Goal: Task Accomplishment & Management: Use online tool/utility

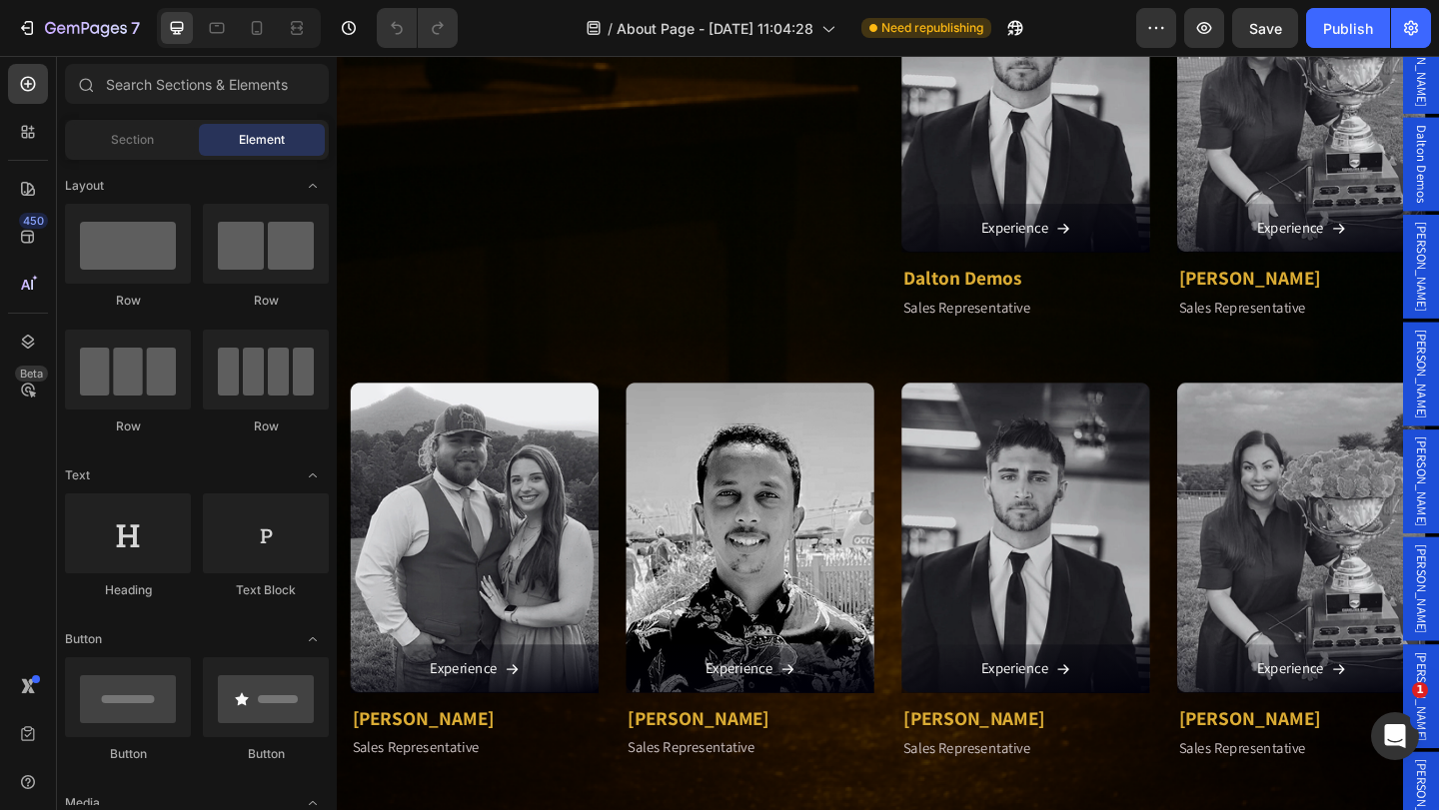
scroll to position [2398, 0]
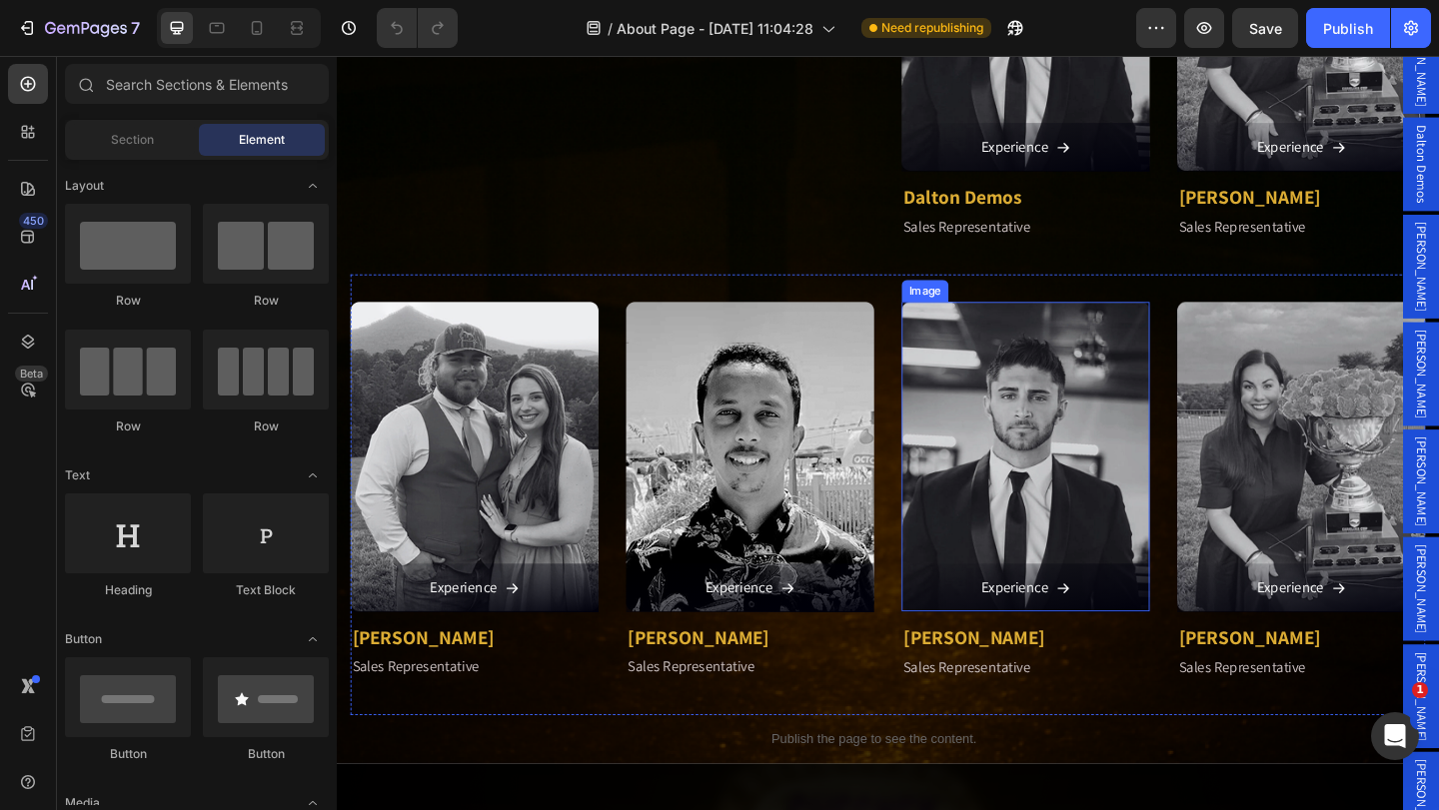
click at [1022, 553] on img at bounding box center [1086, 493] width 270 height 338
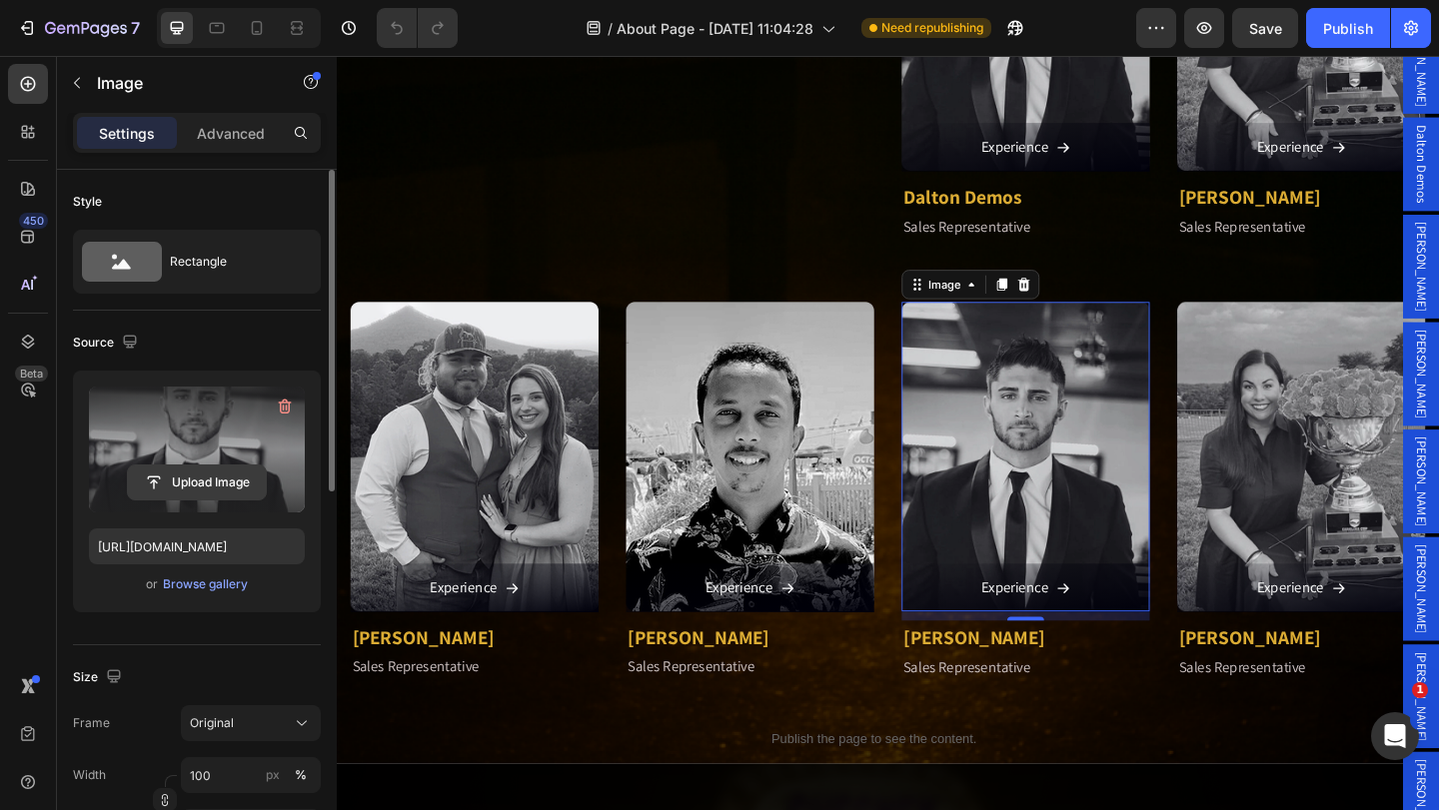
click at [197, 483] on input "file" at bounding box center [197, 483] width 138 height 34
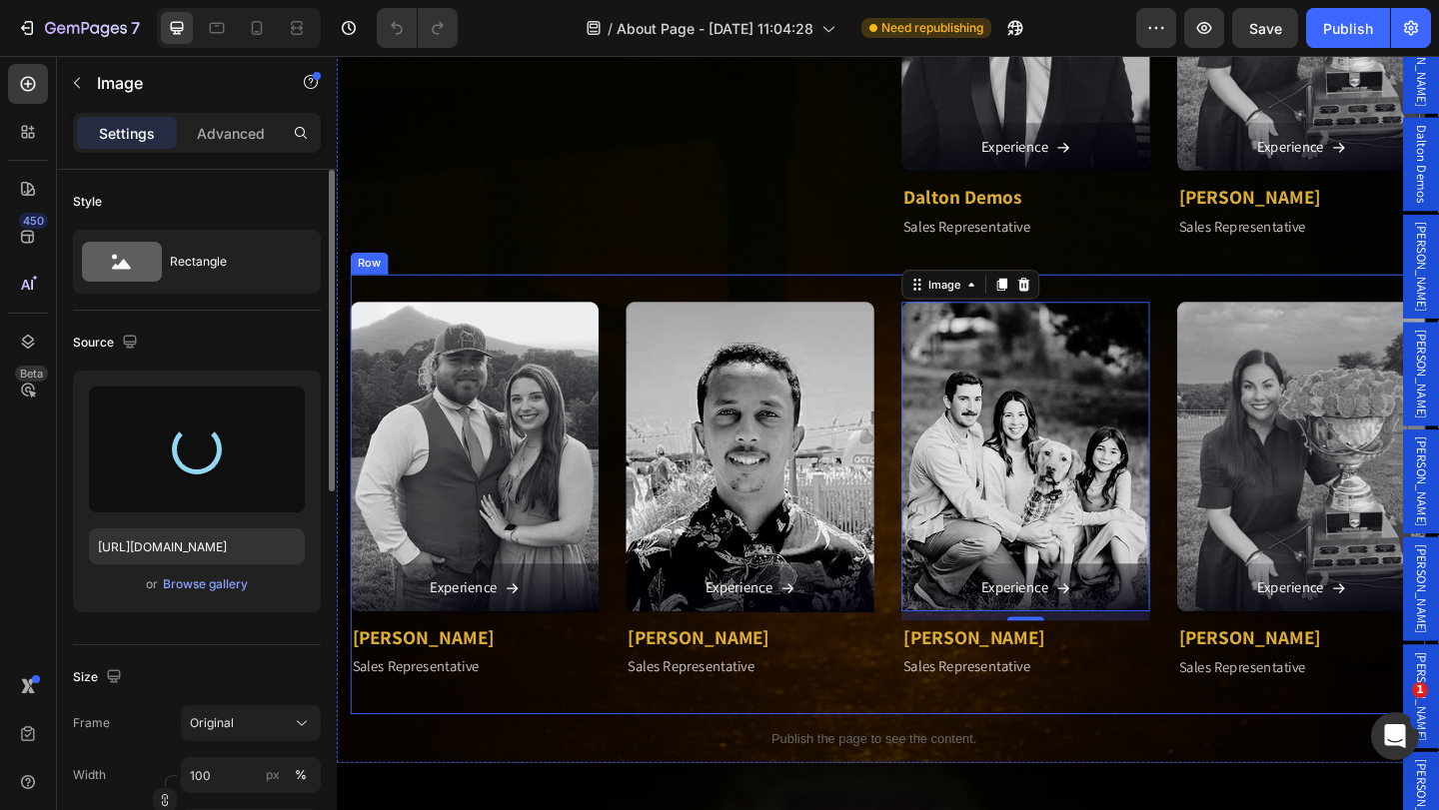
type input "[URL][DOMAIN_NAME]"
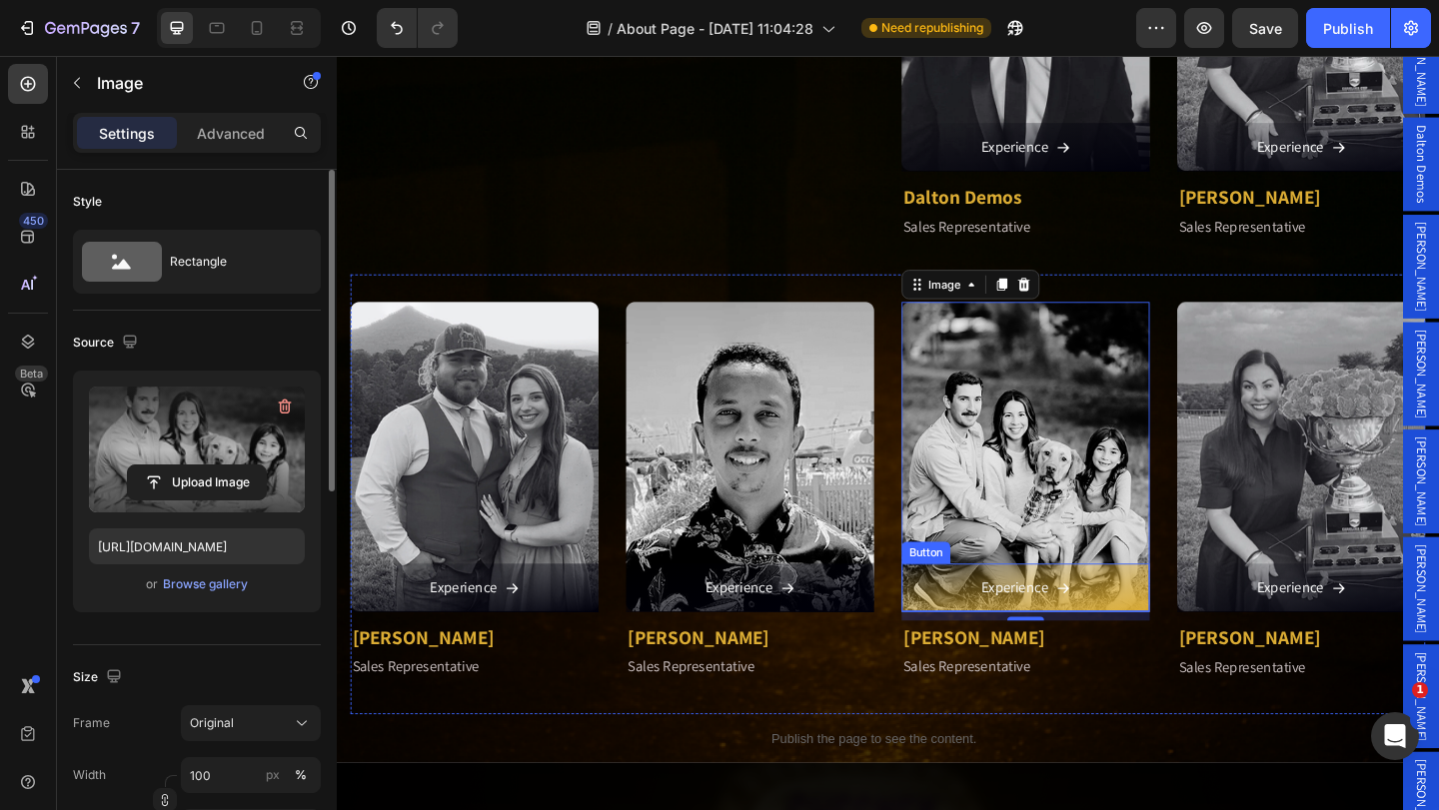
click at [1100, 629] on div "Experience" at bounding box center [1086, 634] width 97 height 29
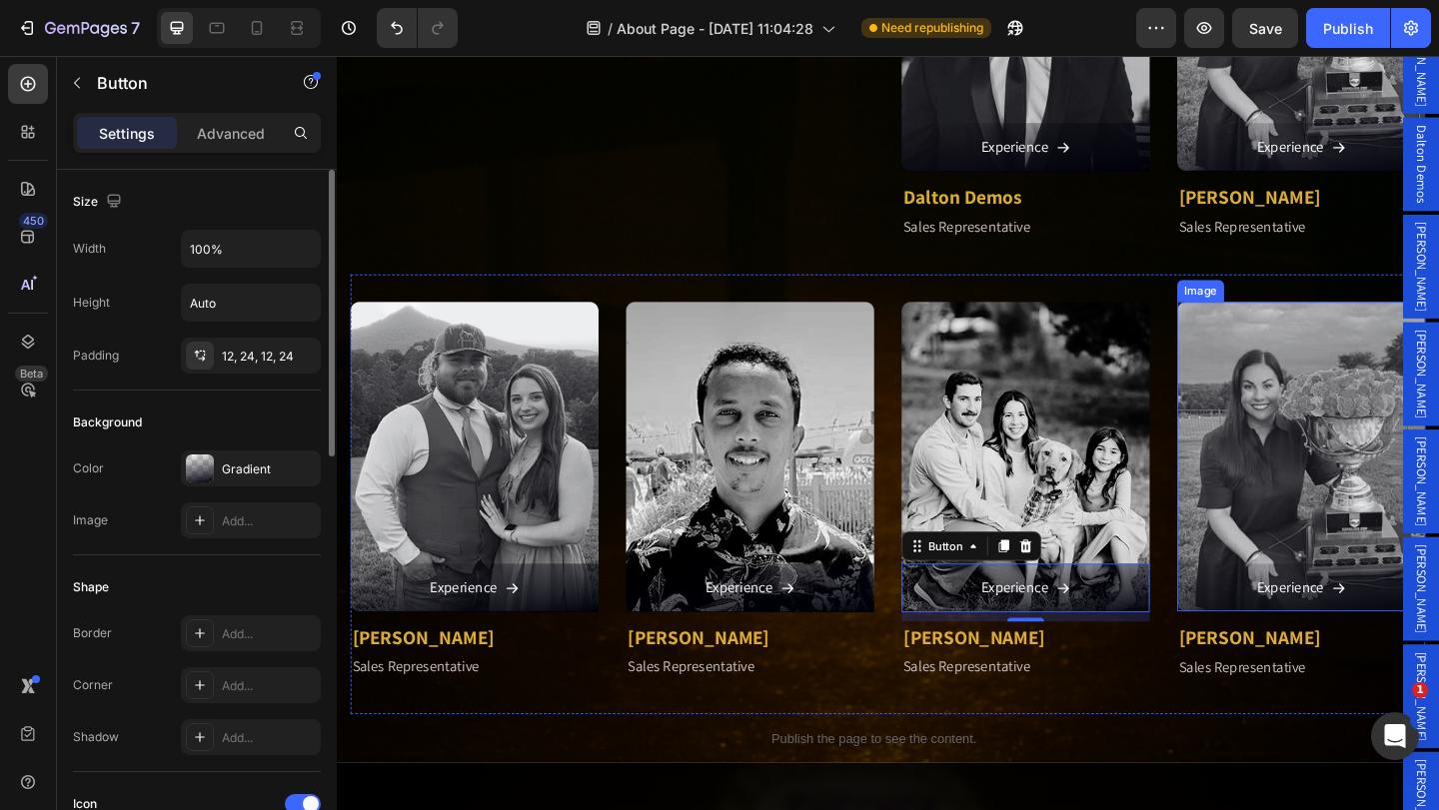
click at [1257, 555] on img at bounding box center [1386, 493] width 270 height 338
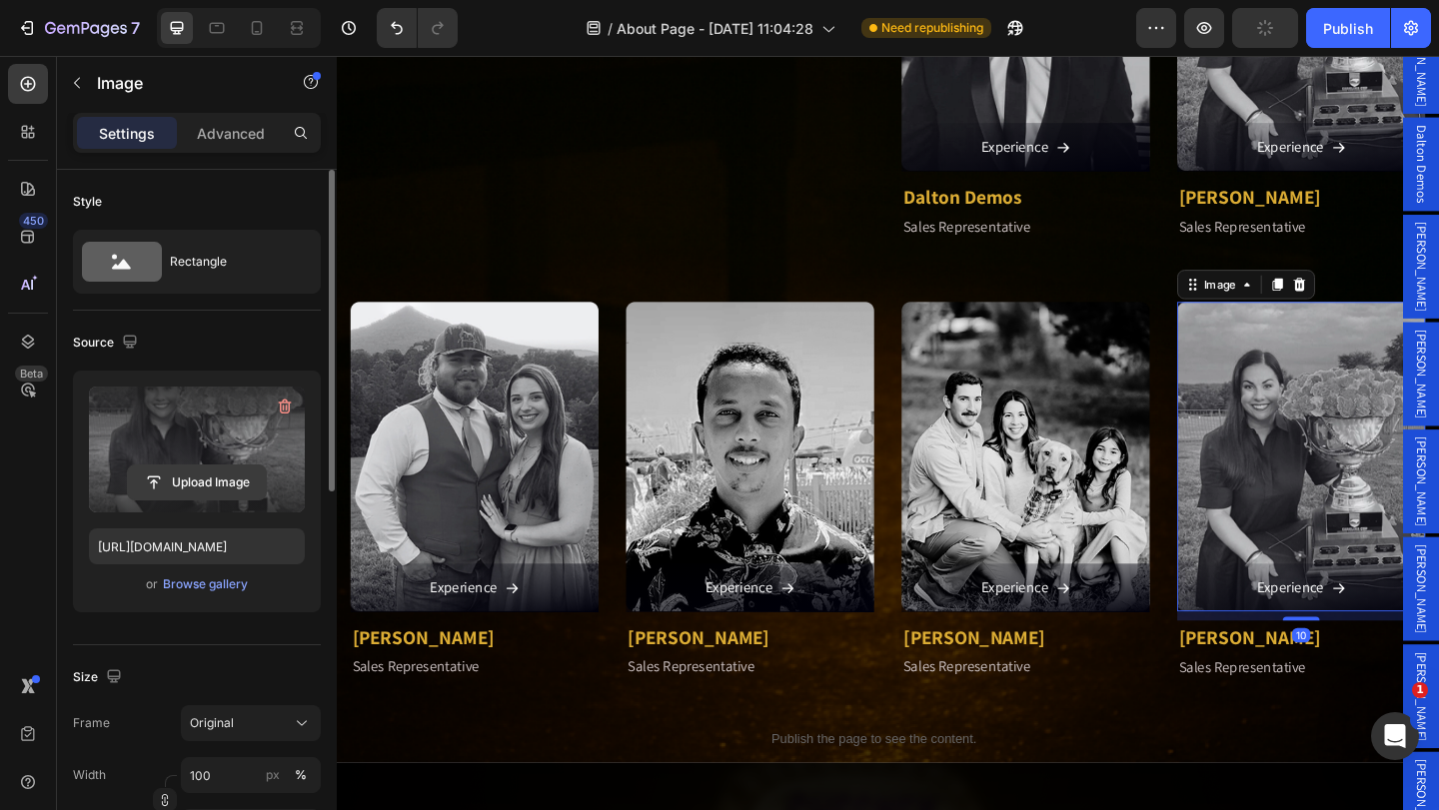
click at [217, 486] on input "file" at bounding box center [197, 483] width 138 height 34
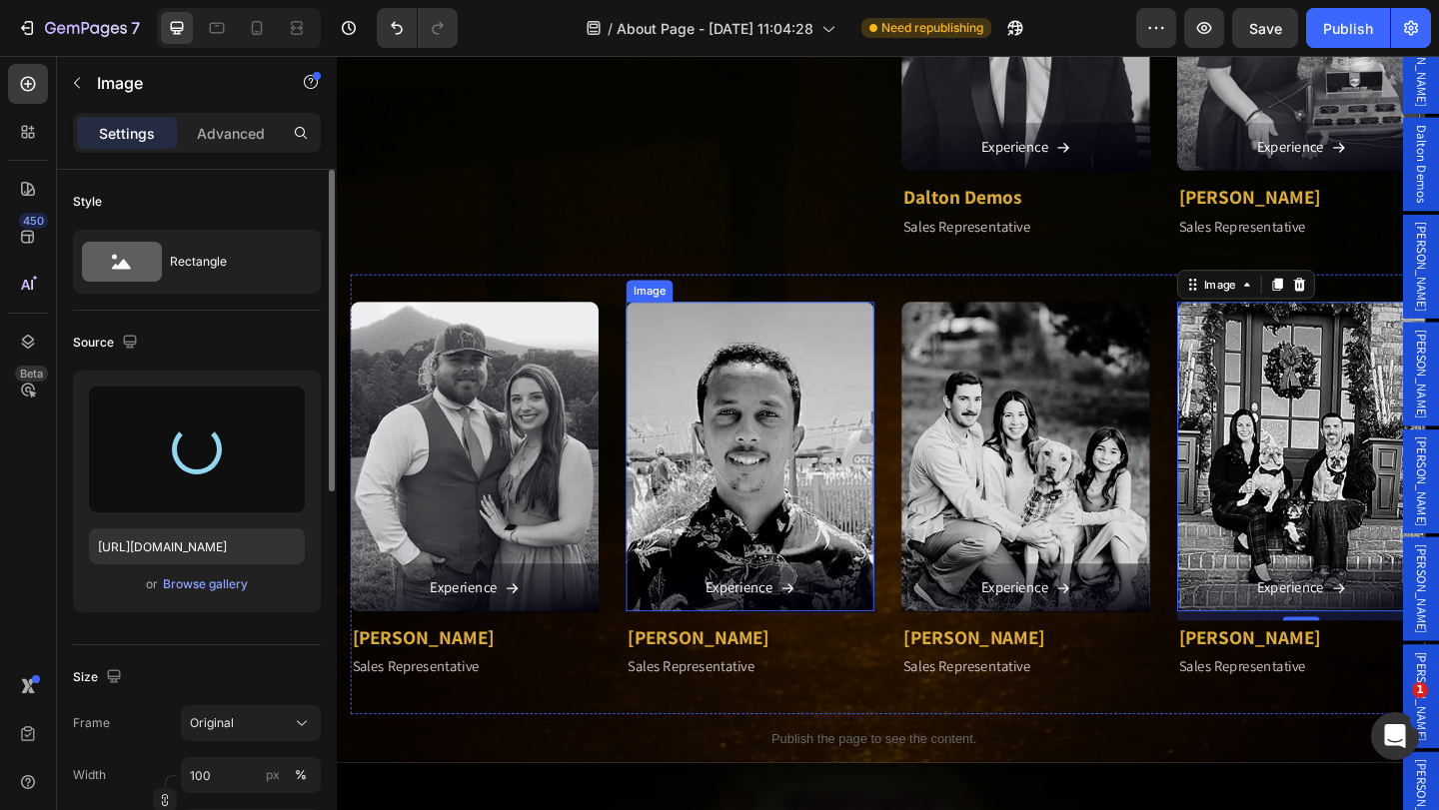
type input "[URL][DOMAIN_NAME]"
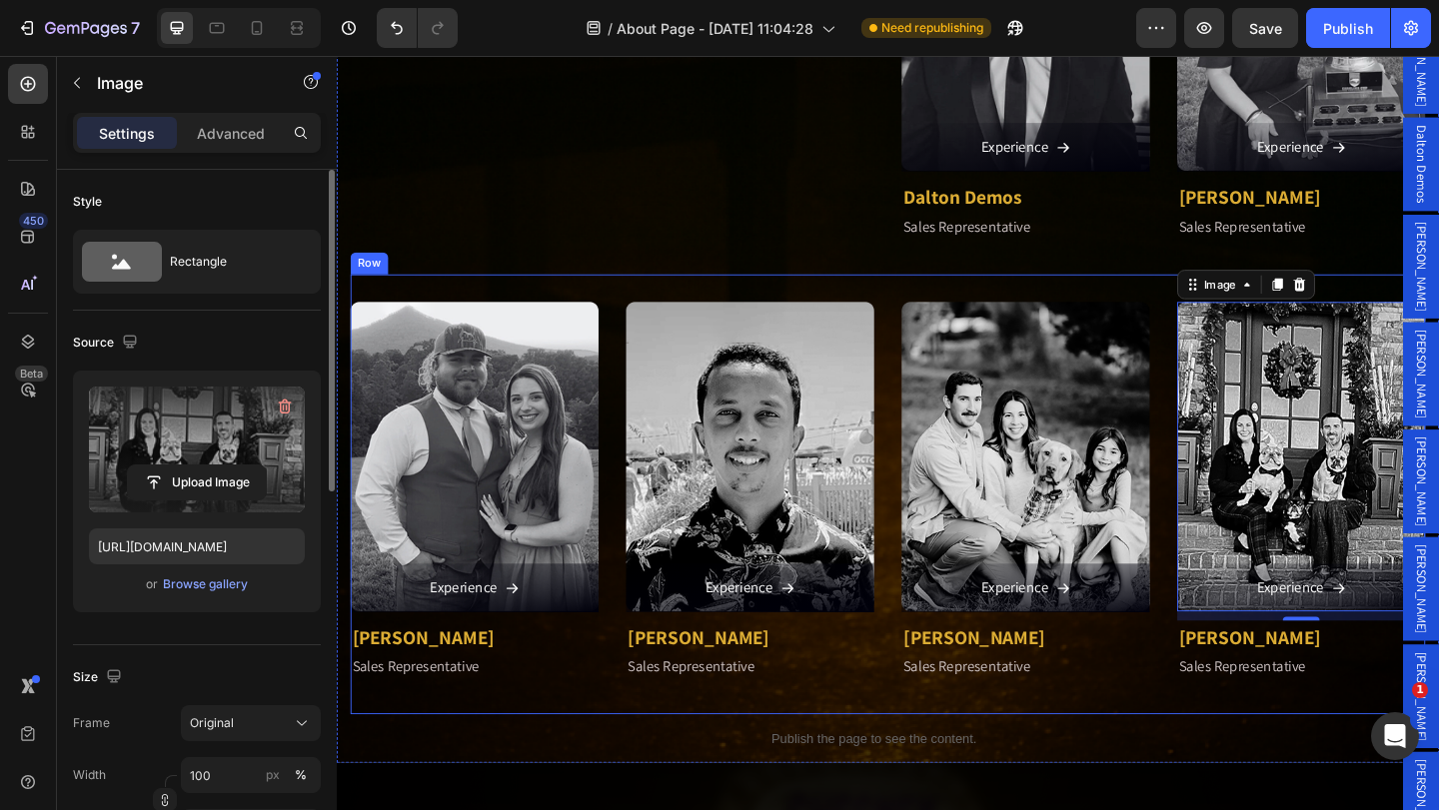
click at [629, 631] on div "Image Experience Button [PERSON_NAME] Text block Sales Representative Text bloc…" at bounding box center [936, 534] width 1169 height 480
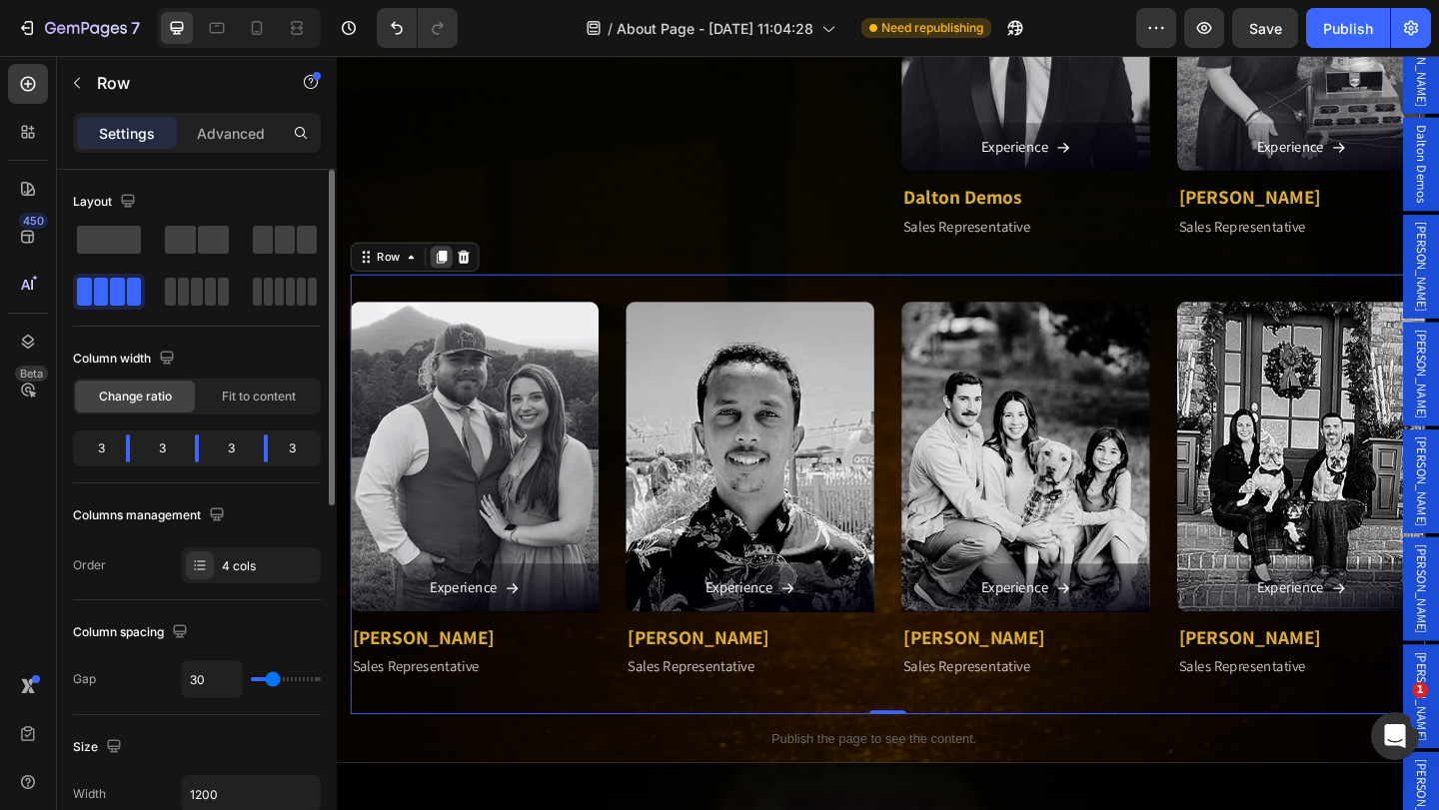
click at [449, 270] on icon at bounding box center [451, 275] width 11 height 14
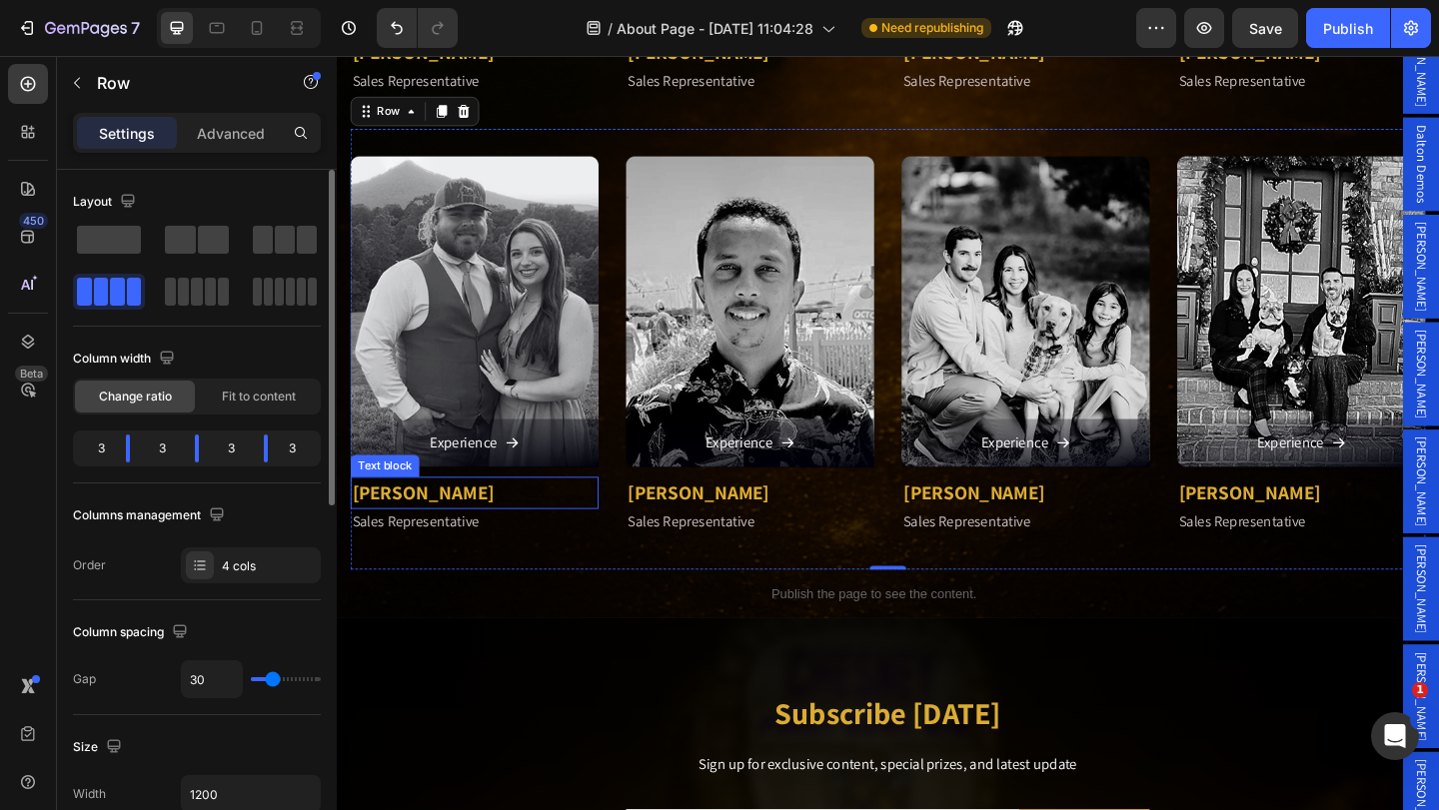
click at [429, 515] on p "[PERSON_NAME]" at bounding box center [487, 531] width 266 height 32
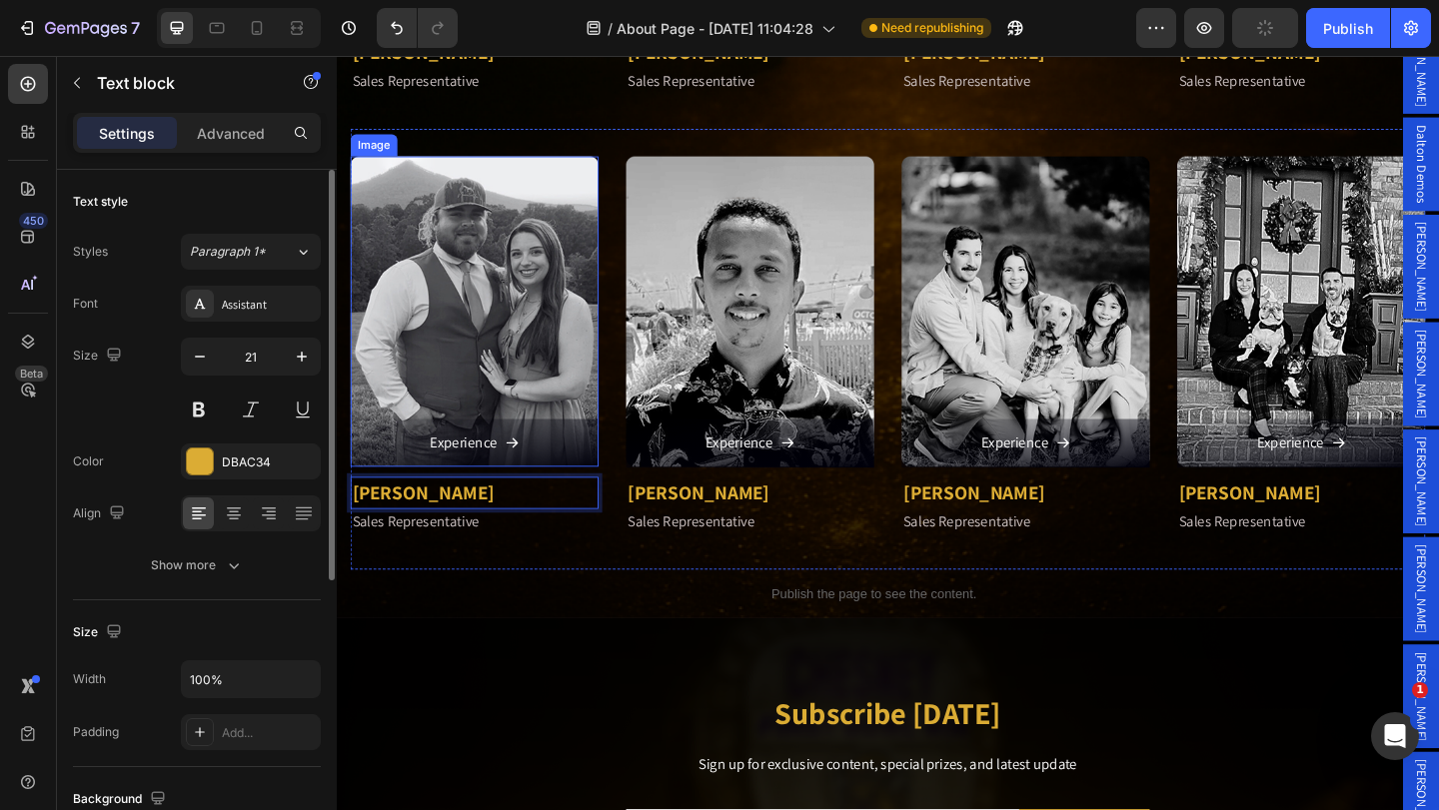
click at [497, 371] on img at bounding box center [487, 334] width 270 height 338
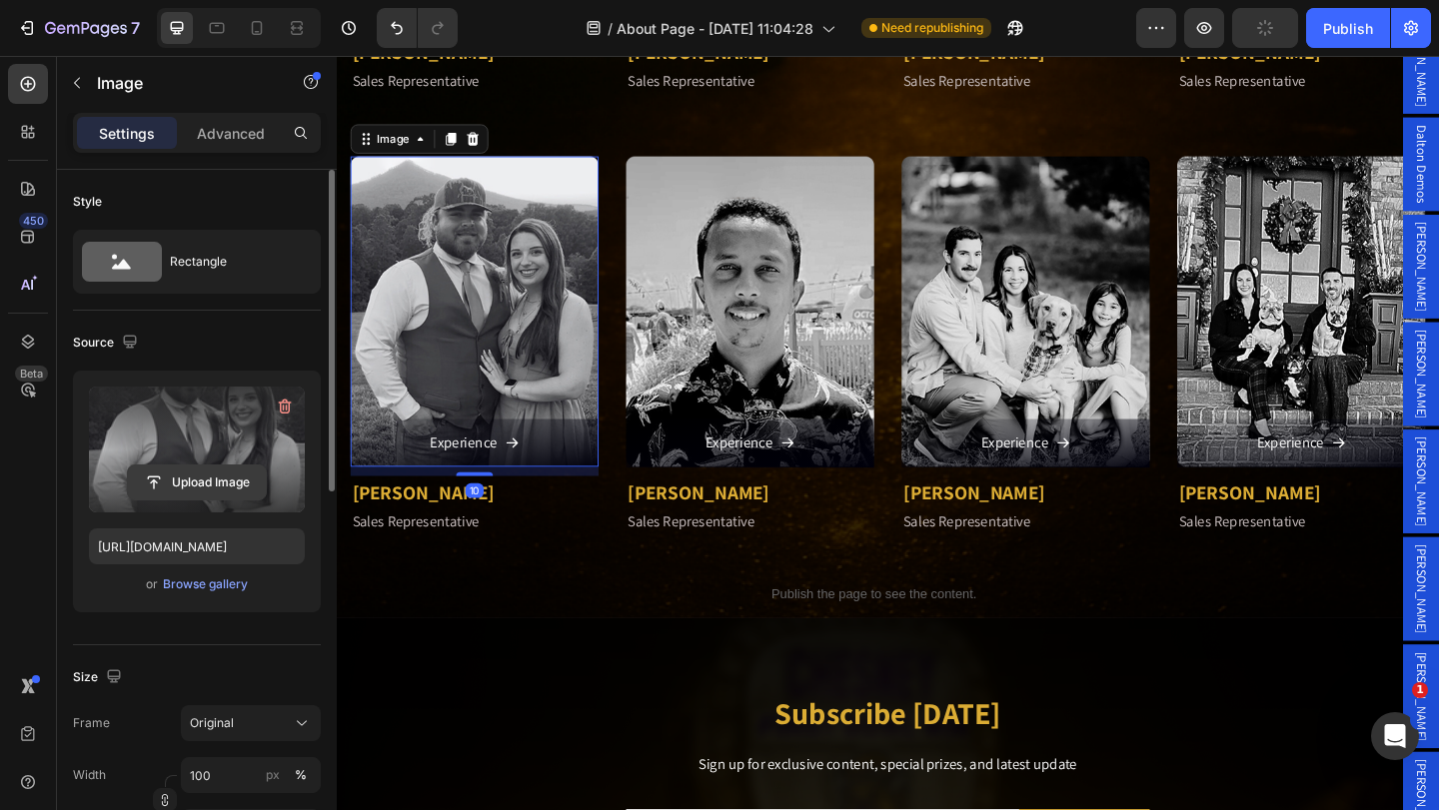
click at [206, 483] on input "file" at bounding box center [197, 483] width 138 height 34
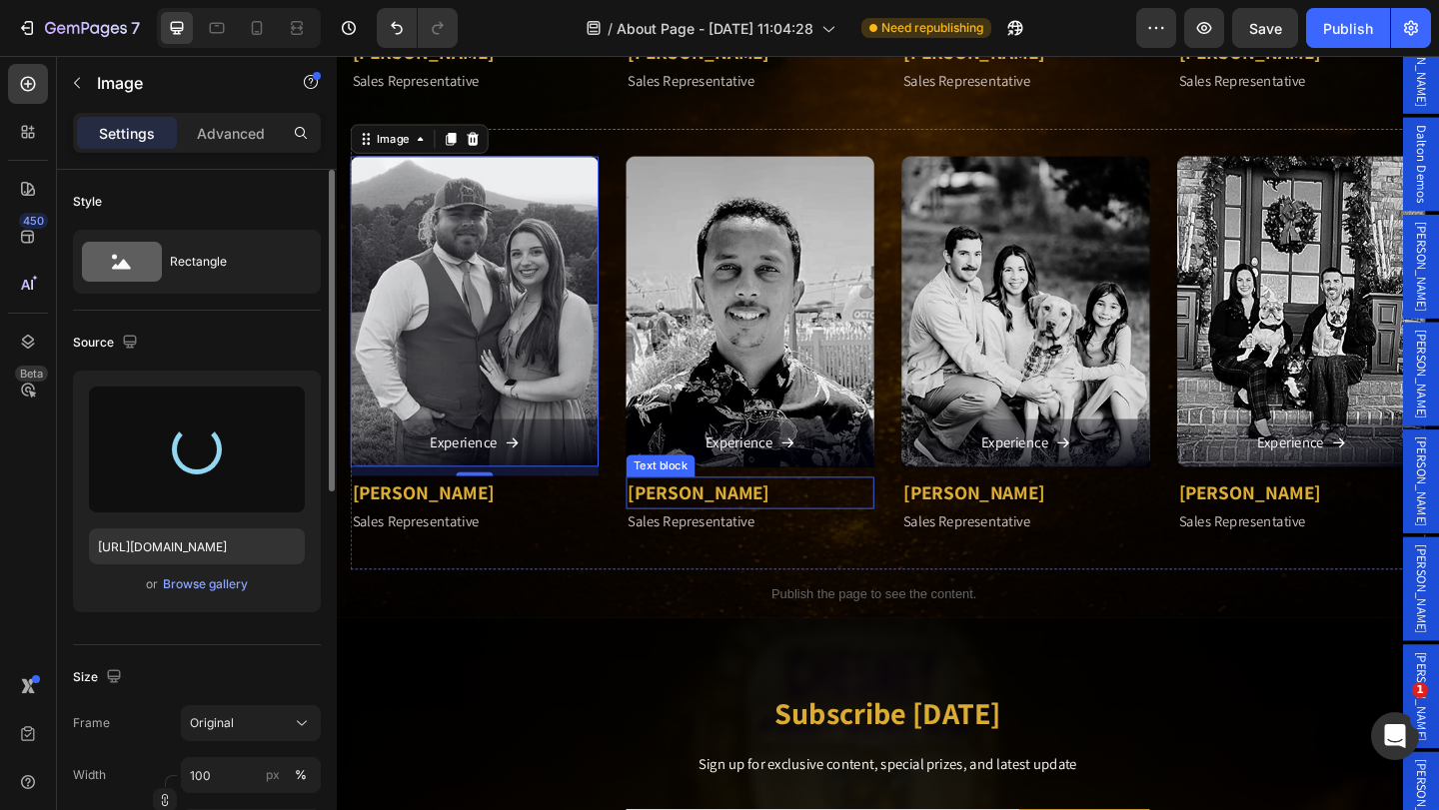
click at [708, 515] on p "[PERSON_NAME]" at bounding box center [786, 531] width 266 height 32
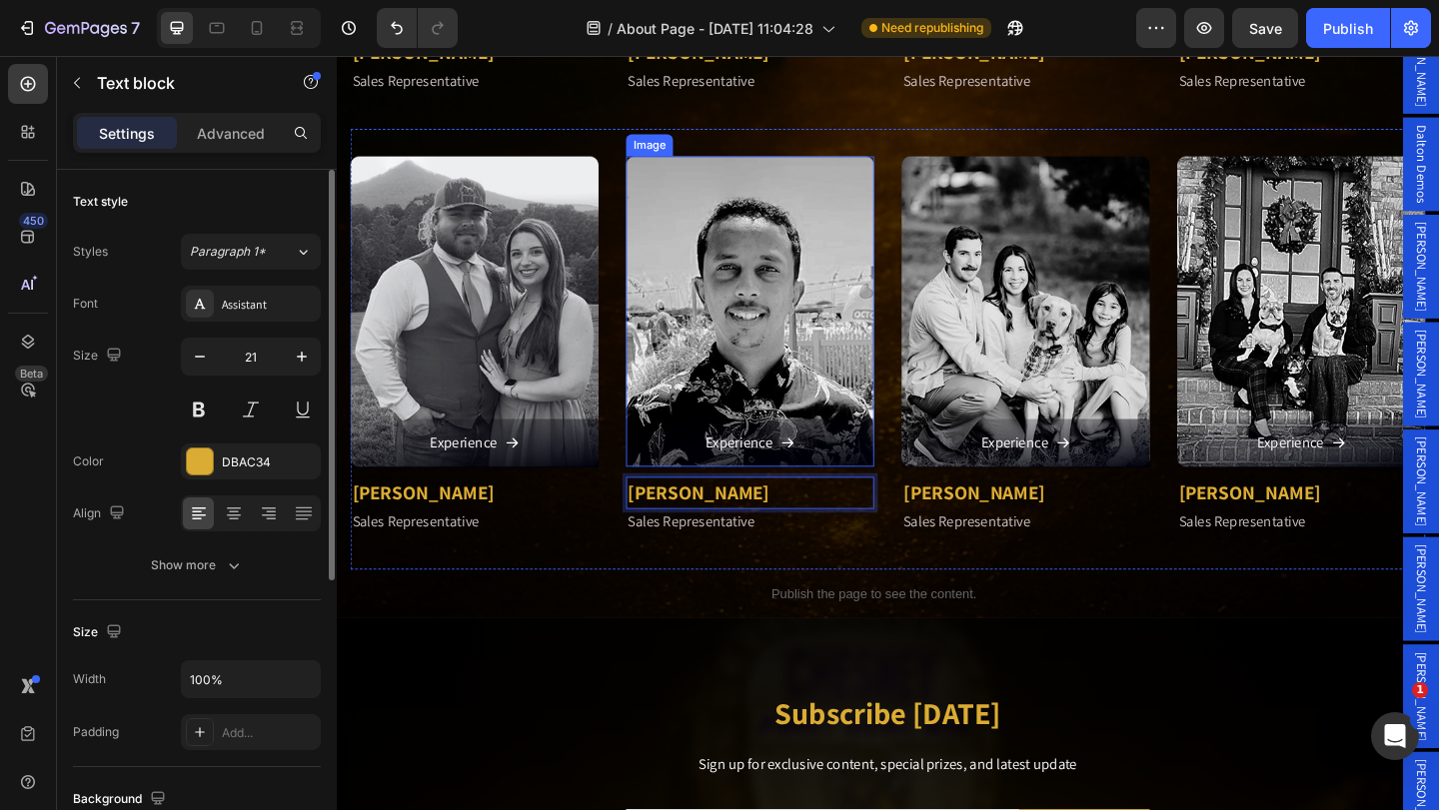
click at [767, 349] on img at bounding box center [786, 334] width 270 height 338
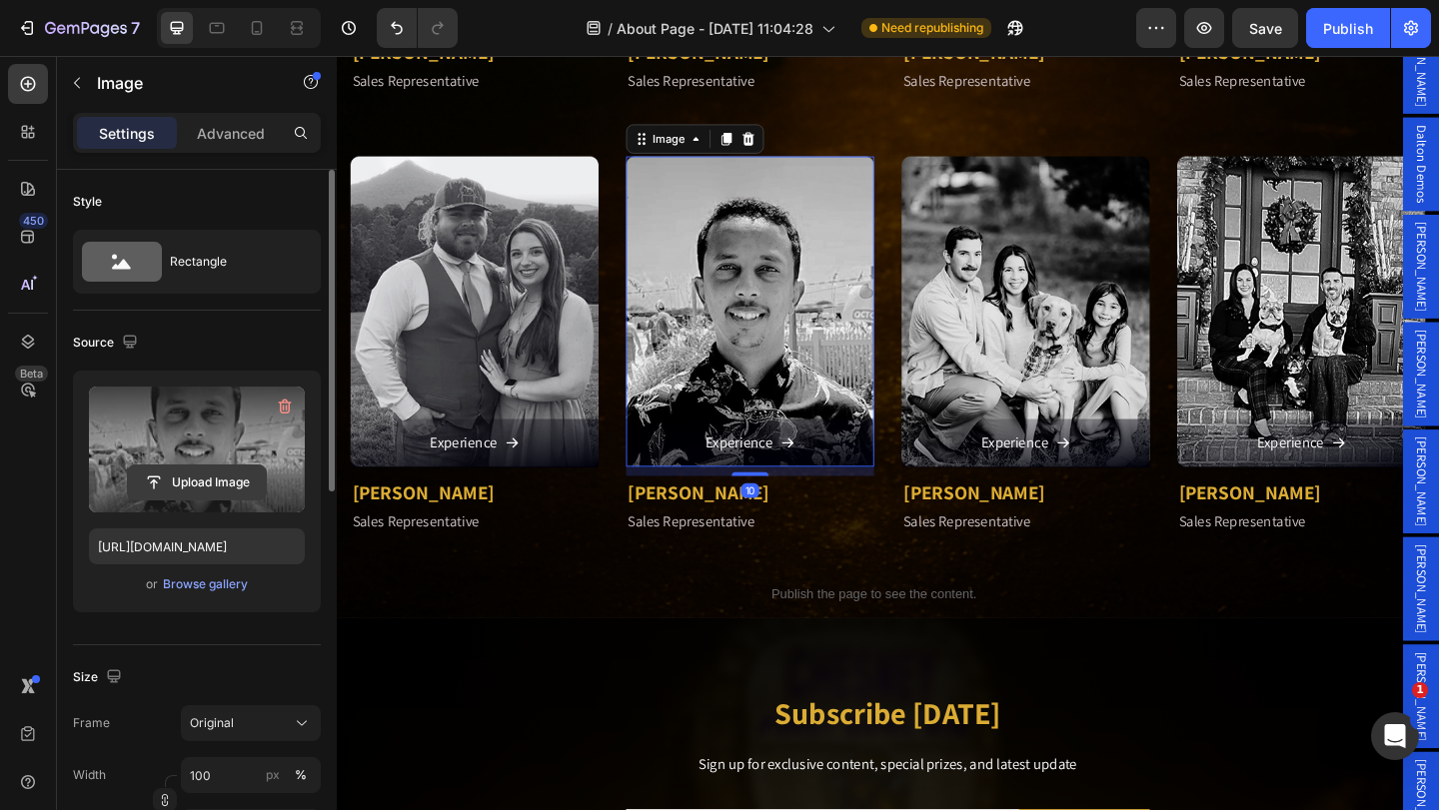
click at [206, 488] on input "file" at bounding box center [197, 483] width 138 height 34
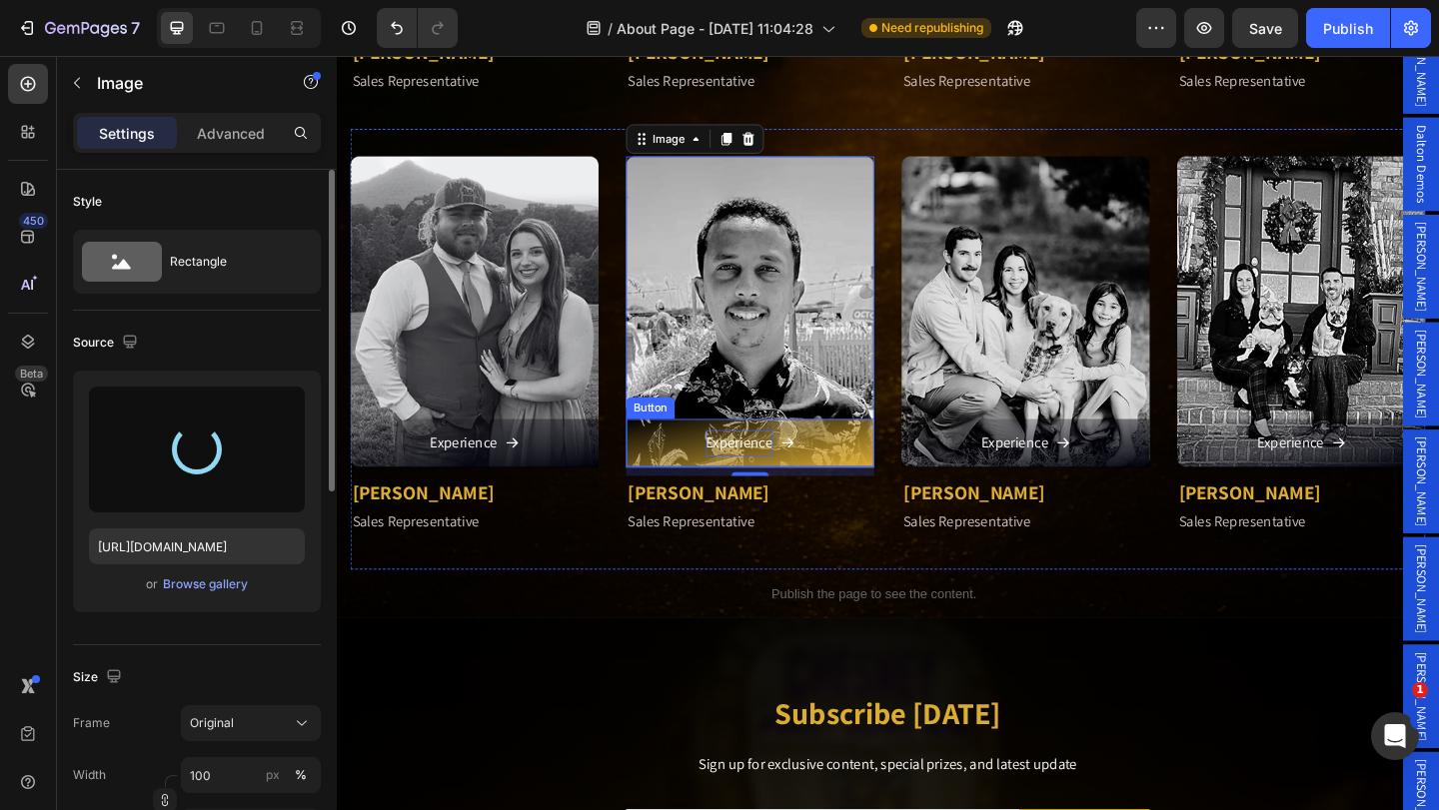
type input "[URL][DOMAIN_NAME]"
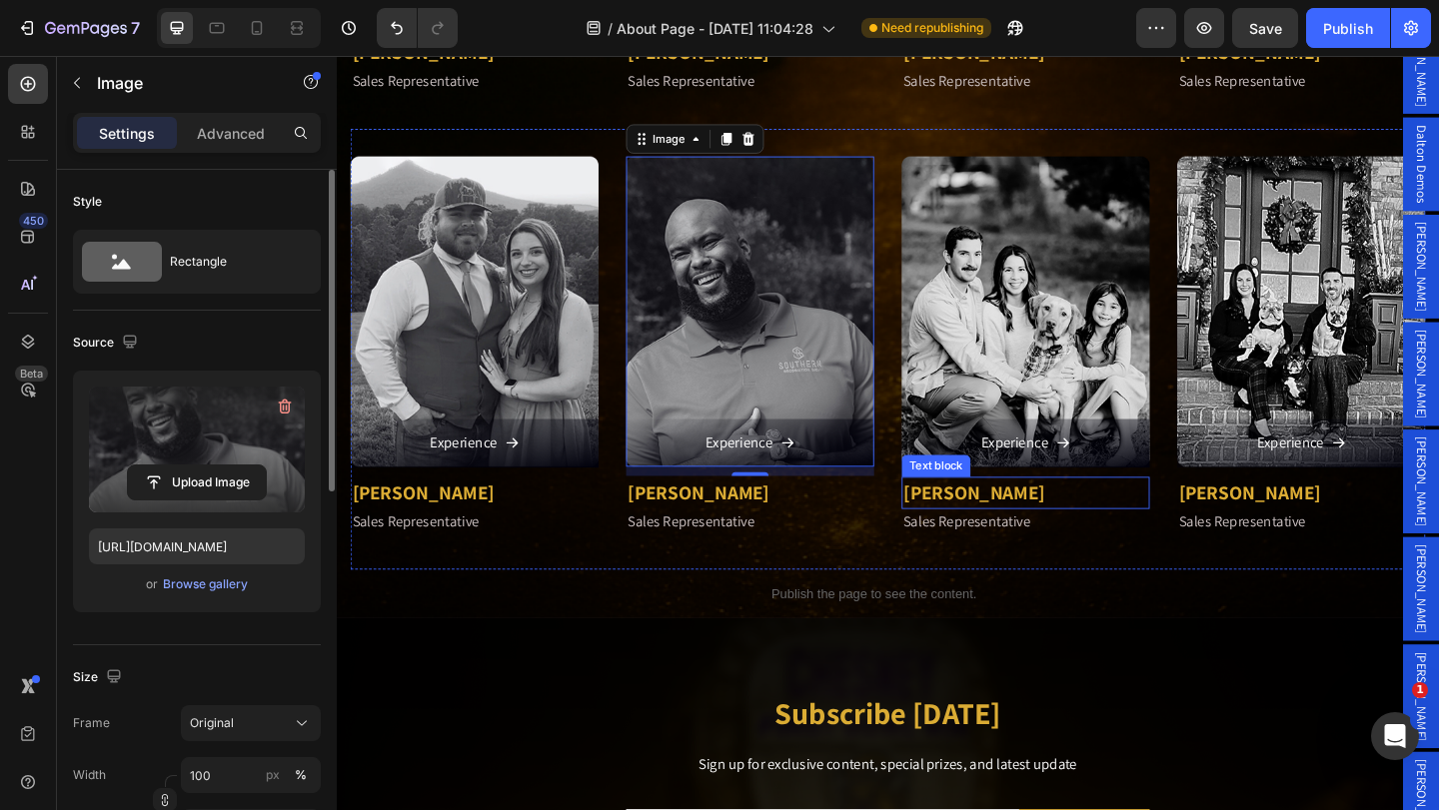
click at [1036, 526] on p "[PERSON_NAME]" at bounding box center [1086, 531] width 266 height 32
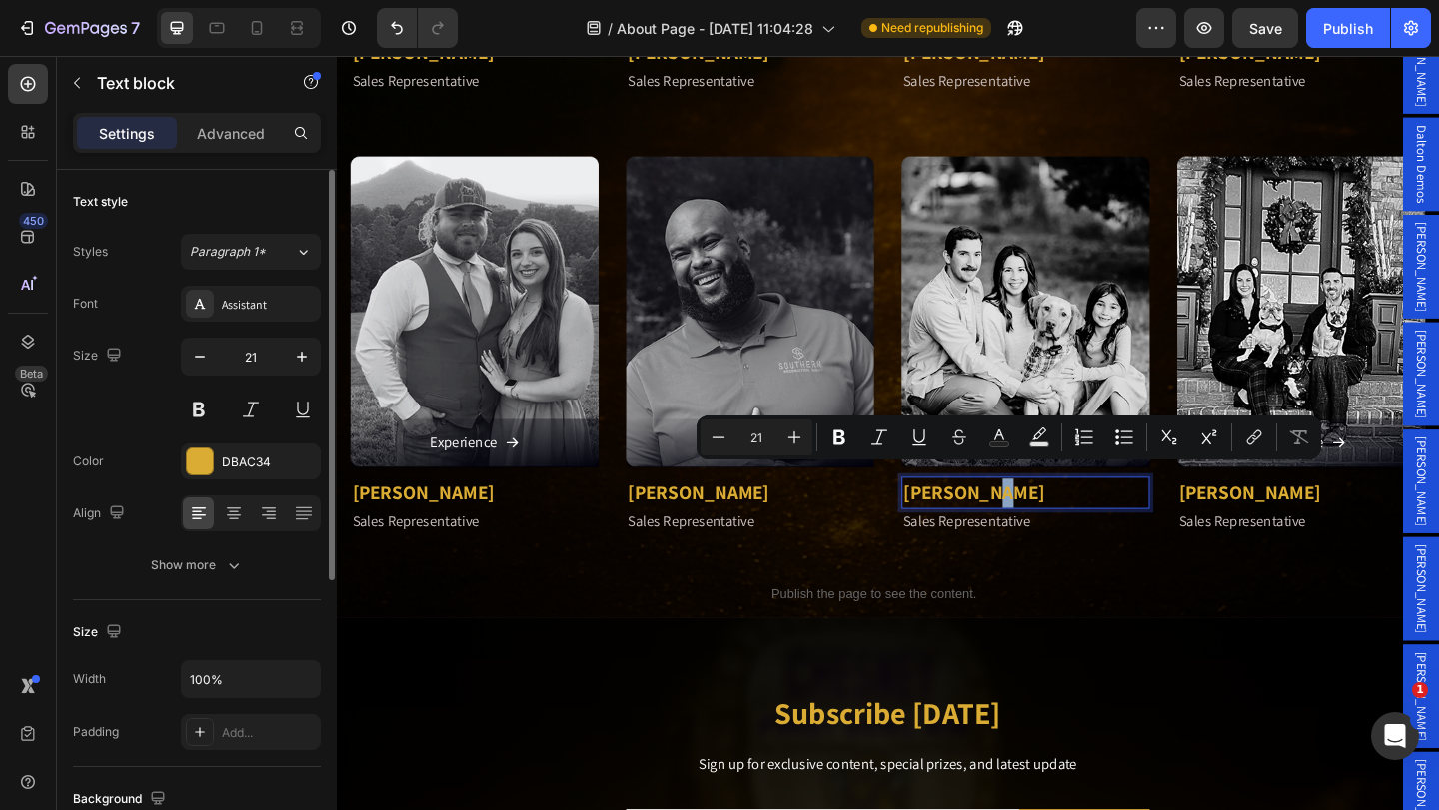
click at [1036, 526] on p "[PERSON_NAME]" at bounding box center [1086, 531] width 266 height 32
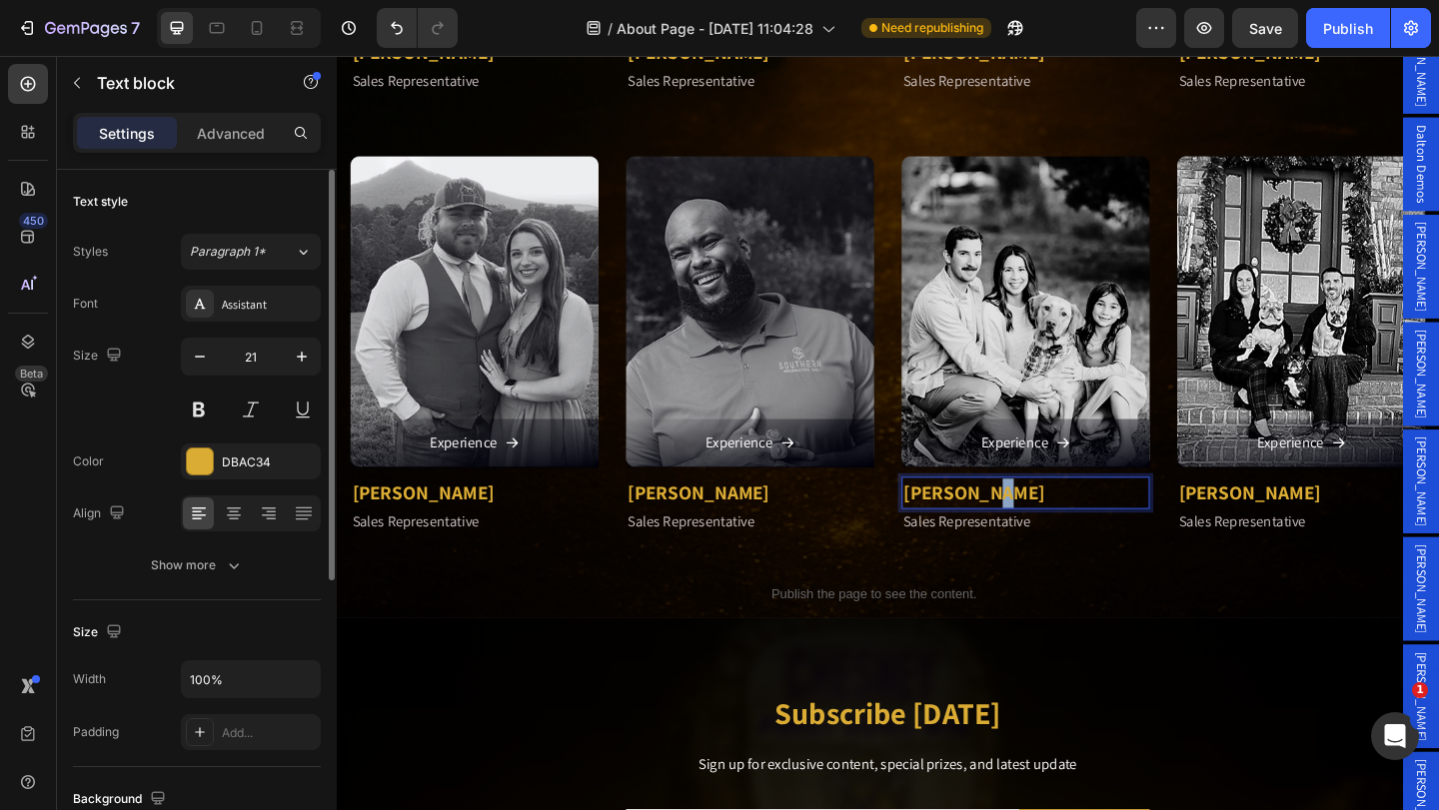
click at [1036, 526] on p "[PERSON_NAME]" at bounding box center [1086, 531] width 266 height 32
click at [1068, 384] on img at bounding box center [1086, 334] width 270 height 338
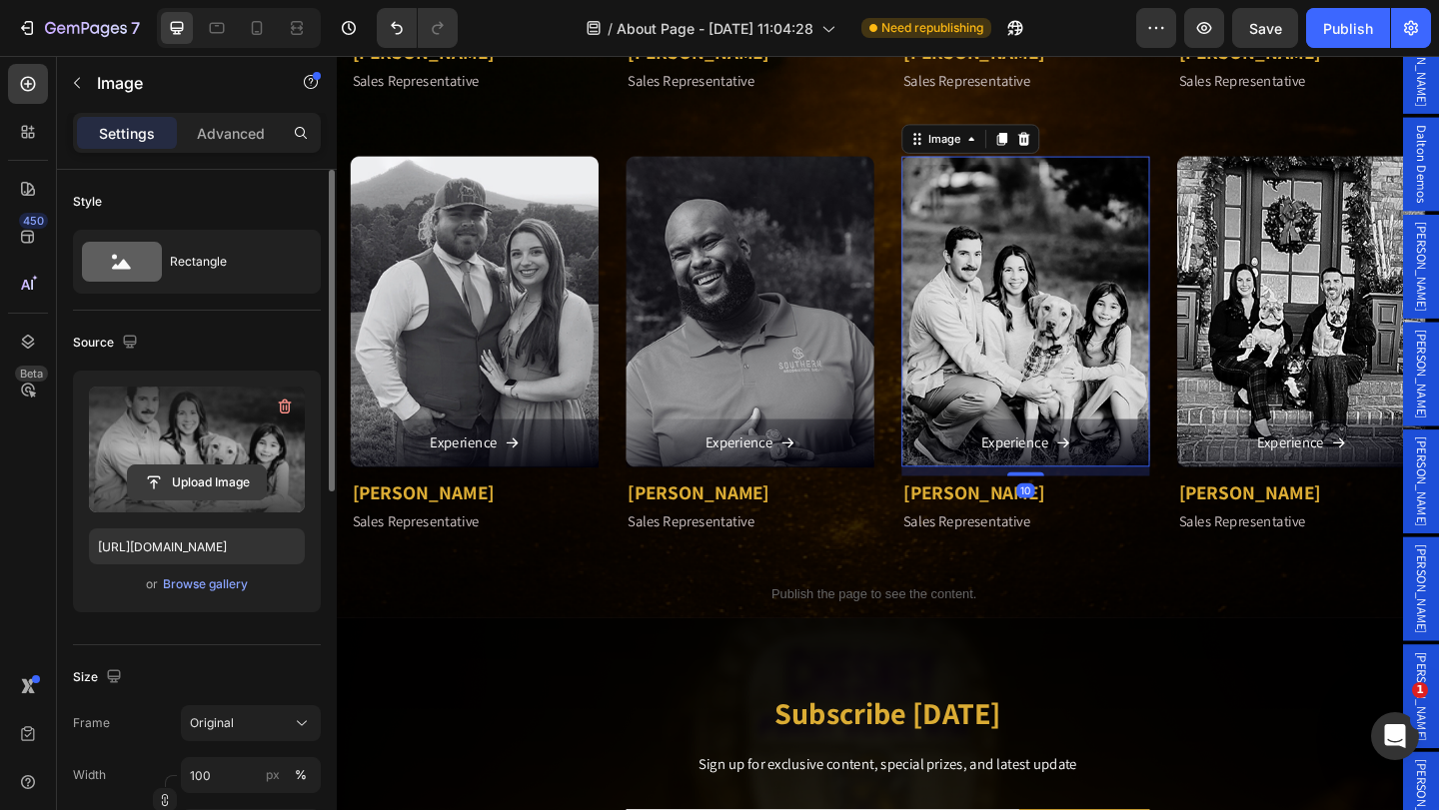
click at [203, 477] on input "file" at bounding box center [197, 483] width 138 height 34
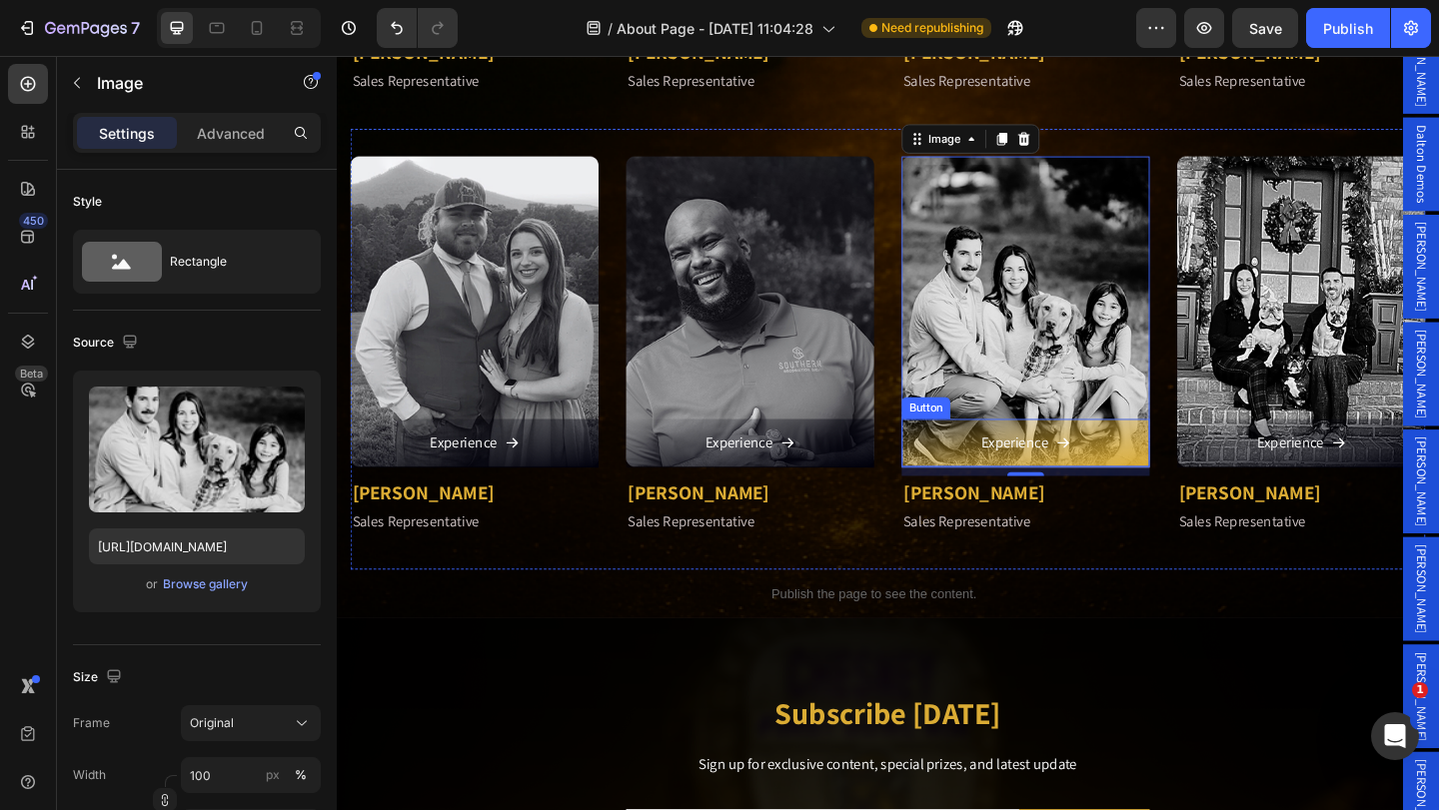
click at [1158, 460] on link "Experience" at bounding box center [1086, 477] width 270 height 53
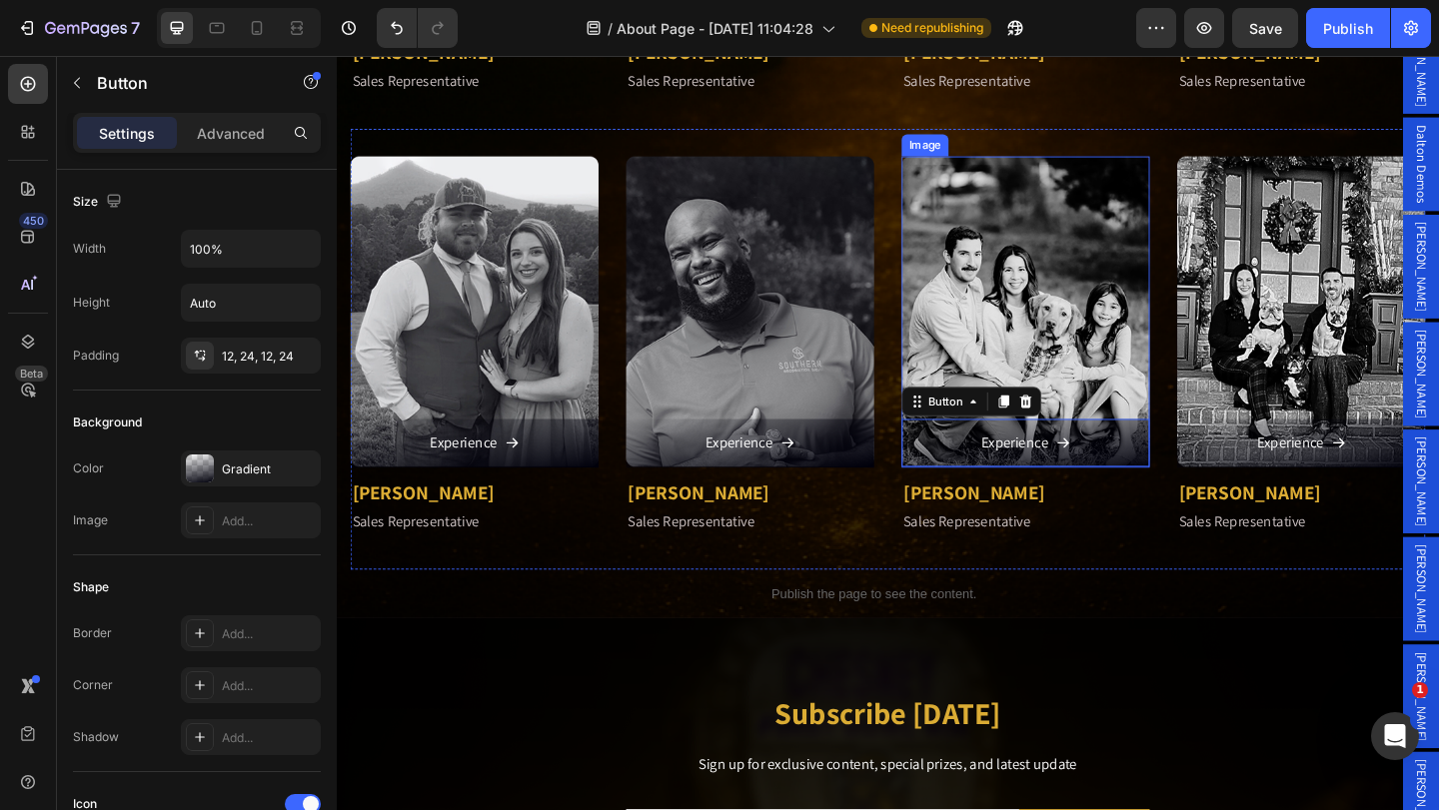
click at [1073, 252] on img at bounding box center [1086, 334] width 270 height 338
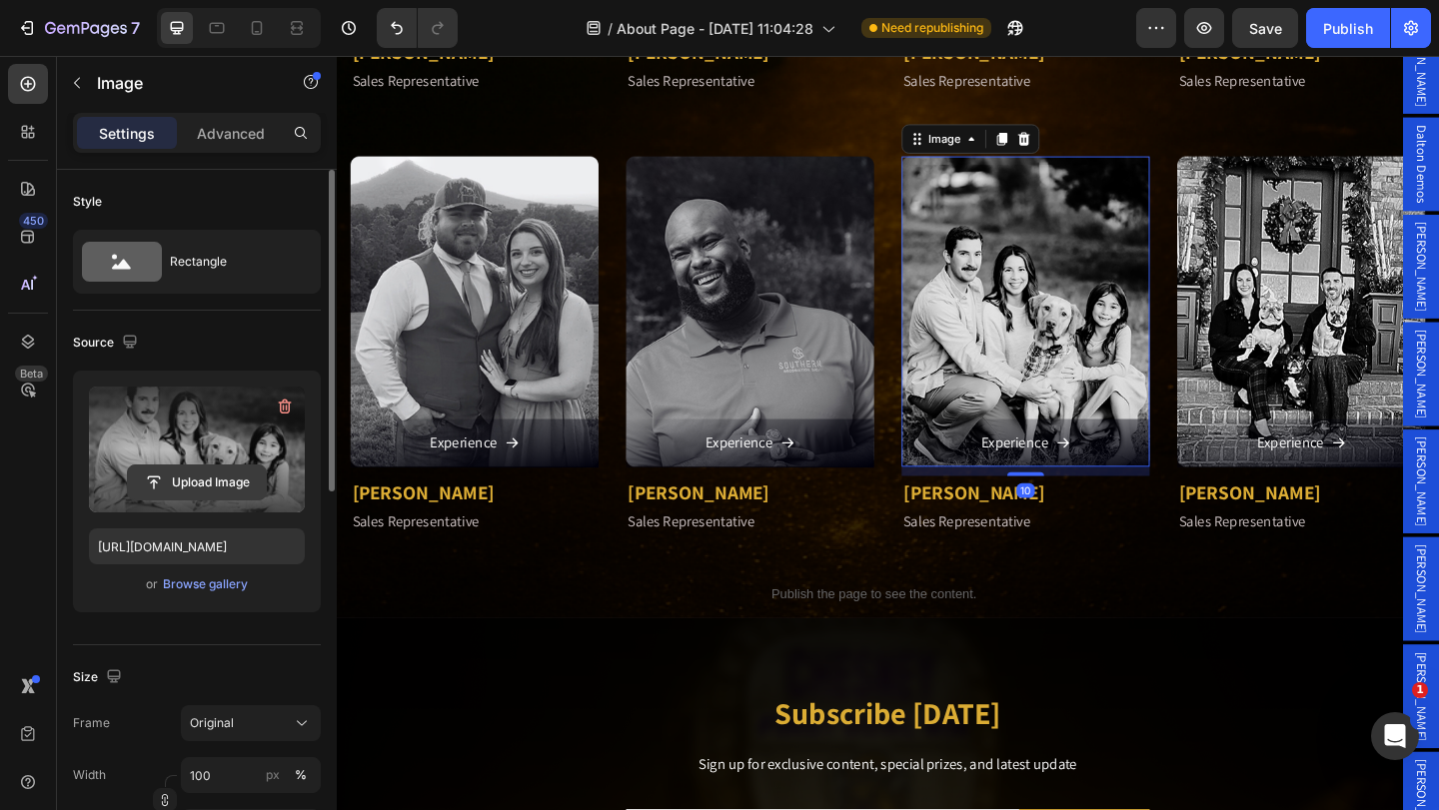
click at [205, 484] on input "file" at bounding box center [197, 483] width 138 height 34
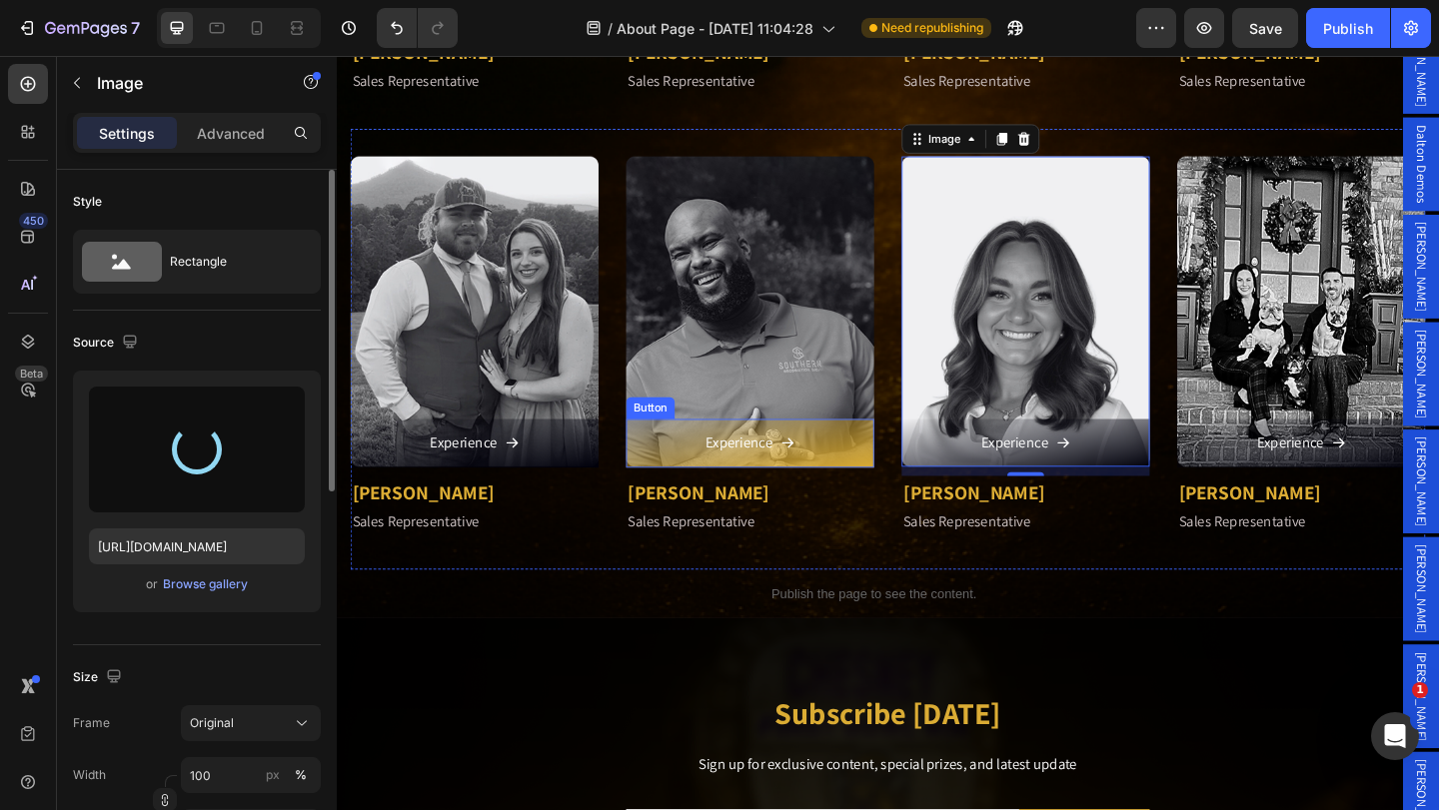
type input "[URL][DOMAIN_NAME]"
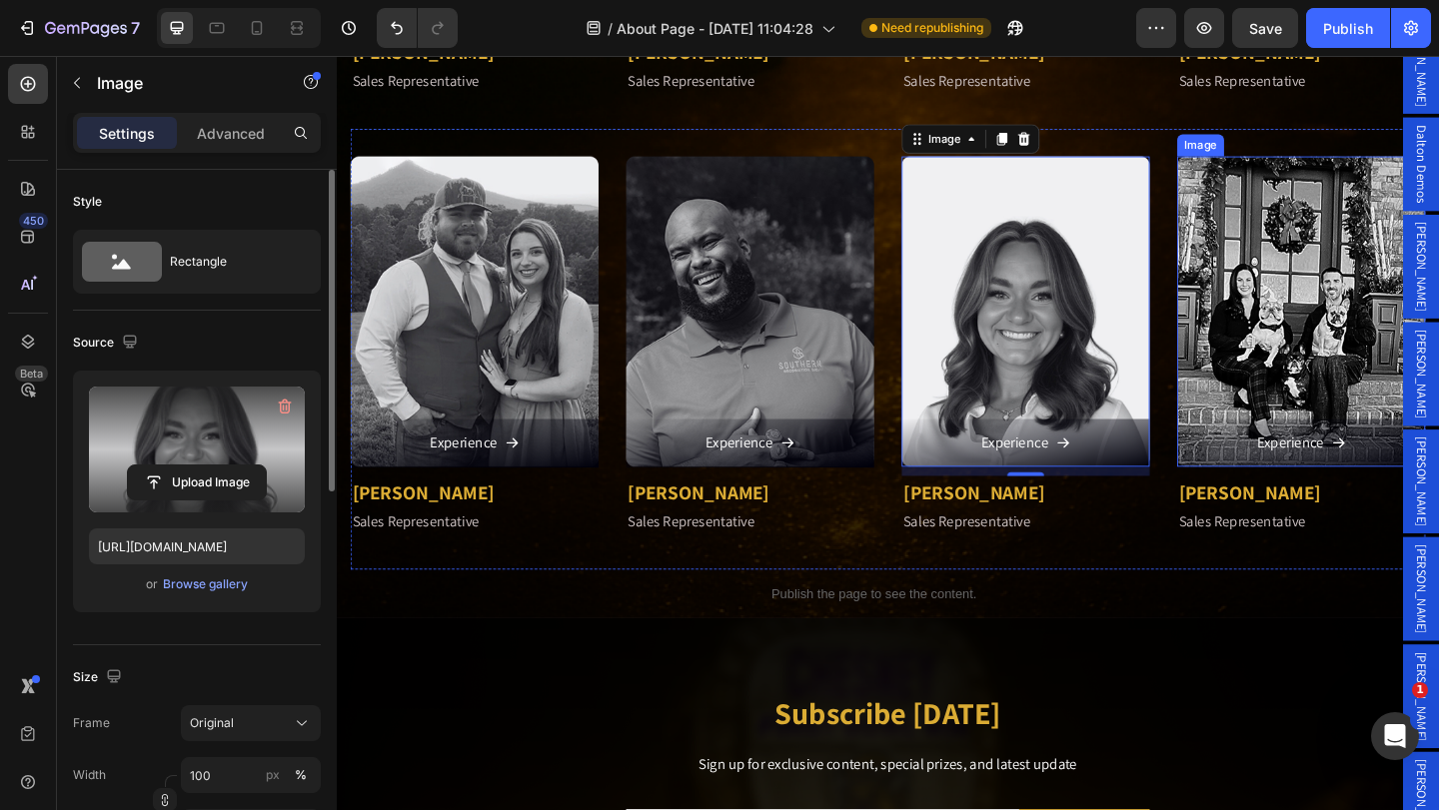
scroll to position [2835, 0]
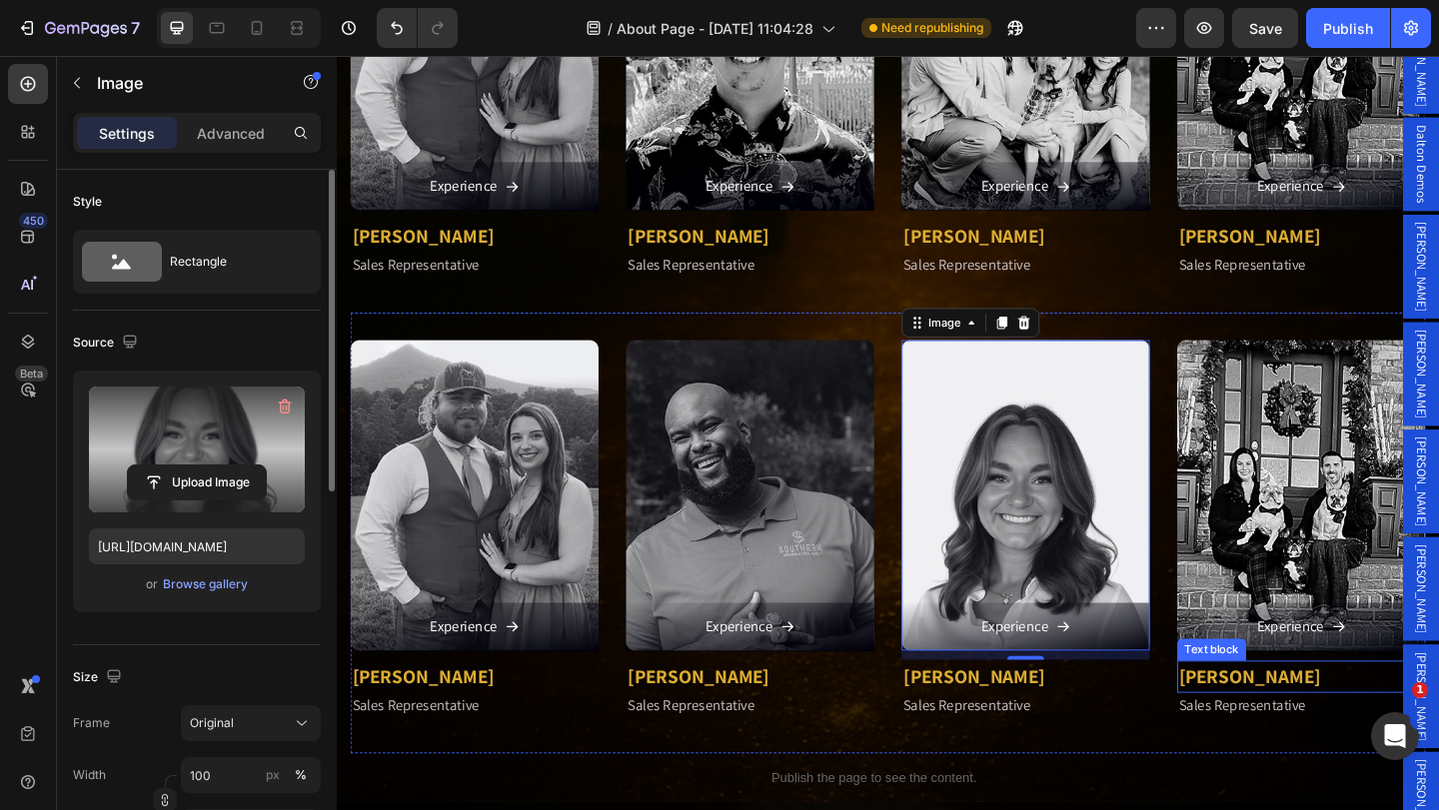
click at [1329, 722] on p "[PERSON_NAME]" at bounding box center [1386, 731] width 266 height 32
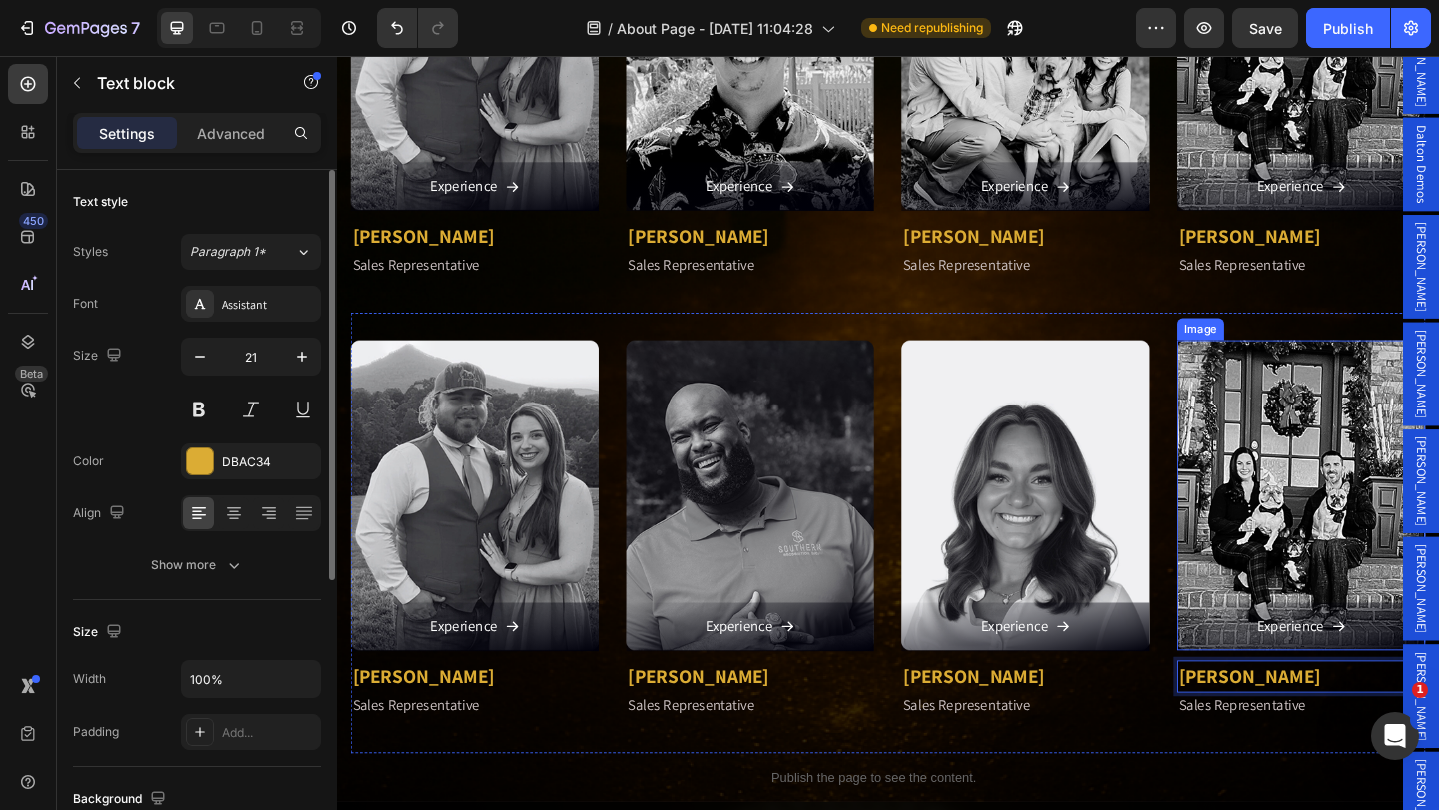
click at [1353, 548] on img at bounding box center [1386, 534] width 270 height 338
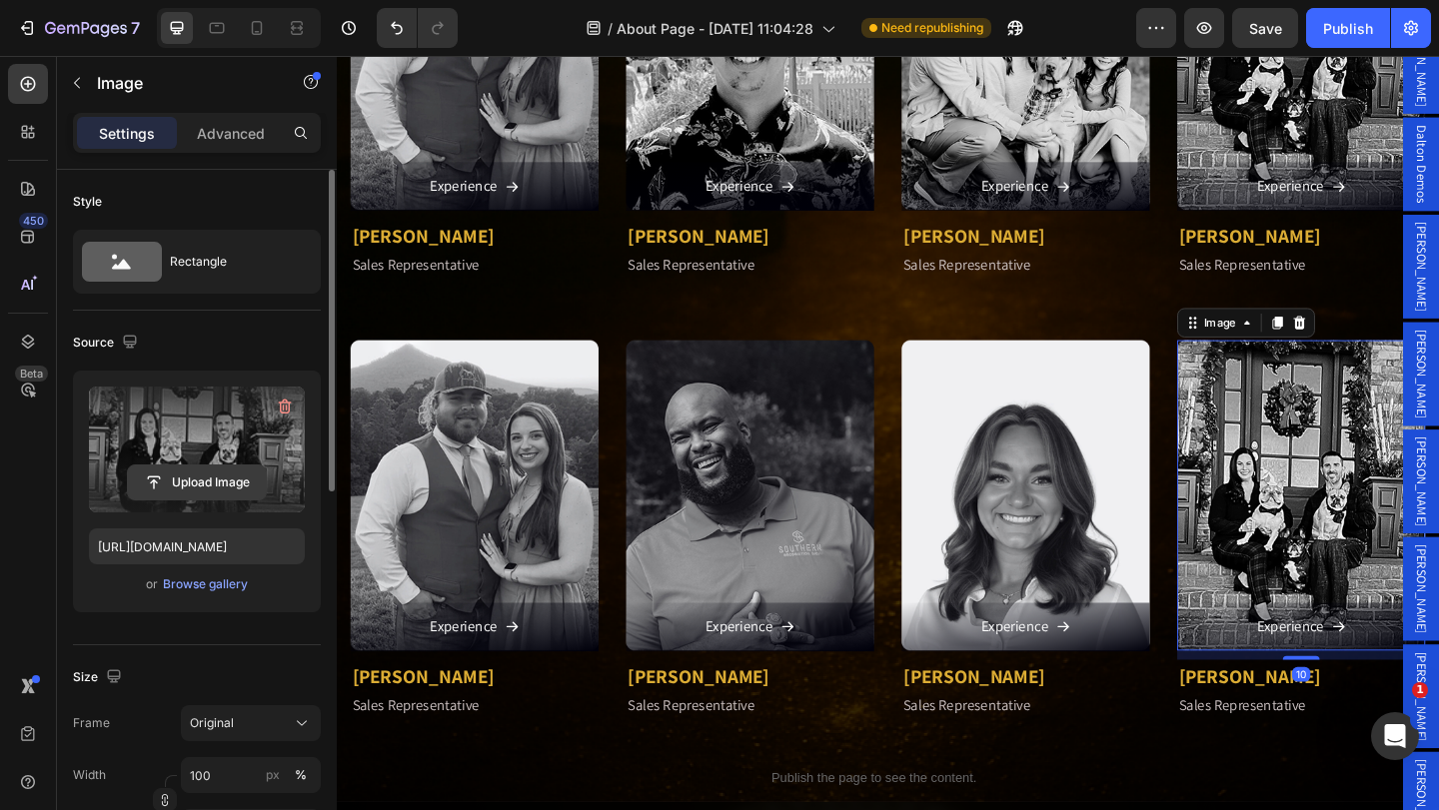
click at [198, 479] on input "file" at bounding box center [197, 483] width 138 height 34
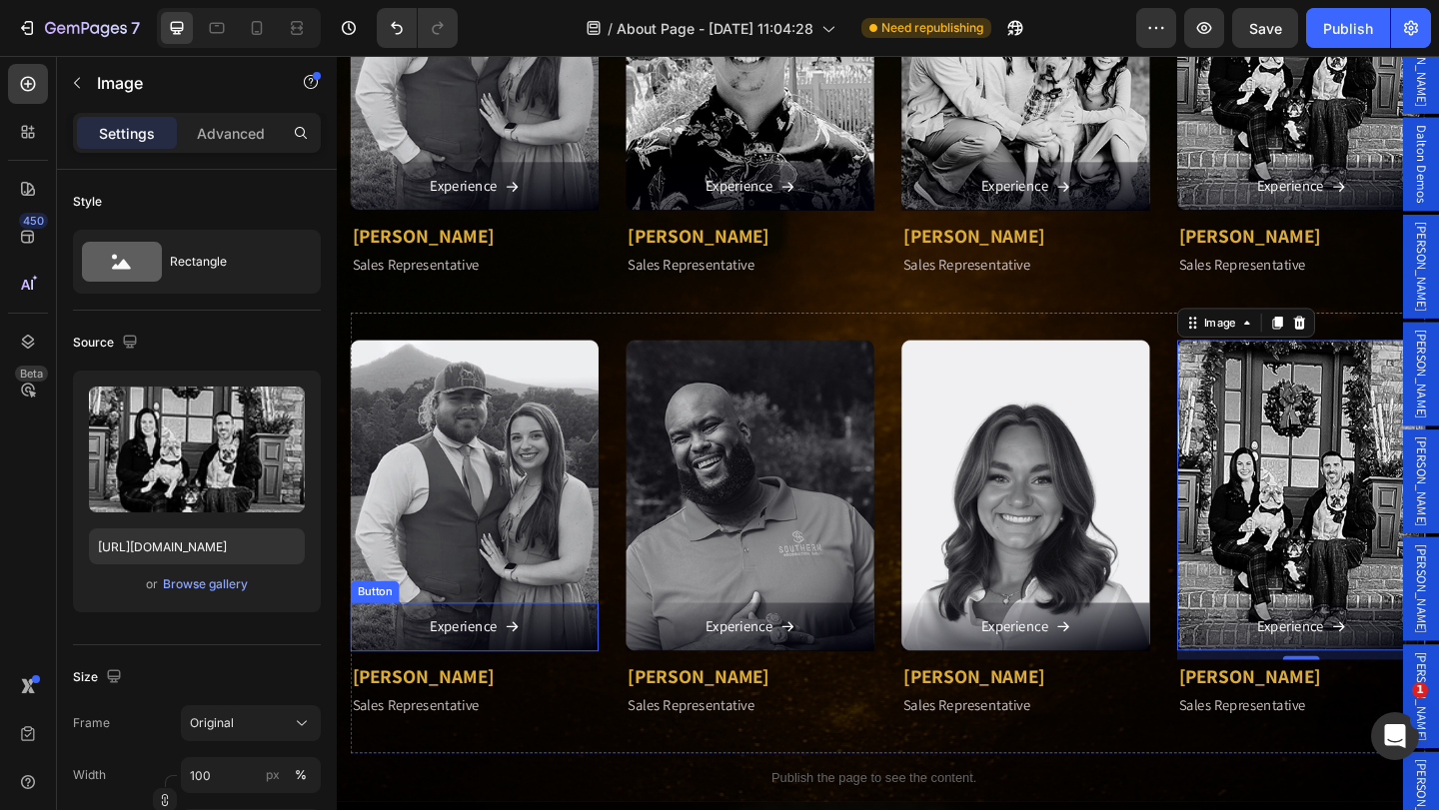
click at [481, 540] on img at bounding box center [487, 534] width 270 height 338
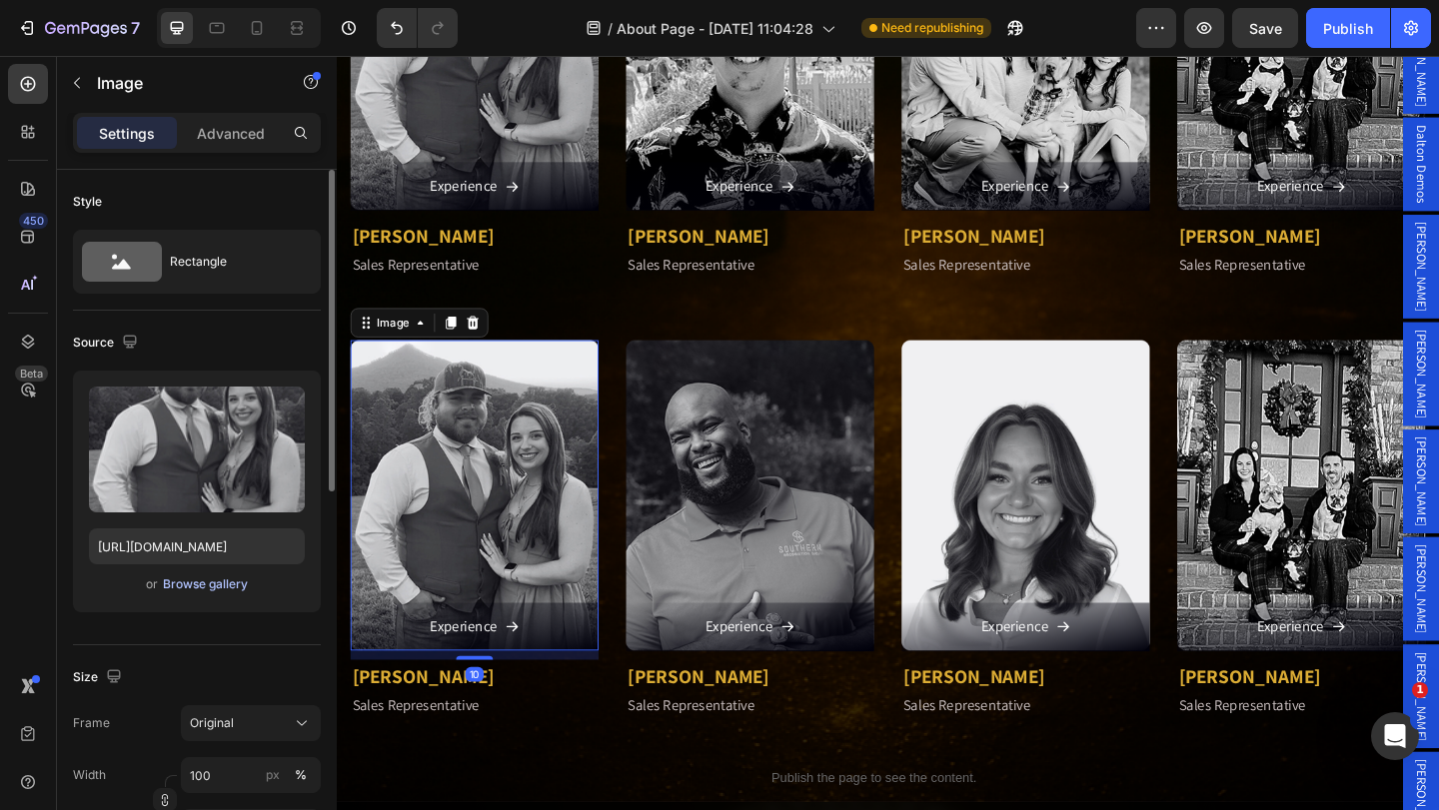
click at [192, 584] on div "Browse gallery" at bounding box center [205, 584] width 85 height 18
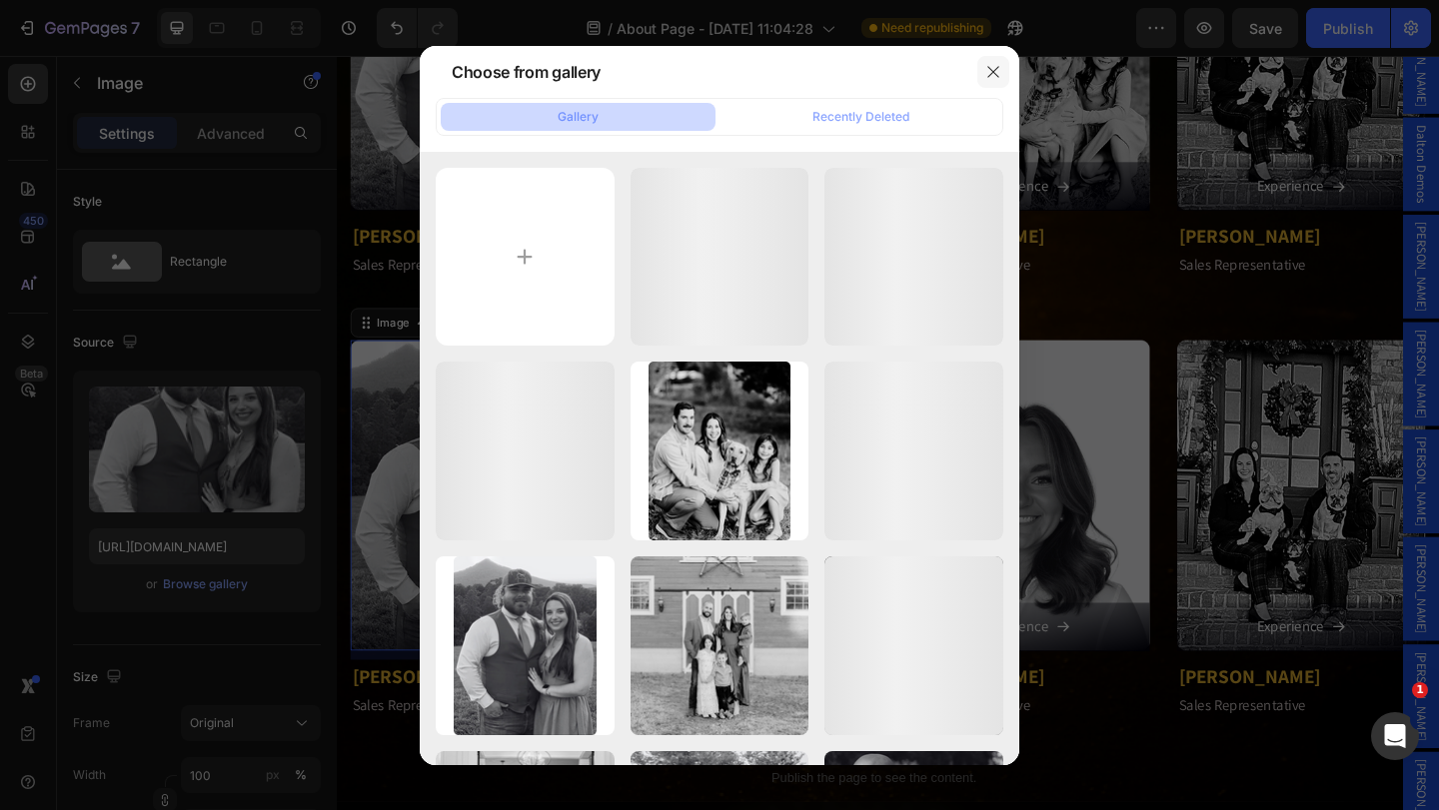
click at [991, 70] on icon "button" at bounding box center [992, 71] width 11 height 11
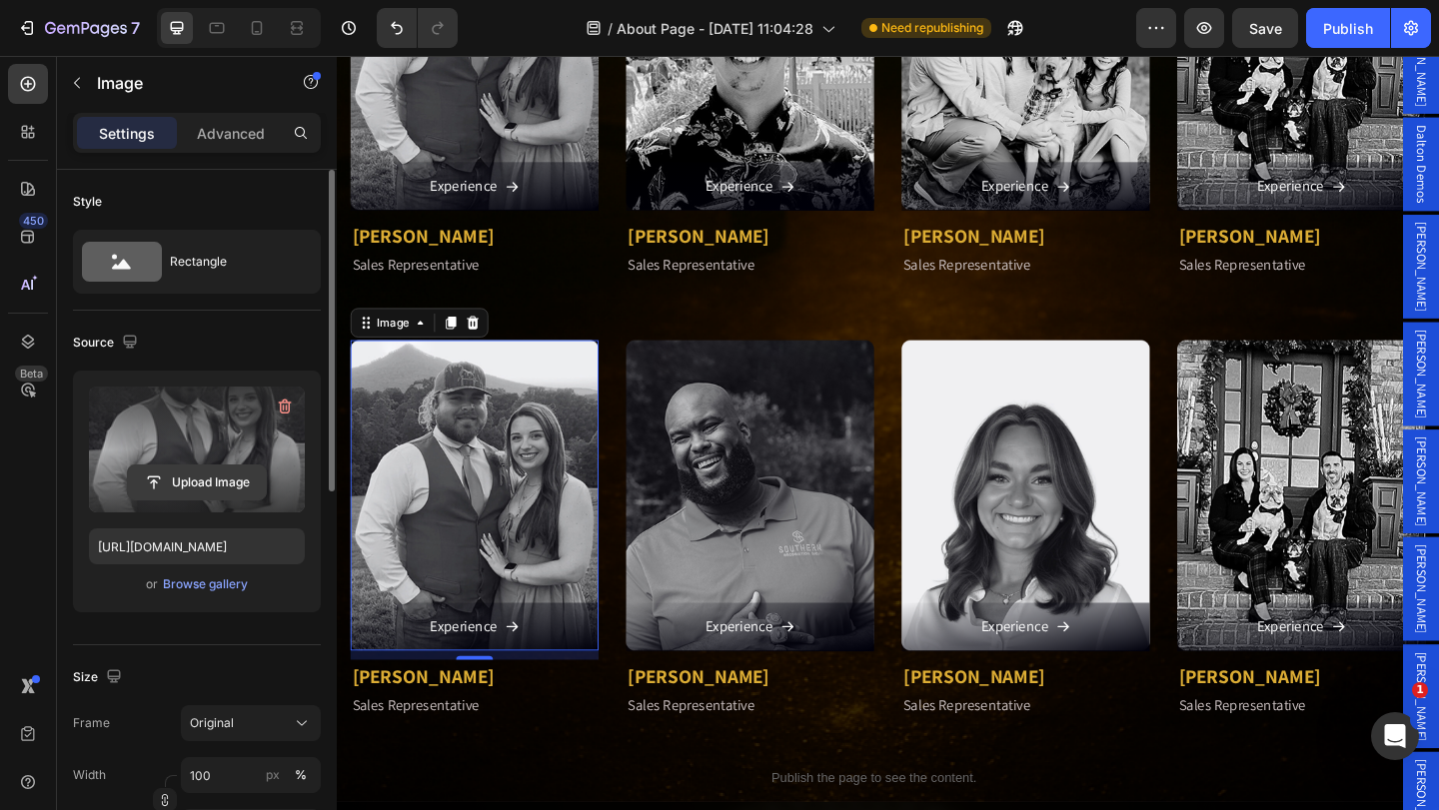
click at [200, 485] on input "file" at bounding box center [197, 483] width 138 height 34
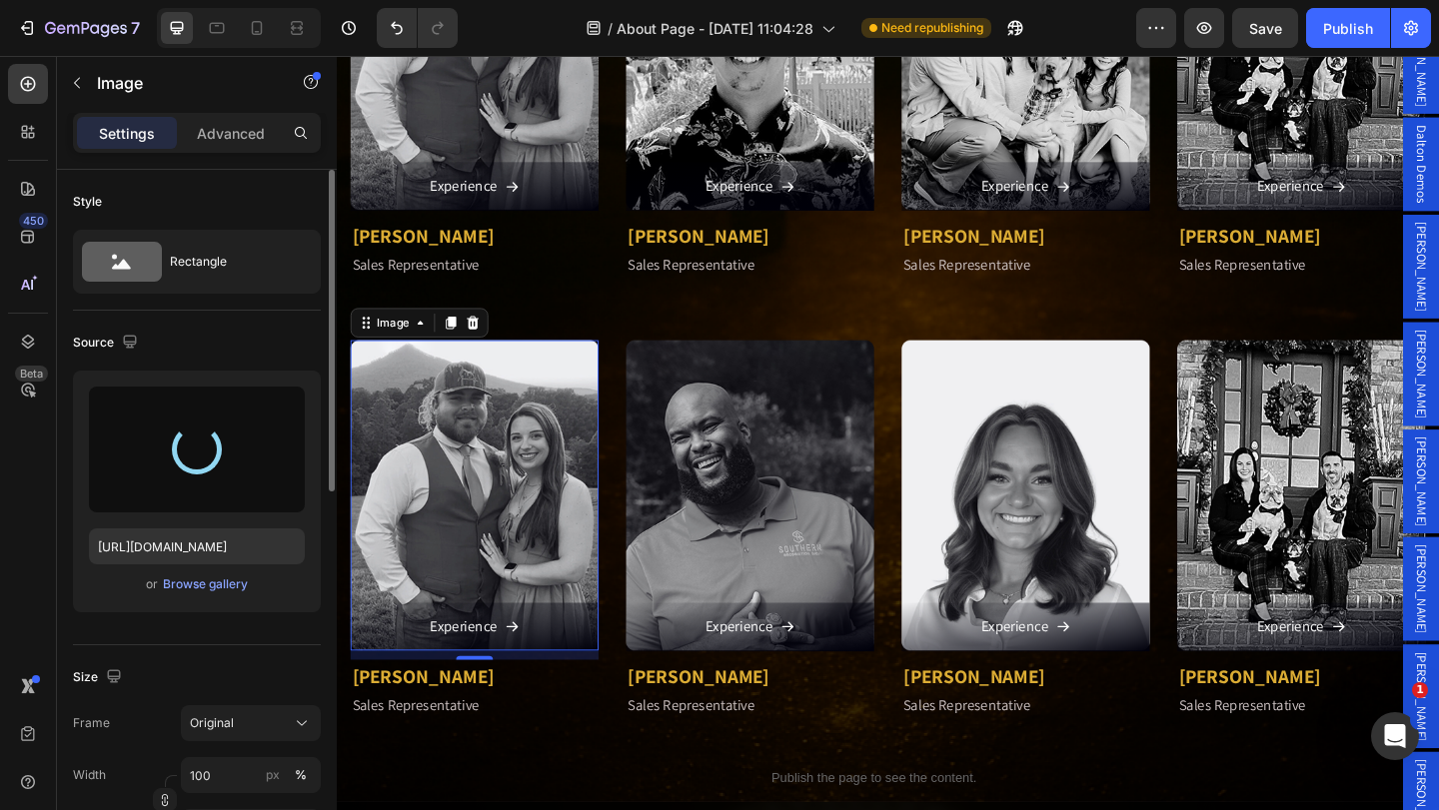
type input "[URL][DOMAIN_NAME]"
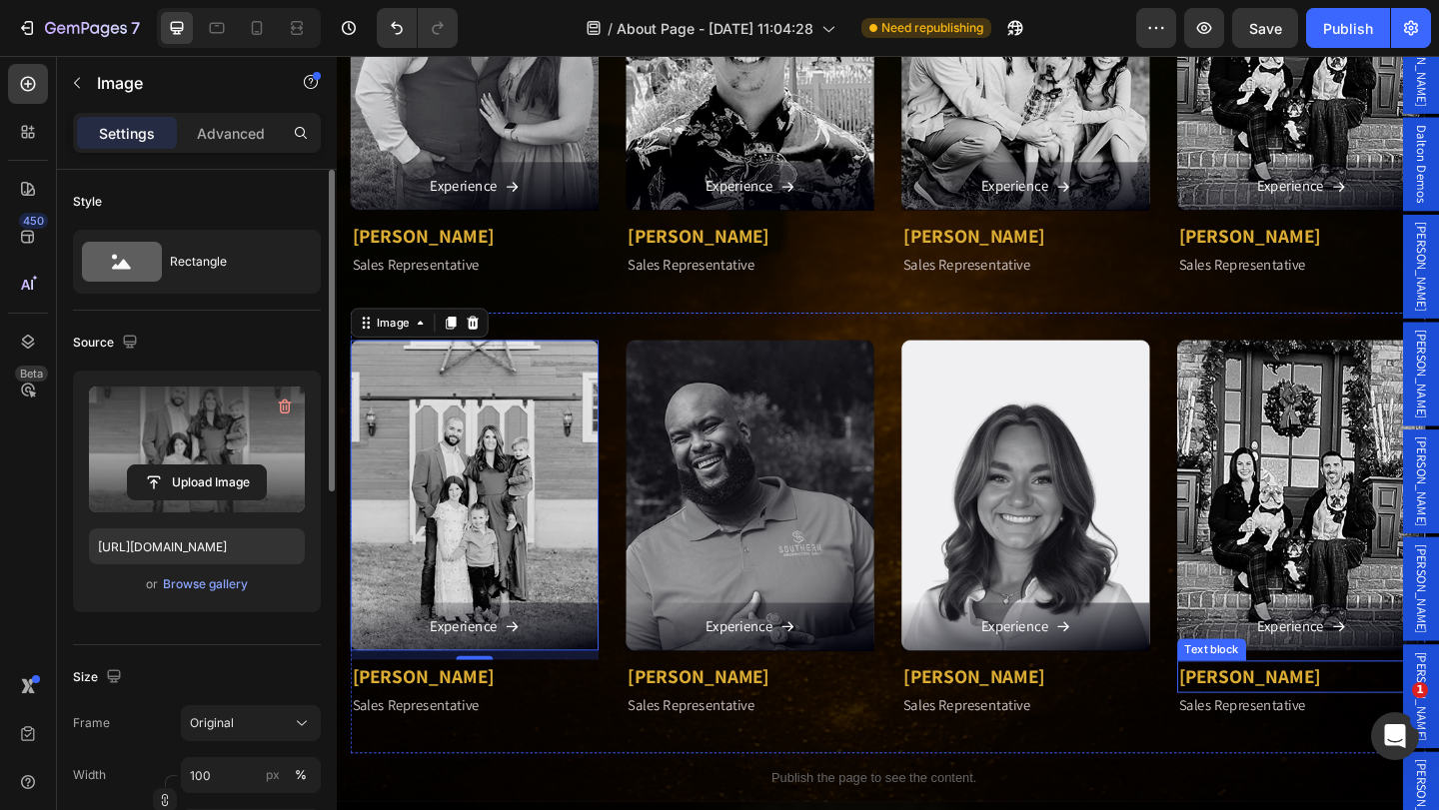
click at [1329, 715] on p "[PERSON_NAME]" at bounding box center [1386, 731] width 266 height 32
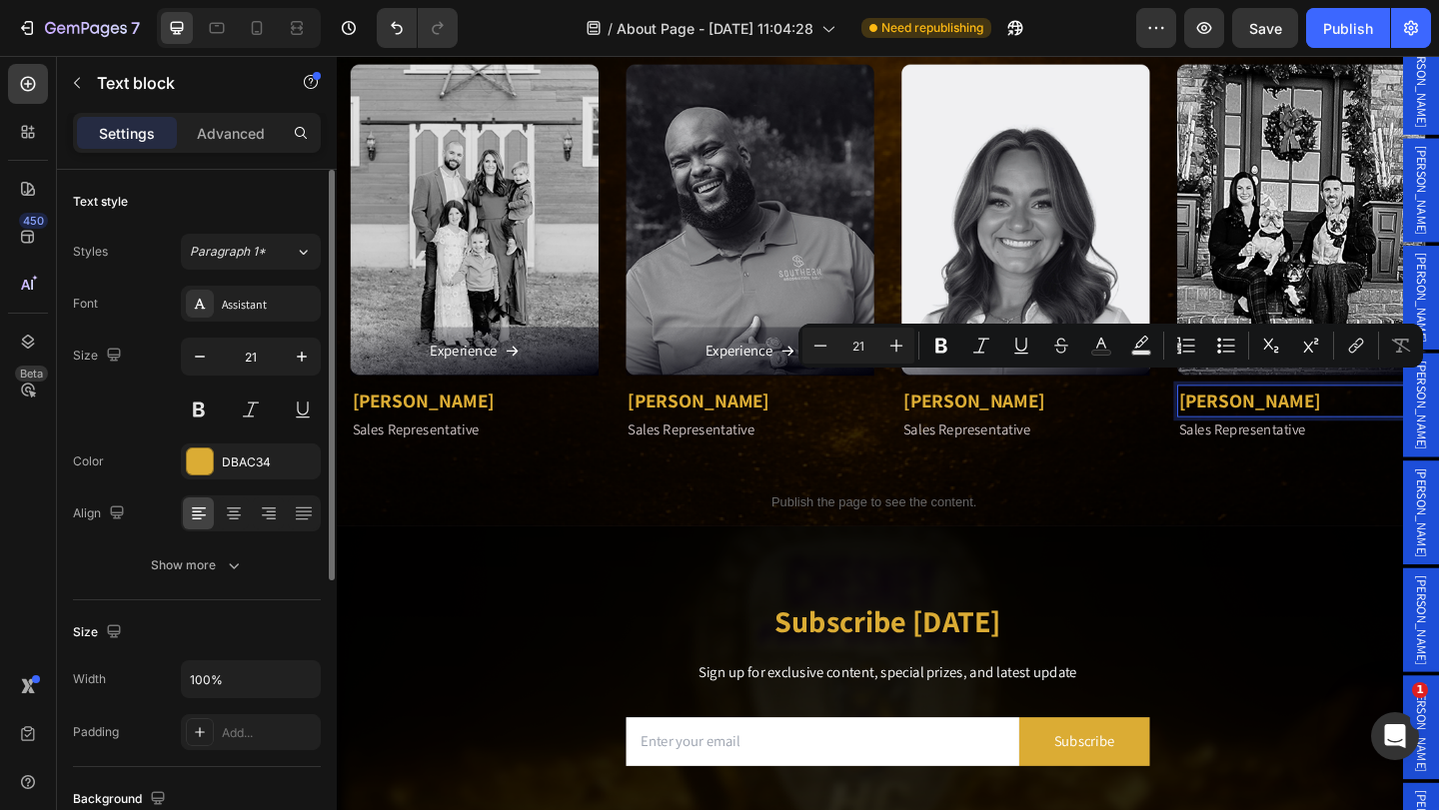
scroll to position [397, 0]
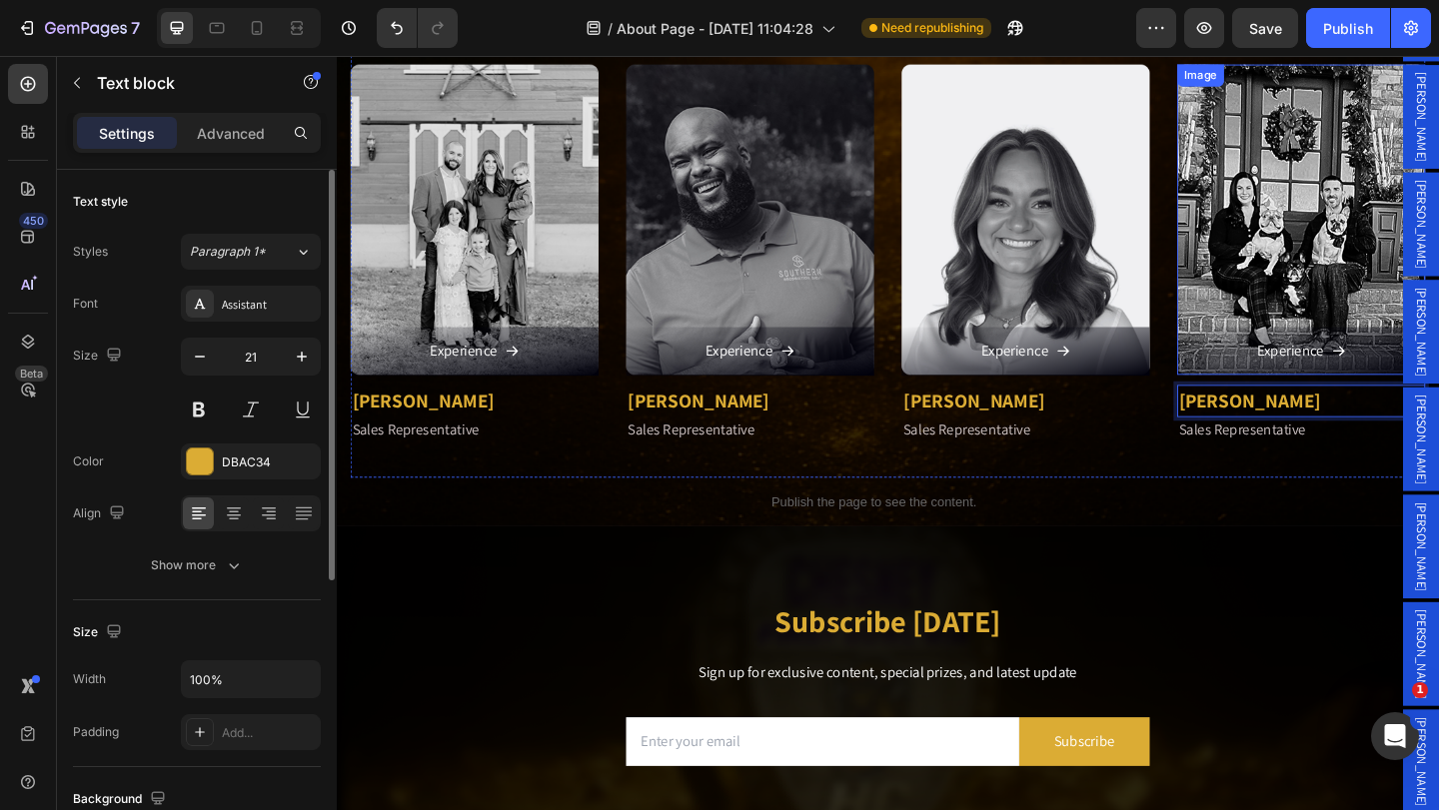
click at [1345, 287] on img at bounding box center [1386, 234] width 270 height 338
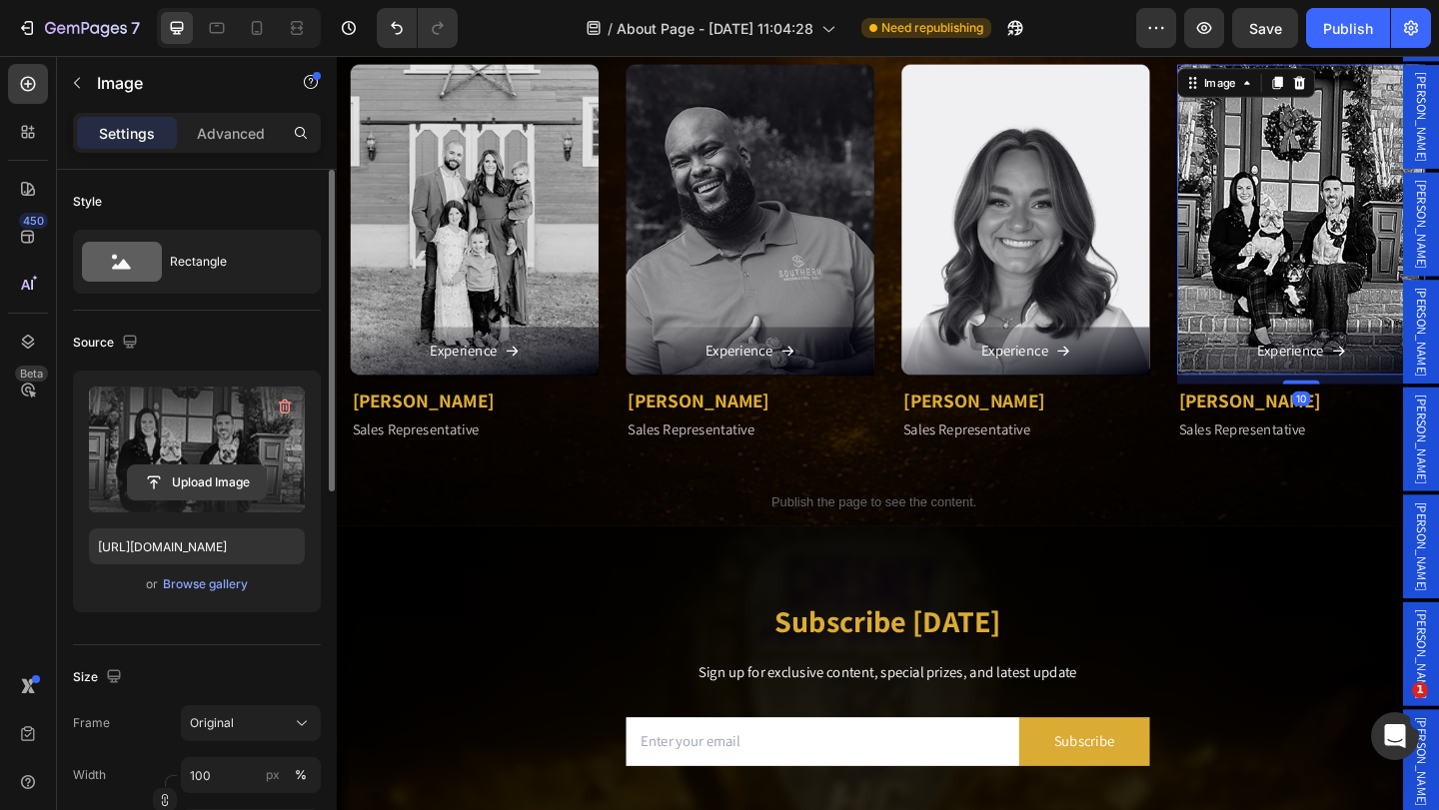
click at [199, 481] on input "file" at bounding box center [197, 483] width 138 height 34
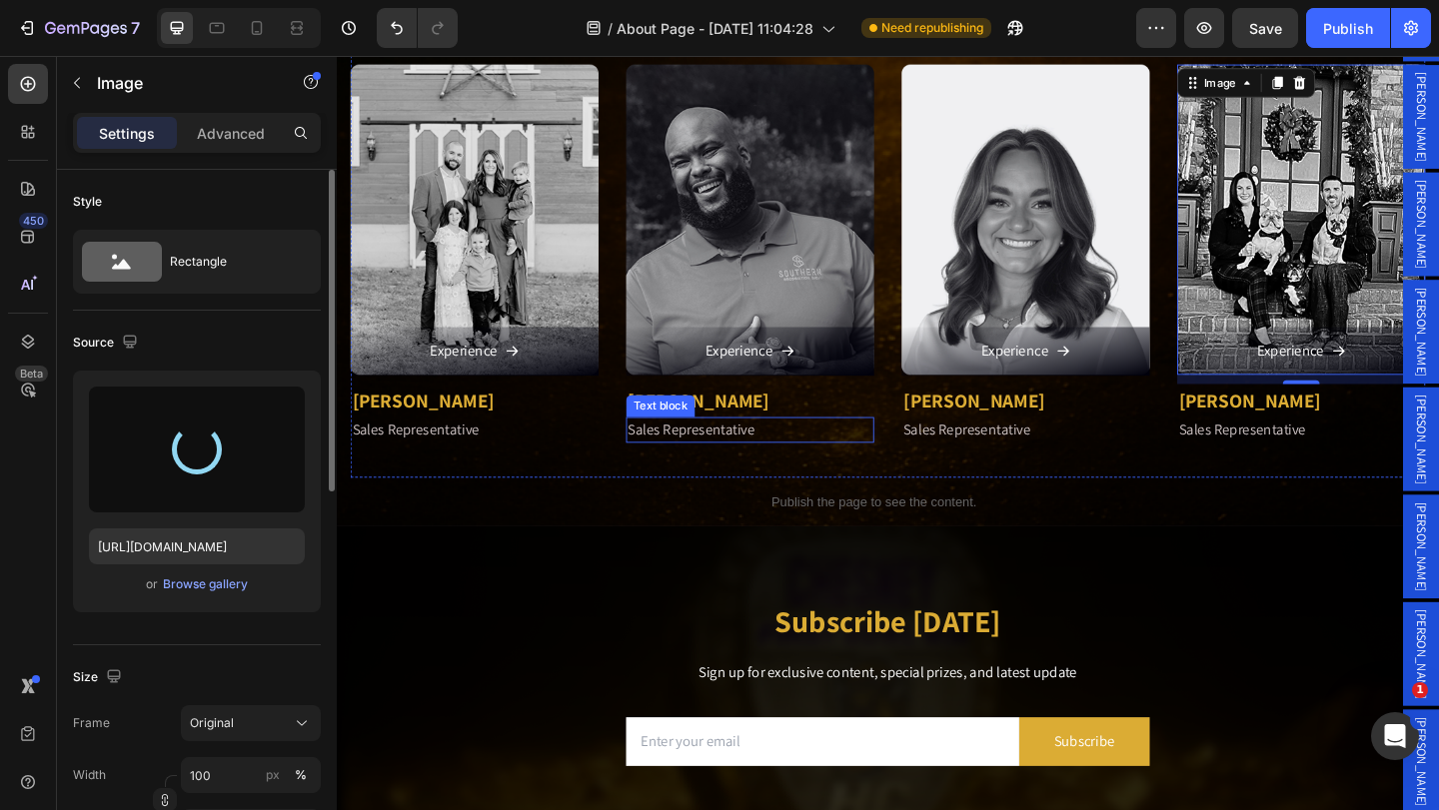
type input "[URL][DOMAIN_NAME]"
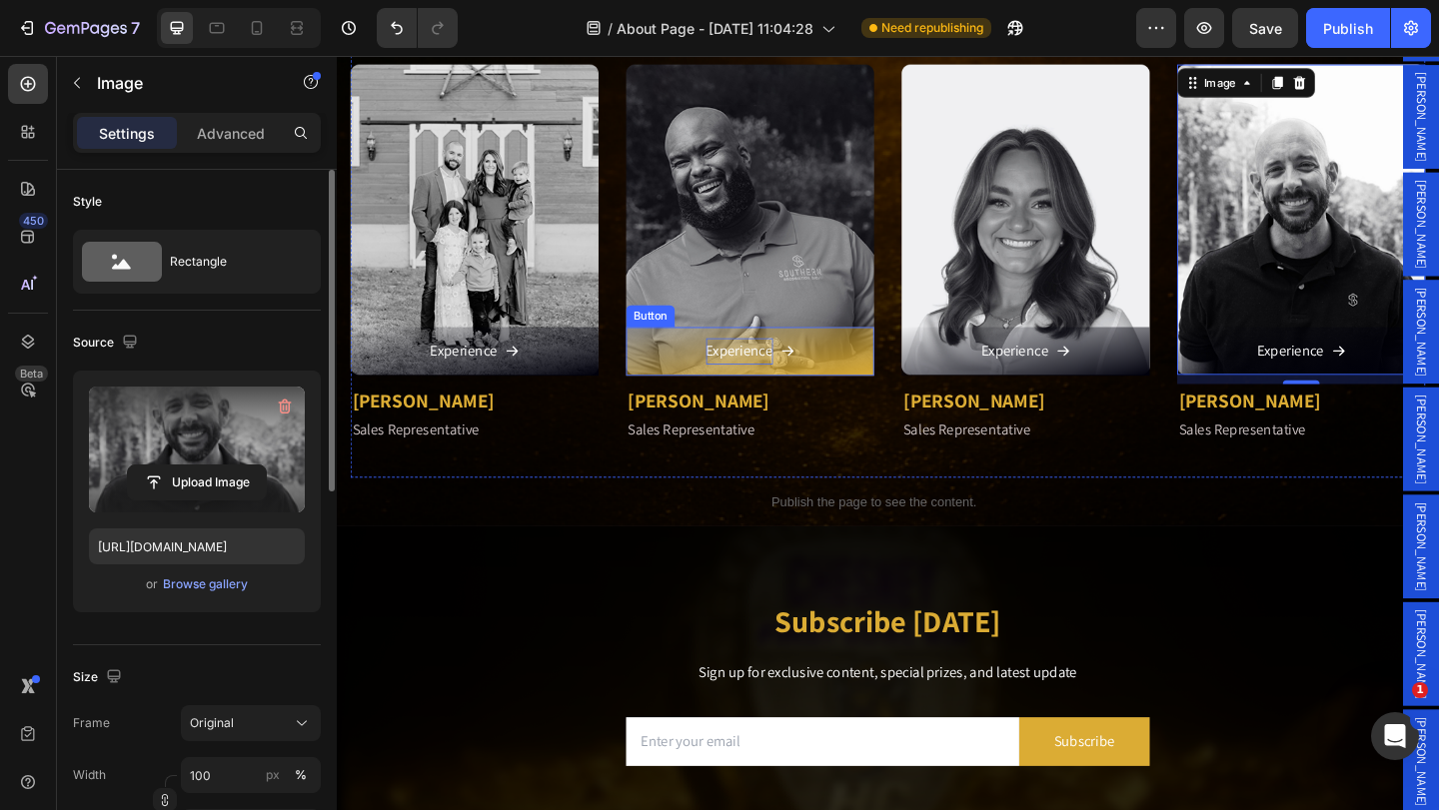
scroll to position [3035, 0]
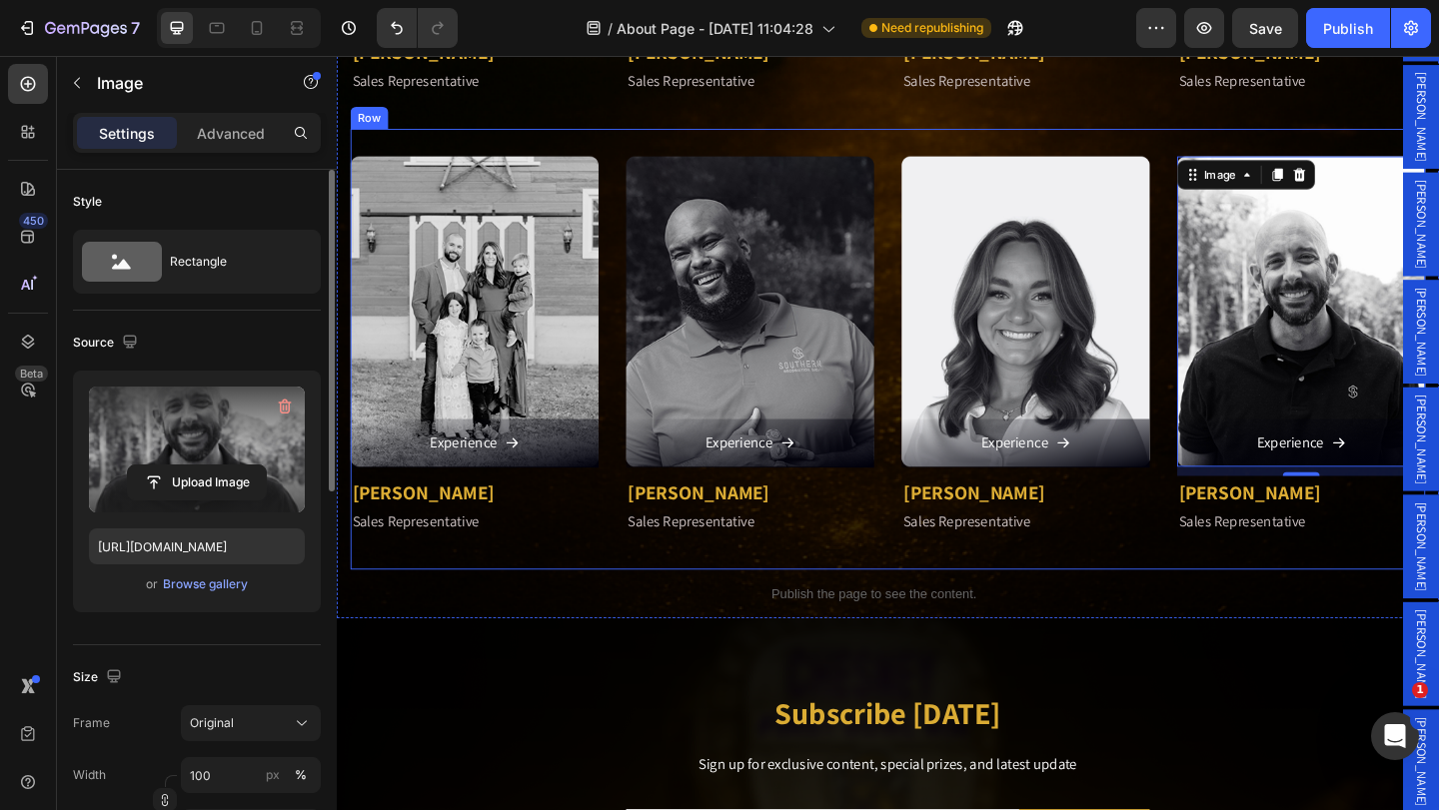
click at [518, 135] on div "Image Experience Button [PERSON_NAME] Text block Sales Representative Text bloc…" at bounding box center [936, 375] width 1169 height 480
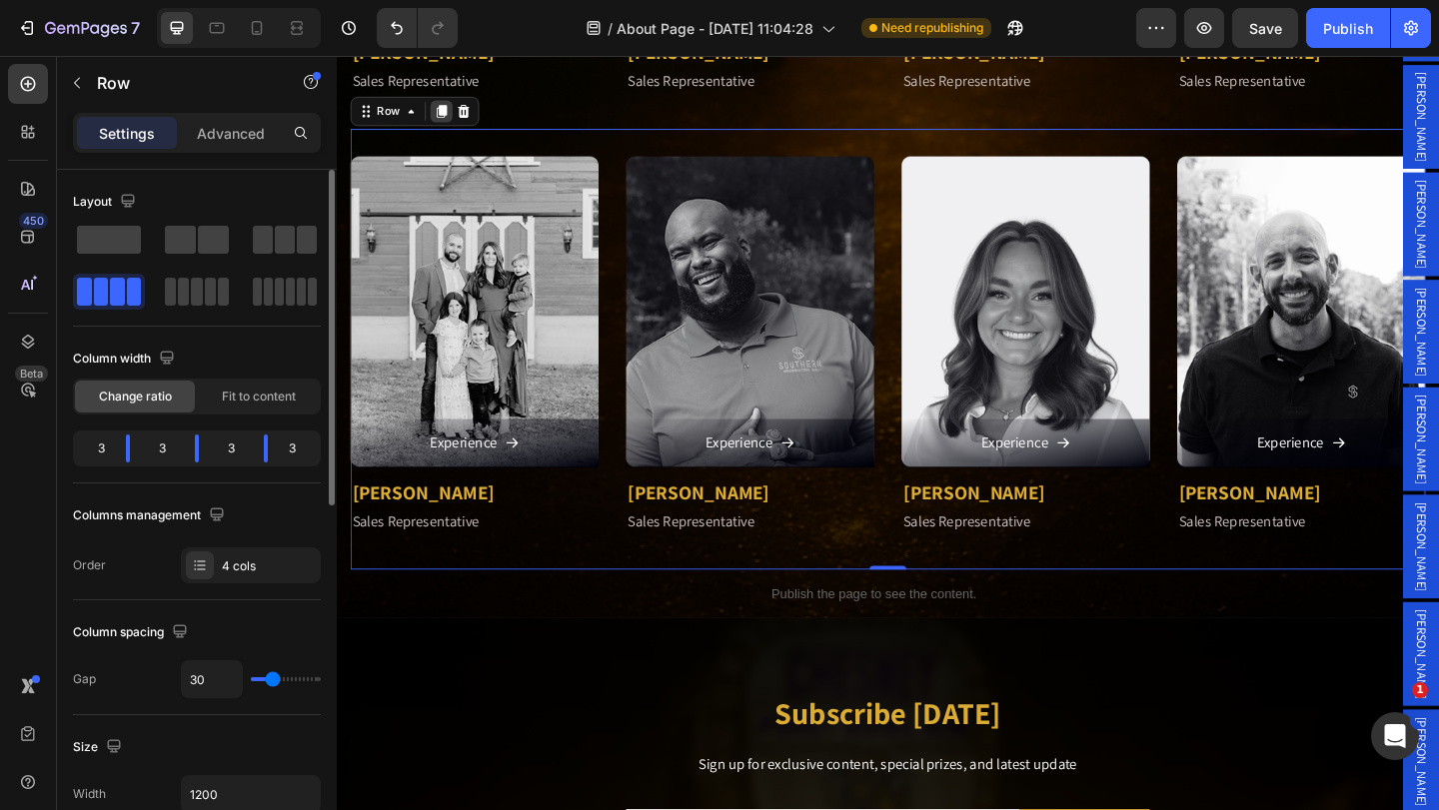
click at [449, 110] on icon at bounding box center [451, 117] width 11 height 14
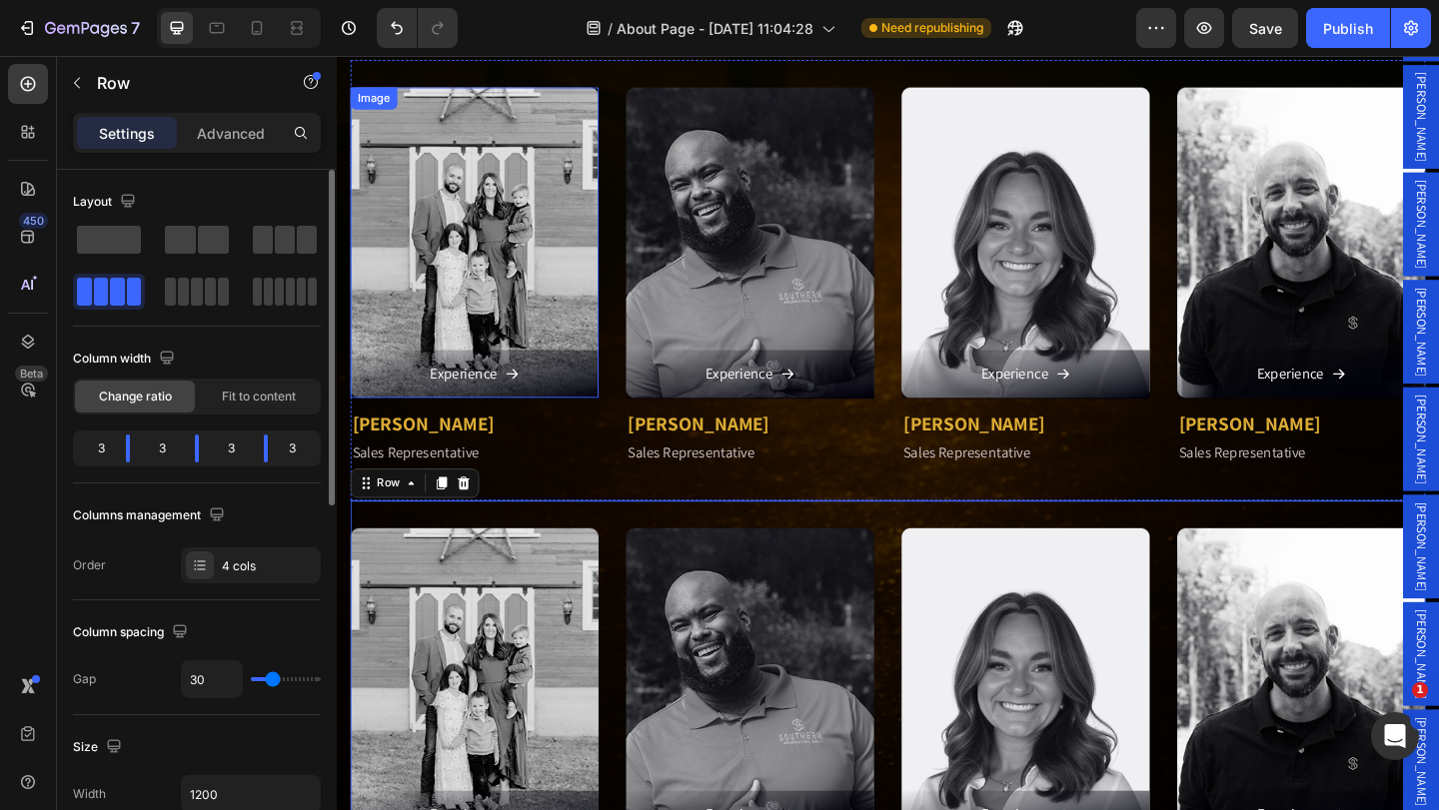
scroll to position [3310, 0]
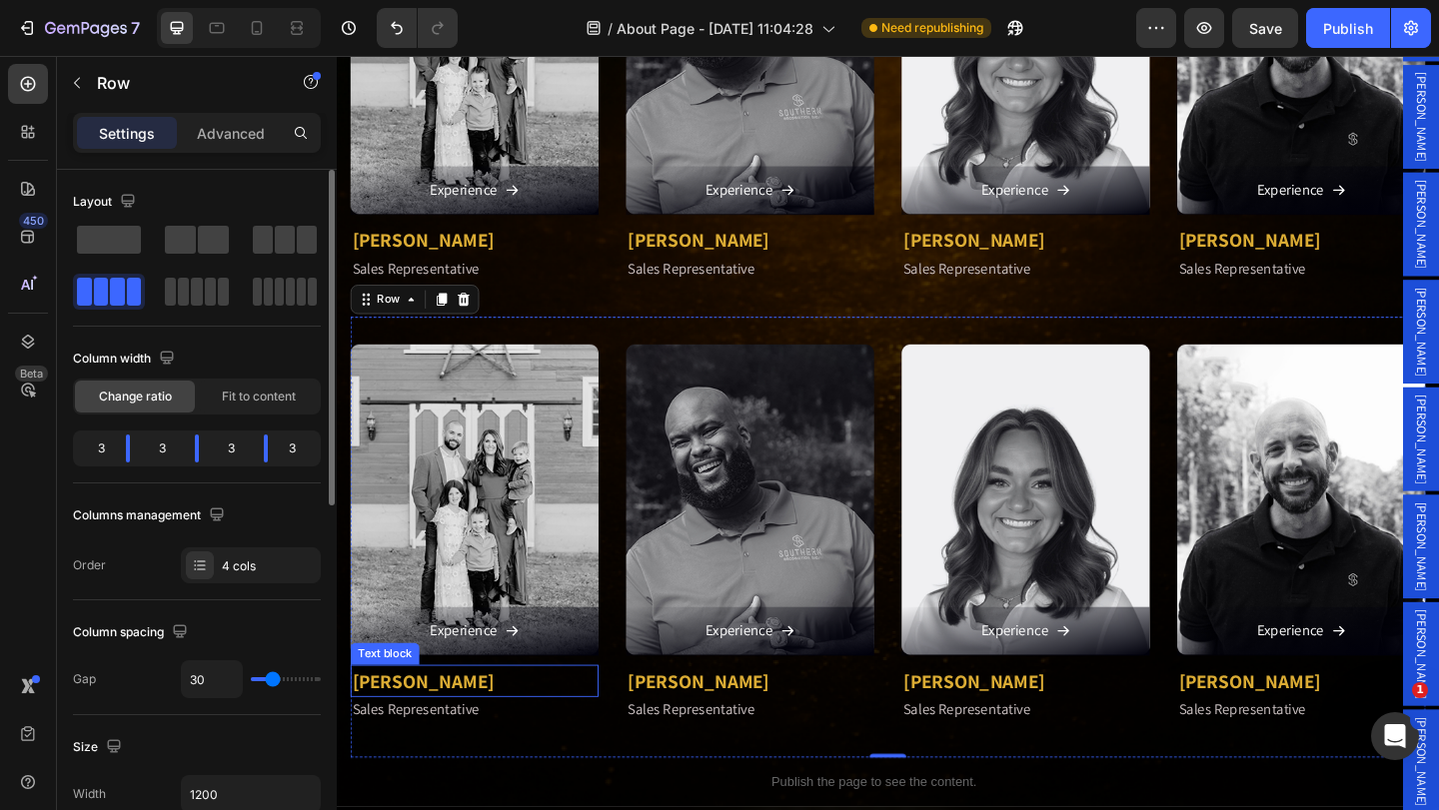
click at [426, 720] on p "[PERSON_NAME]" at bounding box center [487, 736] width 266 height 32
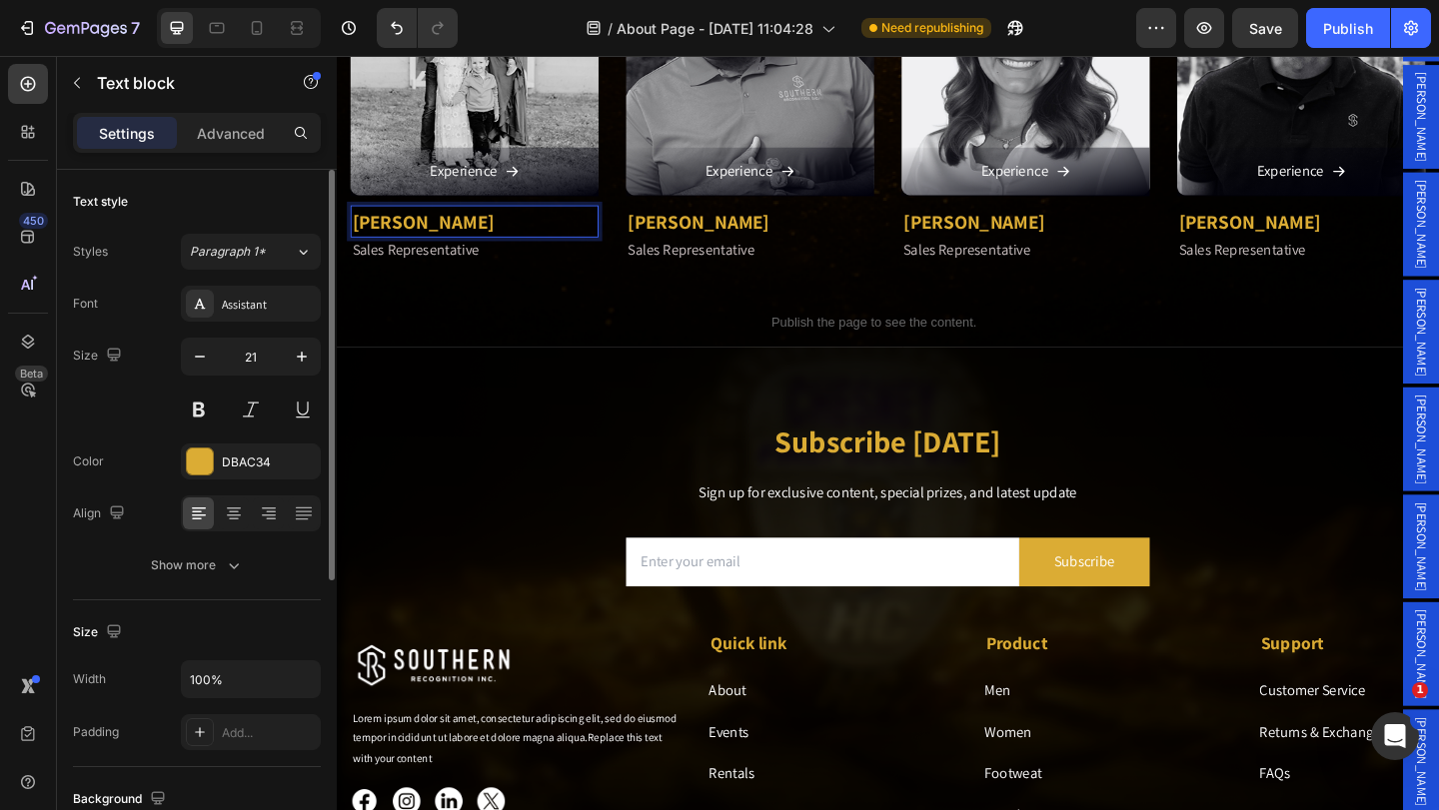
scroll to position [297, 0]
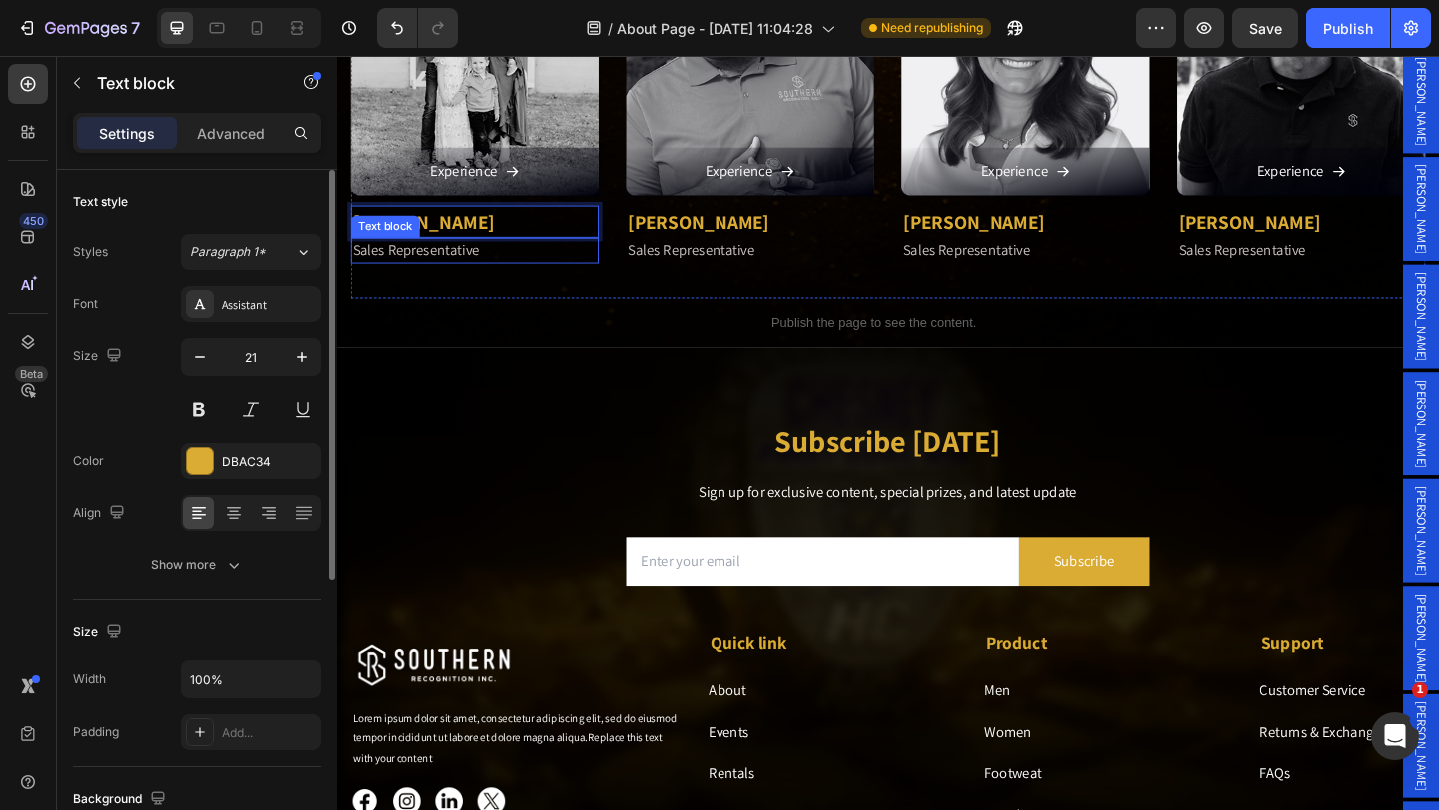
click at [396, 233] on div "Text block" at bounding box center [389, 242] width 67 height 18
click at [385, 221] on p "[PERSON_NAME]" at bounding box center [487, 237] width 266 height 32
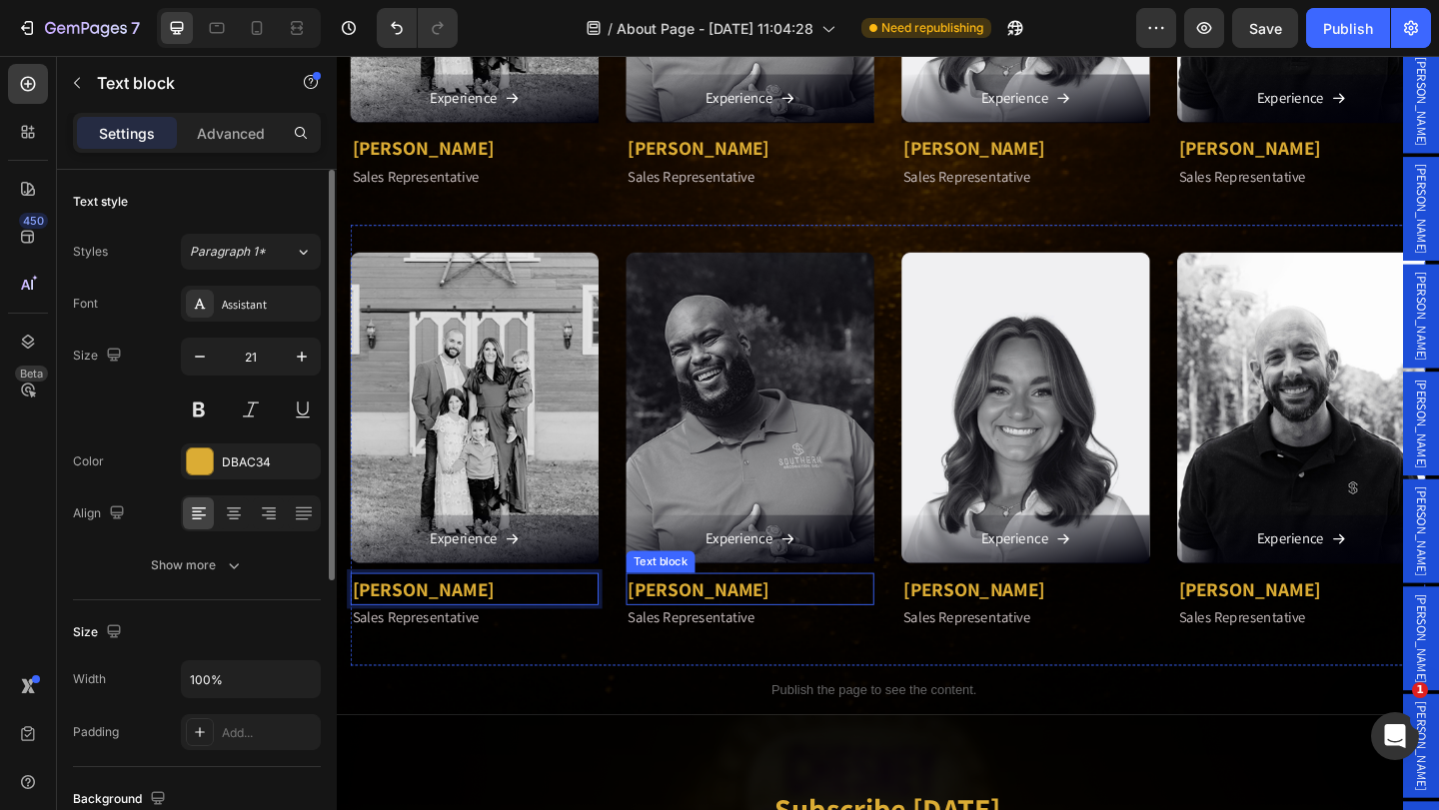
click at [712, 620] on p "[PERSON_NAME]" at bounding box center [786, 636] width 266 height 32
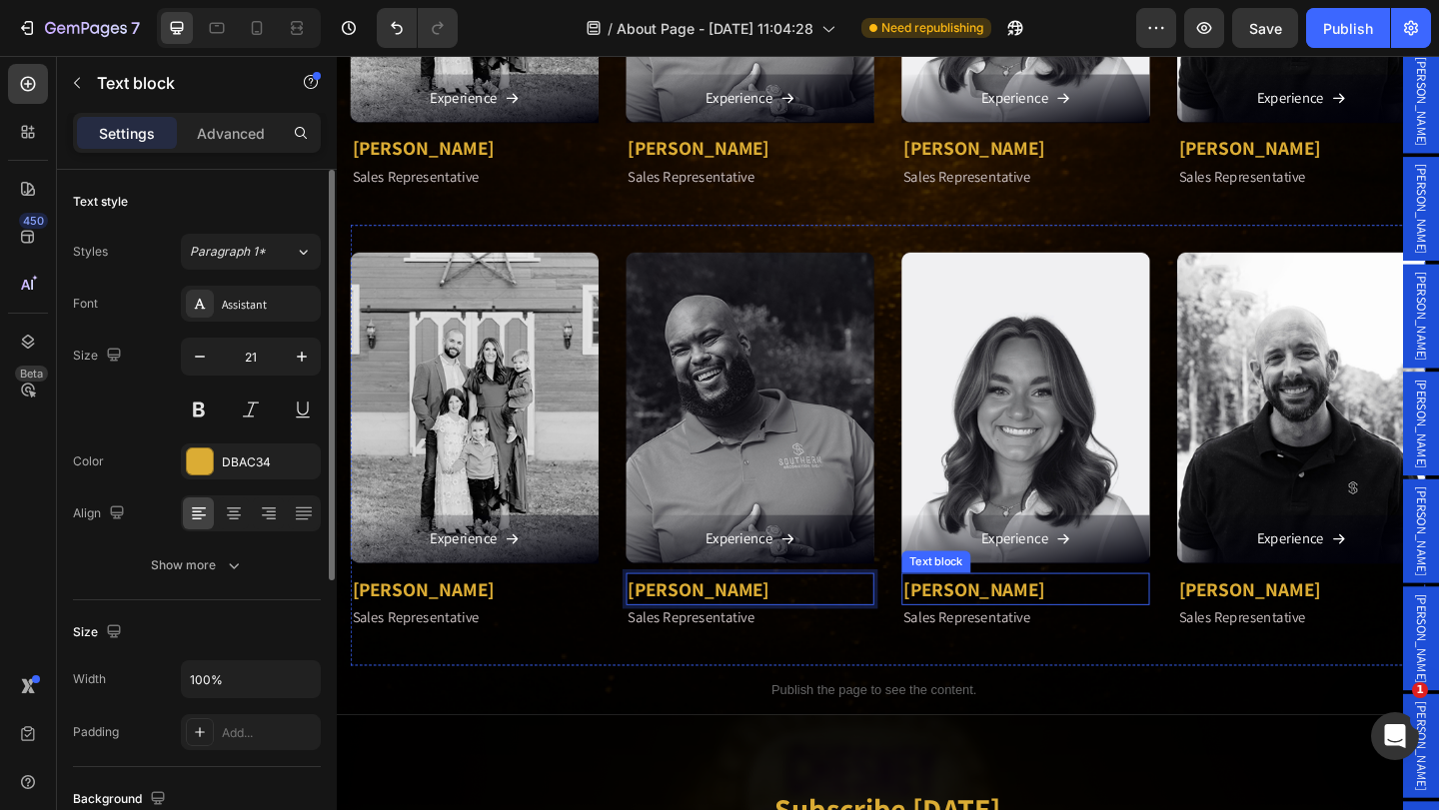
click at [980, 620] on p "[PERSON_NAME]" at bounding box center [1086, 636] width 266 height 32
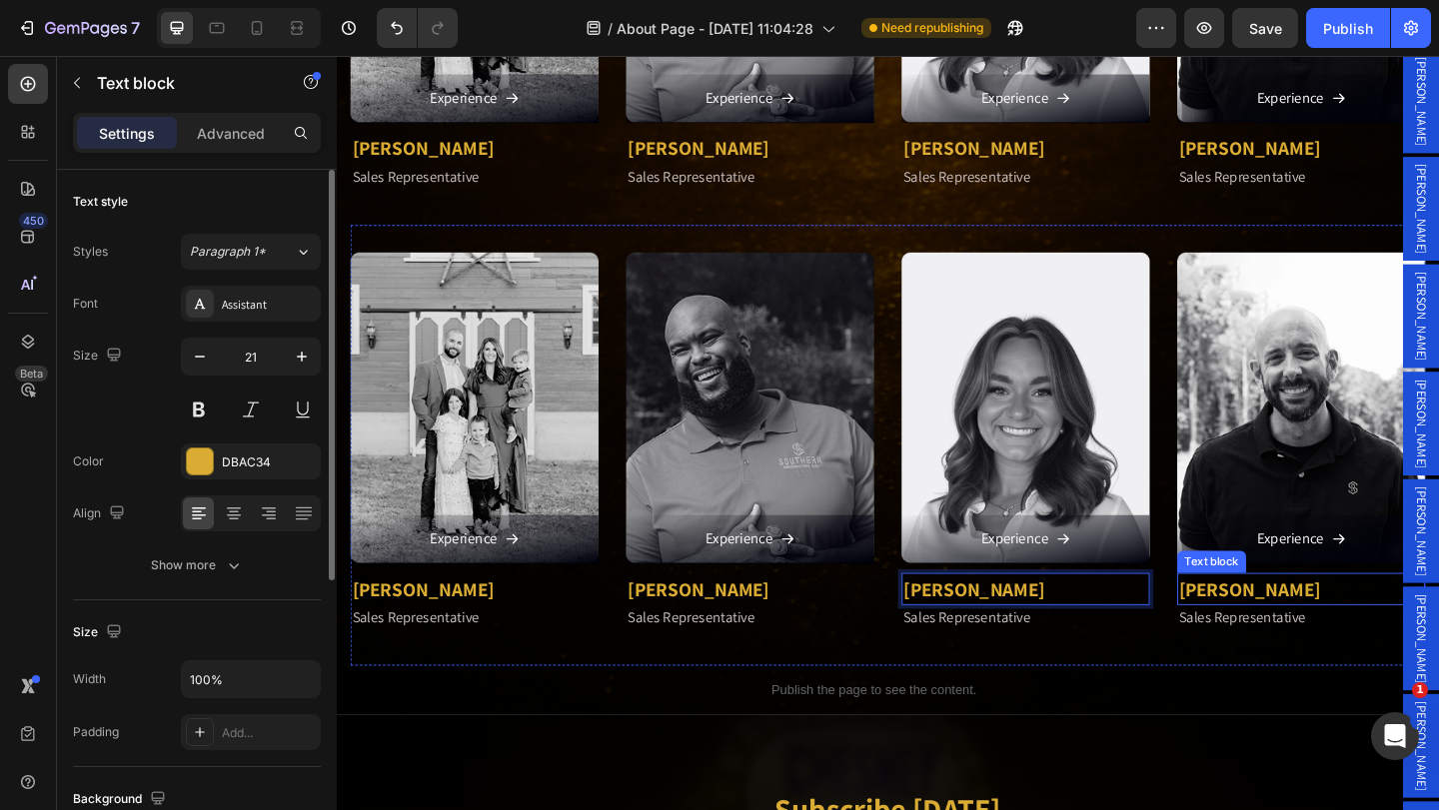
click at [1306, 620] on p "[PERSON_NAME]" at bounding box center [1386, 636] width 266 height 32
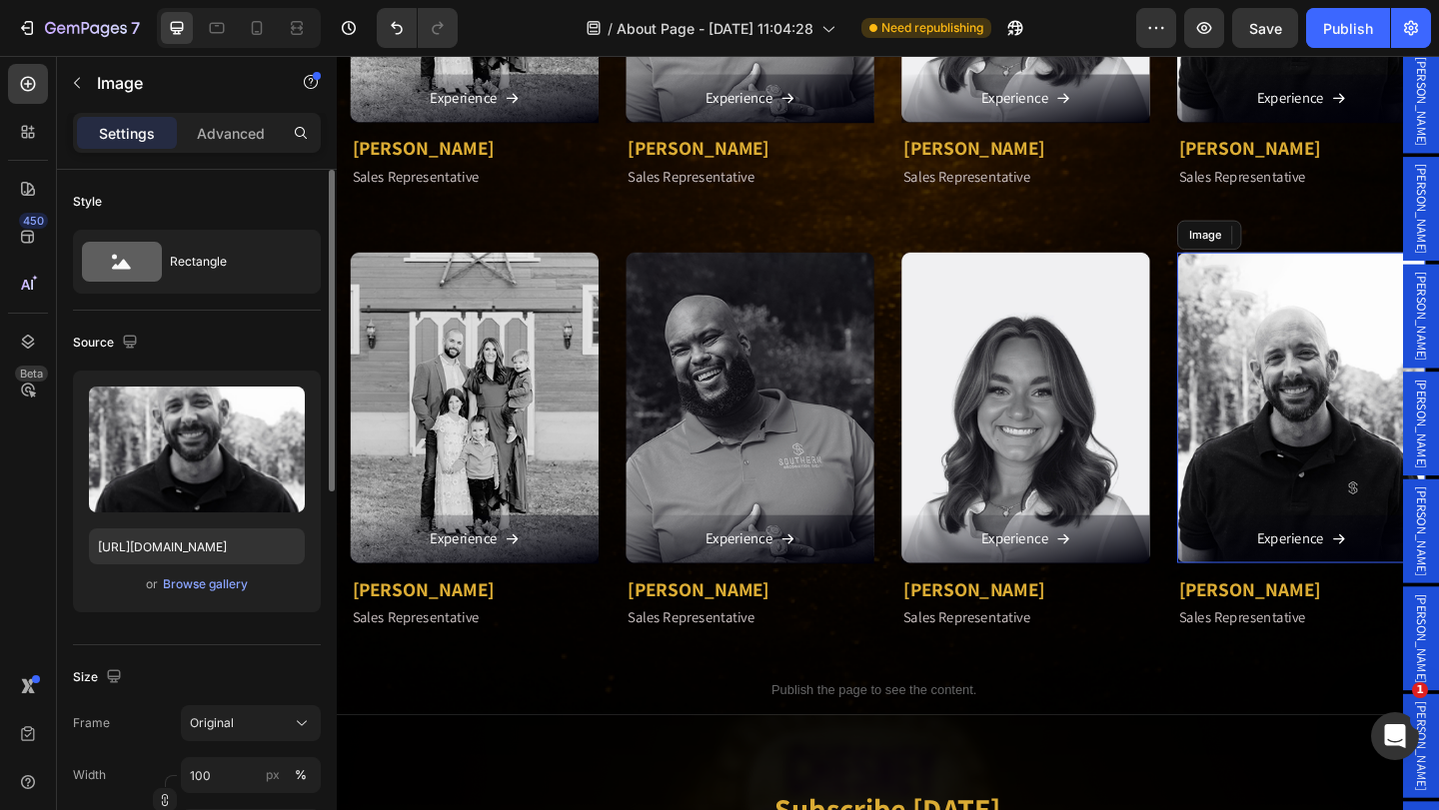
click at [1328, 490] on img at bounding box center [1386, 439] width 270 height 338
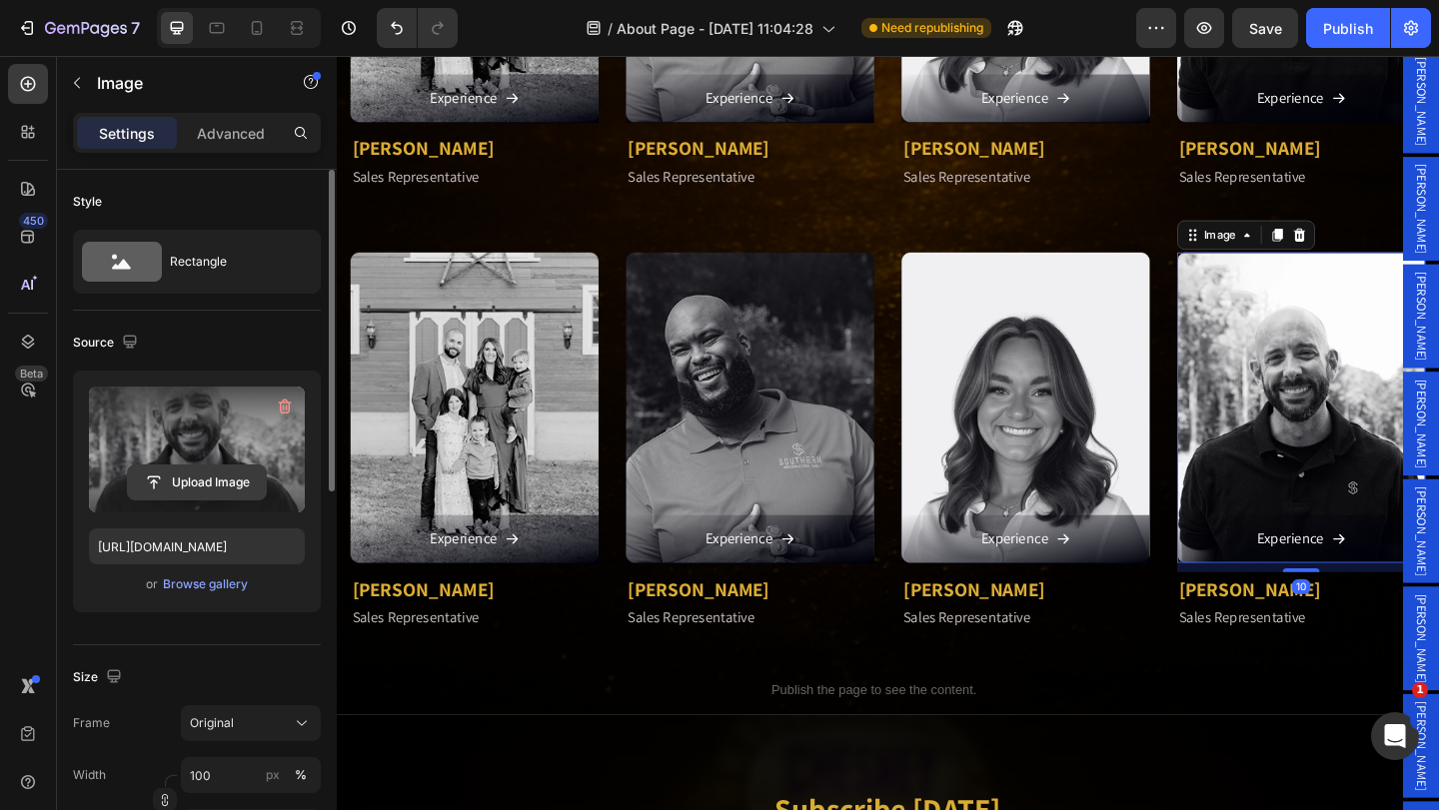
click at [206, 483] on input "file" at bounding box center [197, 483] width 138 height 34
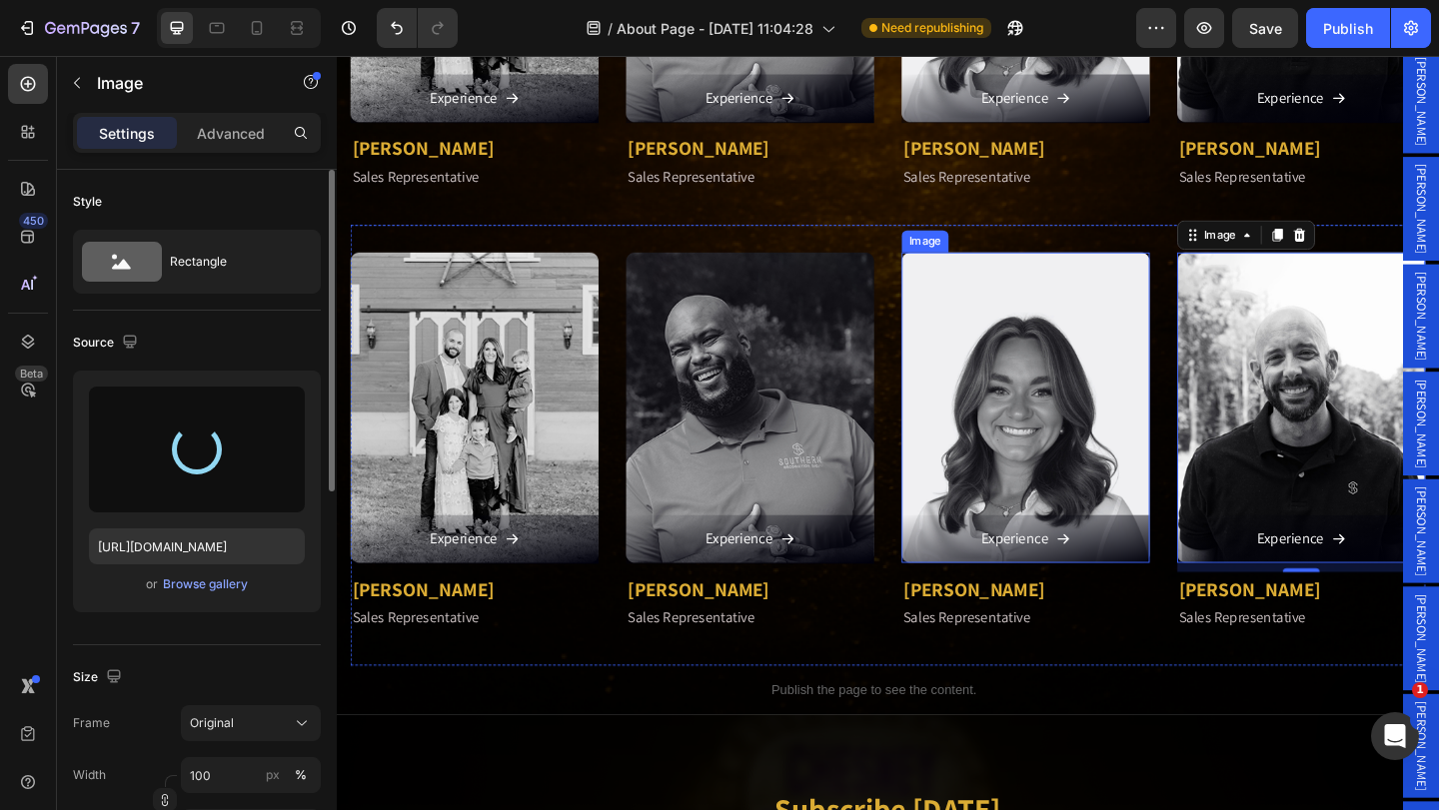
click at [1112, 462] on img at bounding box center [1086, 439] width 270 height 338
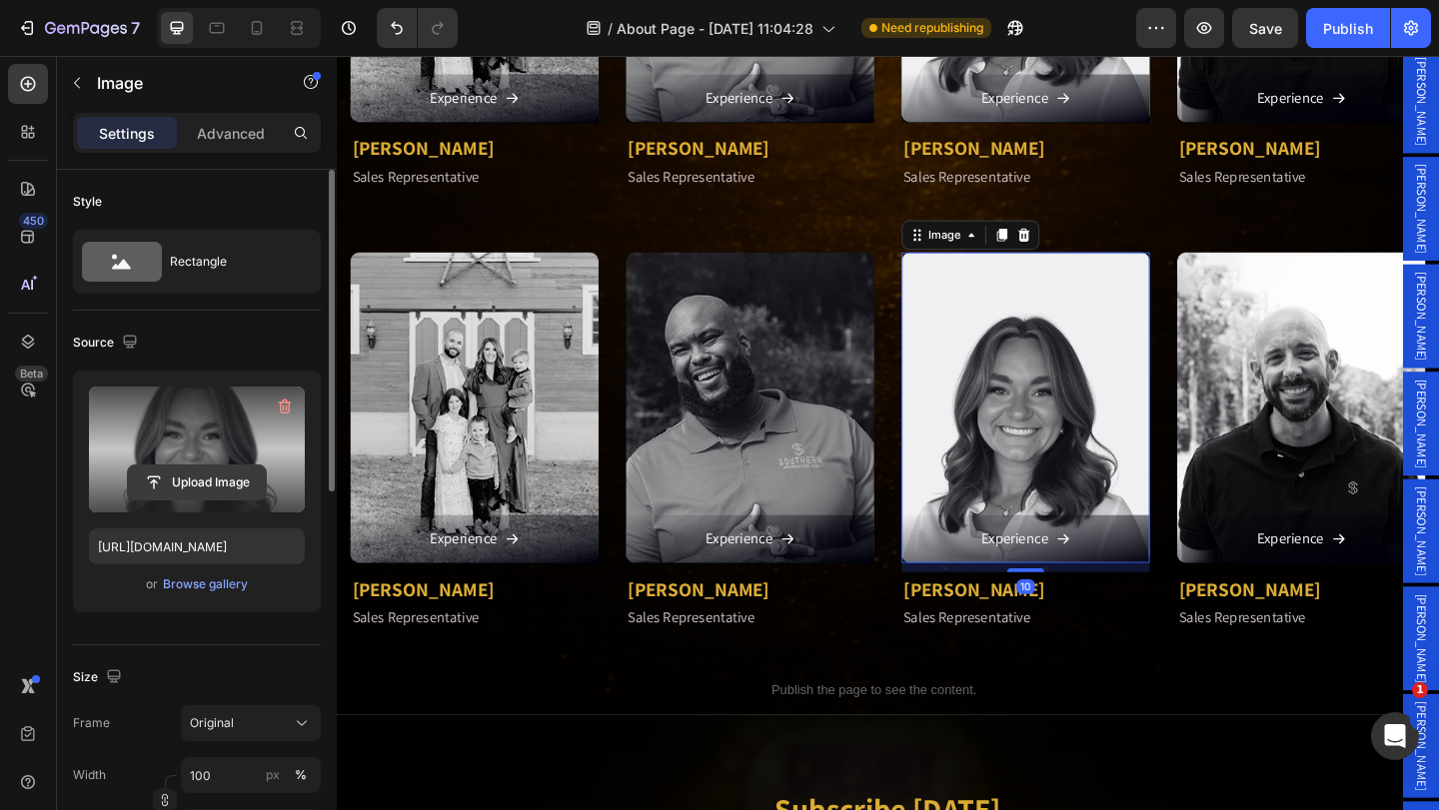
click at [201, 487] on input "file" at bounding box center [197, 483] width 138 height 34
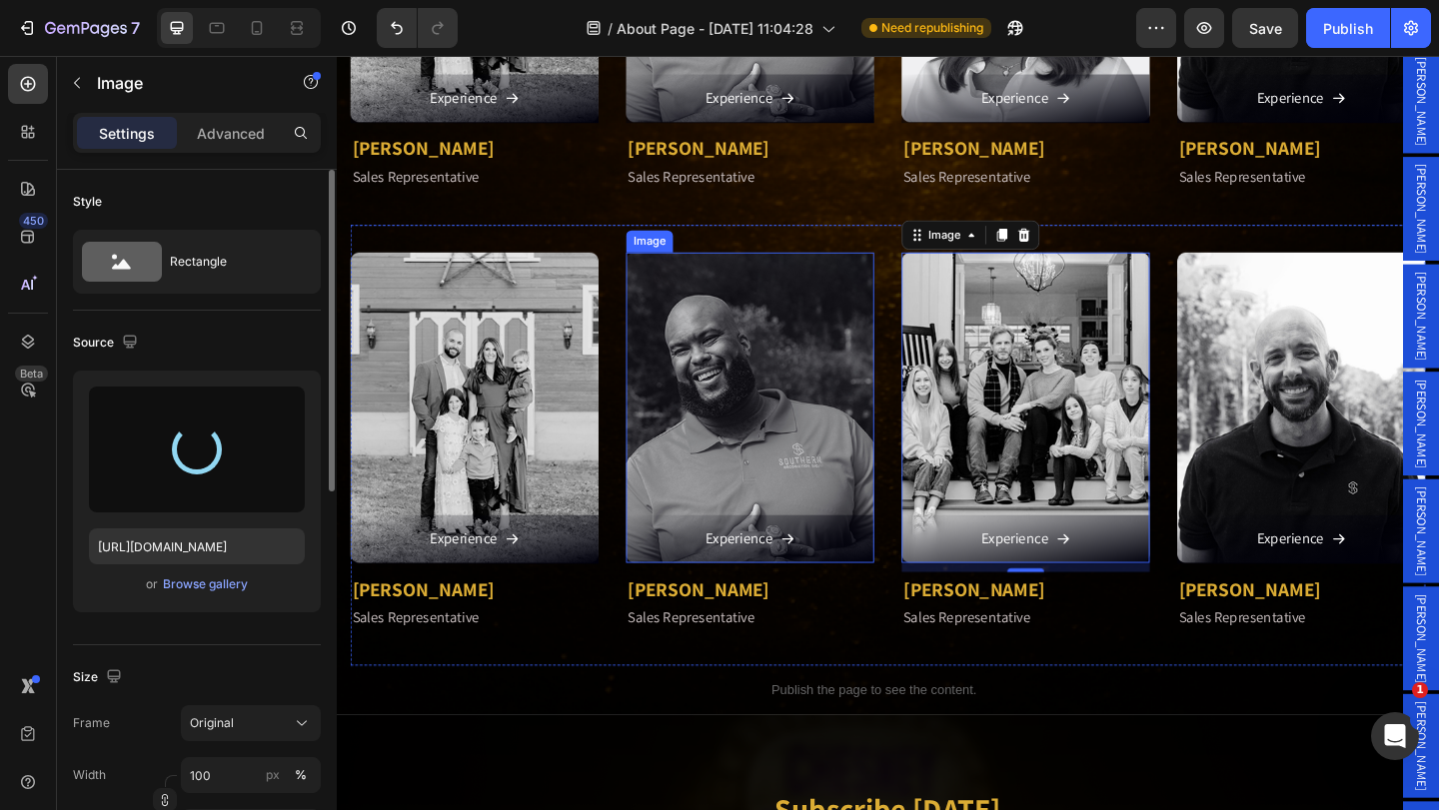
type input "[URL][DOMAIN_NAME]"
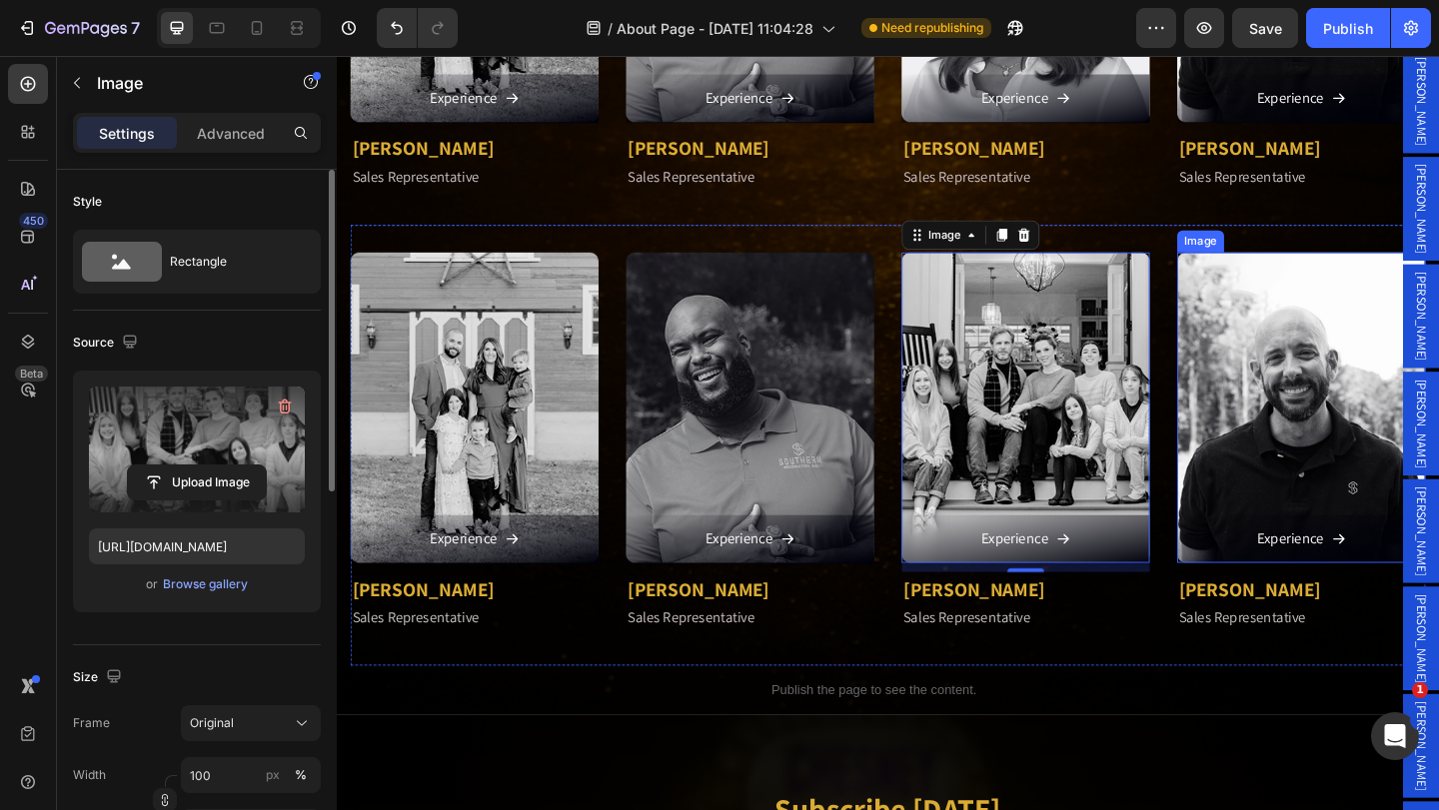
click at [1369, 492] on img at bounding box center [1386, 439] width 270 height 338
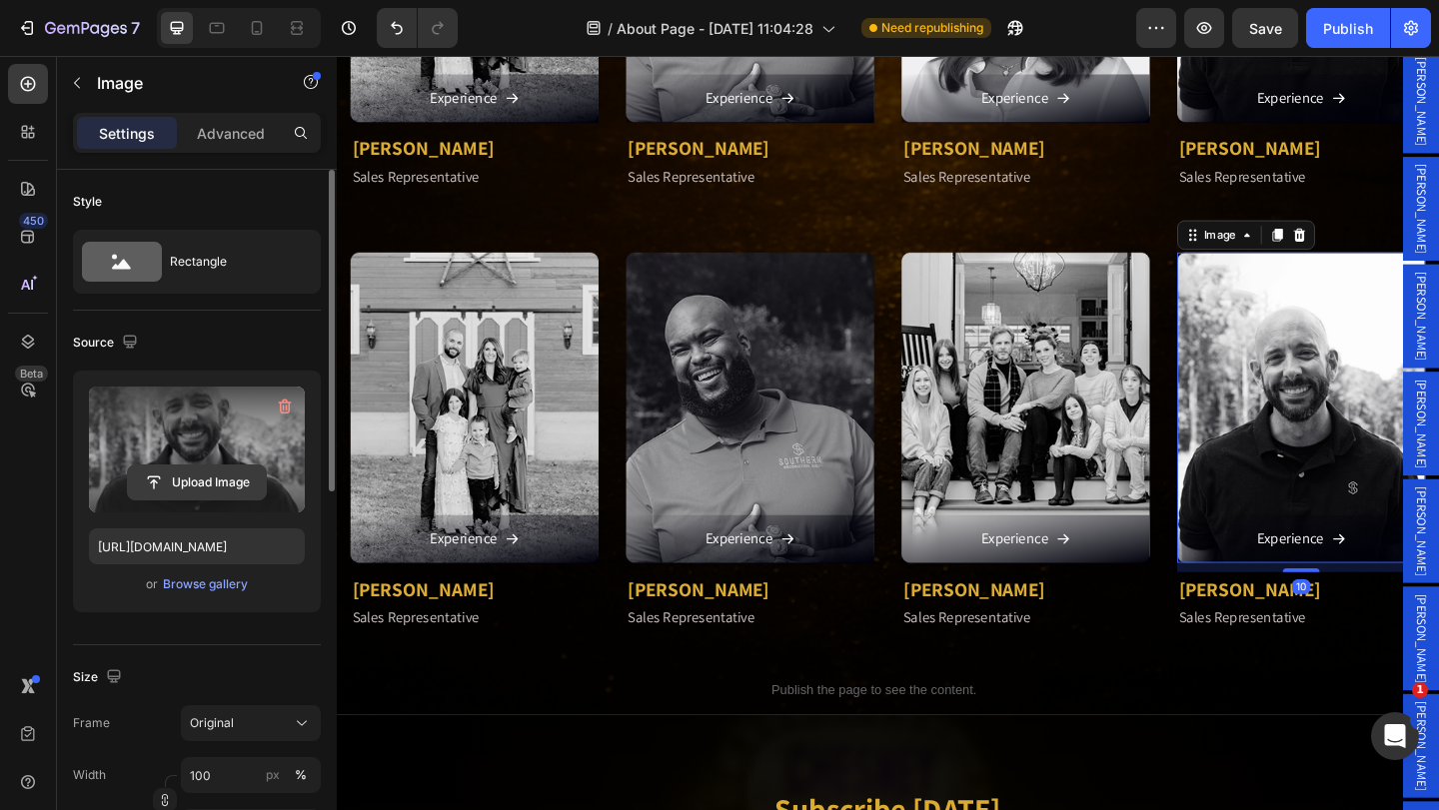
click at [200, 482] on input "file" at bounding box center [197, 483] width 138 height 34
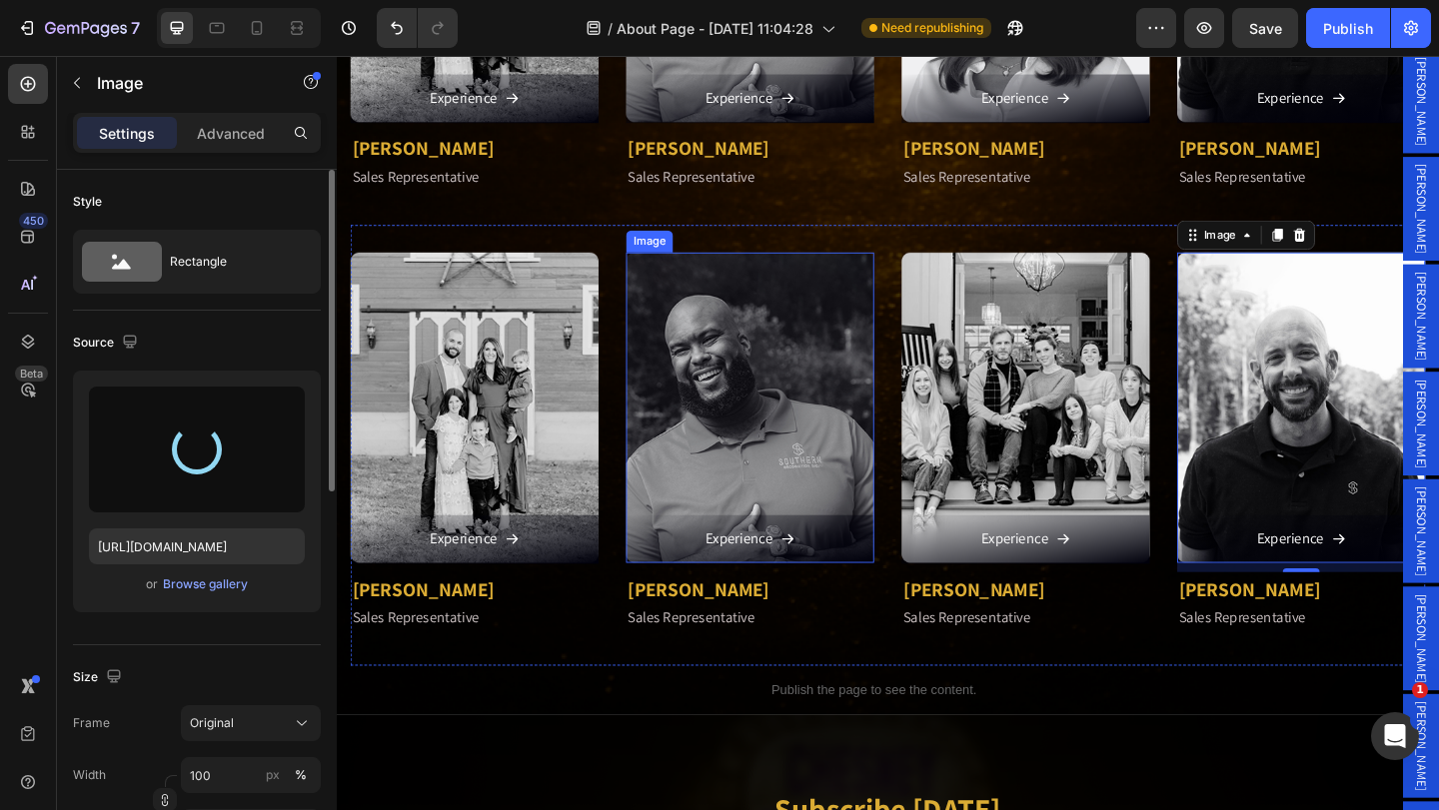
type input "[URL][DOMAIN_NAME]"
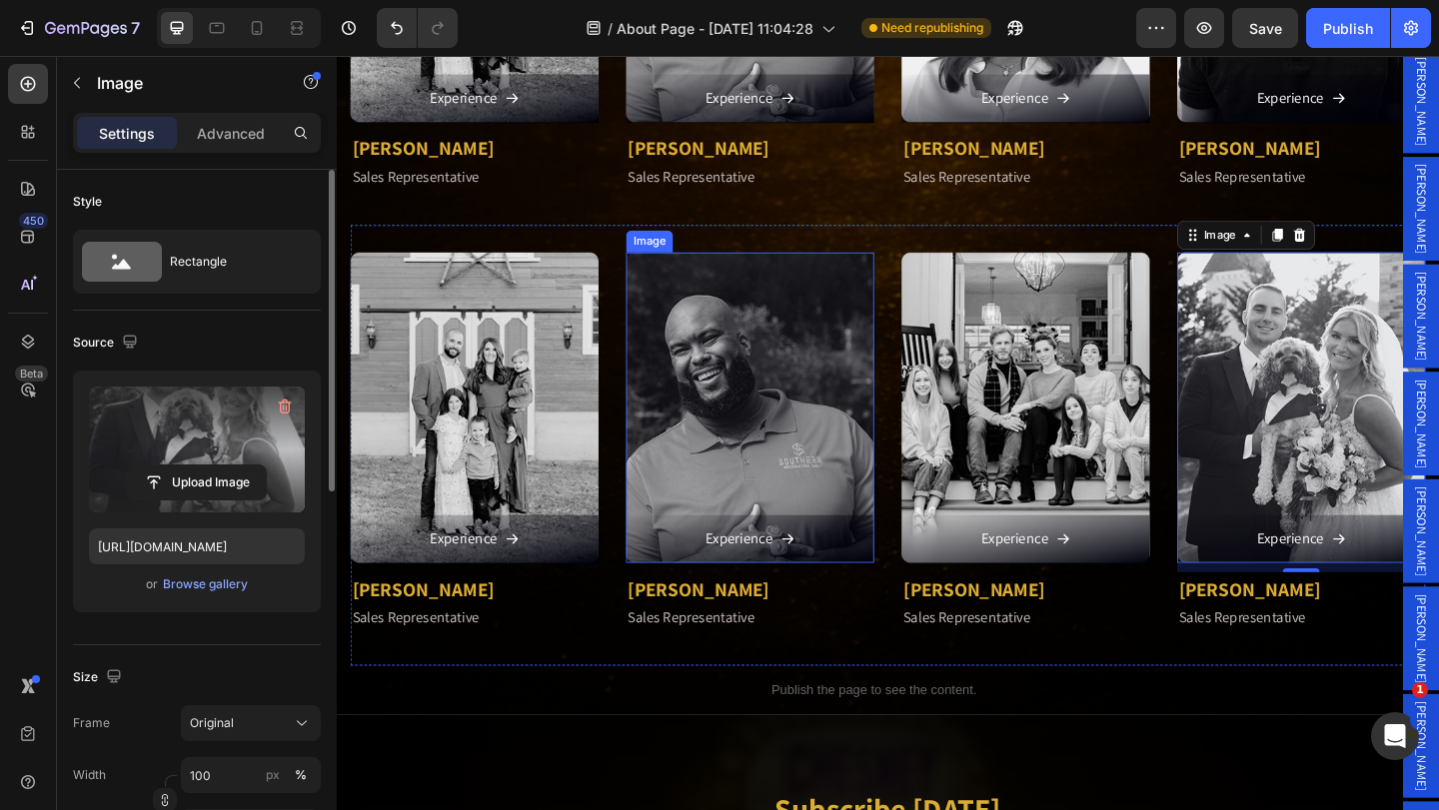
click at [765, 492] on img at bounding box center [786, 439] width 270 height 338
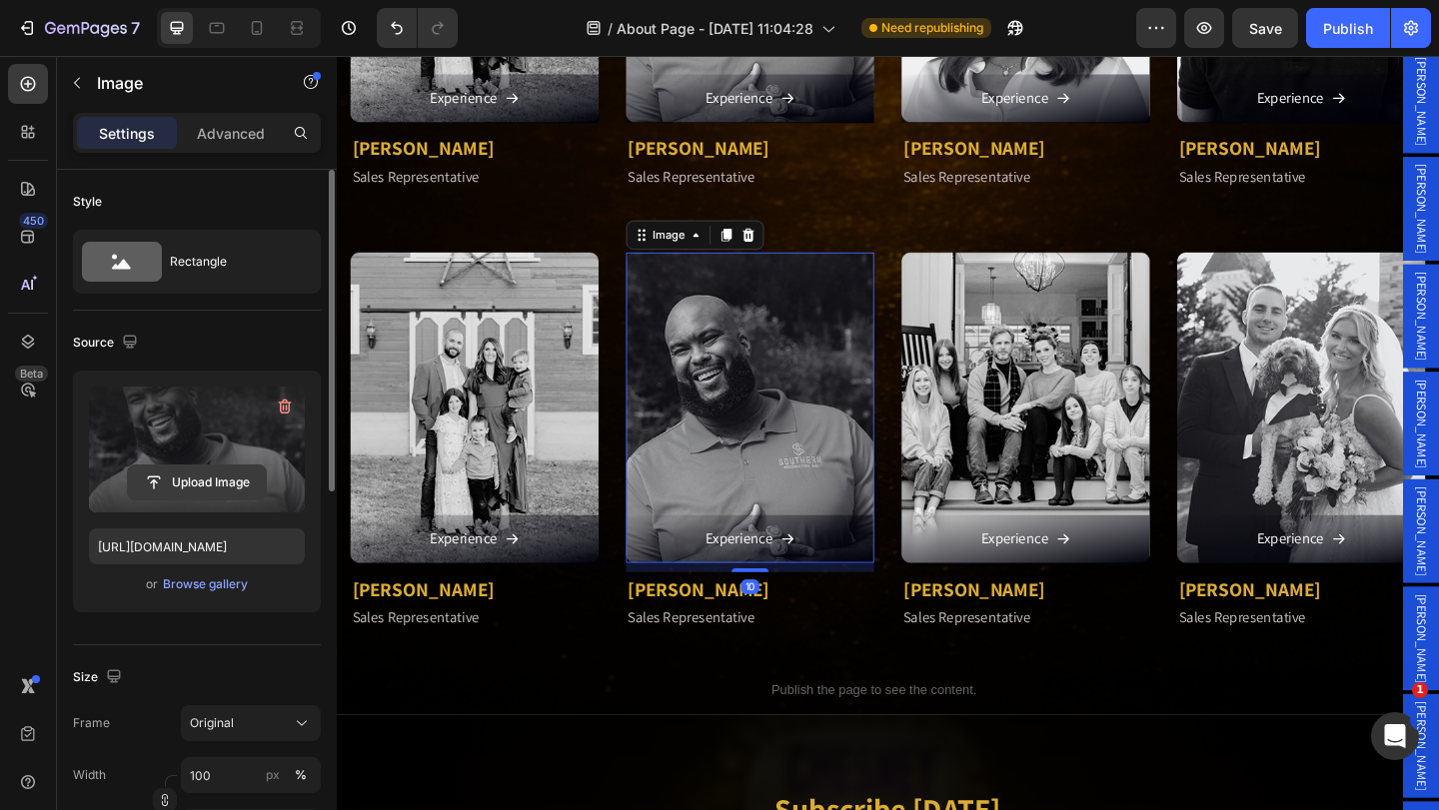
click at [188, 481] on input "file" at bounding box center [197, 483] width 138 height 34
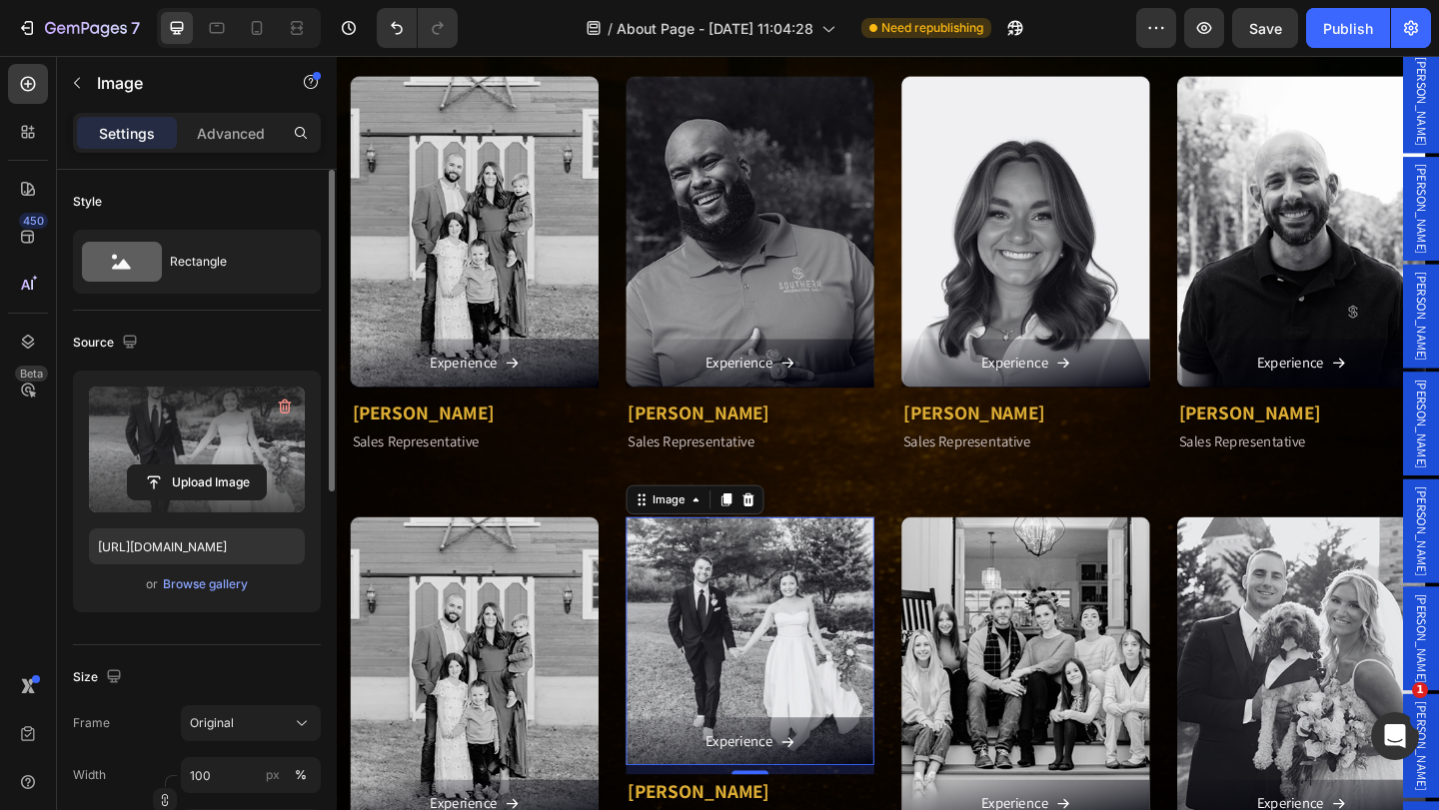
scroll to position [3310, 0]
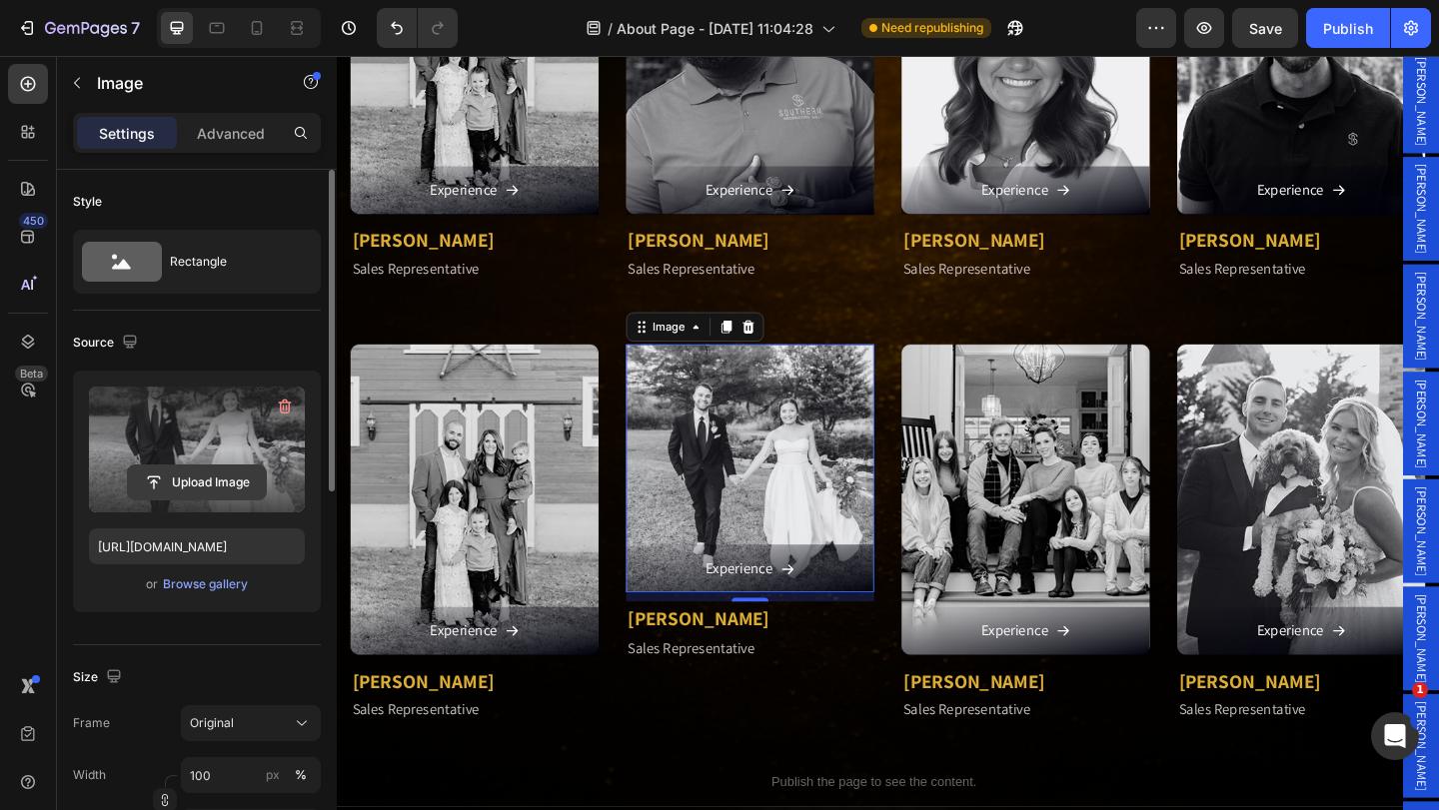
click at [203, 482] on input "file" at bounding box center [197, 483] width 138 height 34
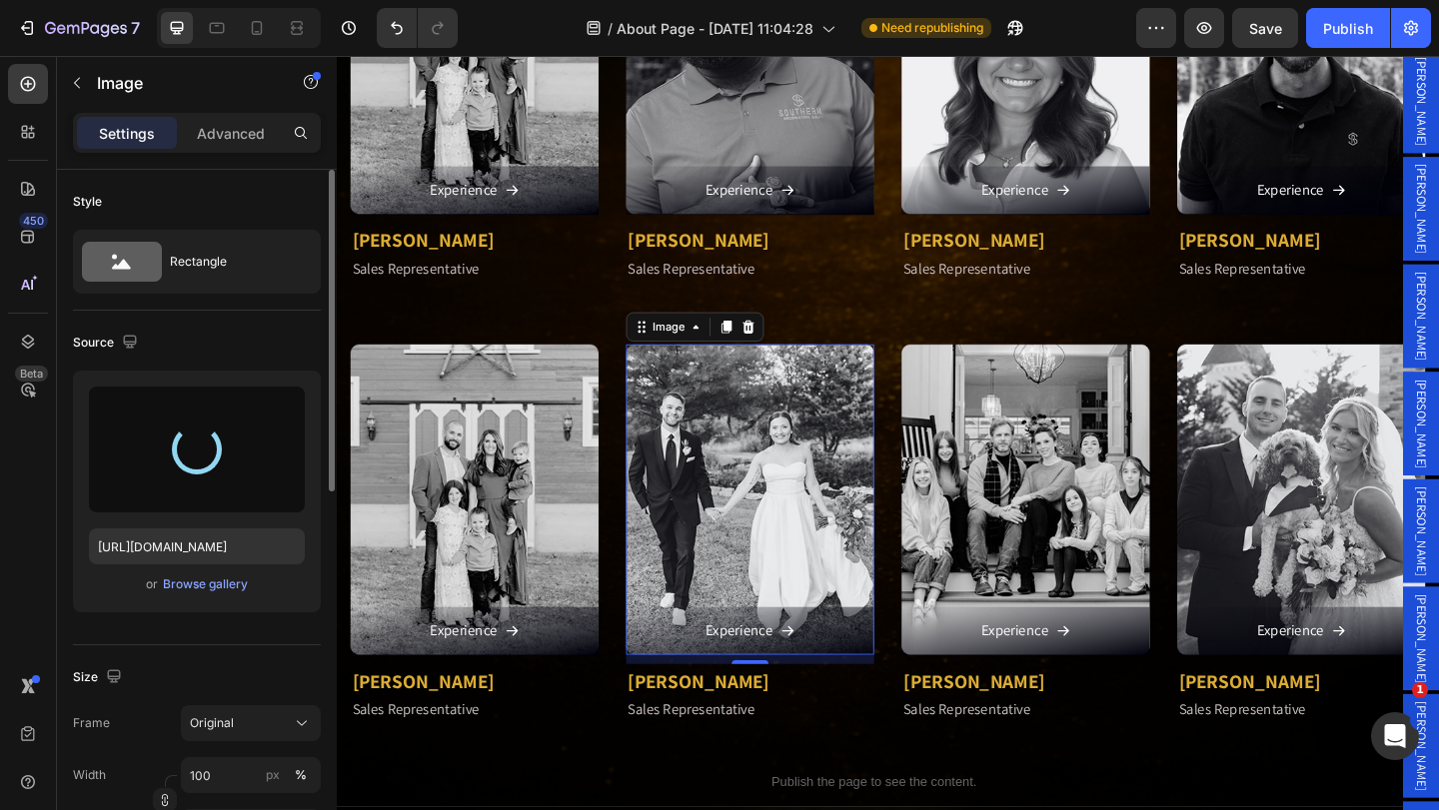
type input "[URL][DOMAIN_NAME]"
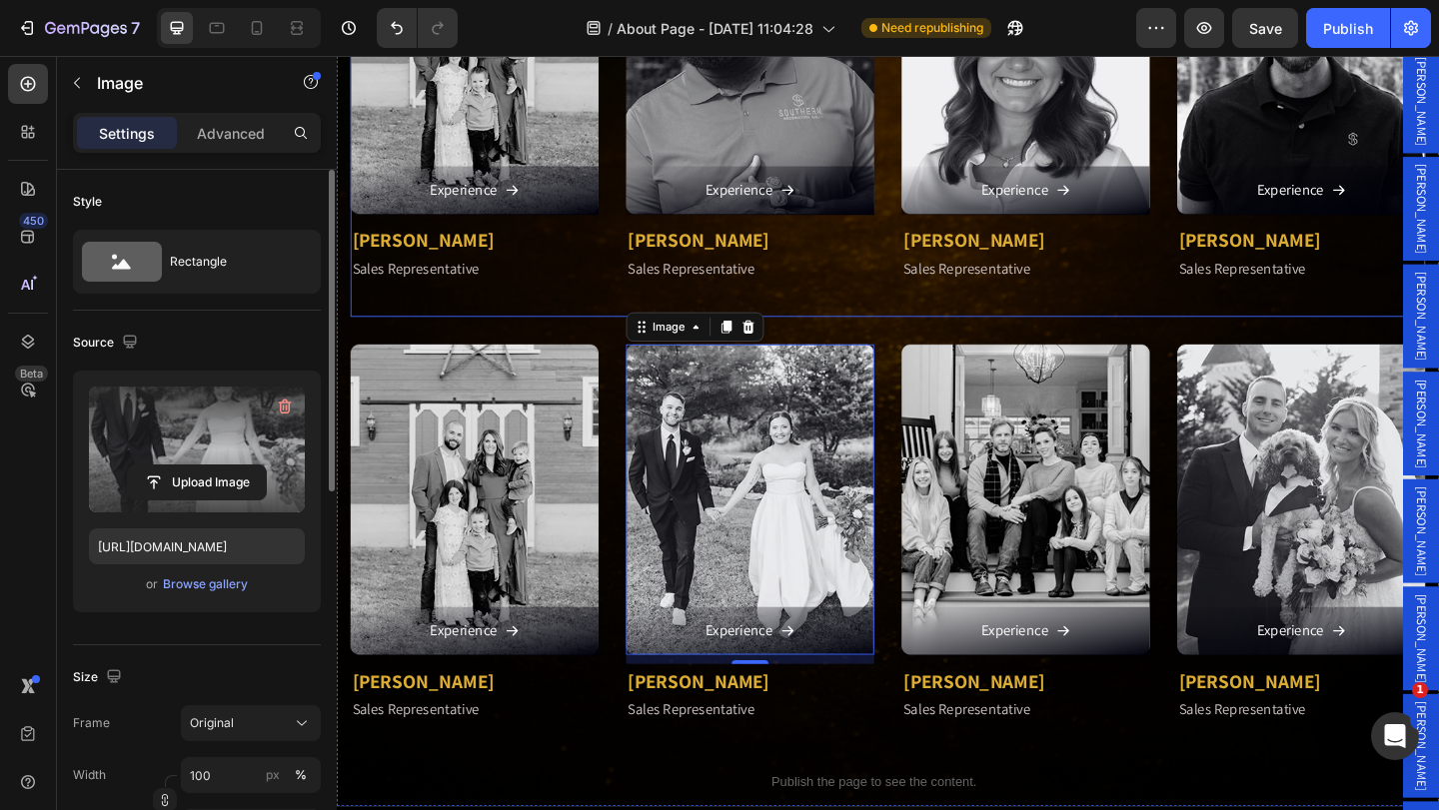
click at [931, 313] on div "Image Experience Button [PERSON_NAME] Text block Sales Representative Text bloc…" at bounding box center [936, 100] width 1169 height 480
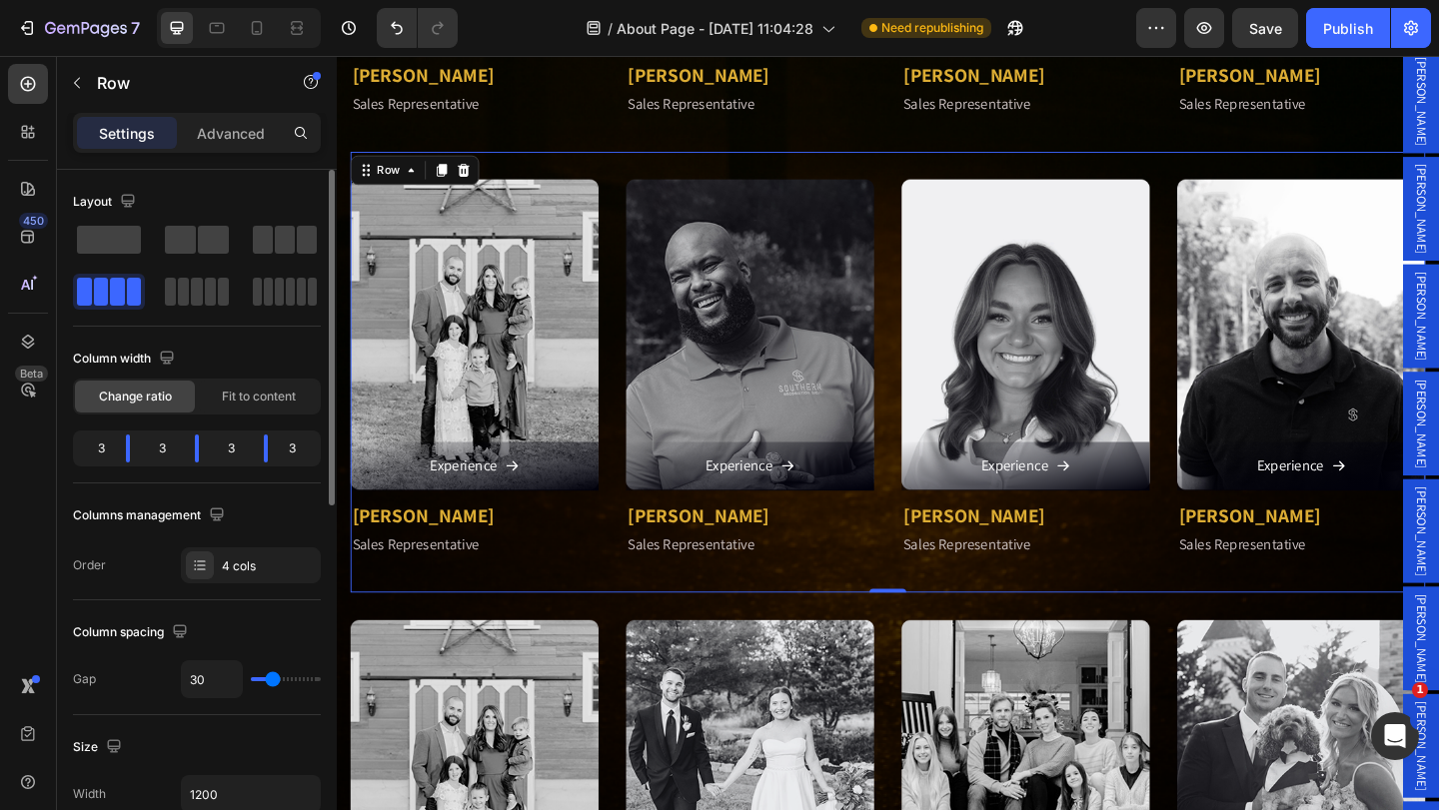
scroll to position [2910, 0]
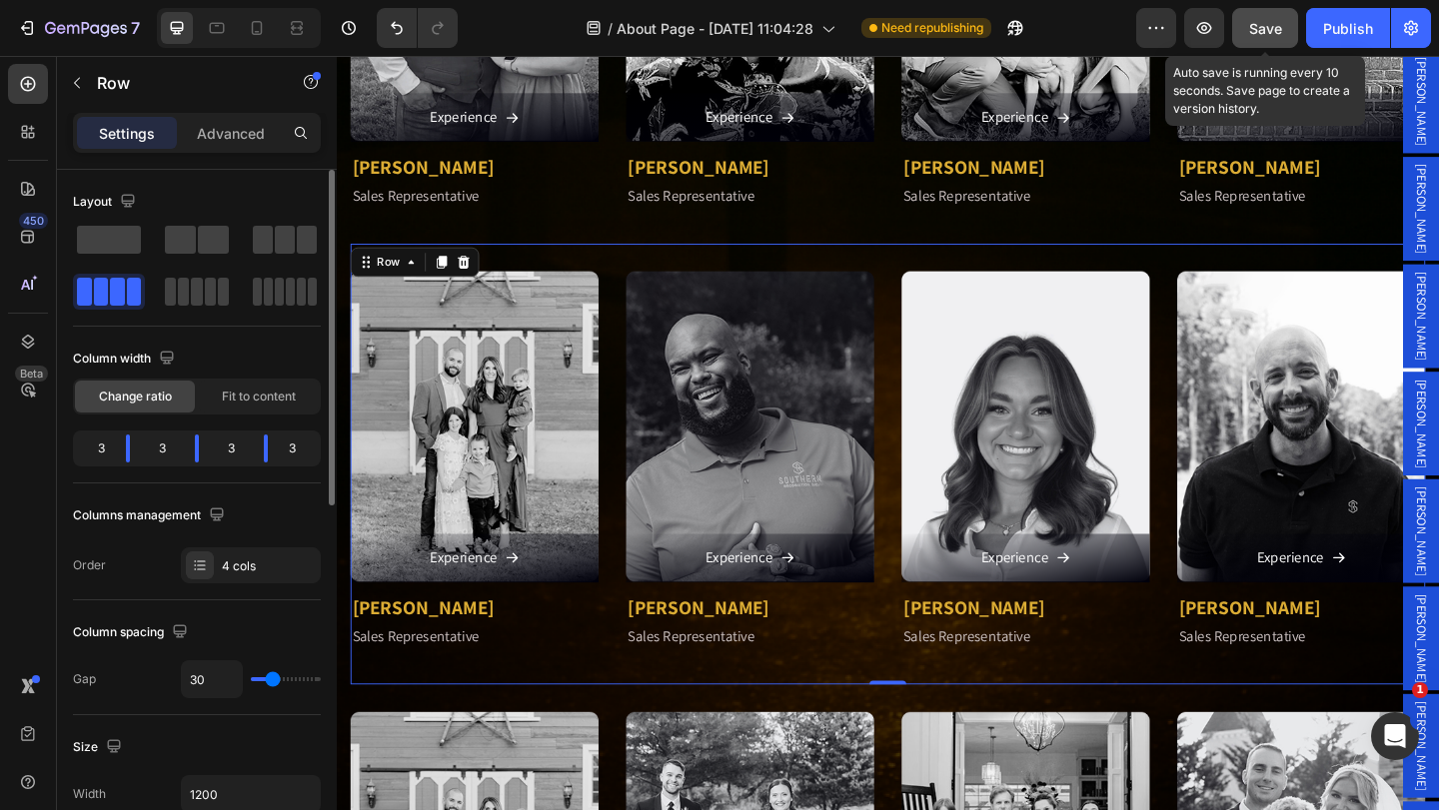
click at [1267, 25] on span "Save" at bounding box center [1265, 28] width 33 height 17
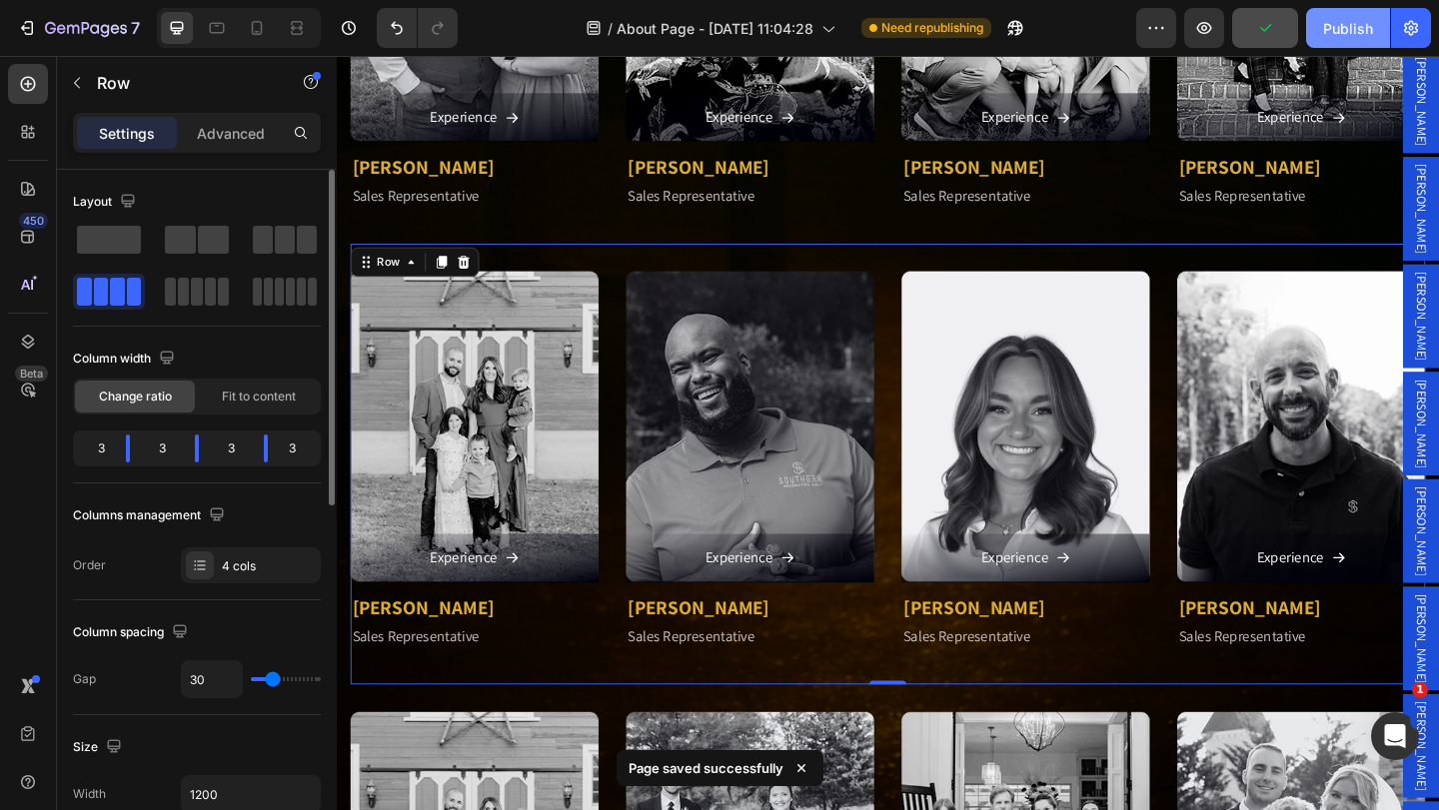
click at [1323, 37] on div "Publish" at bounding box center [1348, 28] width 50 height 21
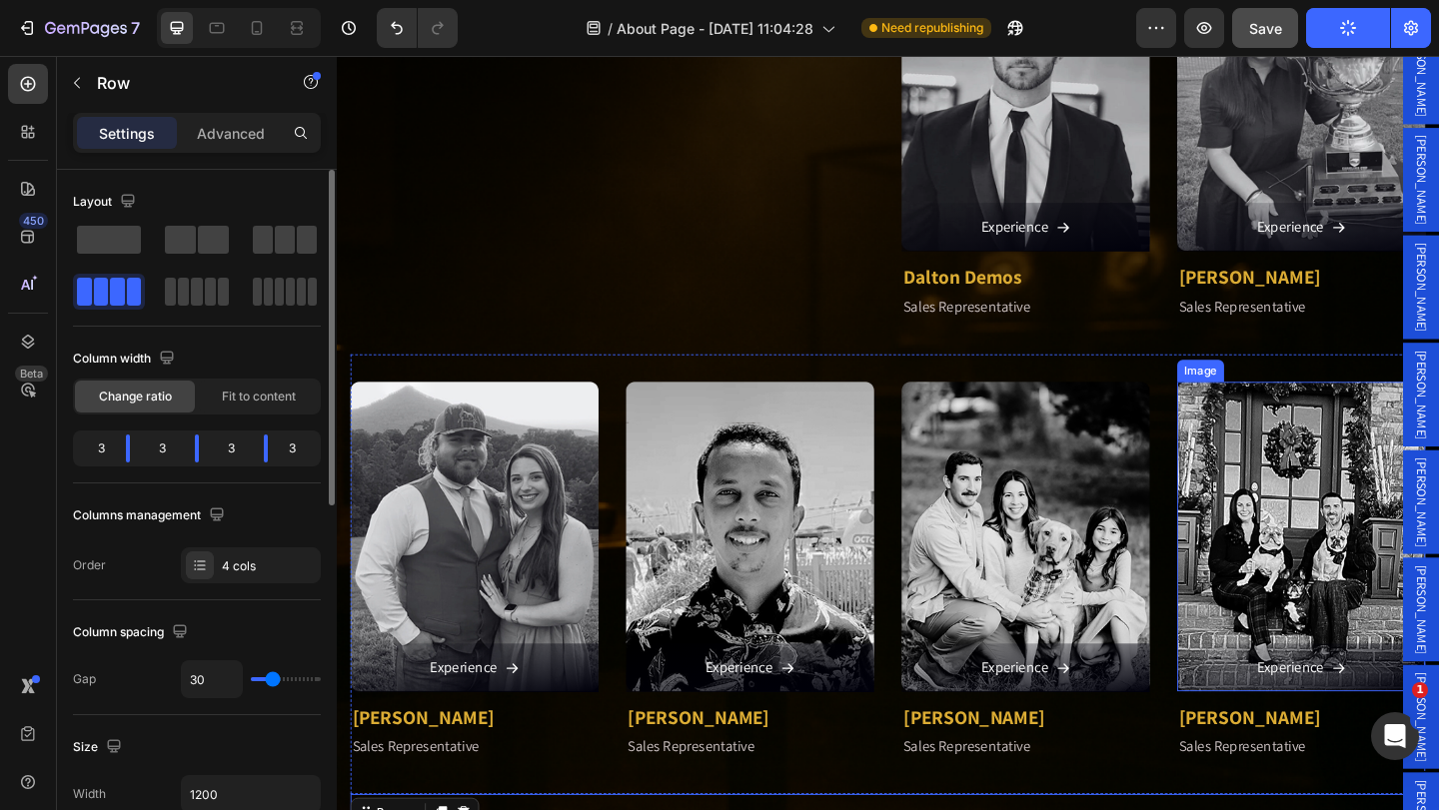
scroll to position [197, 0]
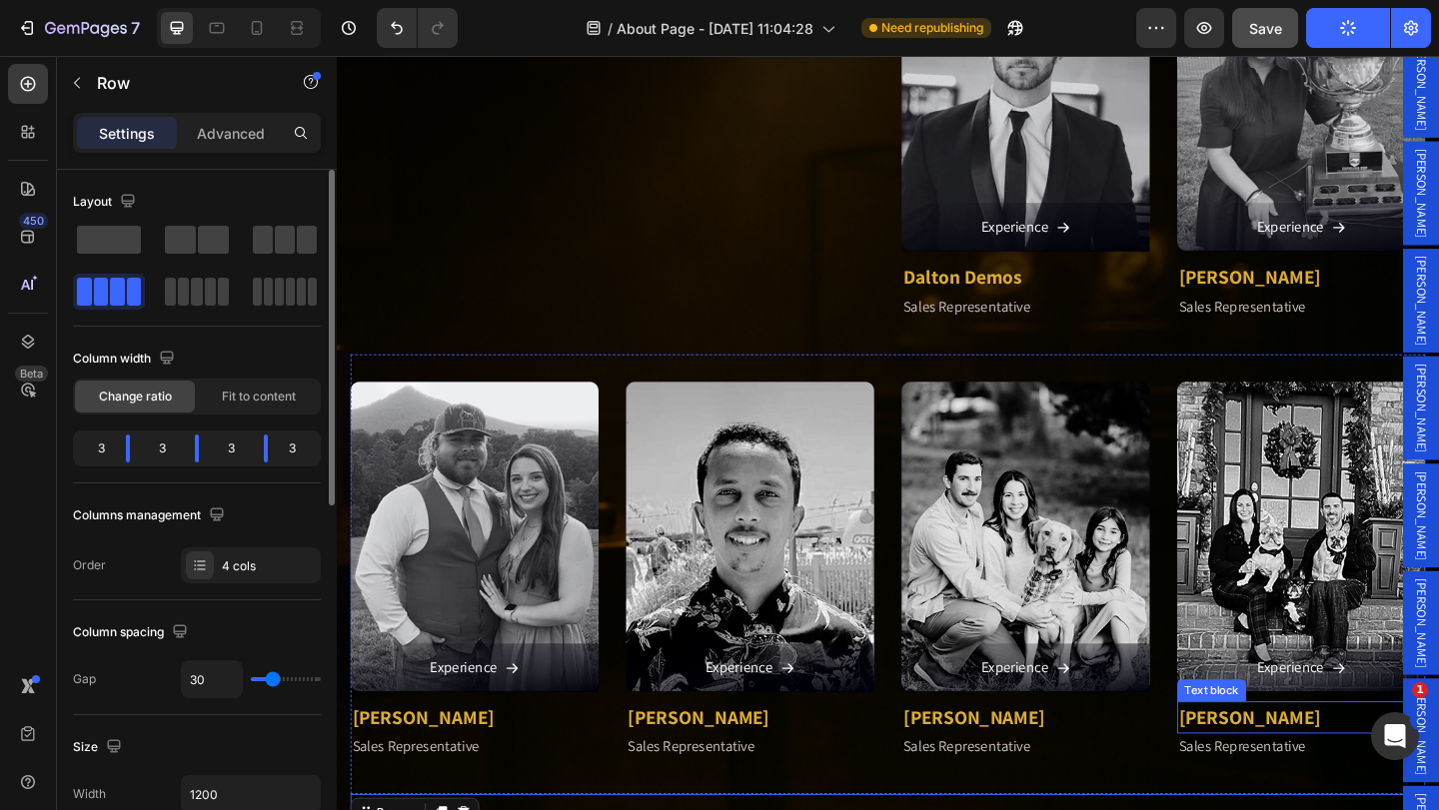
click at [1317, 763] on p "[PERSON_NAME]" at bounding box center [1386, 776] width 266 height 32
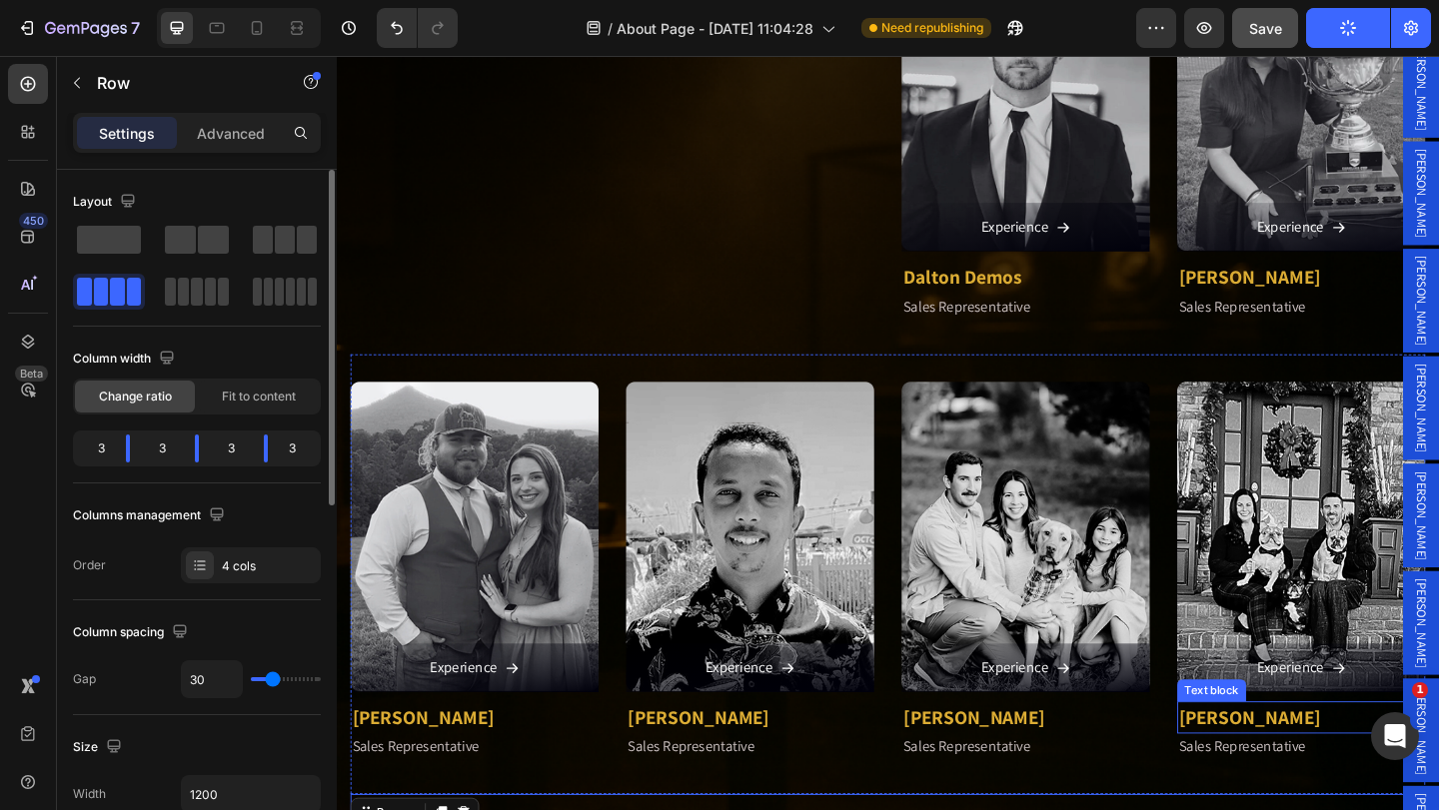
click at [1317, 763] on p "[PERSON_NAME]" at bounding box center [1386, 776] width 266 height 32
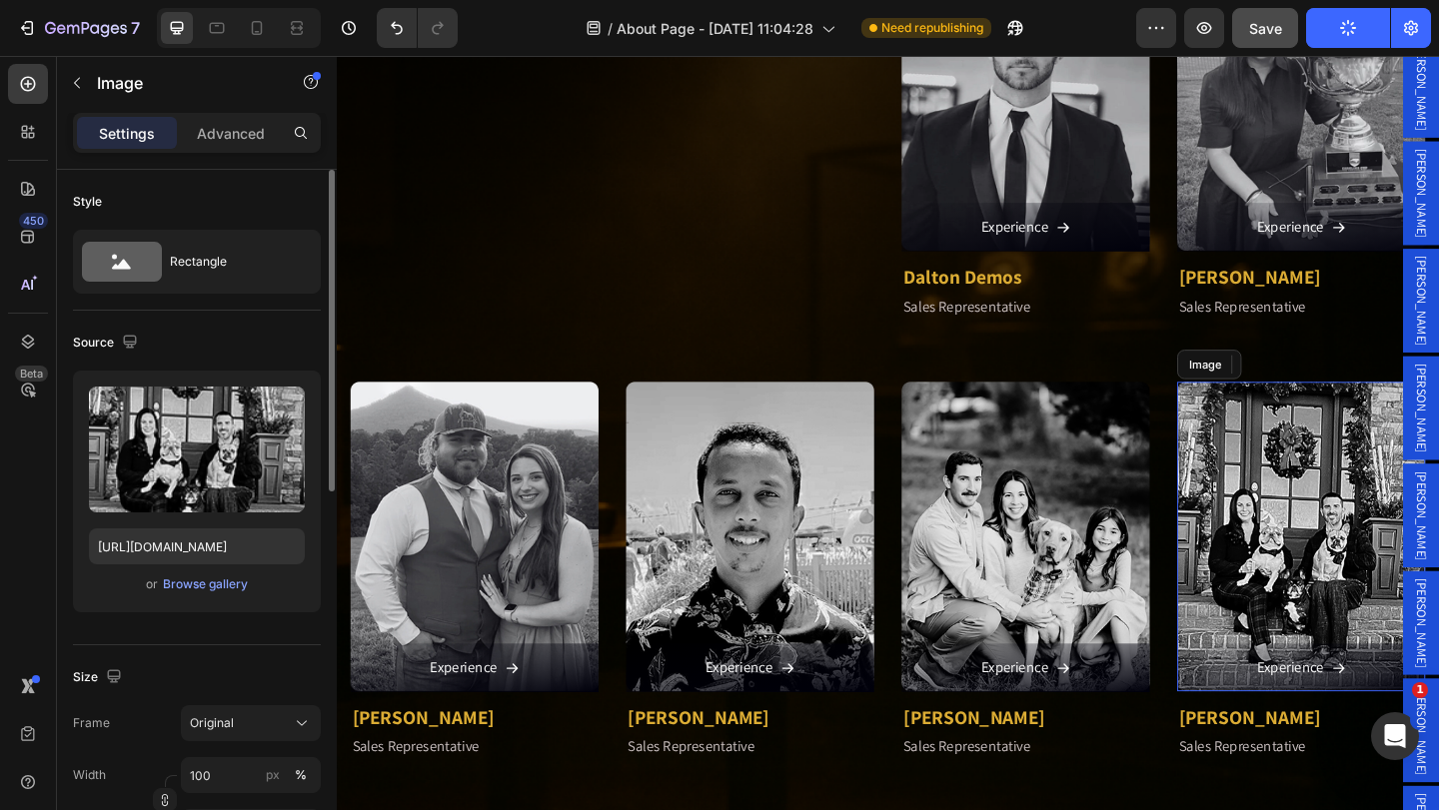
click at [1369, 628] on img at bounding box center [1386, 580] width 270 height 338
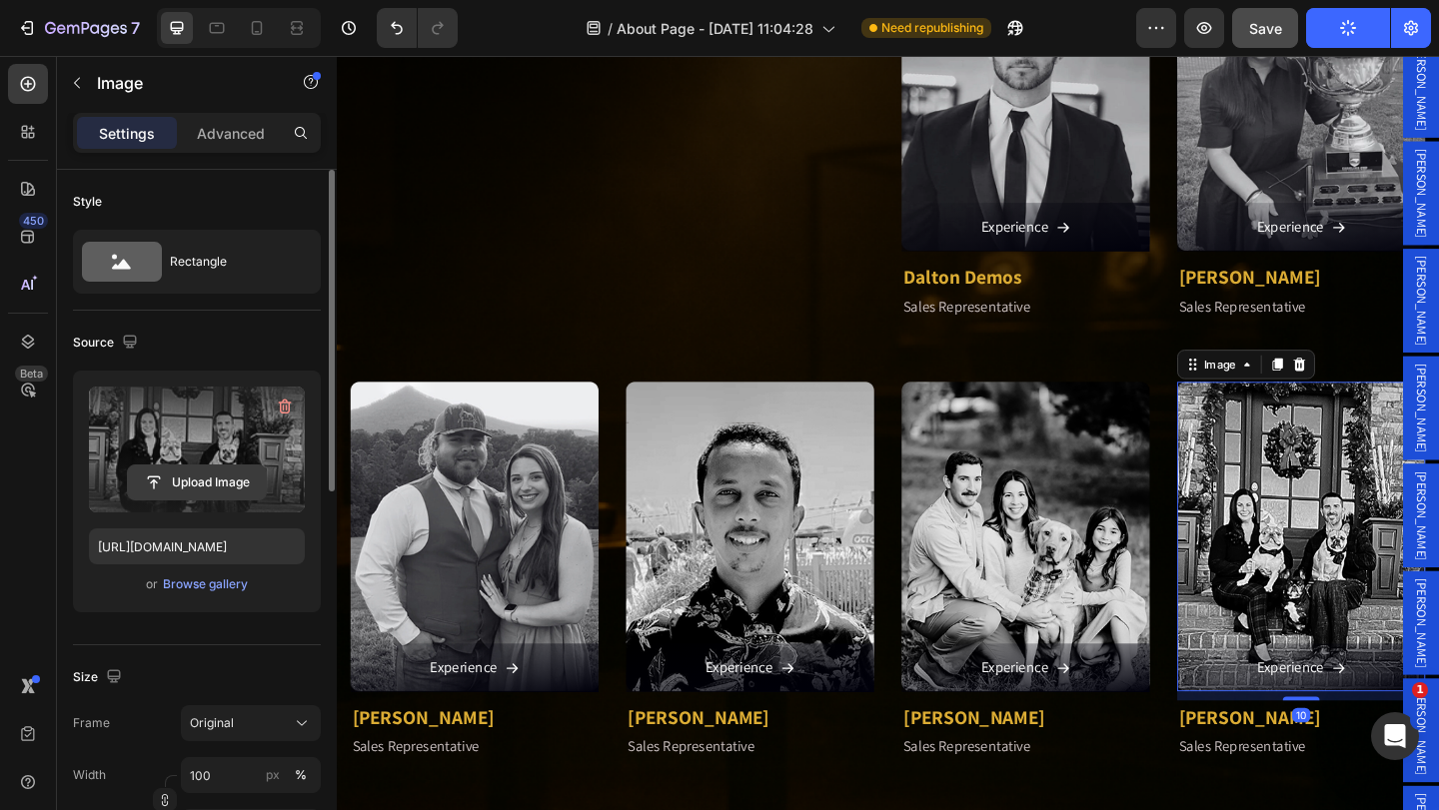
click at [188, 483] on input "file" at bounding box center [197, 483] width 138 height 34
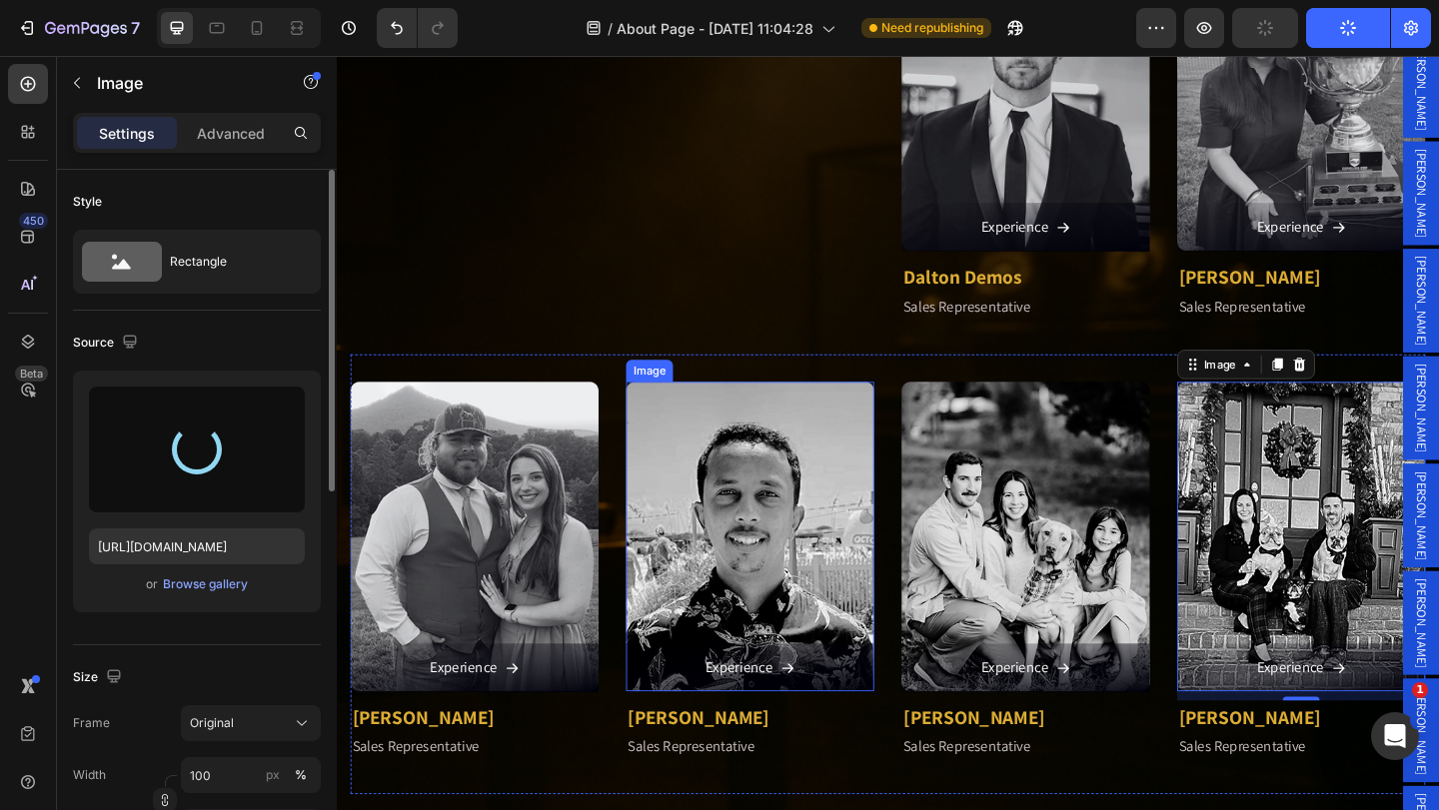
type input "[URL][DOMAIN_NAME]"
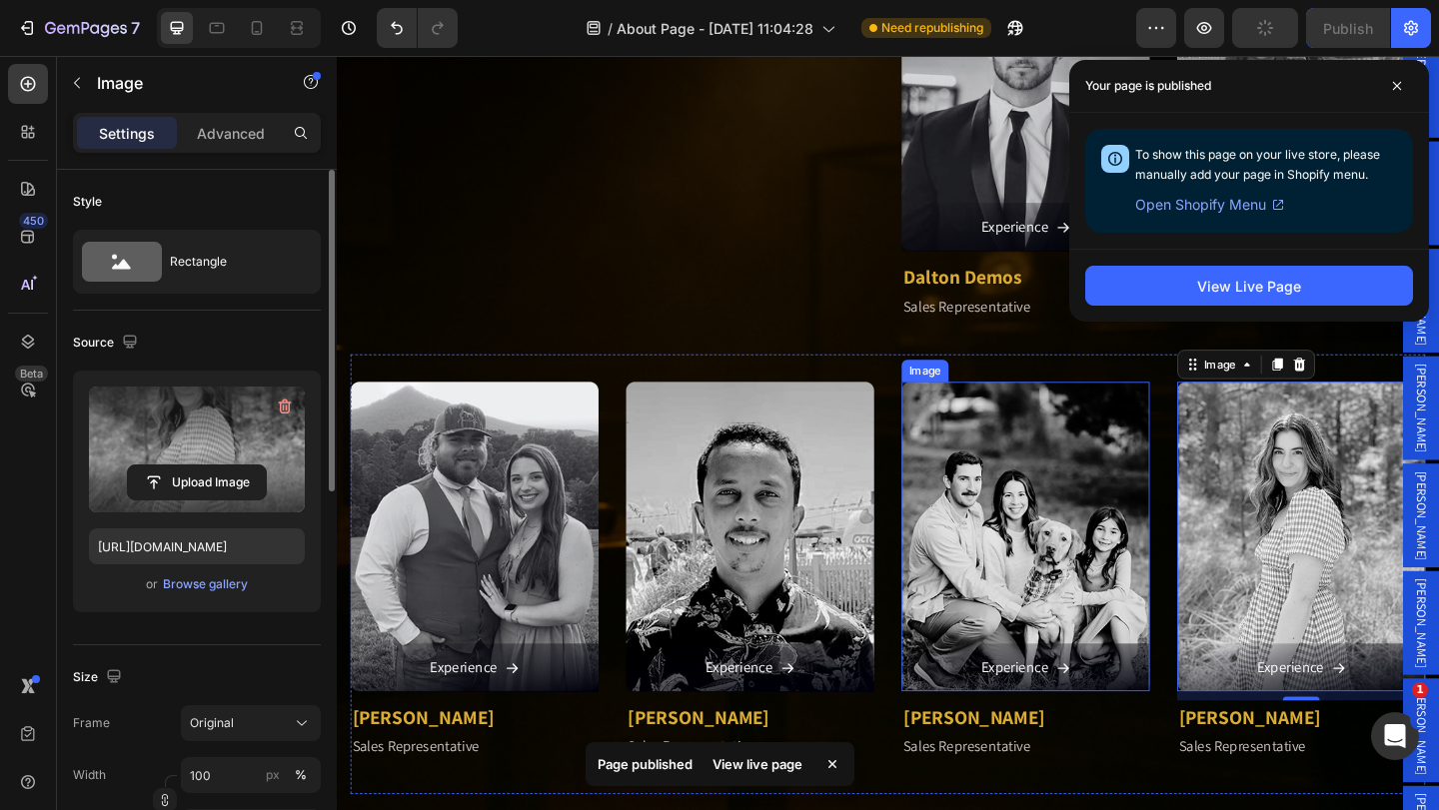
click at [1167, 458] on img at bounding box center [1086, 580] width 270 height 338
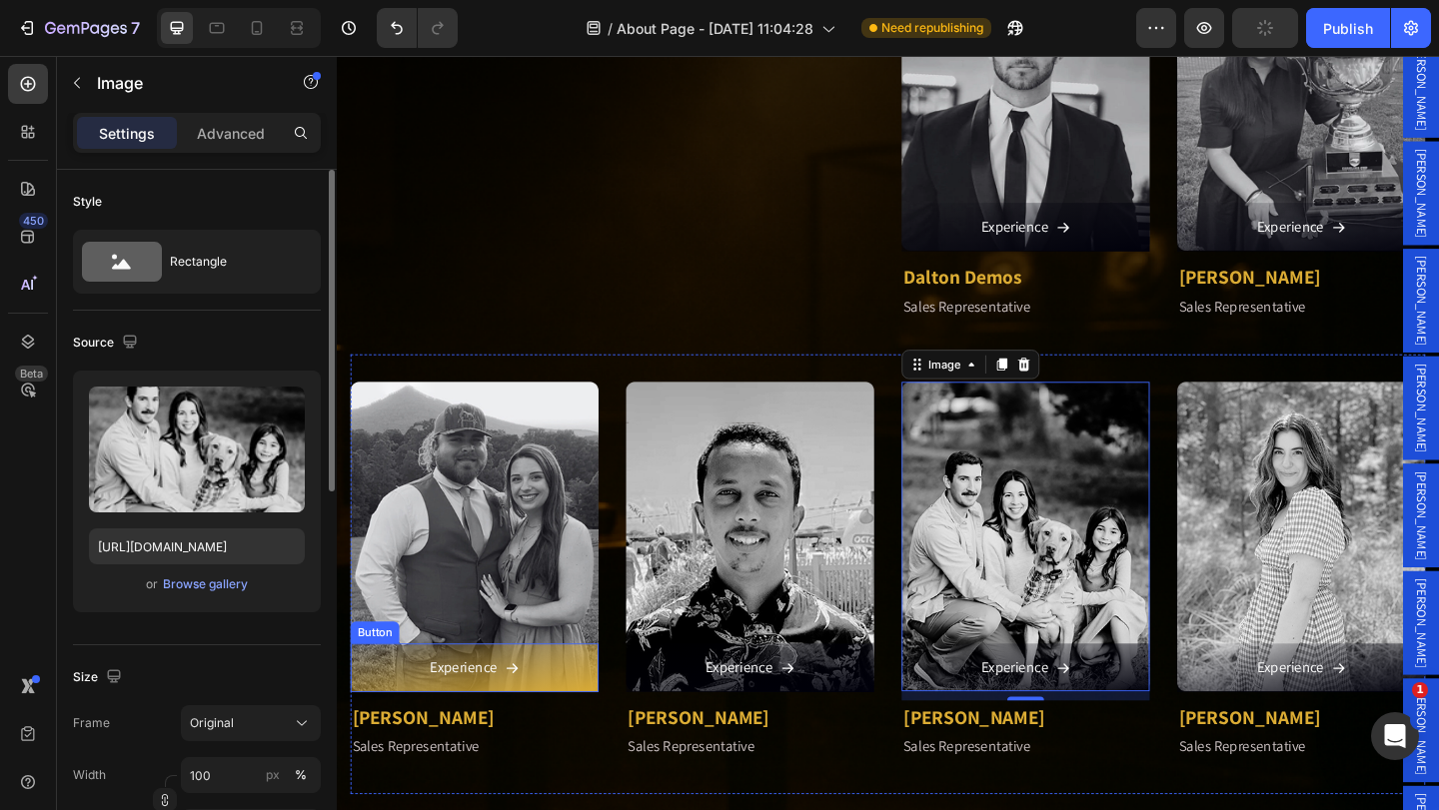
click at [554, 715] on link "Experience" at bounding box center [487, 721] width 270 height 53
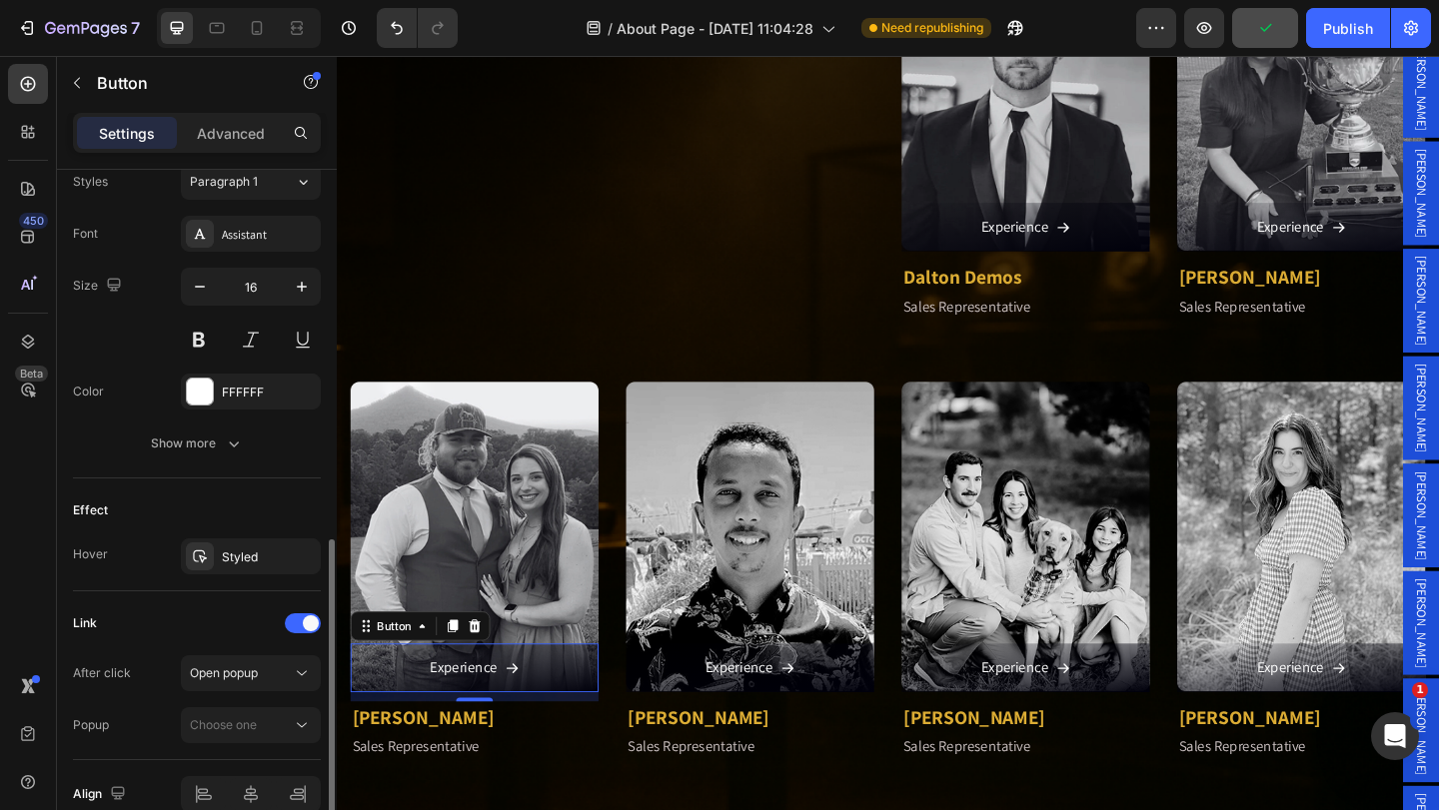
scroll to position [997, 0]
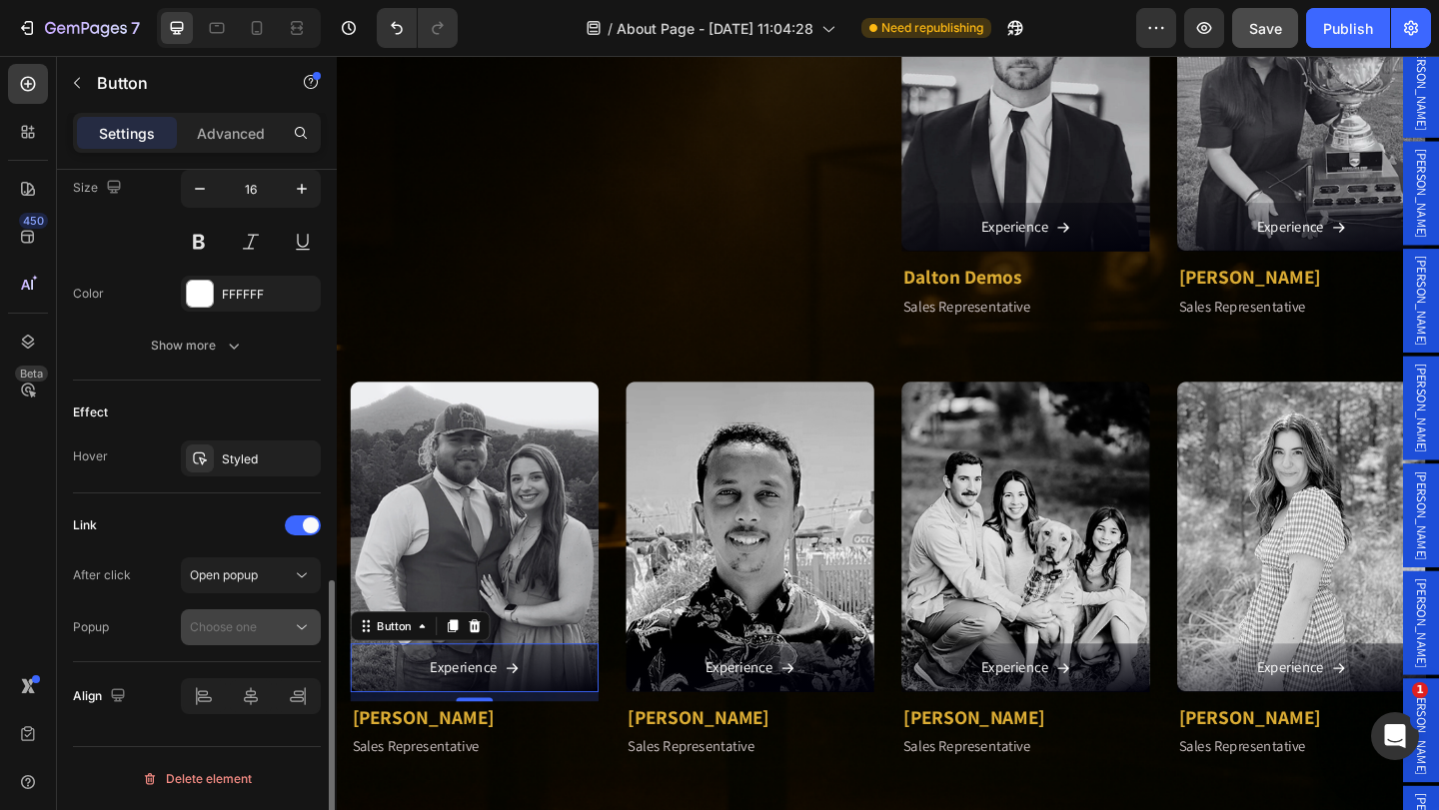
click at [244, 633] on span "Choose one" at bounding box center [223, 626] width 67 height 15
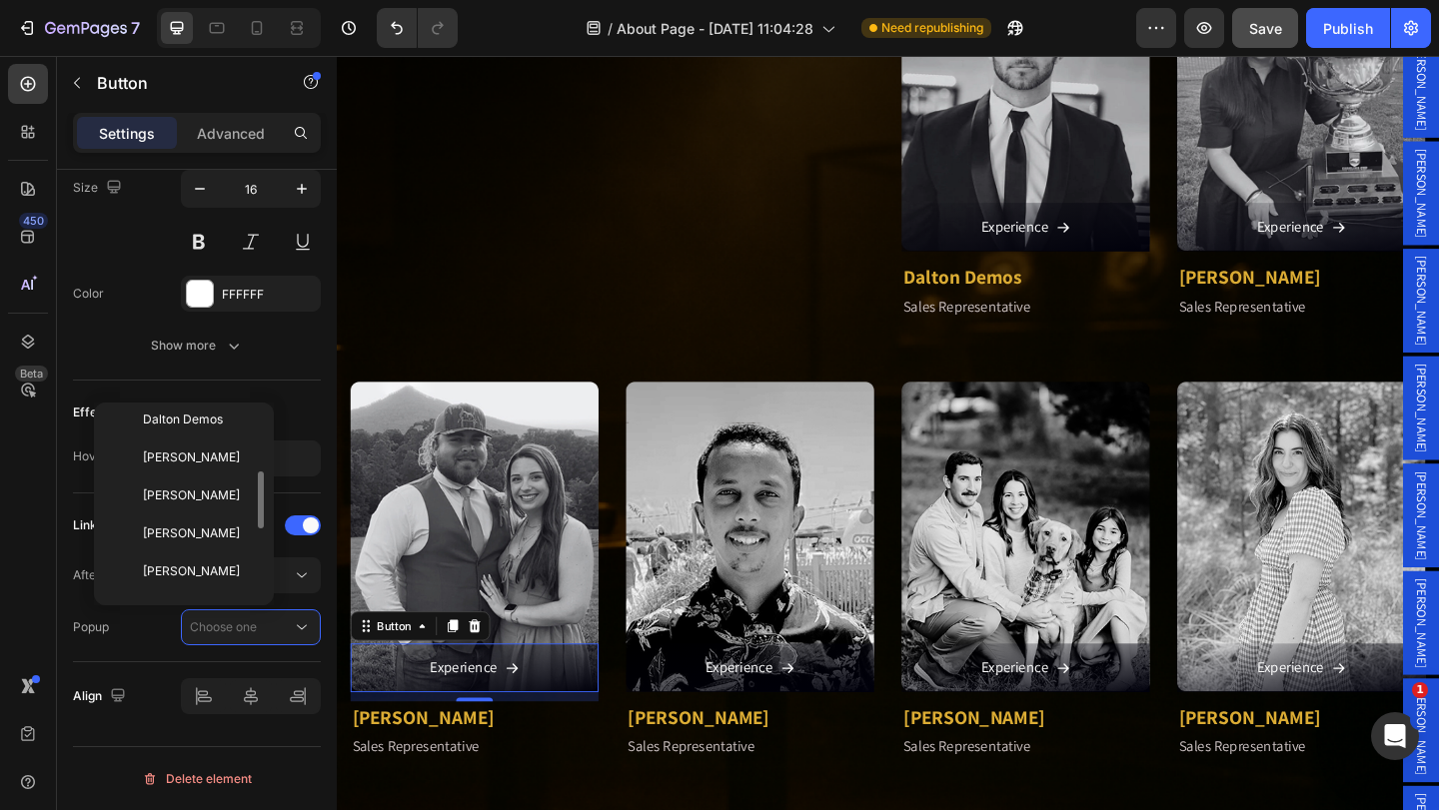
scroll to position [300, 0]
click at [214, 472] on span "[PERSON_NAME]" at bounding box center [191, 472] width 97 height 18
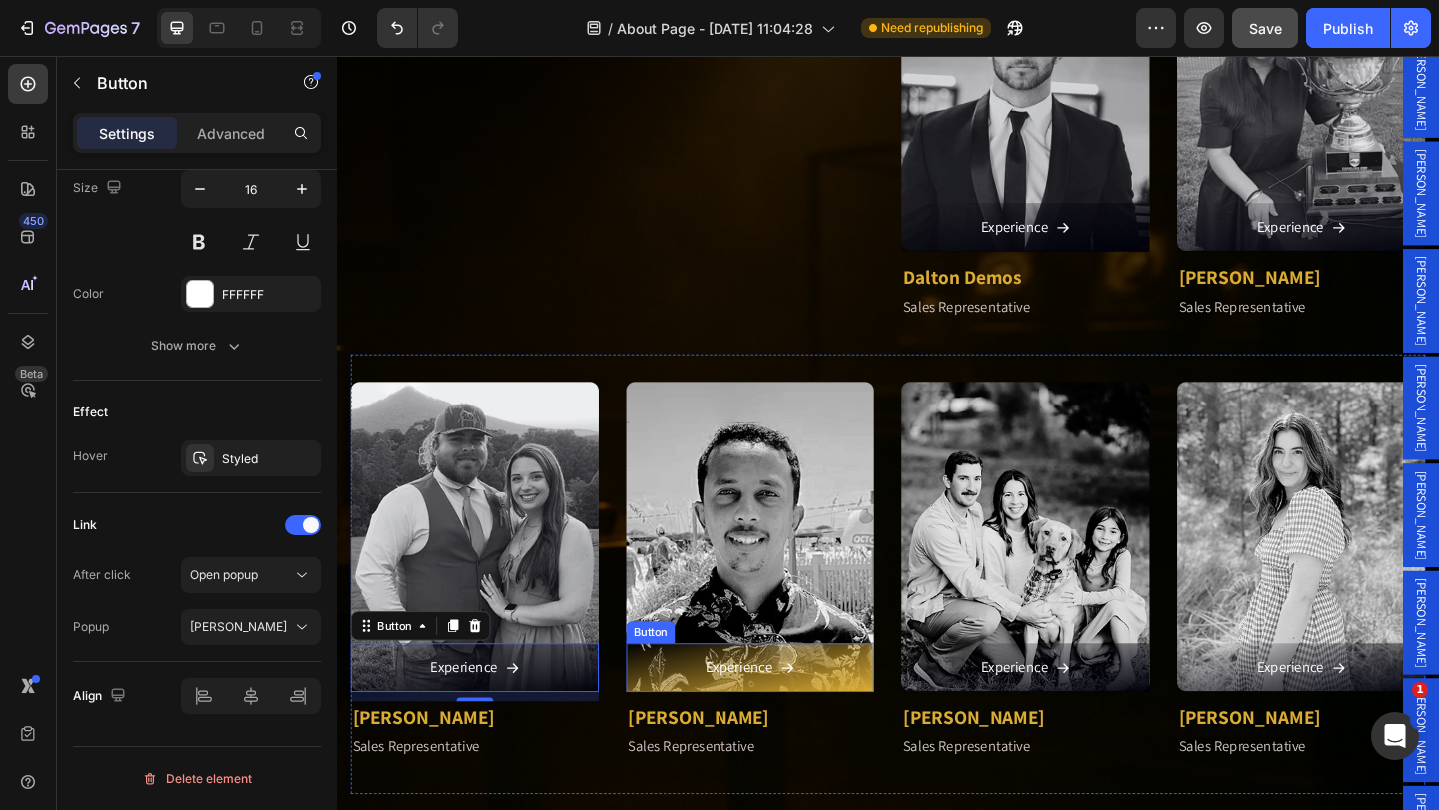
click at [691, 701] on link "Experience" at bounding box center [786, 721] width 270 height 53
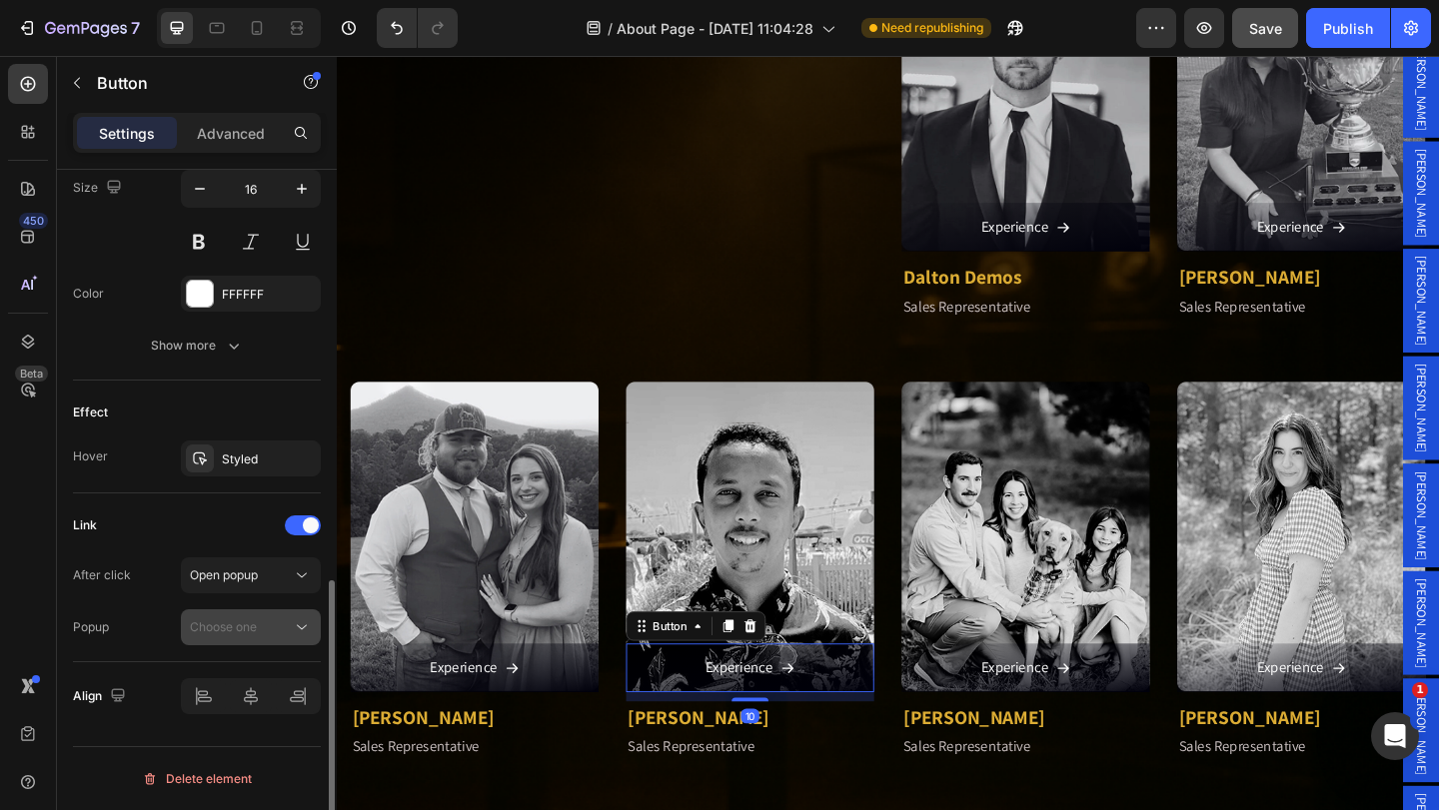
click at [265, 621] on div "Choose one" at bounding box center [241, 627] width 102 height 18
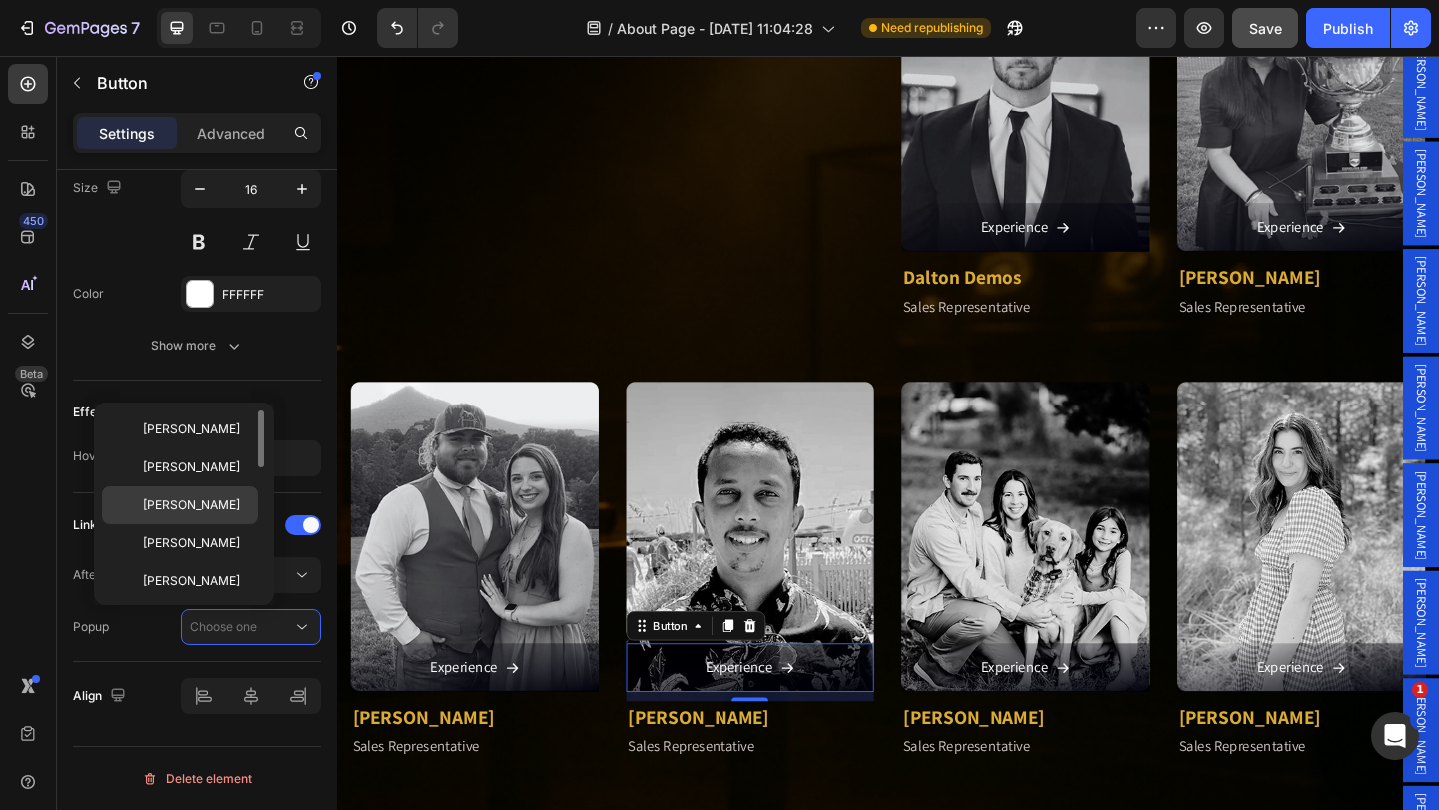
drag, startPoint x: 210, startPoint y: 503, endPoint x: 595, endPoint y: 653, distance: 413.7
click at [210, 503] on p "[PERSON_NAME]" at bounding box center [196, 505] width 106 height 18
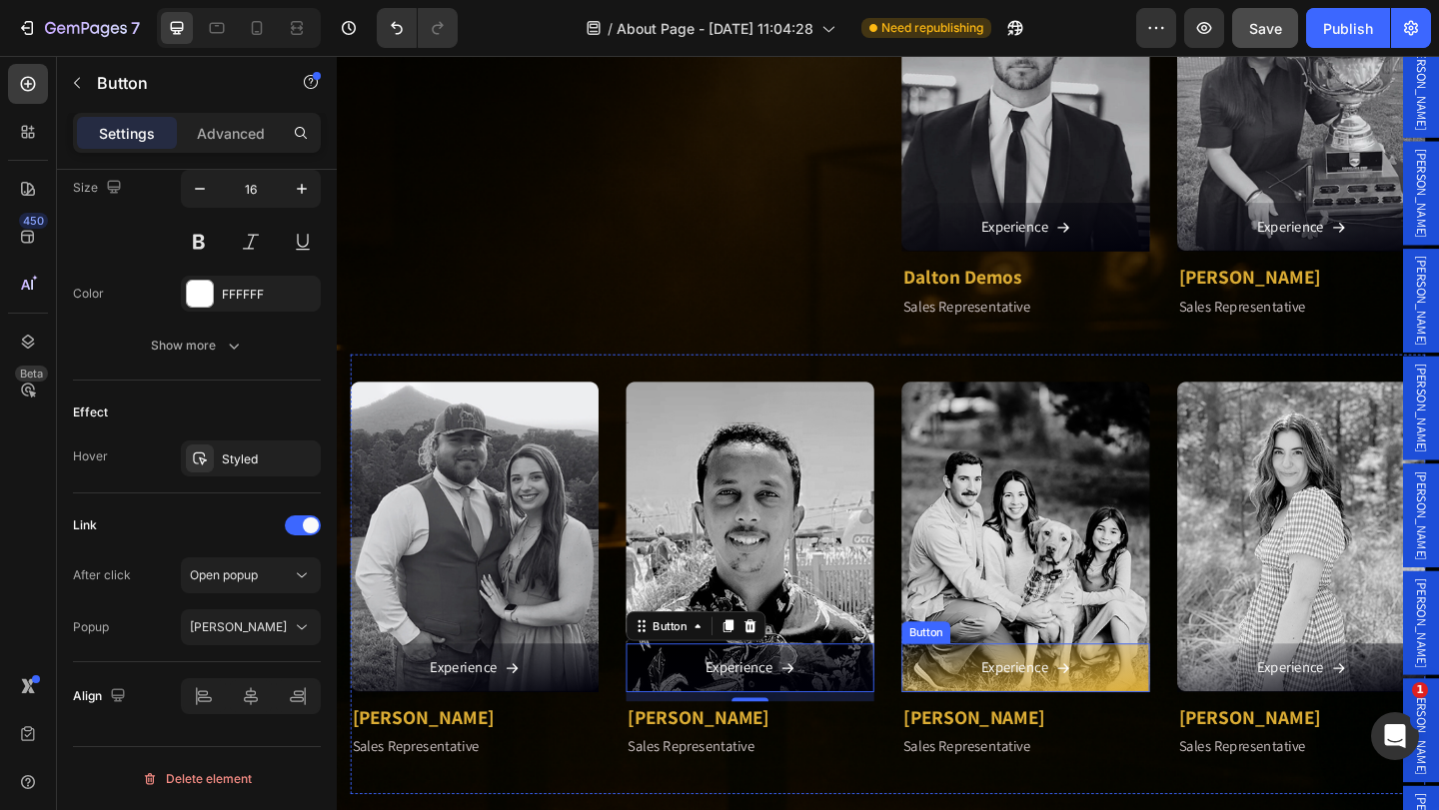
click at [959, 714] on link "Experience" at bounding box center [1086, 721] width 270 height 53
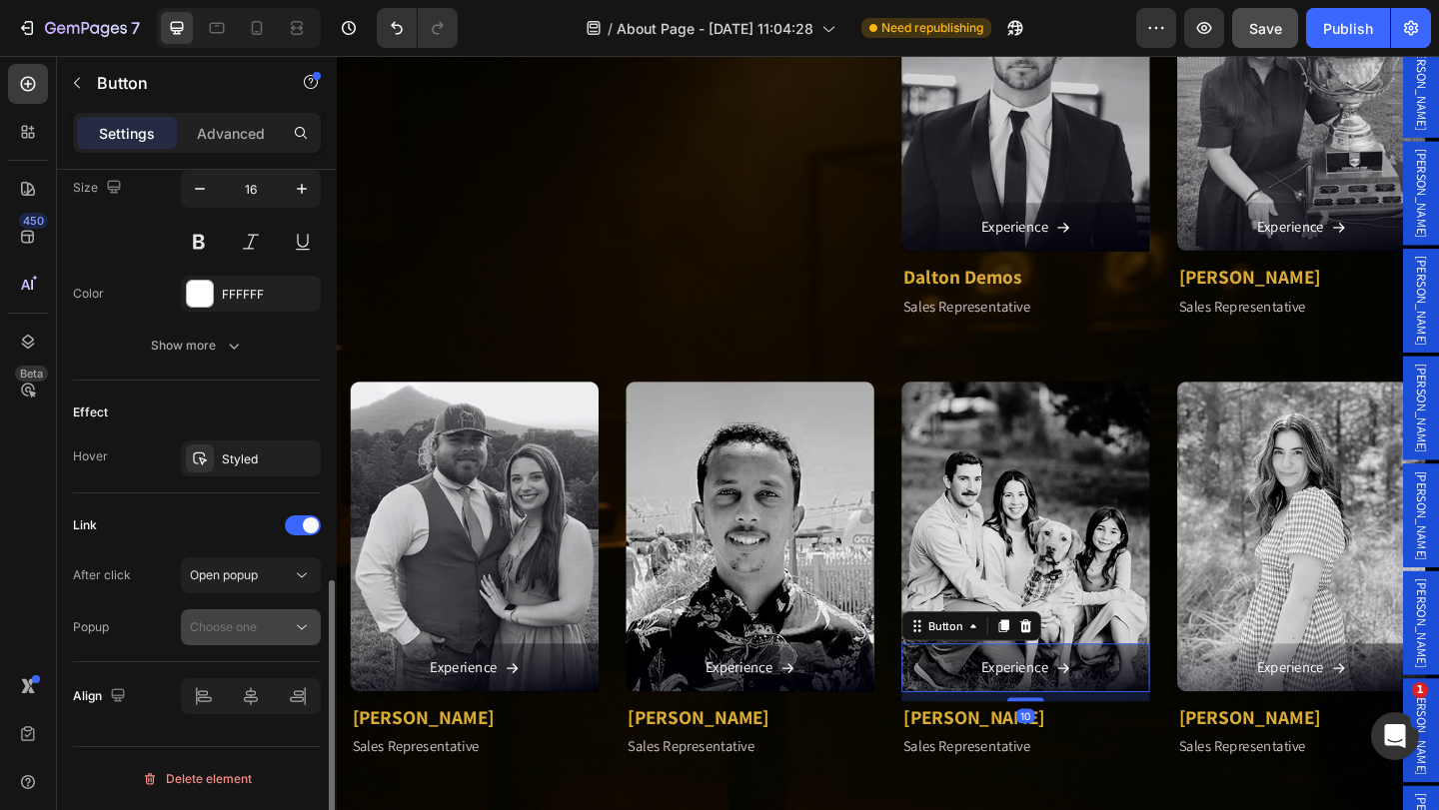
click at [271, 622] on div "Choose one" at bounding box center [241, 627] width 102 height 18
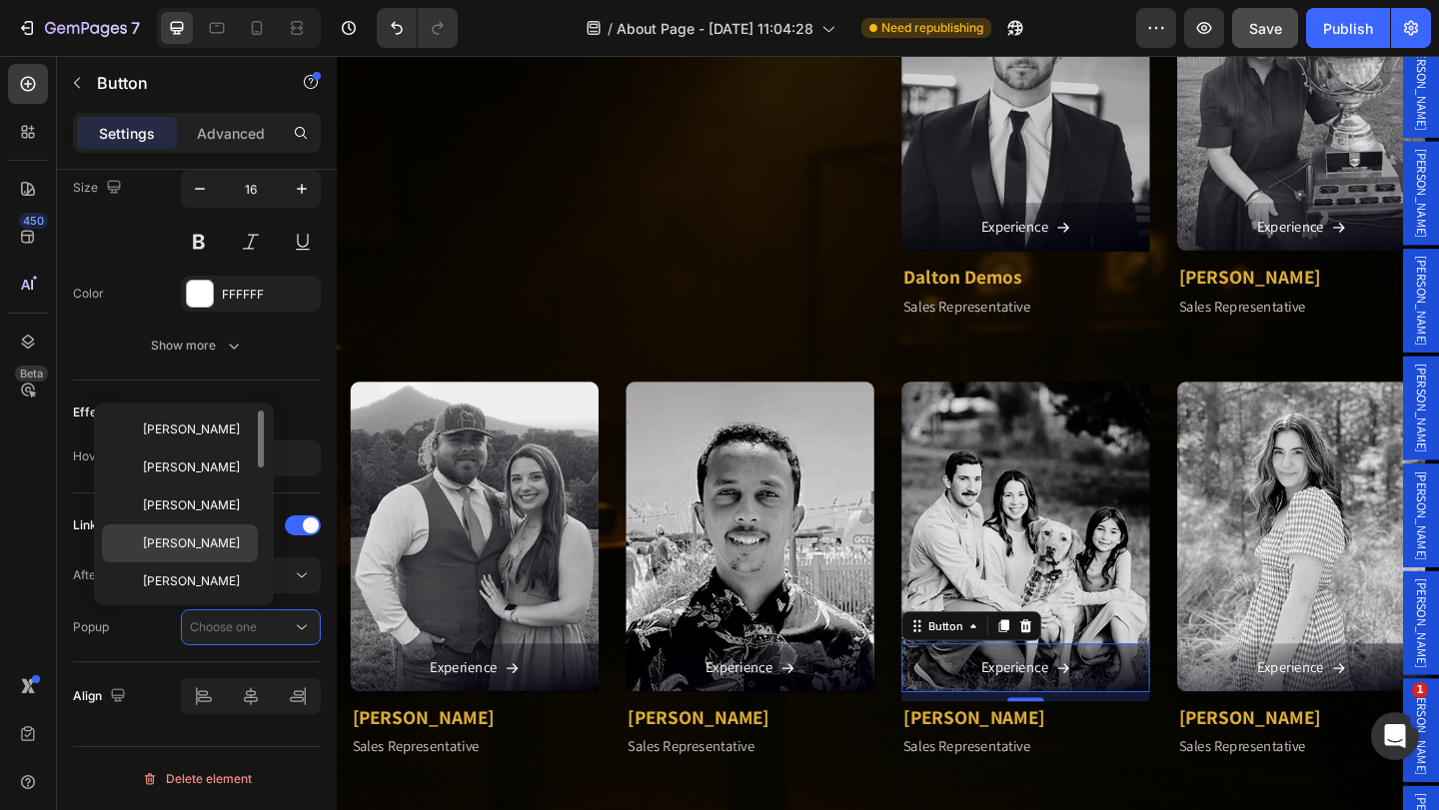
click at [243, 542] on p "[PERSON_NAME]" at bounding box center [196, 543] width 106 height 18
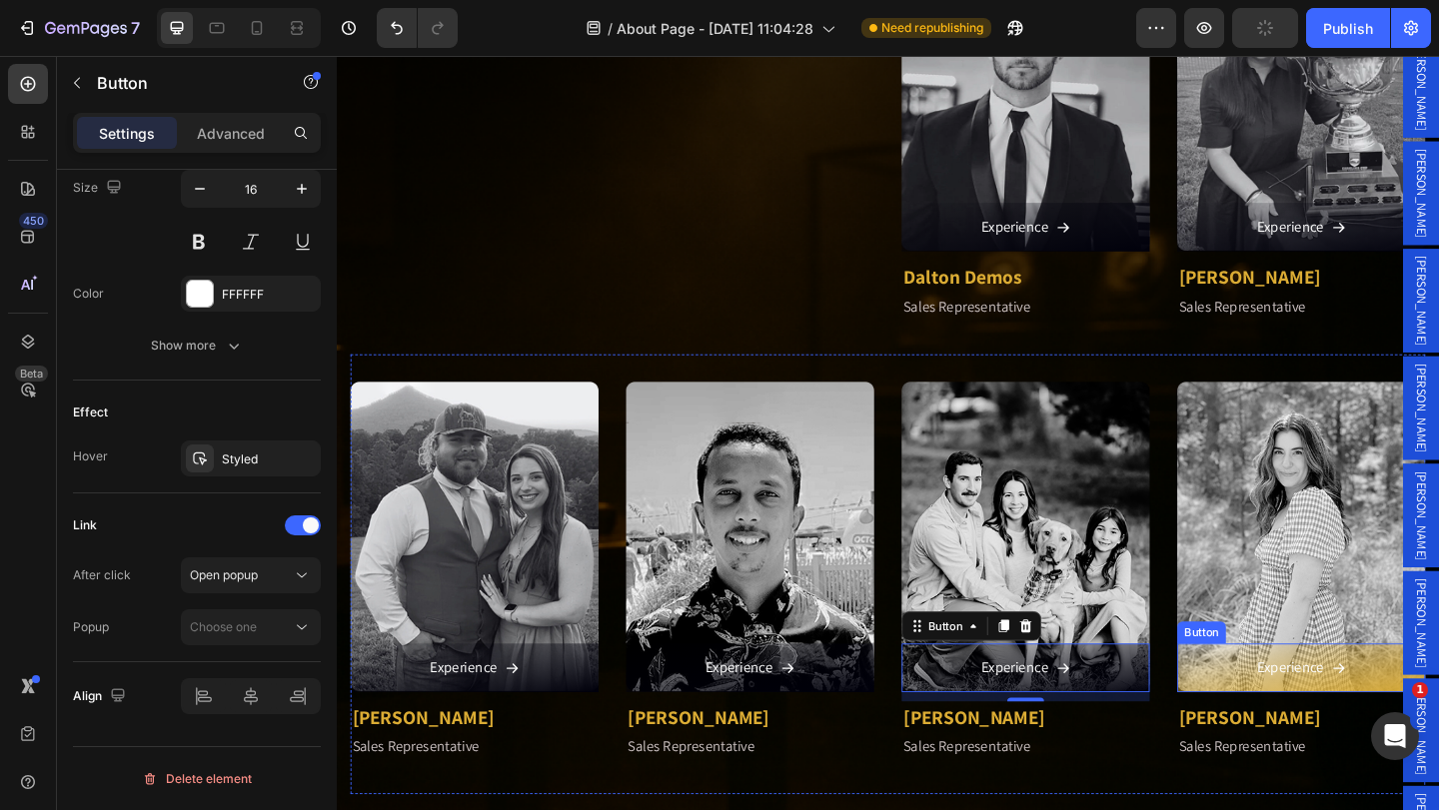
click at [1271, 707] on link "Experience" at bounding box center [1386, 721] width 270 height 53
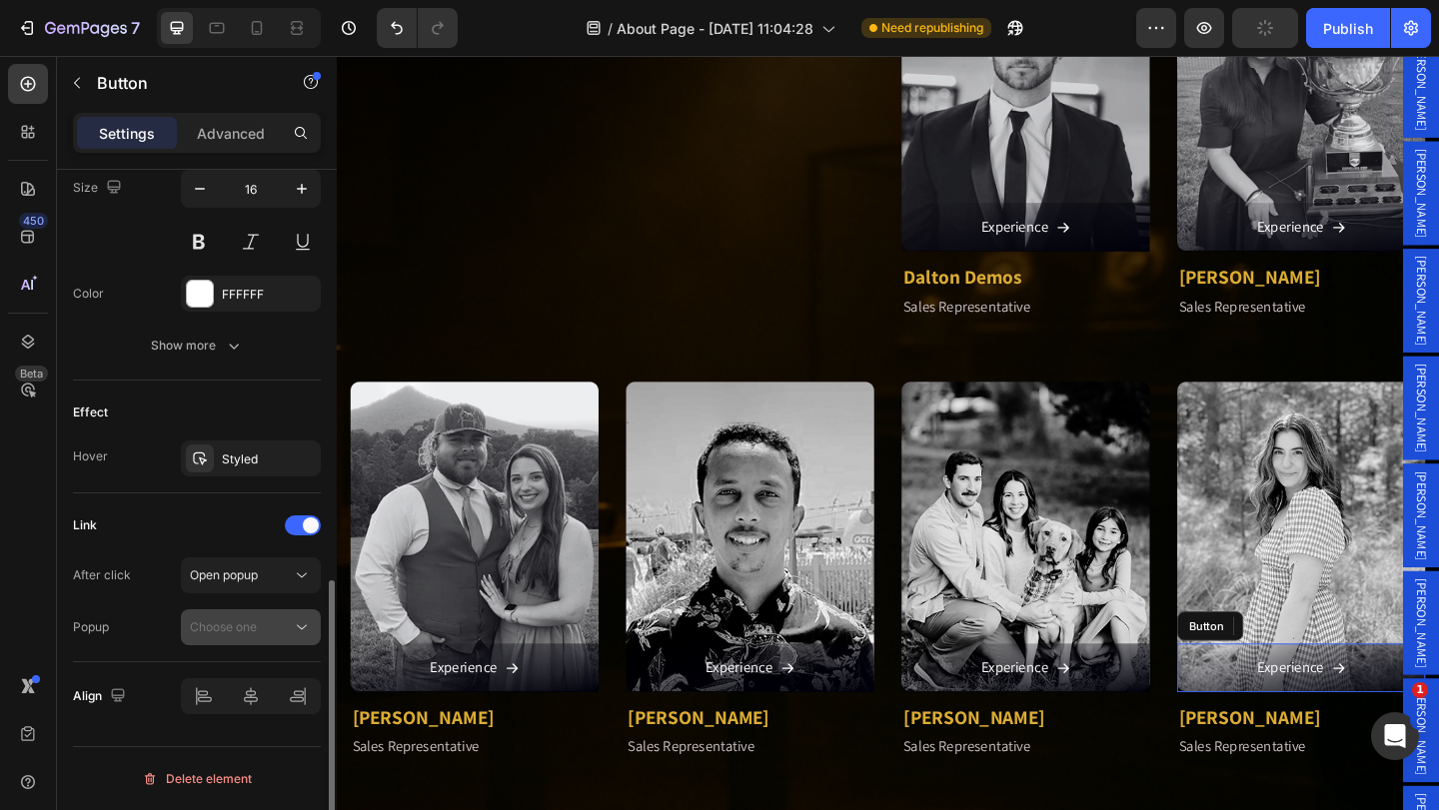
click at [246, 623] on span "Choose one" at bounding box center [223, 626] width 67 height 15
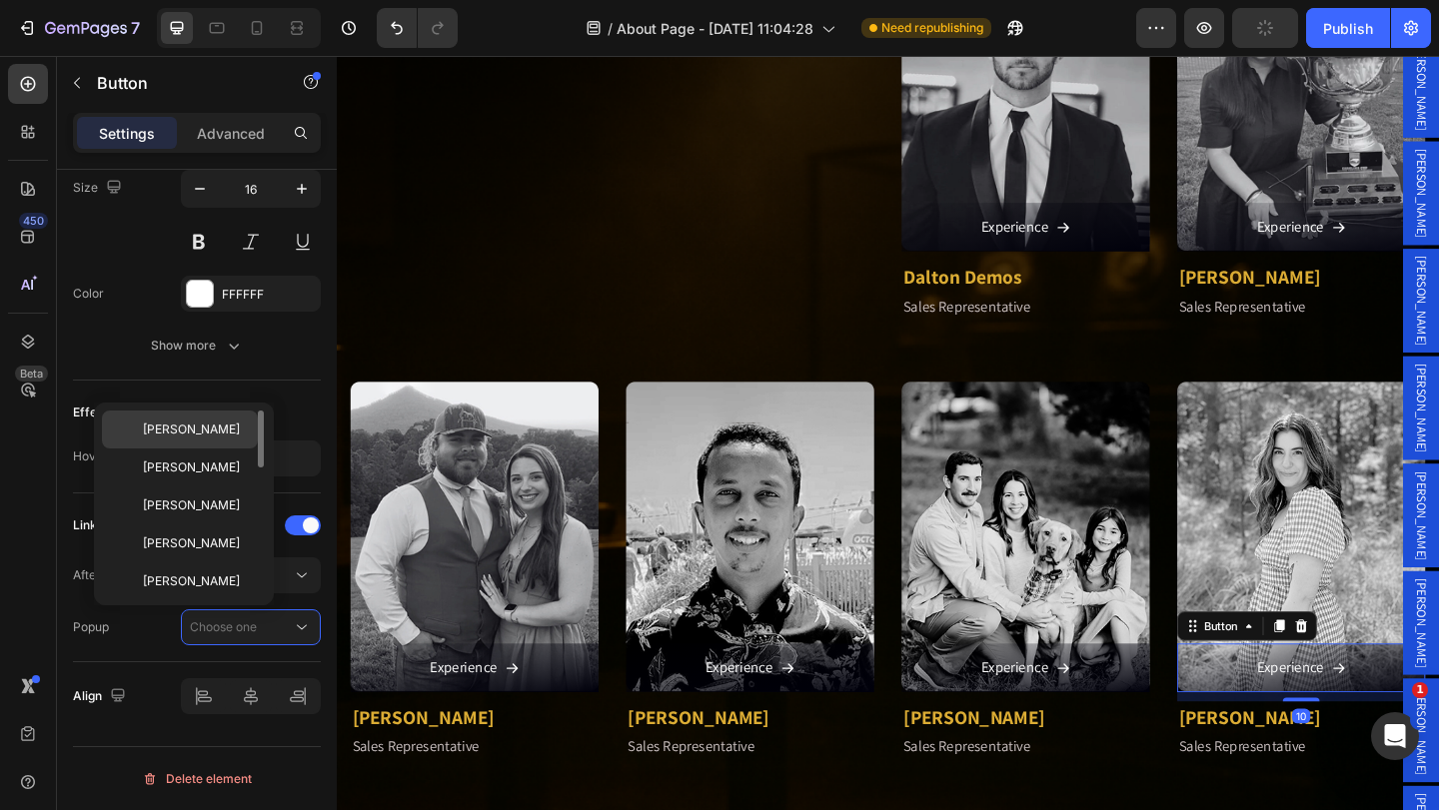
drag, startPoint x: 219, startPoint y: 428, endPoint x: 767, endPoint y: 670, distance: 599.8
click at [219, 428] on p "[PERSON_NAME]" at bounding box center [196, 430] width 106 height 18
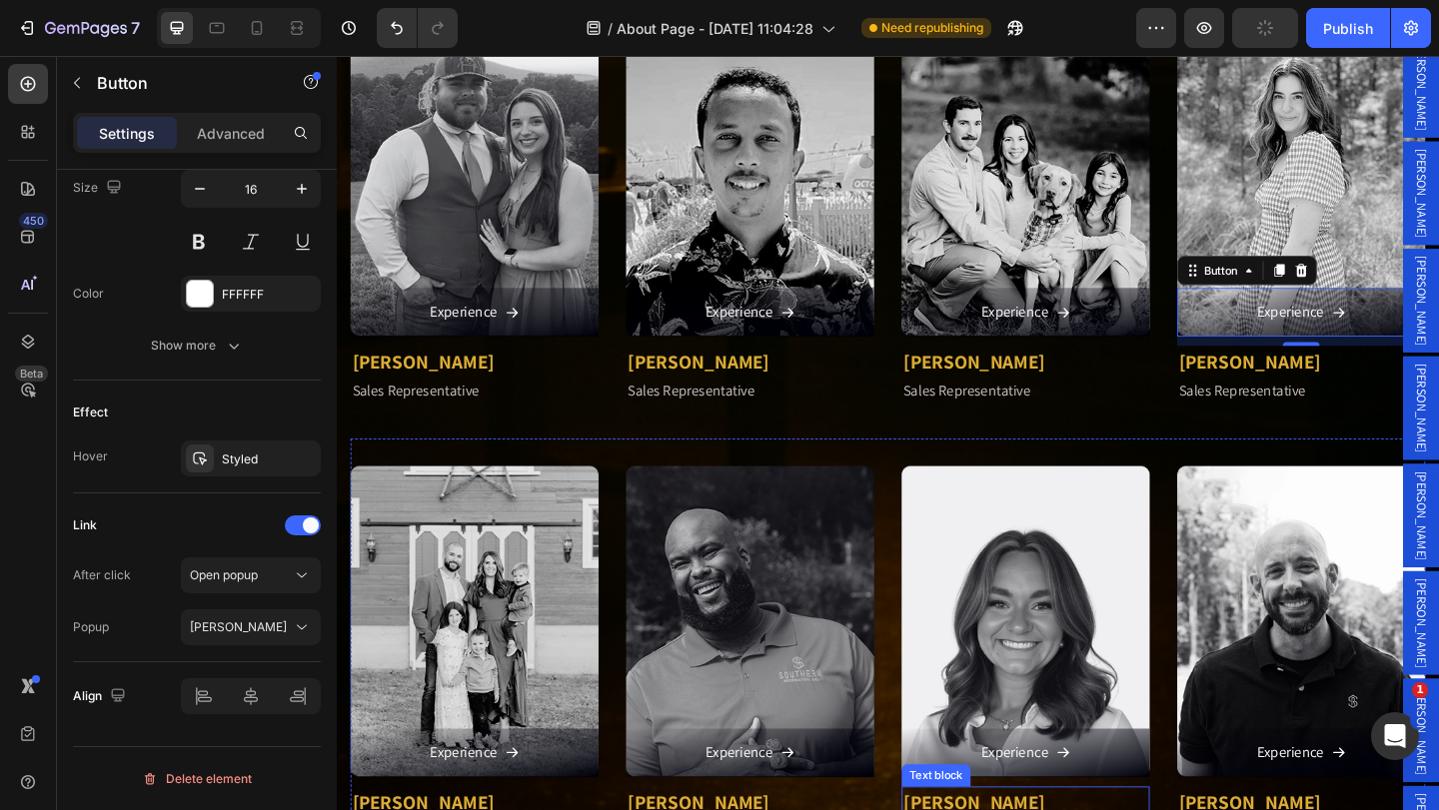
scroll to position [2810, 0]
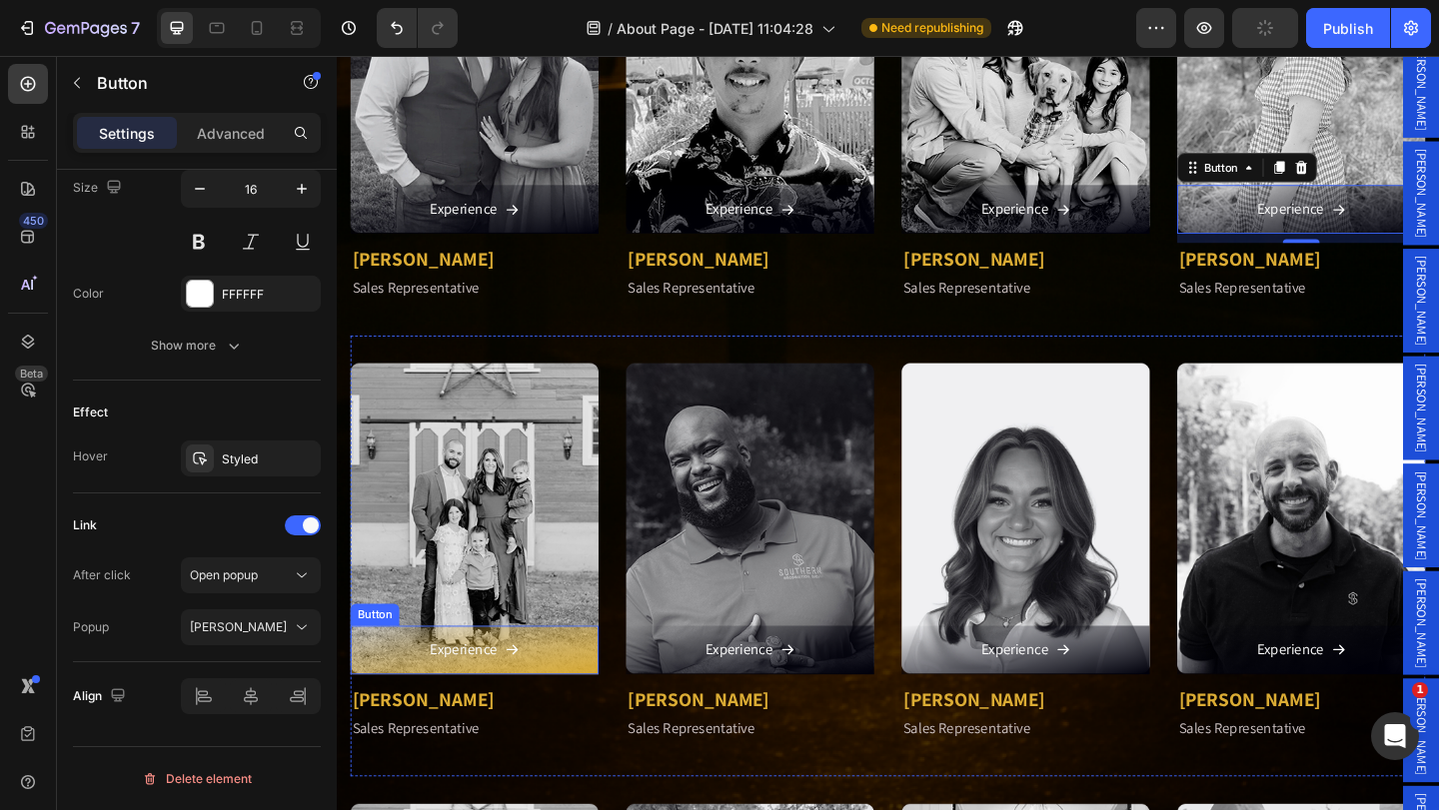
click at [579, 682] on link "Experience" at bounding box center [487, 701] width 270 height 53
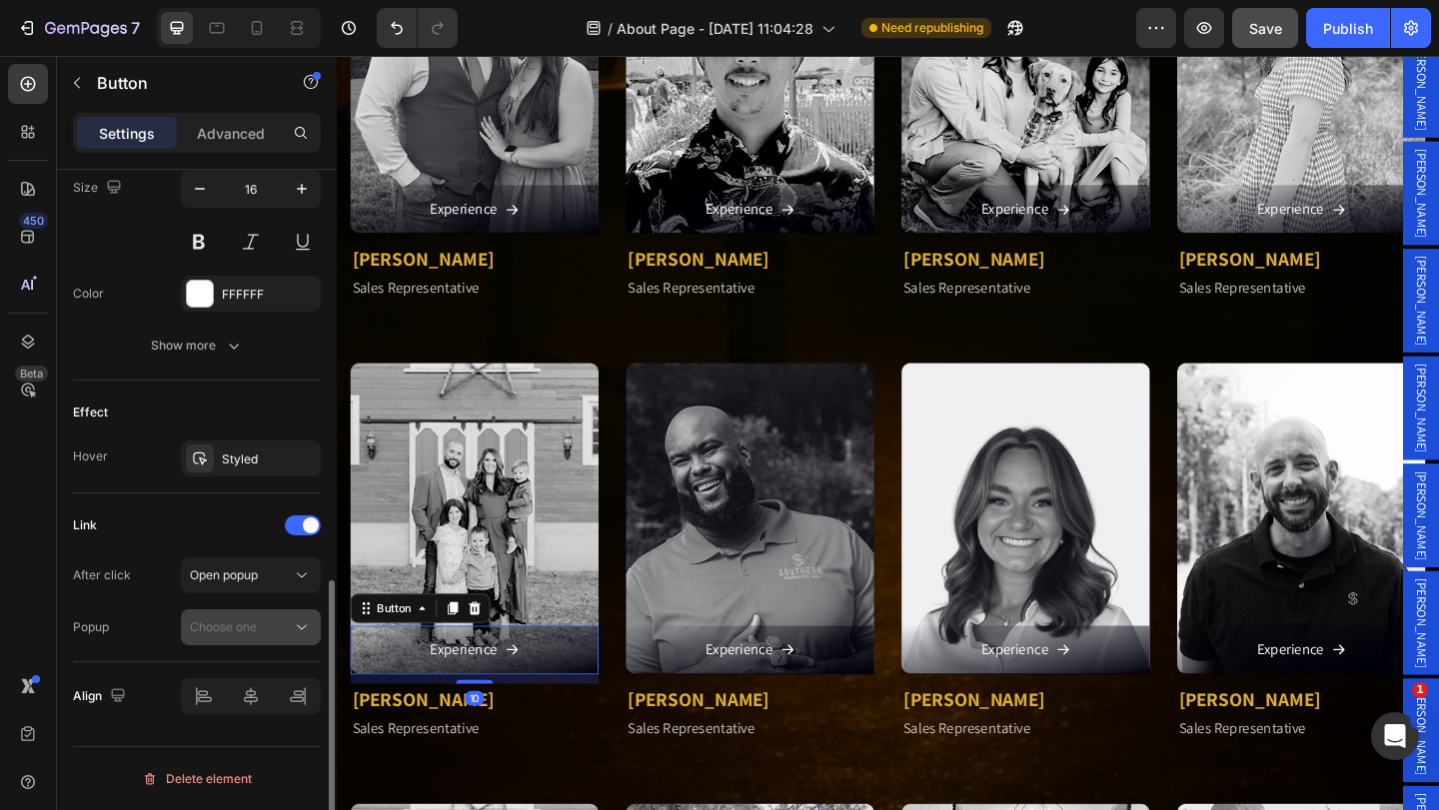
click at [250, 631] on span "Choose one" at bounding box center [223, 626] width 67 height 15
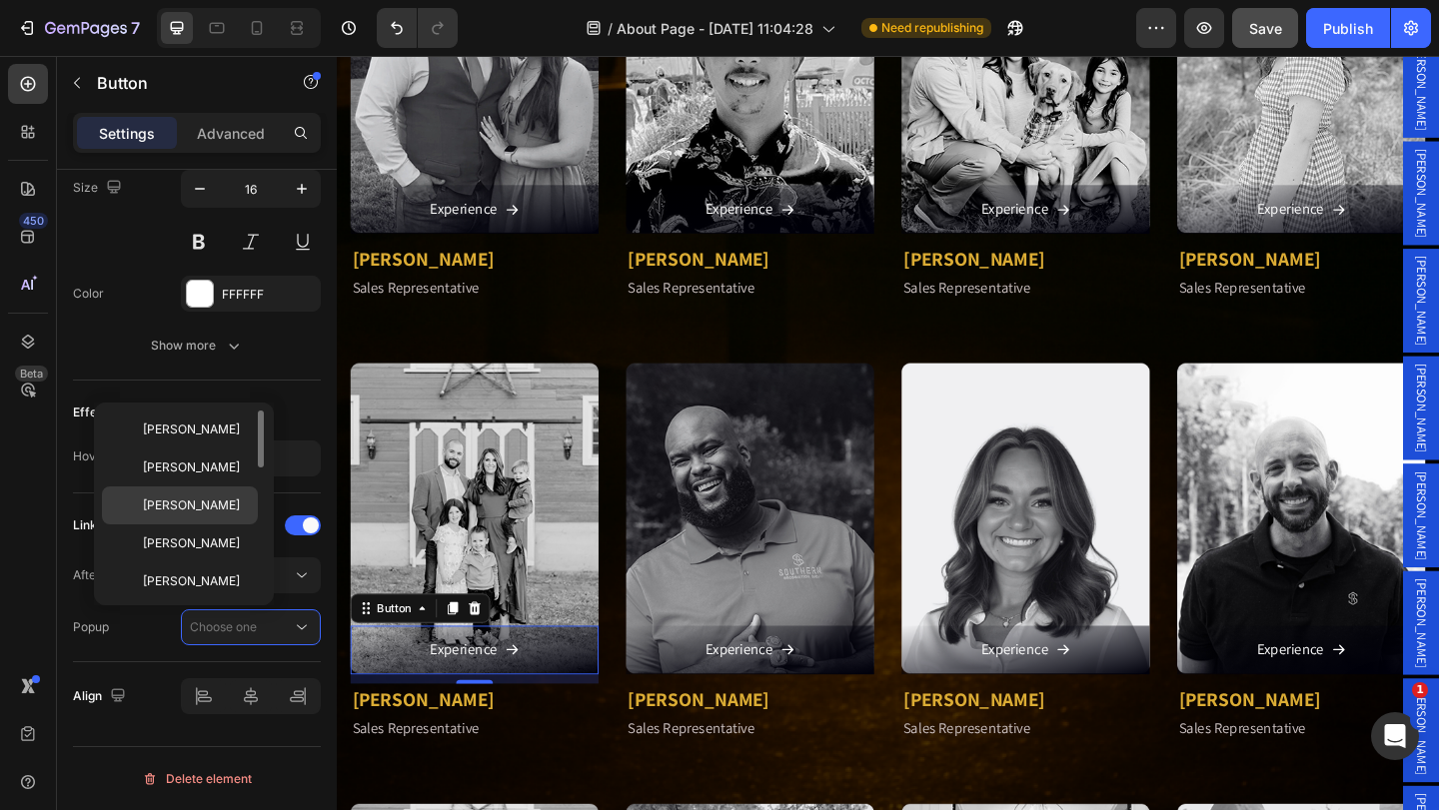
scroll to position [100, 0]
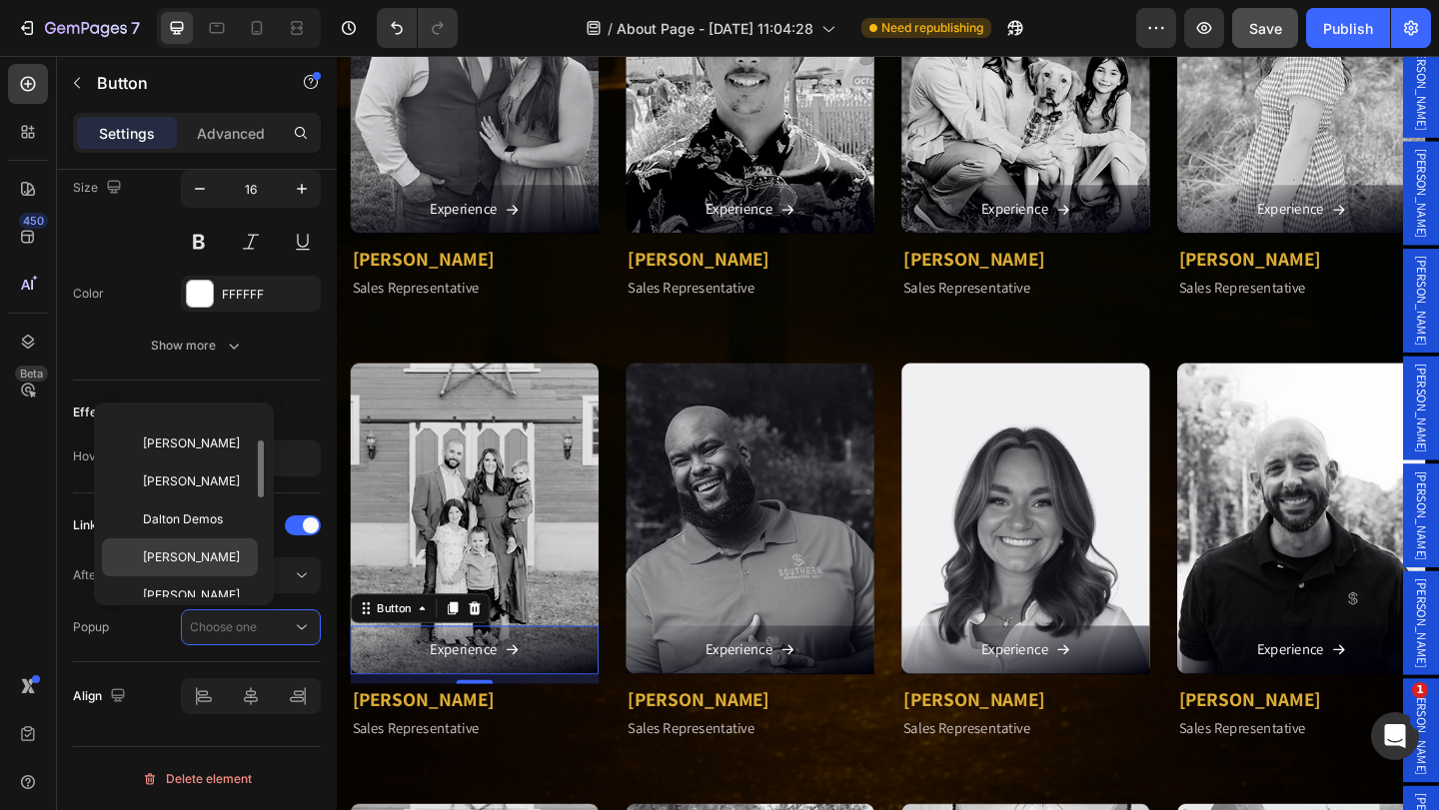
click at [236, 548] on p "[PERSON_NAME]" at bounding box center [196, 557] width 106 height 18
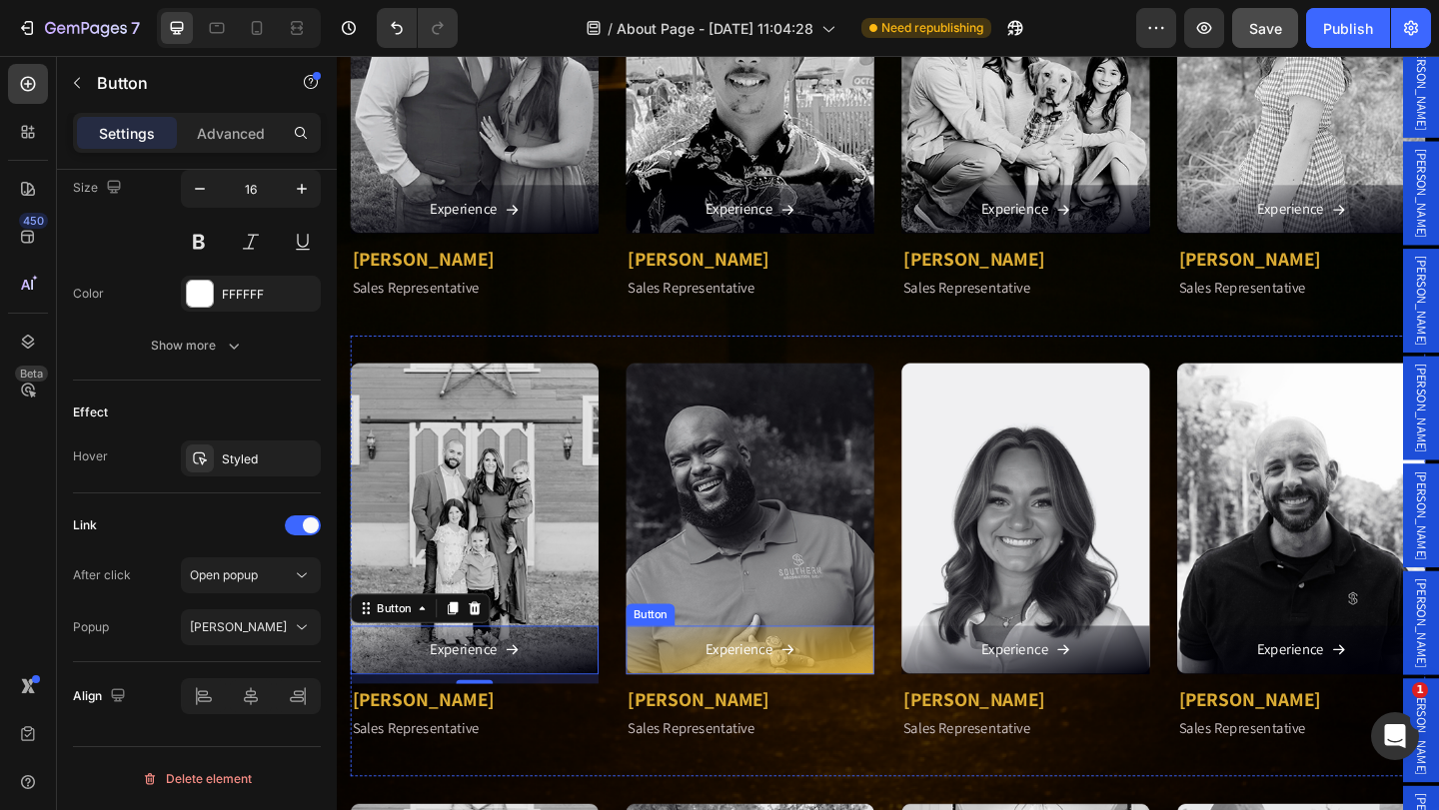
click at [705, 690] on link "Experience" at bounding box center [786, 701] width 270 height 53
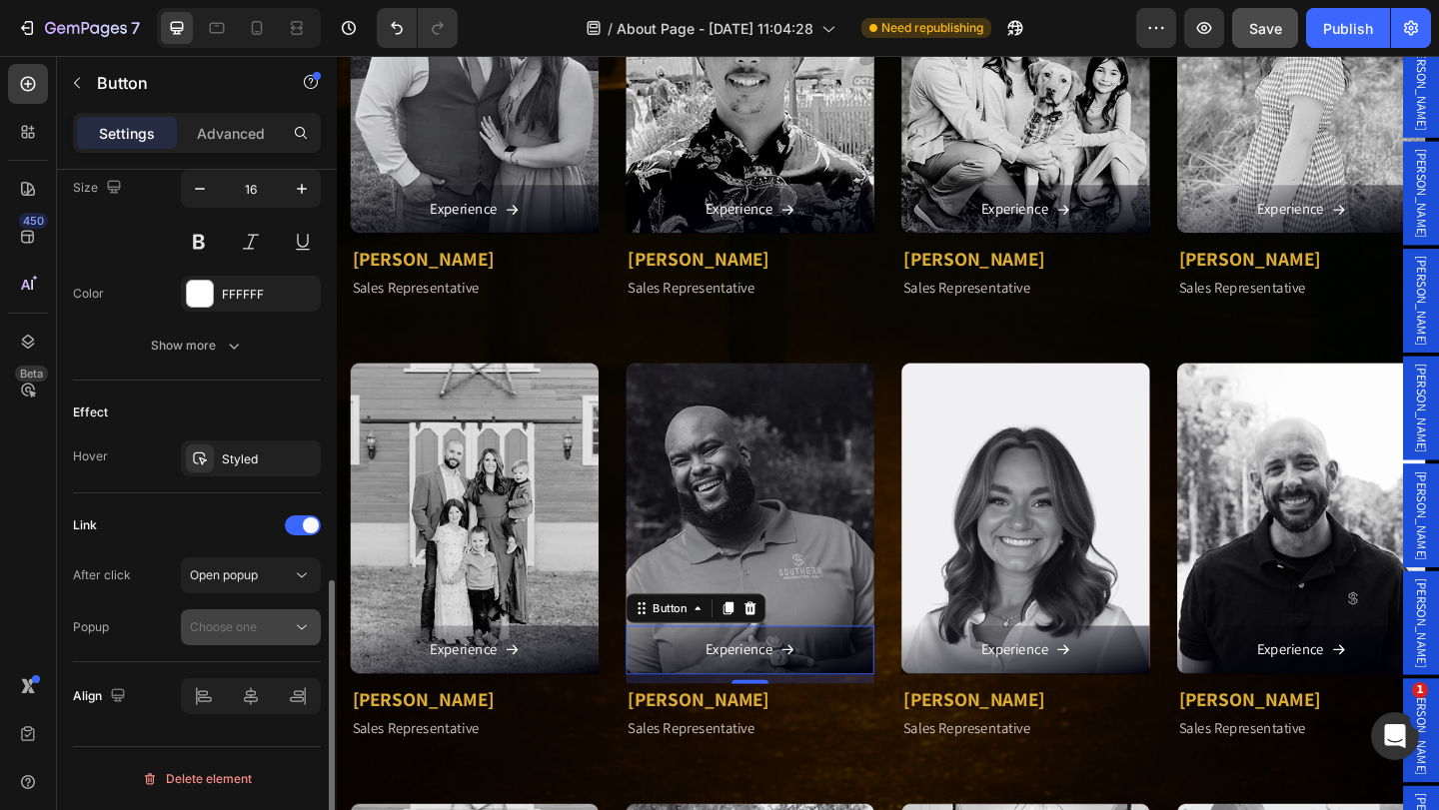
click at [290, 615] on button "Choose one" at bounding box center [251, 627] width 140 height 36
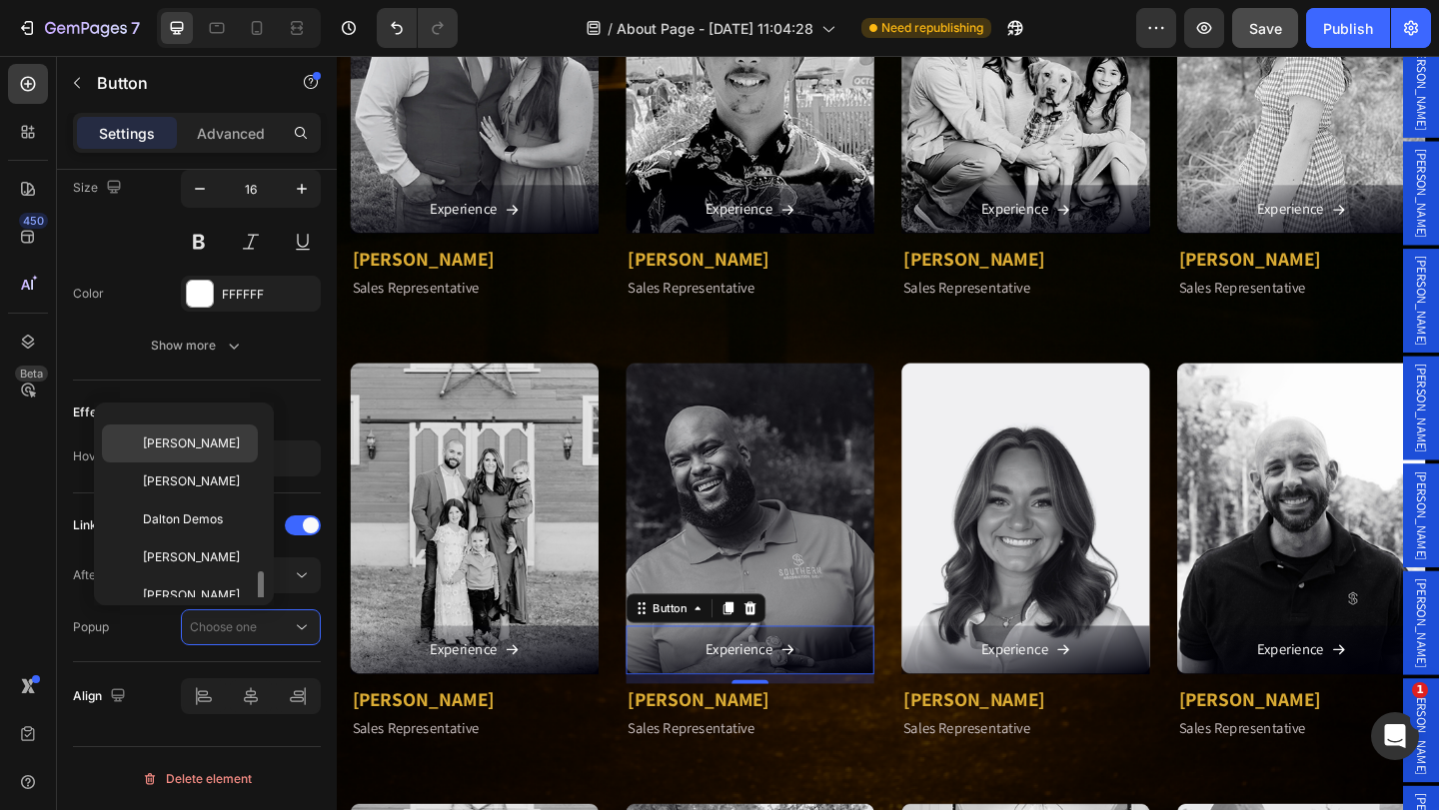
scroll to position [200, 0]
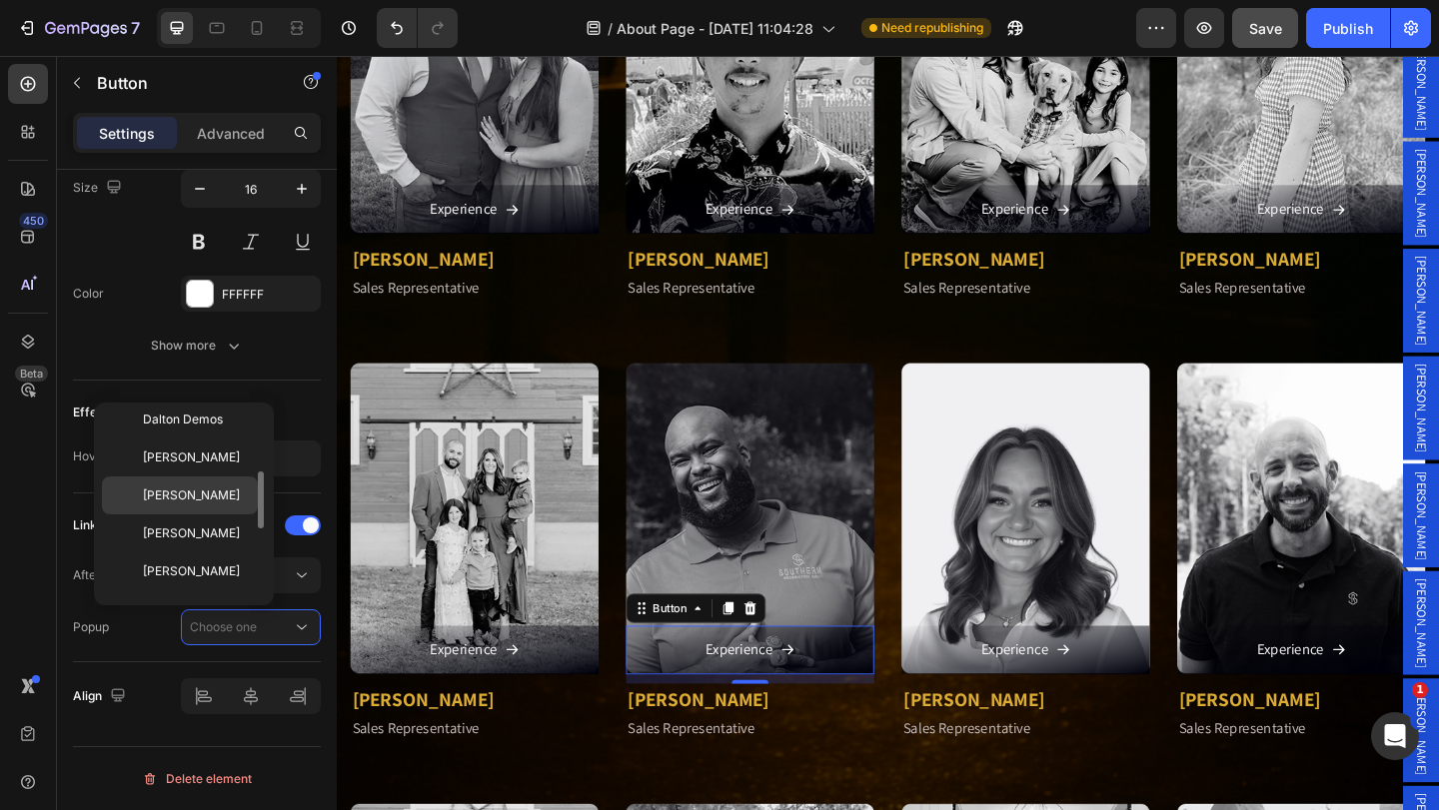
drag, startPoint x: 231, startPoint y: 501, endPoint x: 401, endPoint y: 599, distance: 196.0
click at [231, 501] on p "[PERSON_NAME]" at bounding box center [196, 496] width 106 height 18
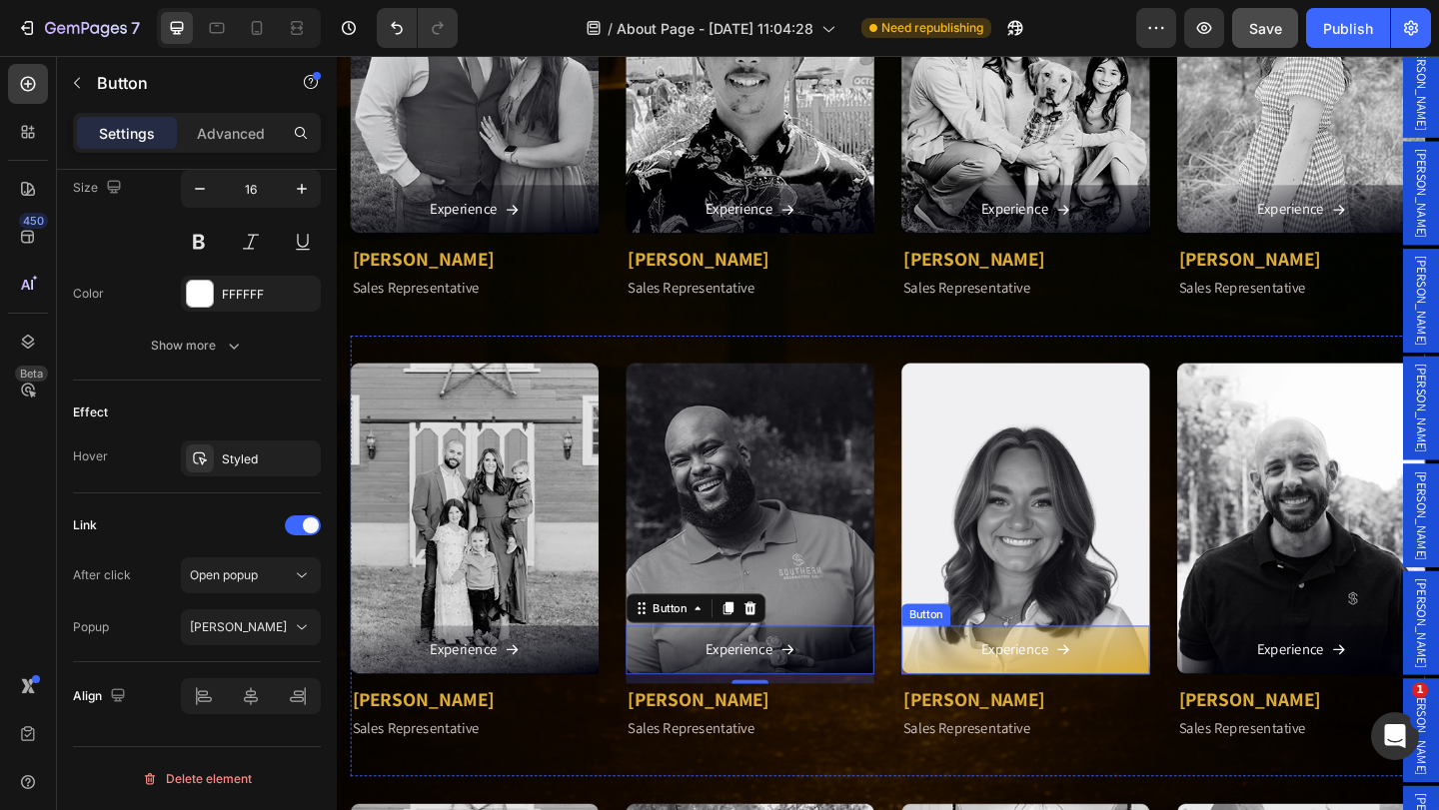
click at [973, 691] on link "Experience" at bounding box center [1086, 701] width 270 height 53
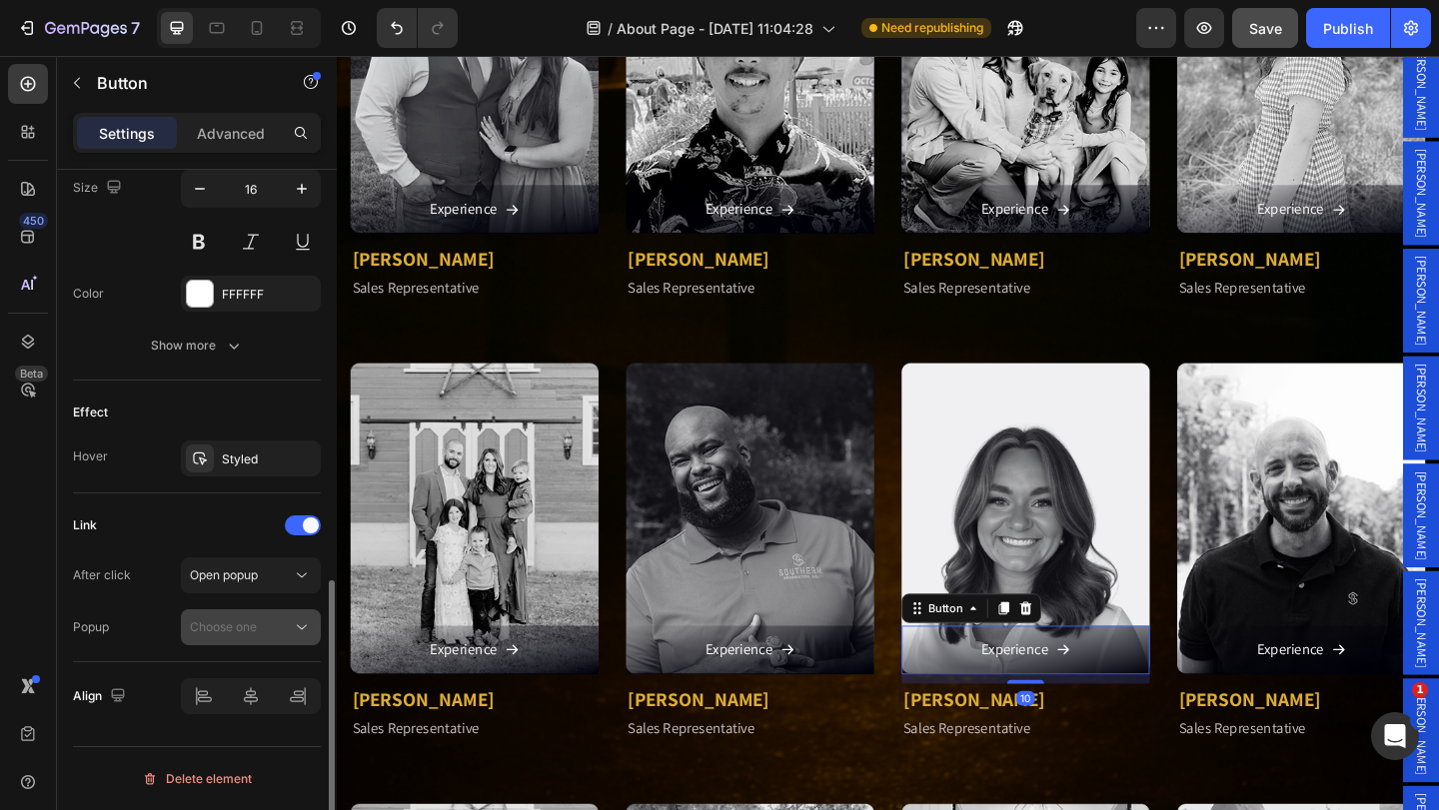
click at [298, 625] on icon at bounding box center [302, 627] width 10 height 5
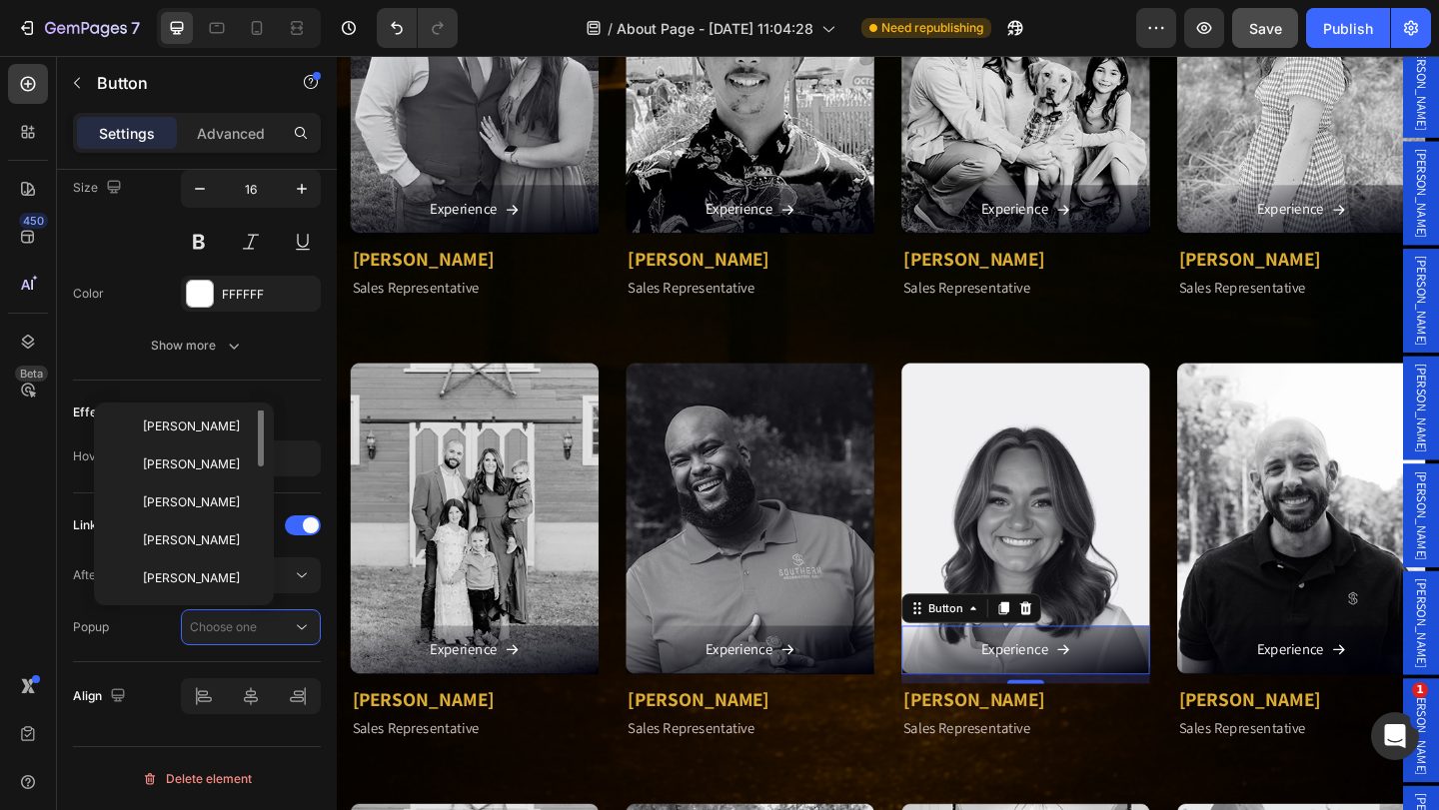
scroll to position [221, 0]
drag, startPoint x: 241, startPoint y: 512, endPoint x: 787, endPoint y: 638, distance: 560.8
click at [241, 512] on p "[PERSON_NAME]" at bounding box center [196, 512] width 106 height 18
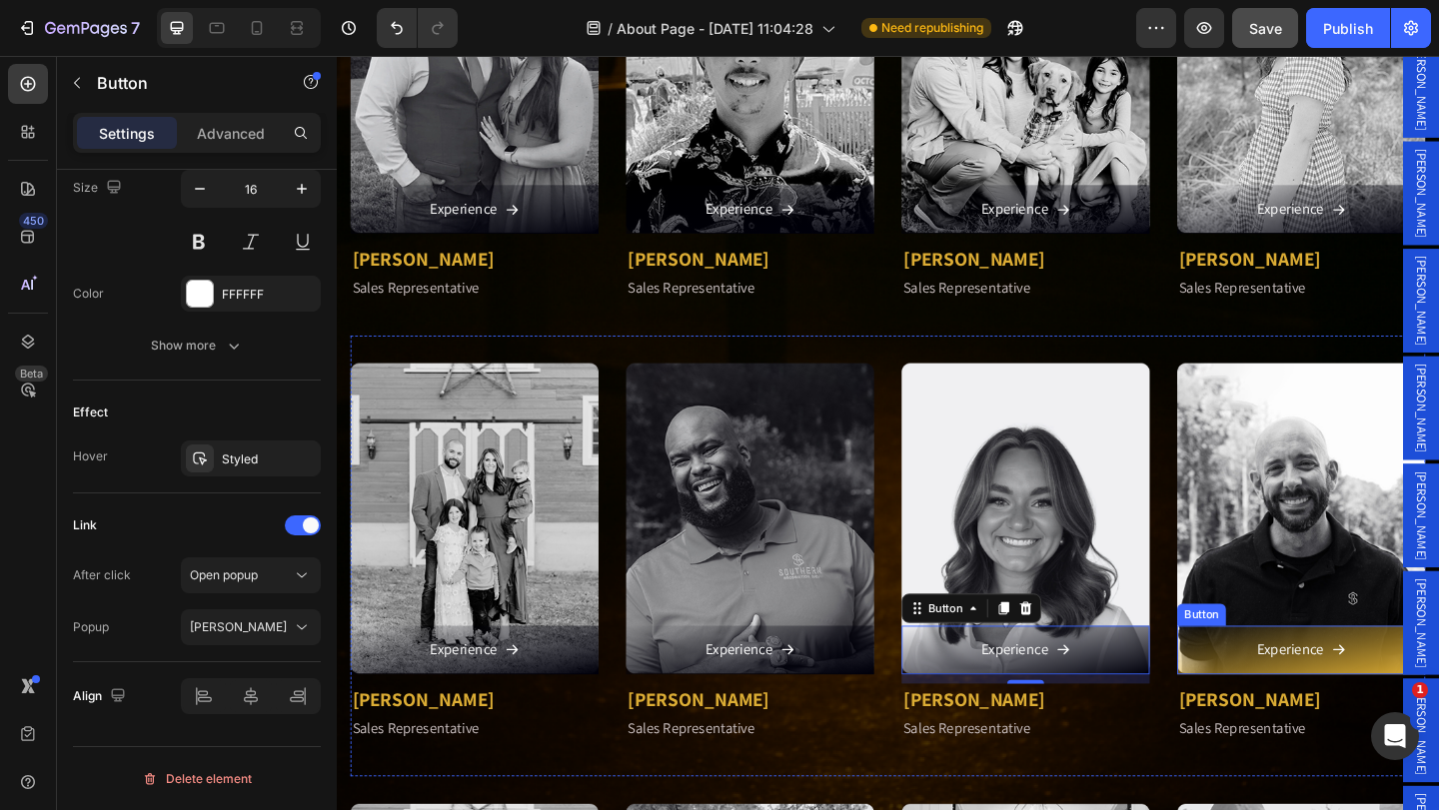
click at [1290, 684] on link "Experience" at bounding box center [1386, 701] width 270 height 53
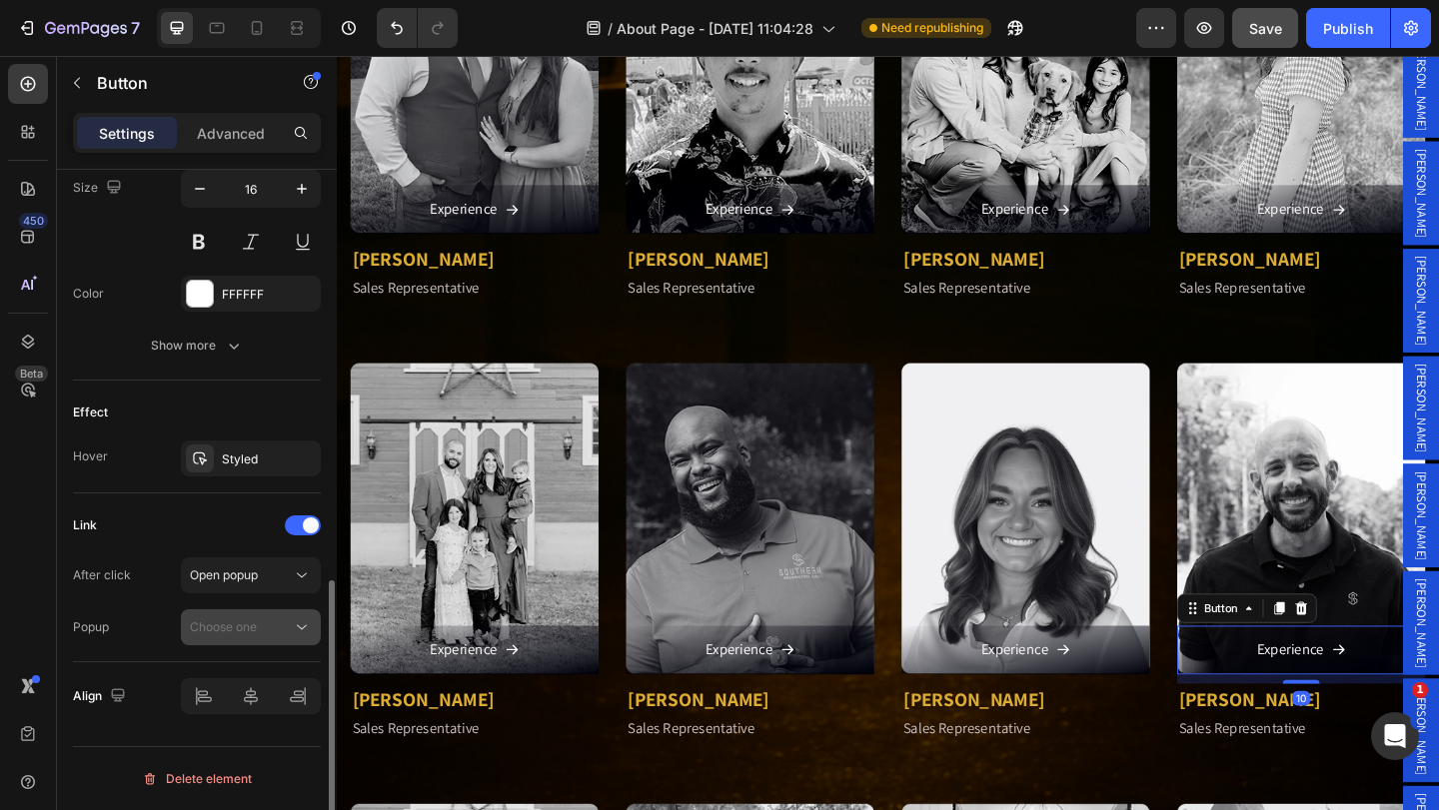
click at [230, 628] on span "Choose one" at bounding box center [223, 626] width 67 height 15
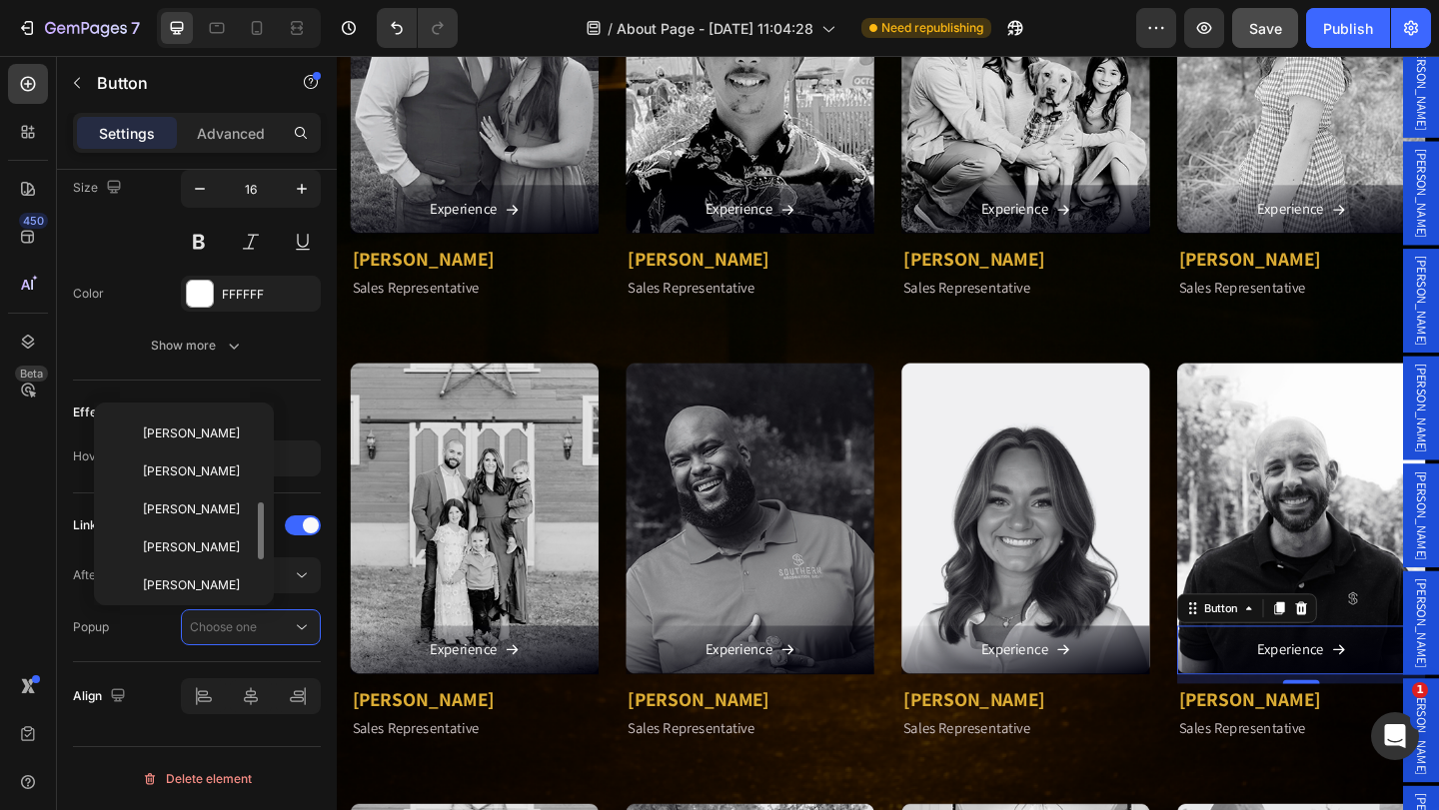
scroll to position [400, 0]
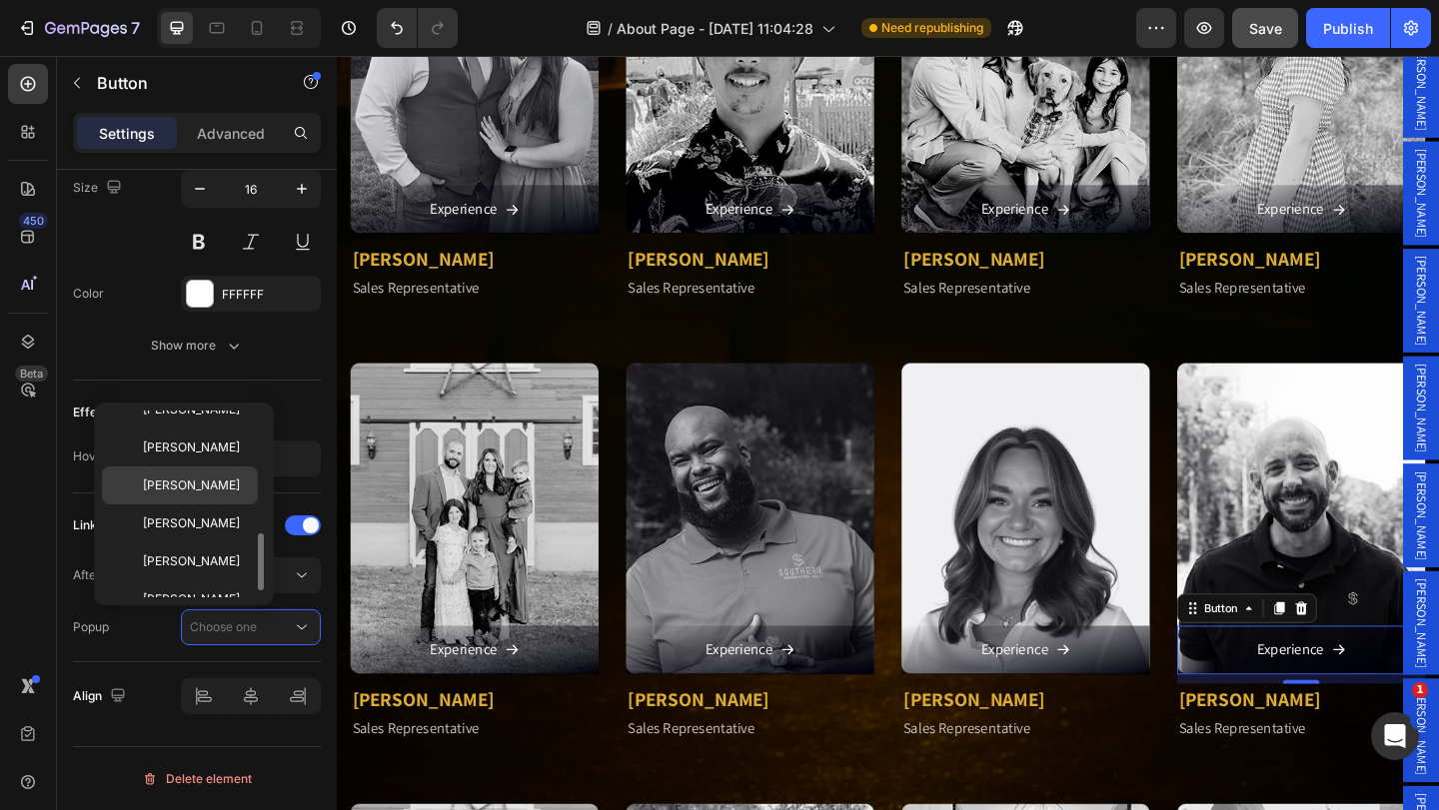
click at [219, 504] on div "[PERSON_NAME]" at bounding box center [180, 523] width 156 height 38
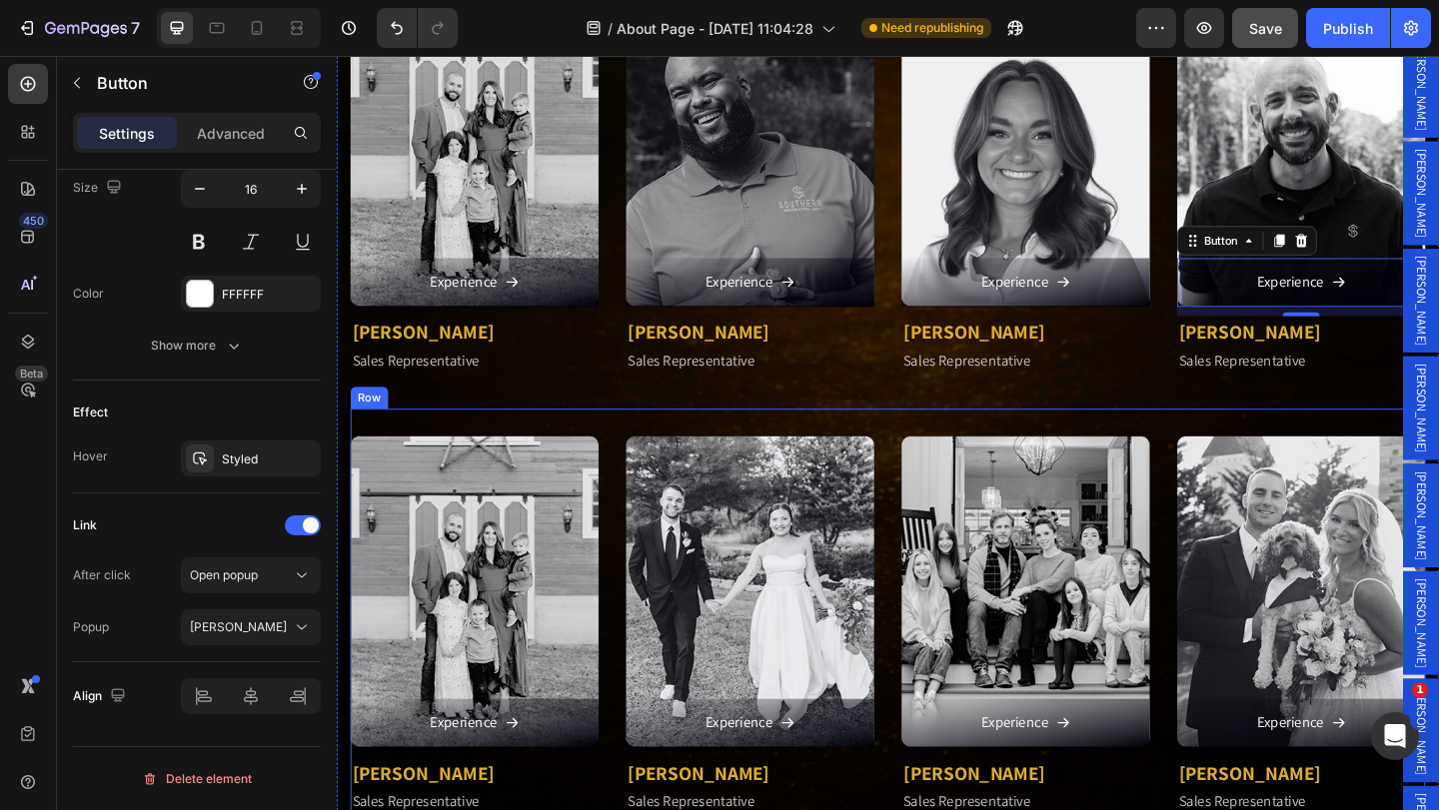
scroll to position [3310, 0]
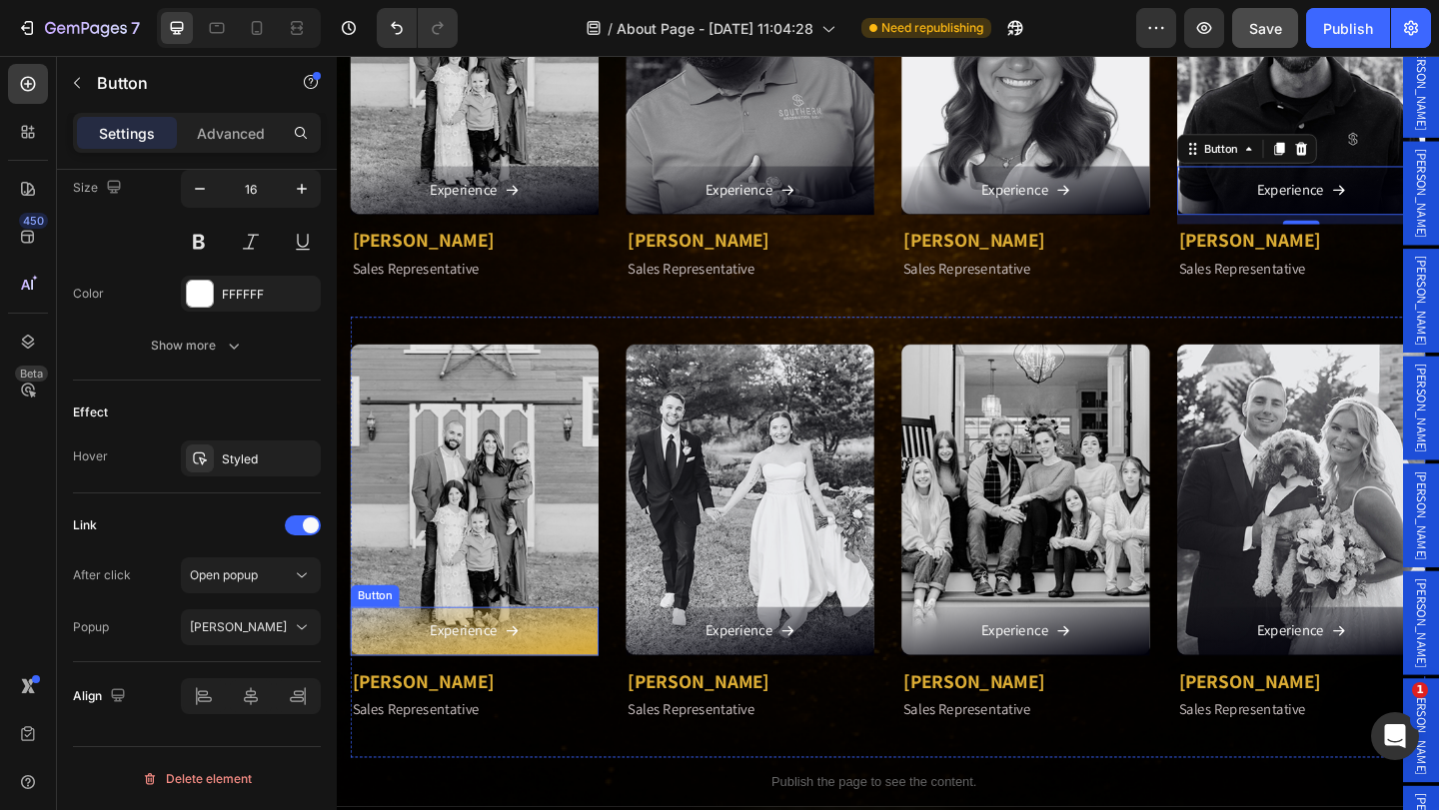
click at [572, 667] on link "Experience" at bounding box center [487, 681] width 270 height 53
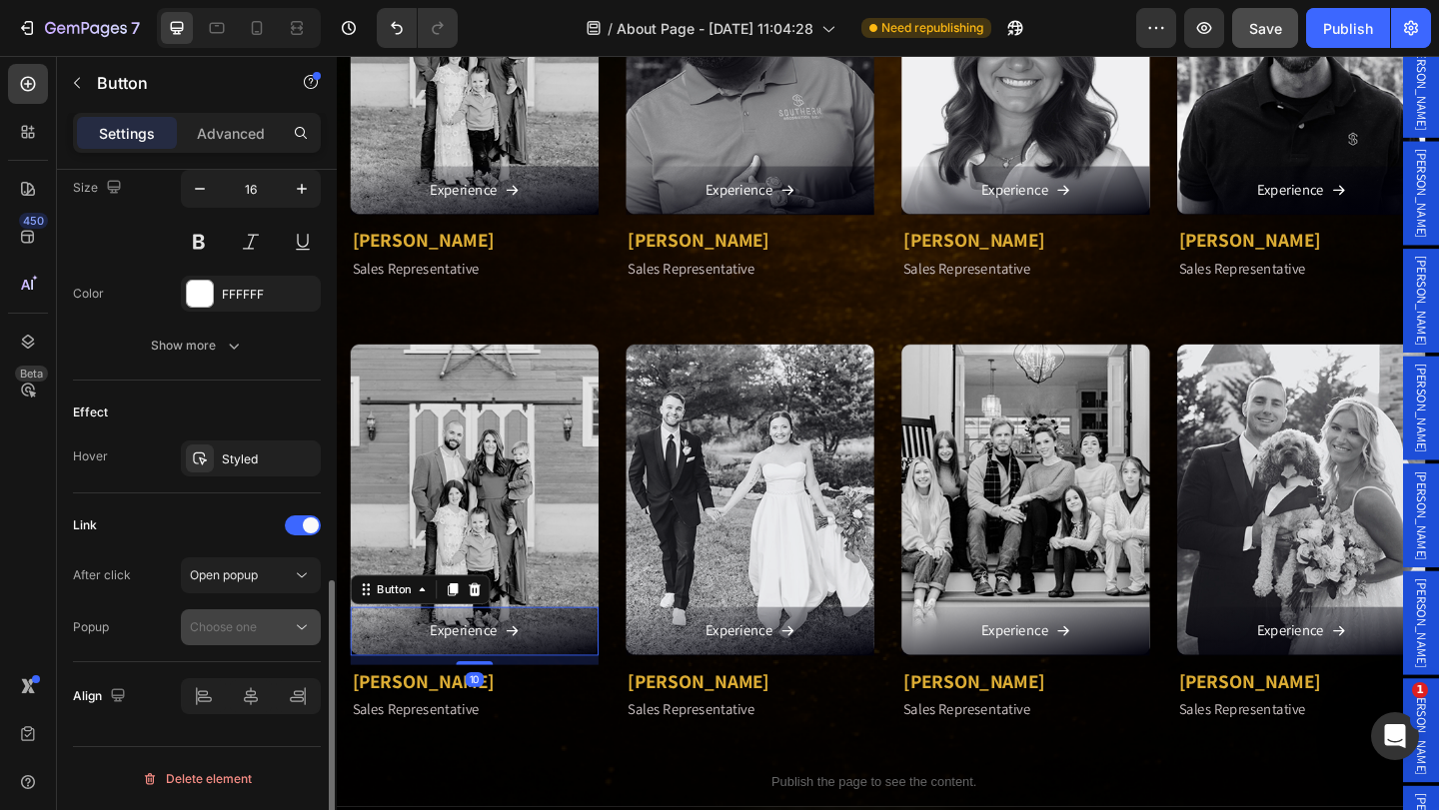
click at [257, 625] on span "Choose one" at bounding box center [223, 626] width 67 height 15
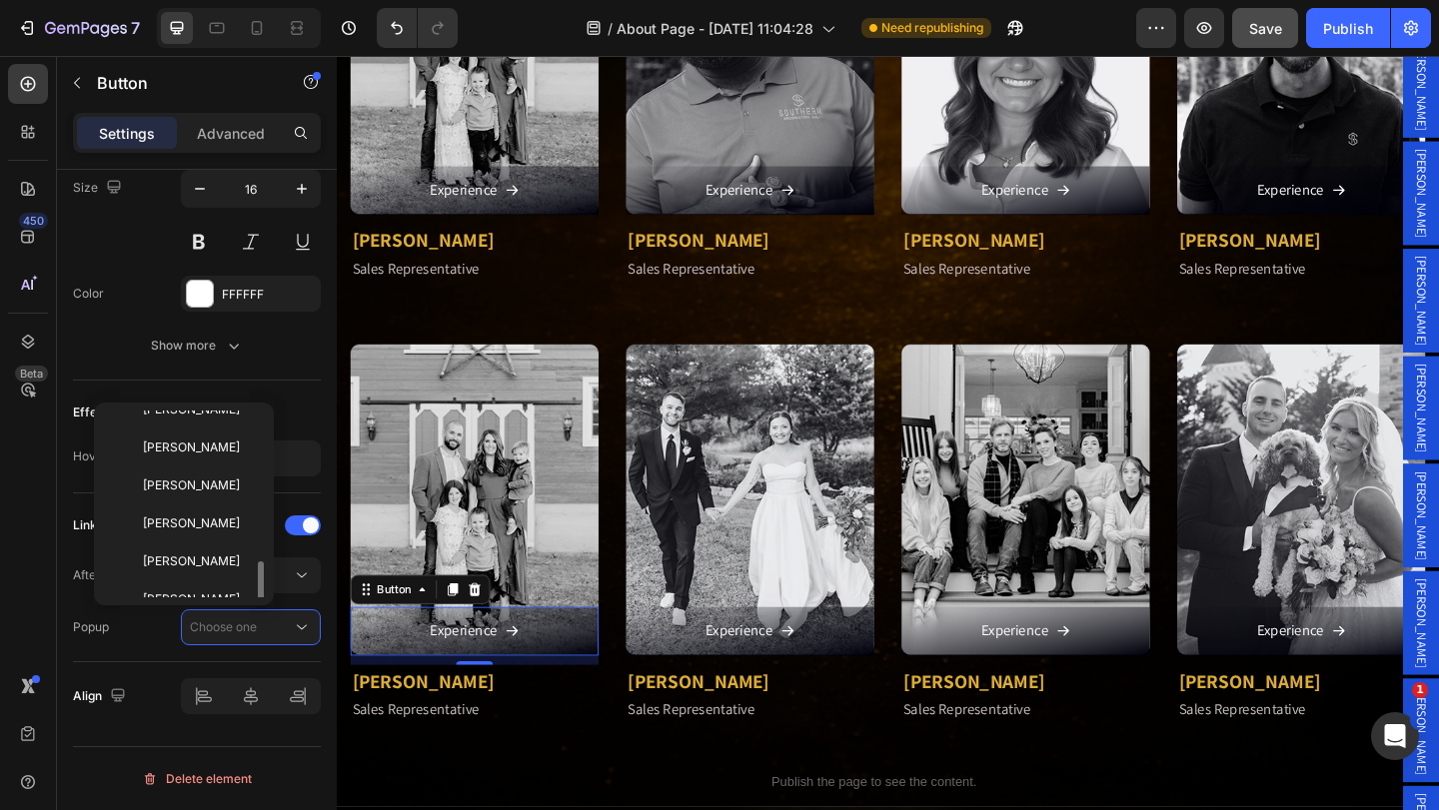
scroll to position [421, 0]
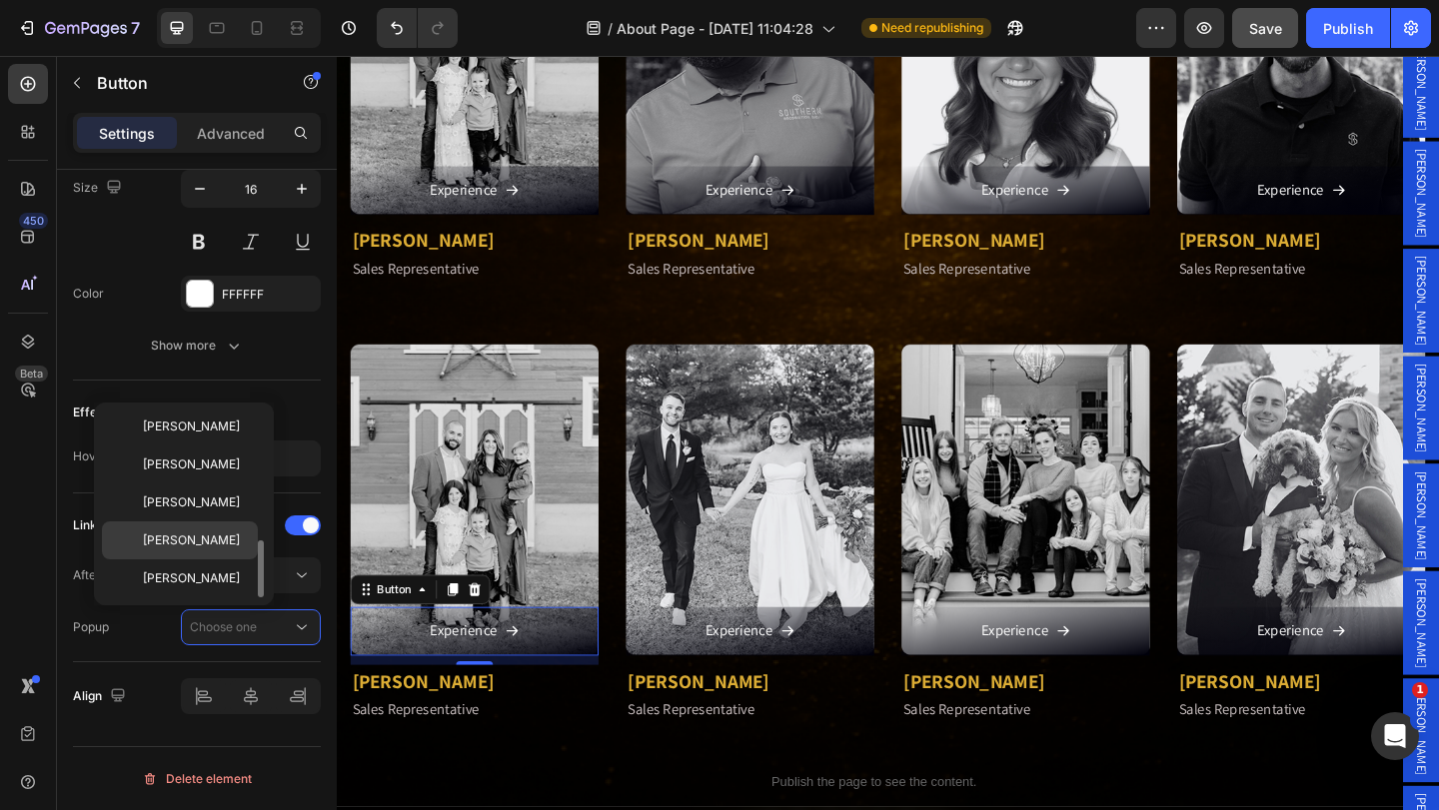
click at [241, 559] on div "[PERSON_NAME]" at bounding box center [180, 578] width 156 height 38
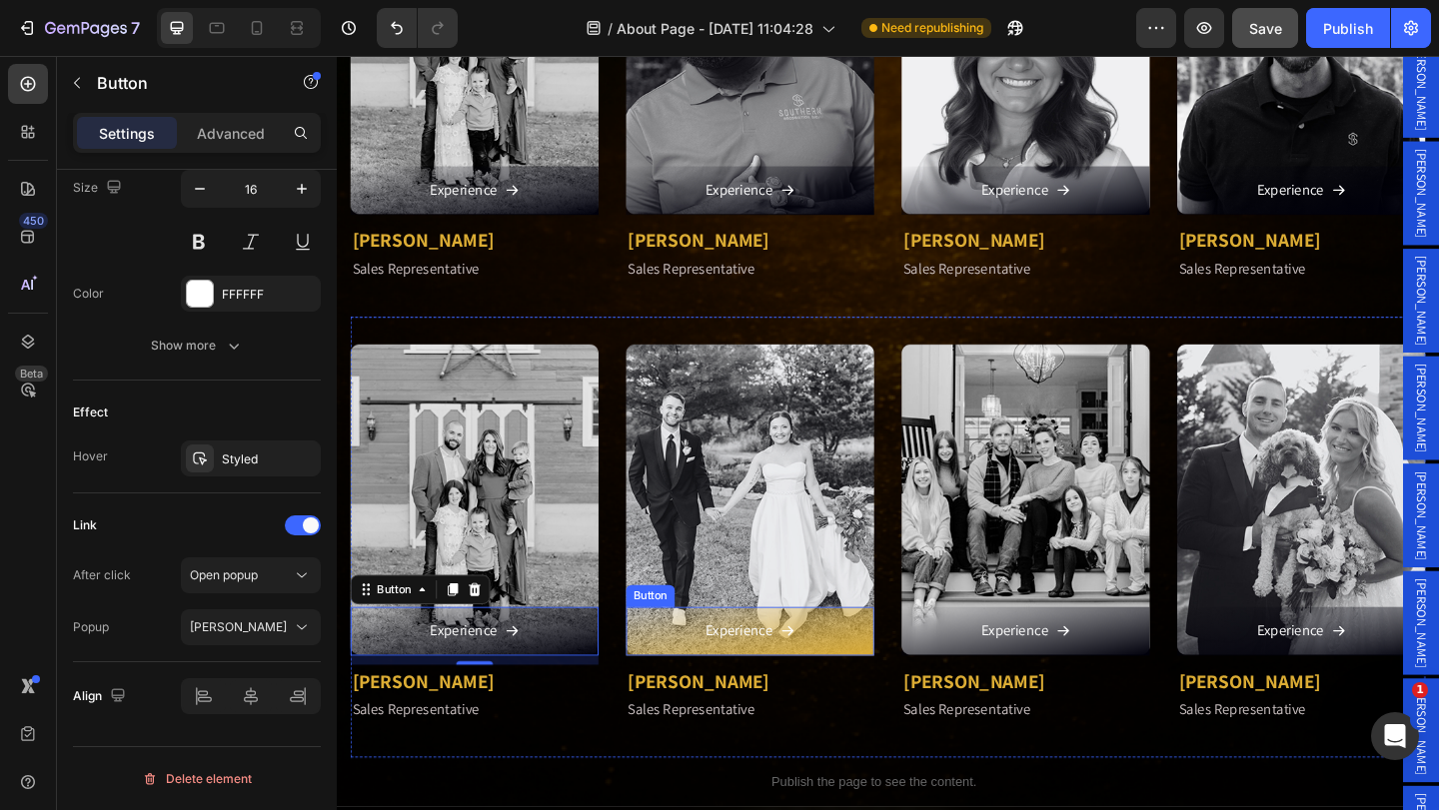
click at [687, 662] on link "Experience" at bounding box center [786, 681] width 270 height 53
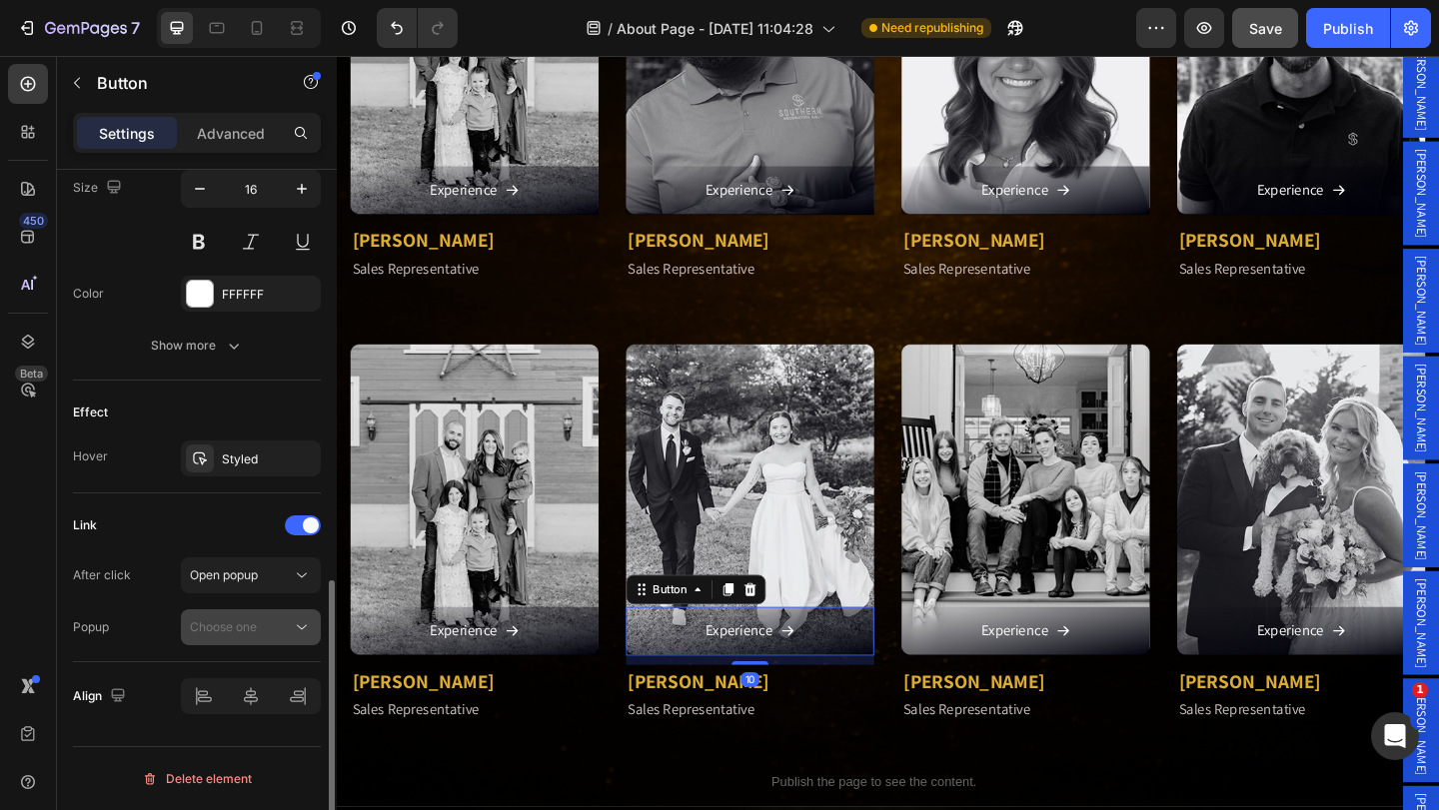
click at [276, 621] on div "Choose one" at bounding box center [241, 627] width 102 height 18
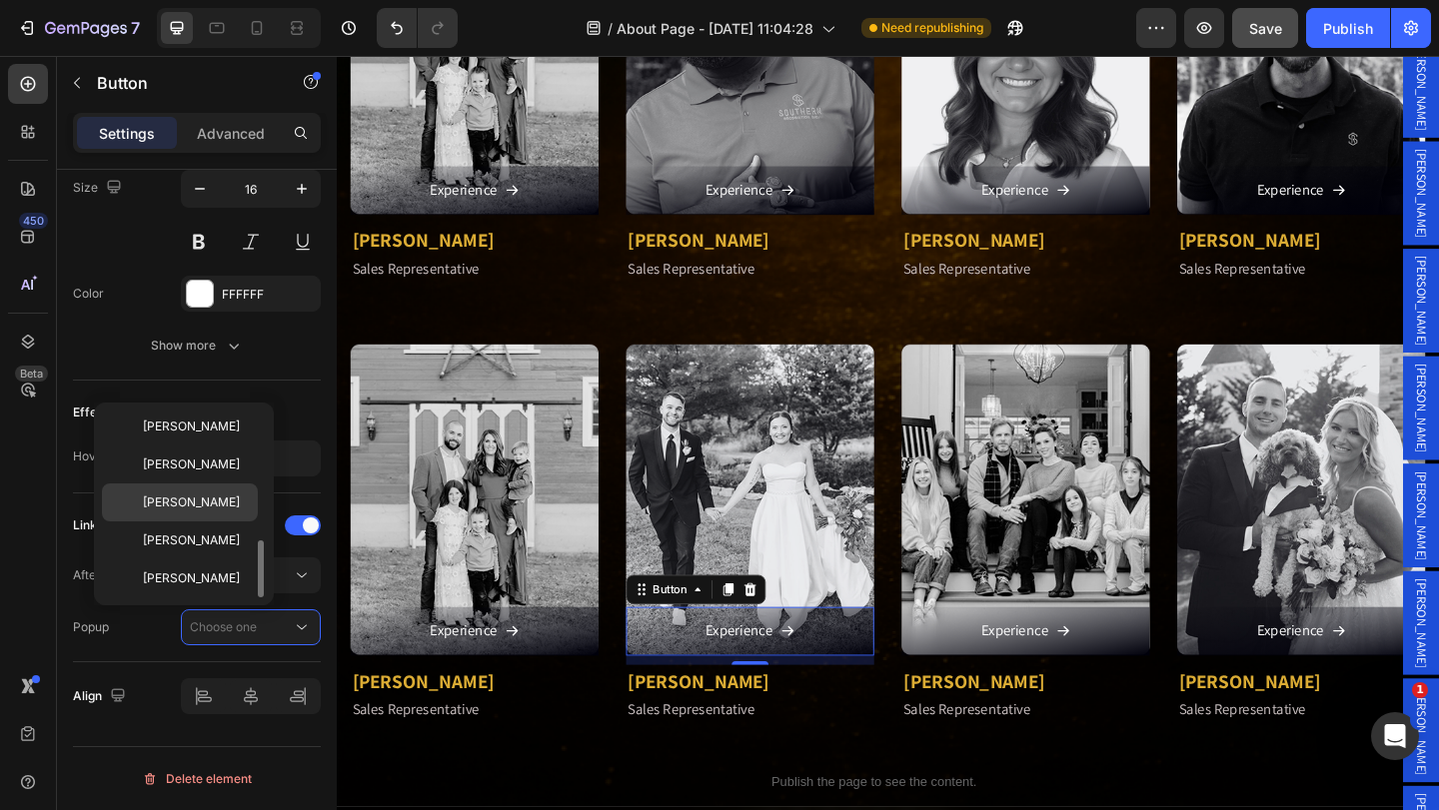
click at [230, 503] on p "[PERSON_NAME]" at bounding box center [196, 502] width 106 height 18
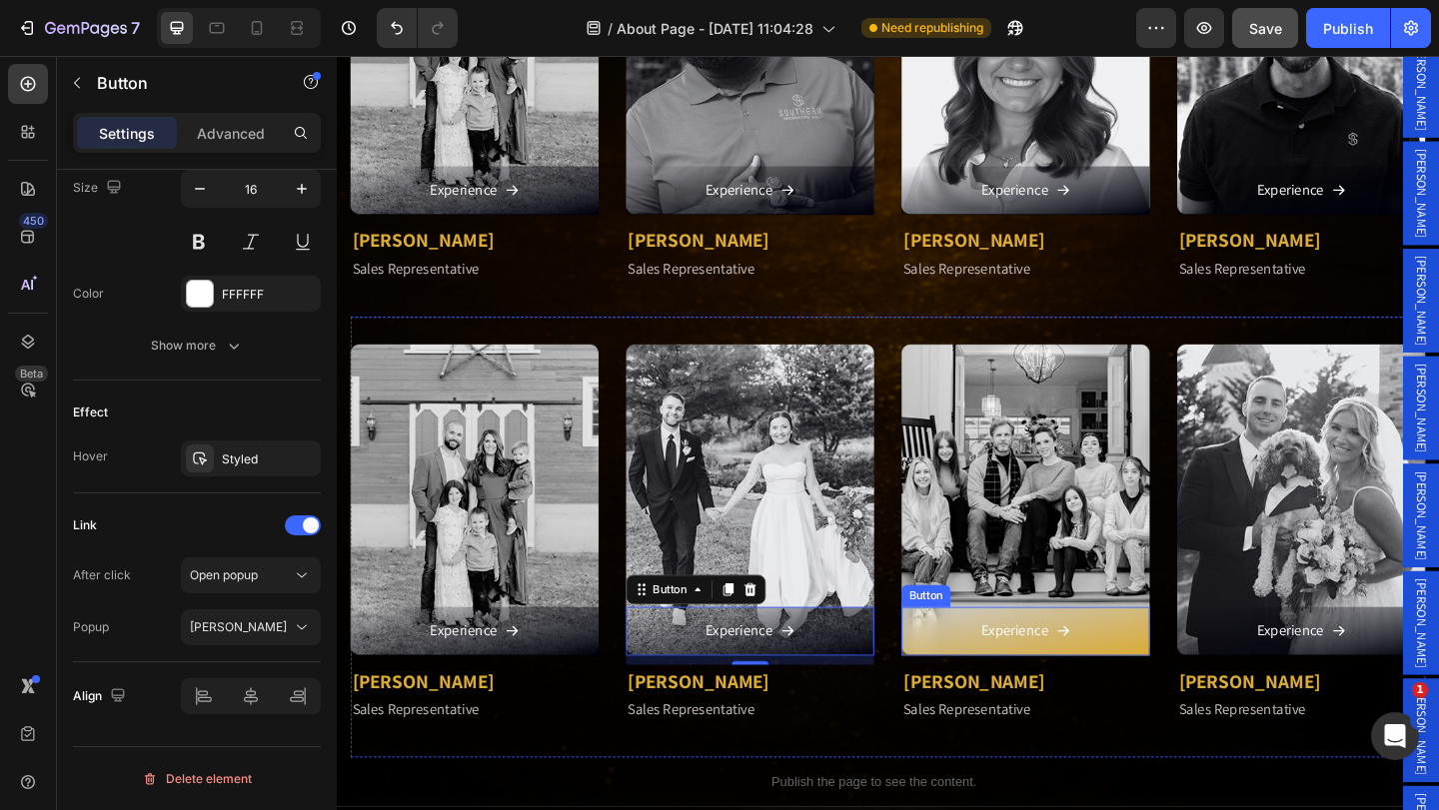
click at [989, 658] on link "Experience" at bounding box center [1086, 681] width 270 height 53
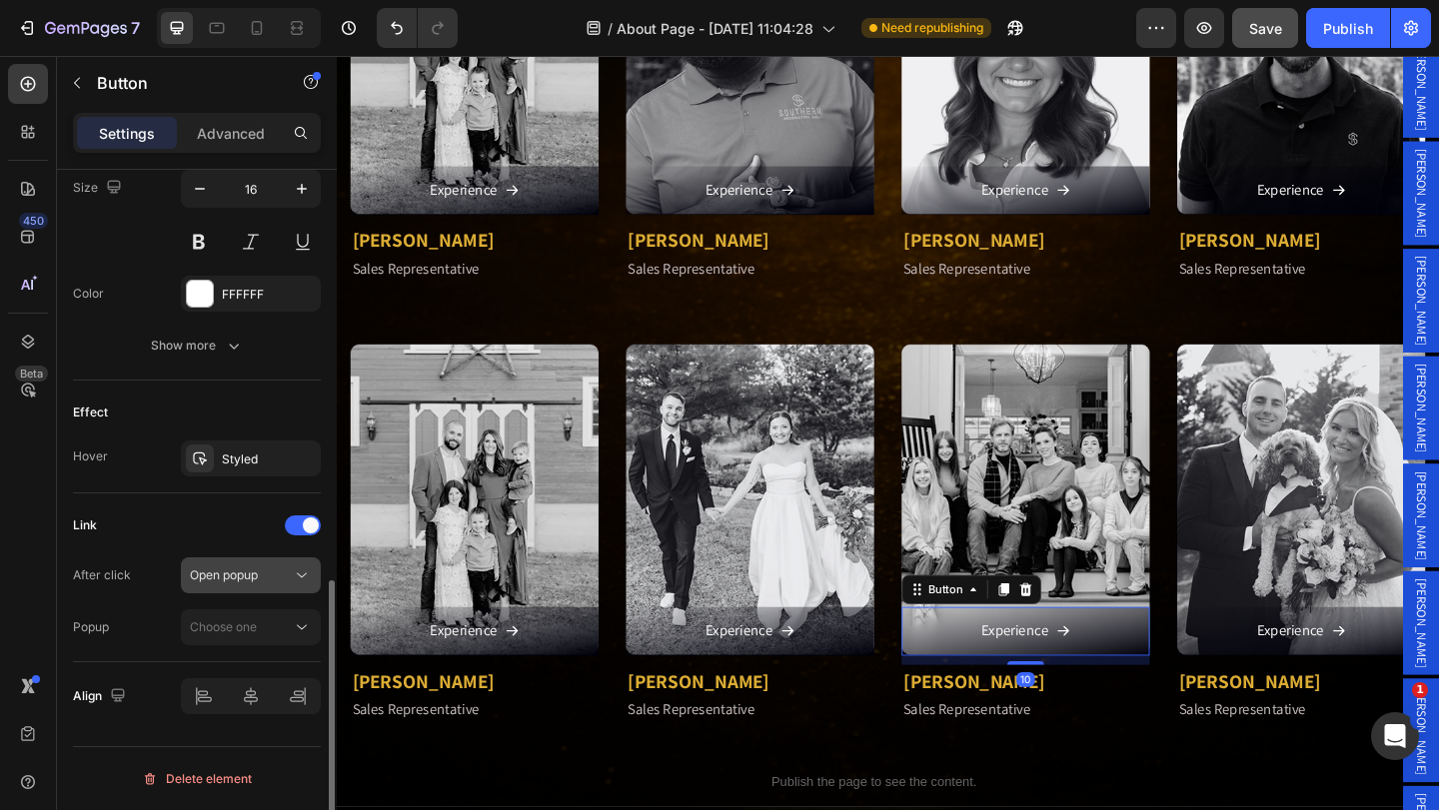
click at [273, 580] on div "Open popup" at bounding box center [241, 575] width 102 height 18
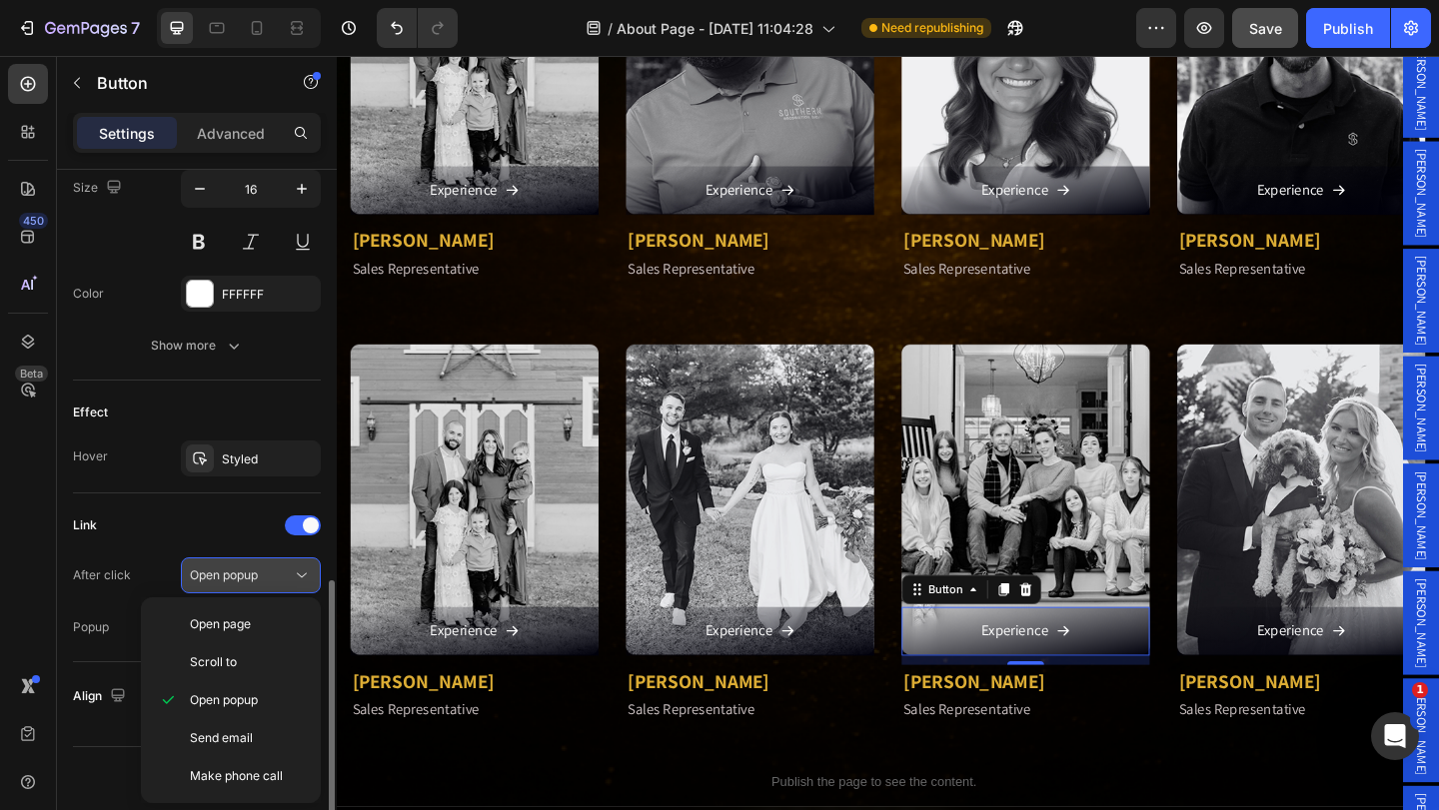
click at [273, 580] on div "Open popup" at bounding box center [241, 575] width 102 height 18
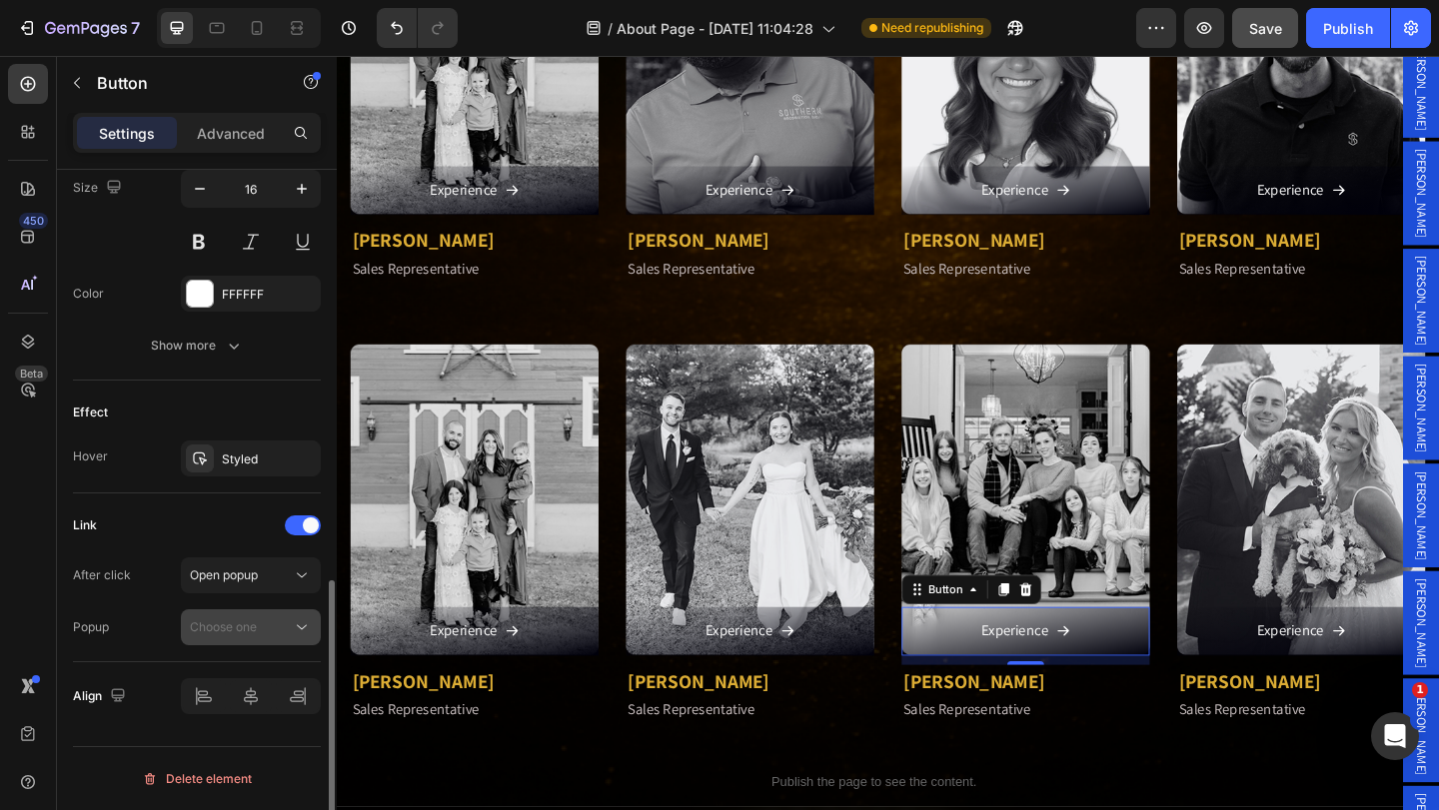
click at [268, 617] on div "Choose one" at bounding box center [251, 627] width 122 height 20
click at [266, 571] on div "Open popup" at bounding box center [241, 575] width 102 height 18
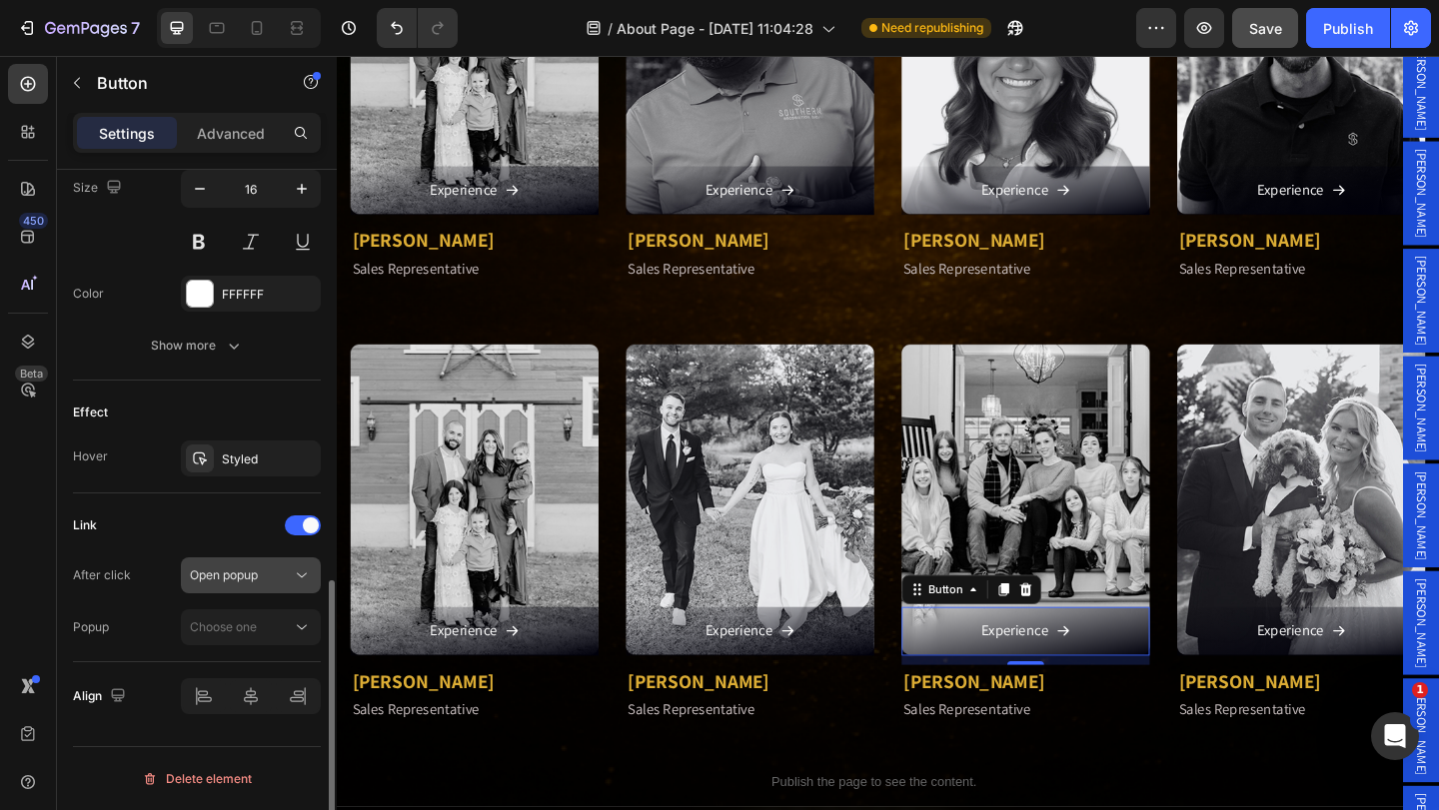
click at [266, 571] on div "Open popup" at bounding box center [241, 575] width 102 height 18
click at [299, 577] on icon at bounding box center [302, 575] width 20 height 20
click at [306, 573] on icon at bounding box center [302, 575] width 10 height 5
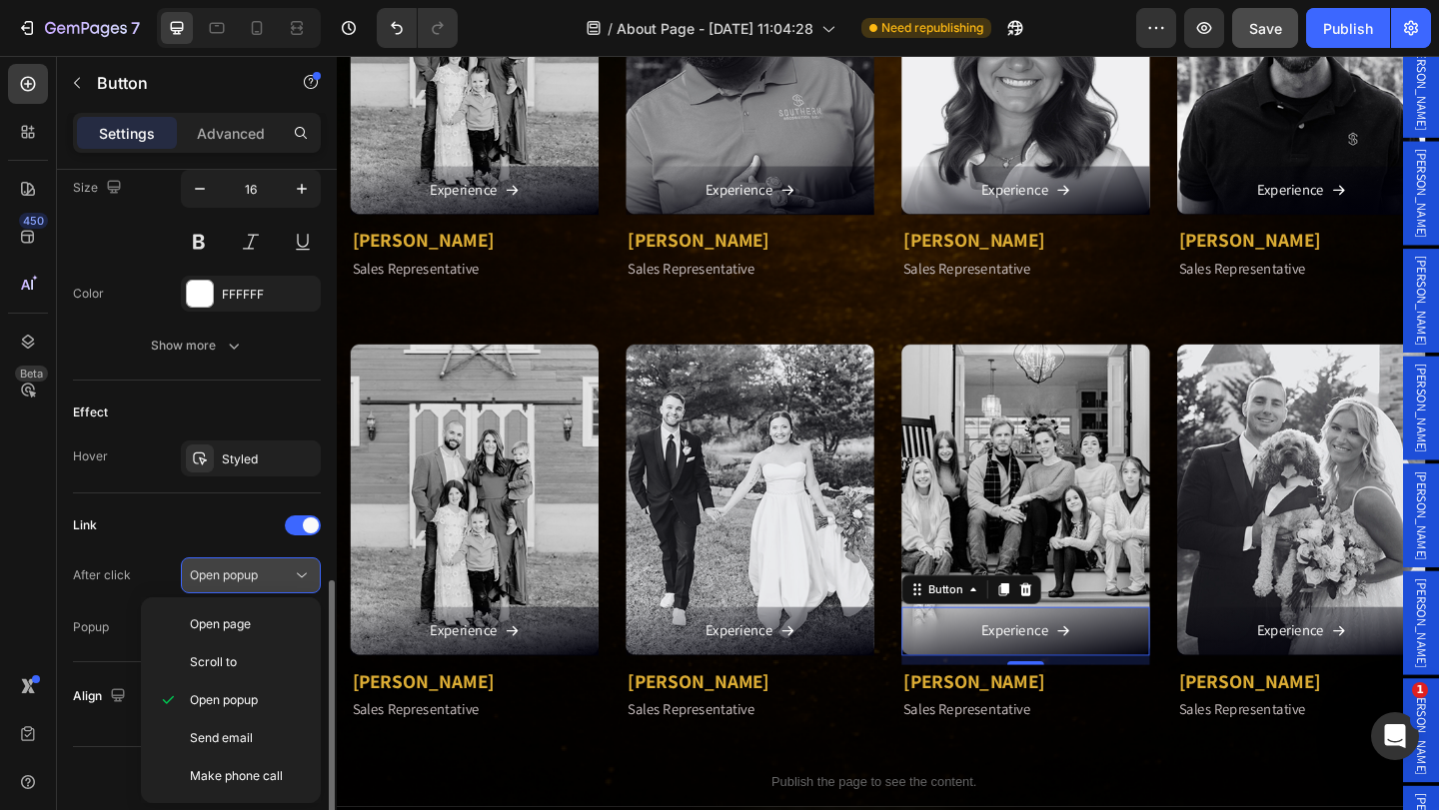
click at [298, 573] on icon at bounding box center [302, 575] width 10 height 5
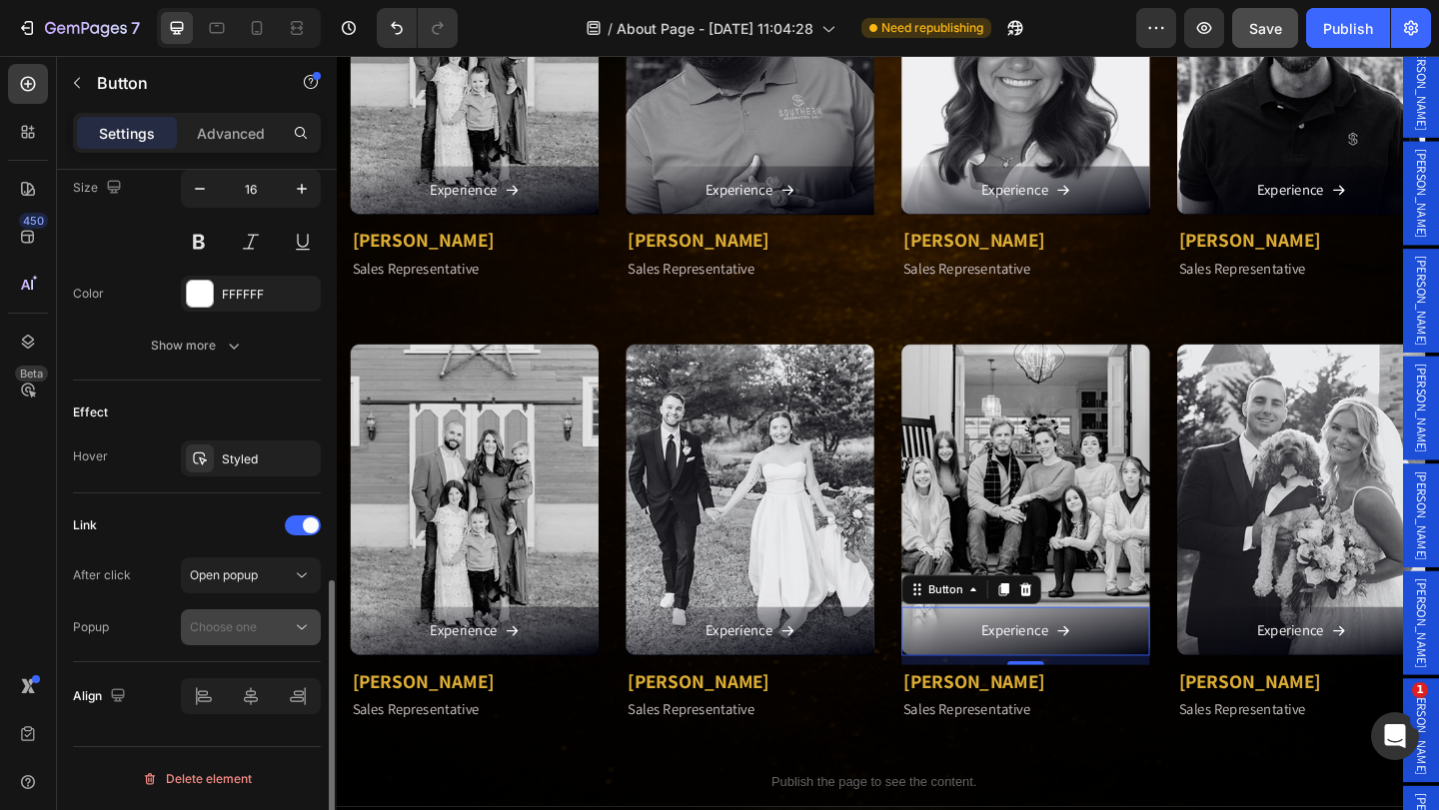
click at [282, 615] on button "Choose one" at bounding box center [251, 627] width 140 height 36
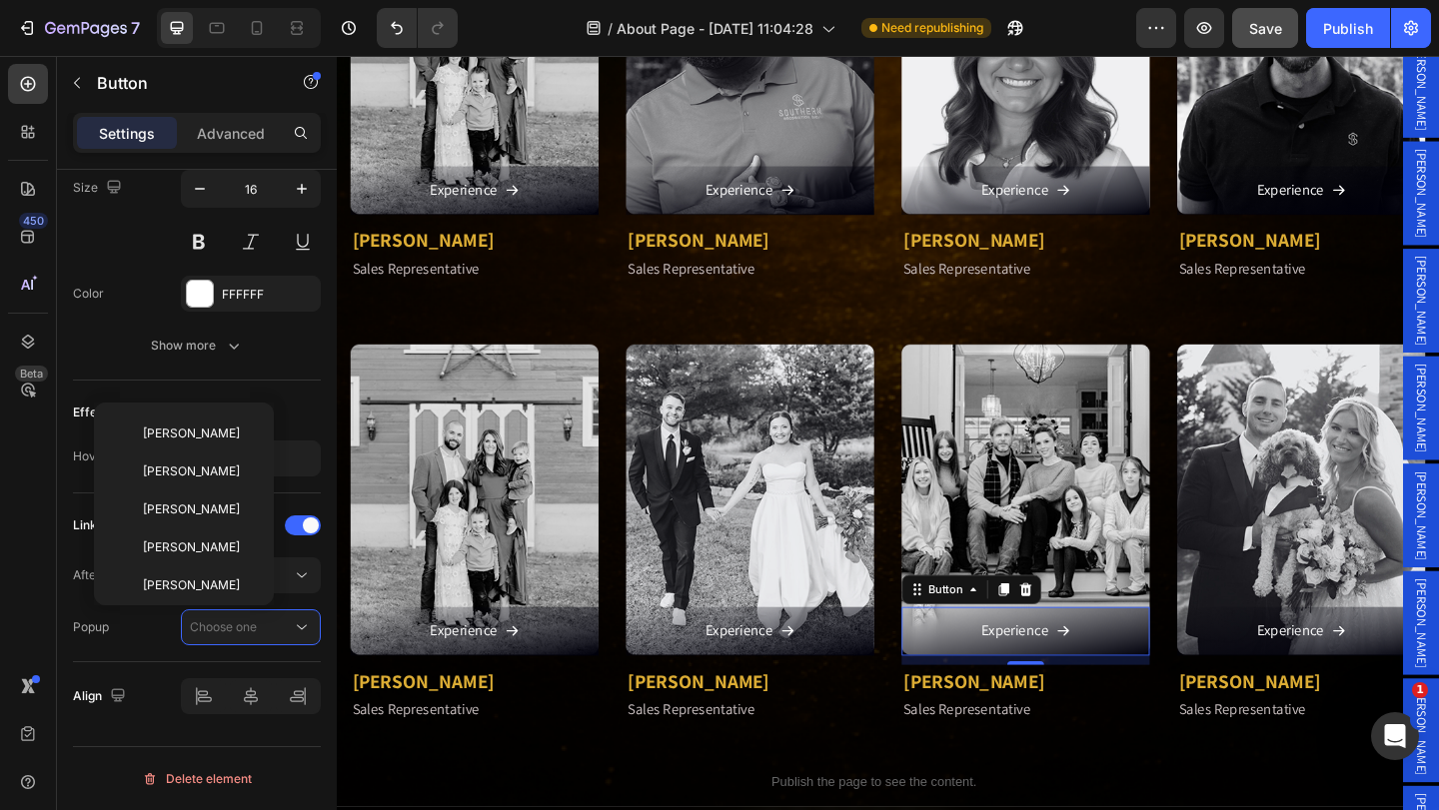
scroll to position [400, 0]
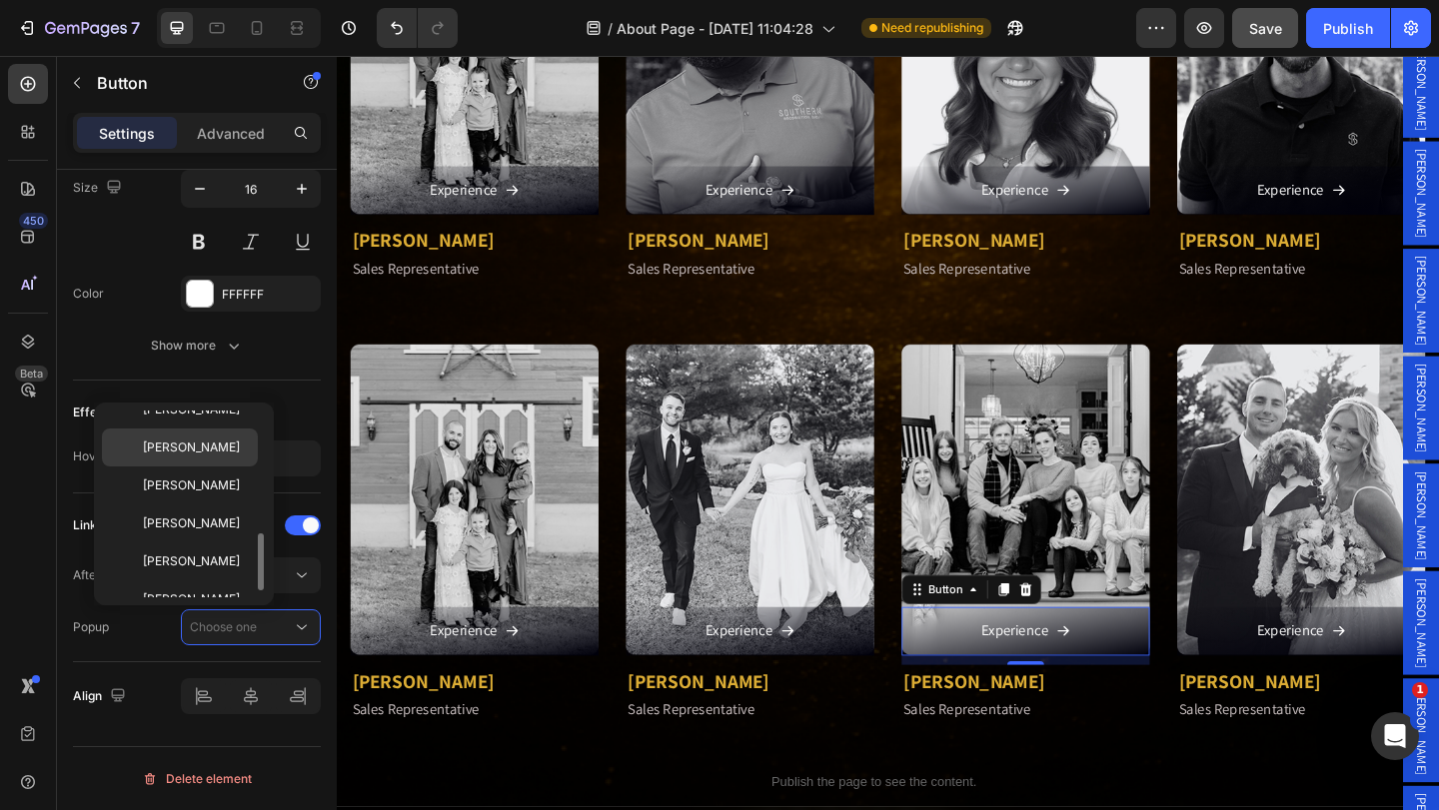
drag, startPoint x: 242, startPoint y: 458, endPoint x: 156, endPoint y: 537, distance: 117.3
click at [242, 467] on div "[PERSON_NAME]" at bounding box center [180, 486] width 156 height 38
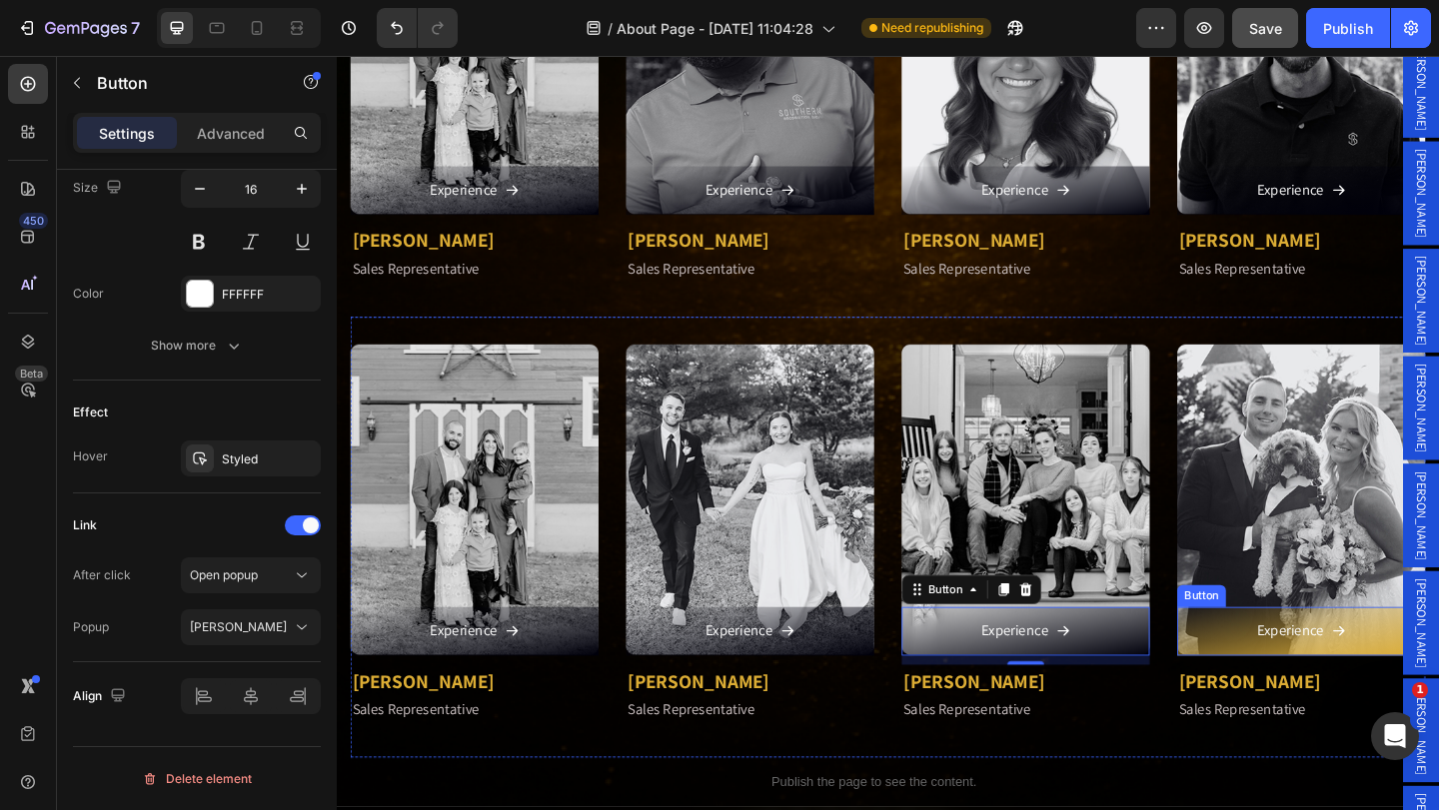
click at [1272, 670] on link "Experience" at bounding box center [1386, 681] width 270 height 53
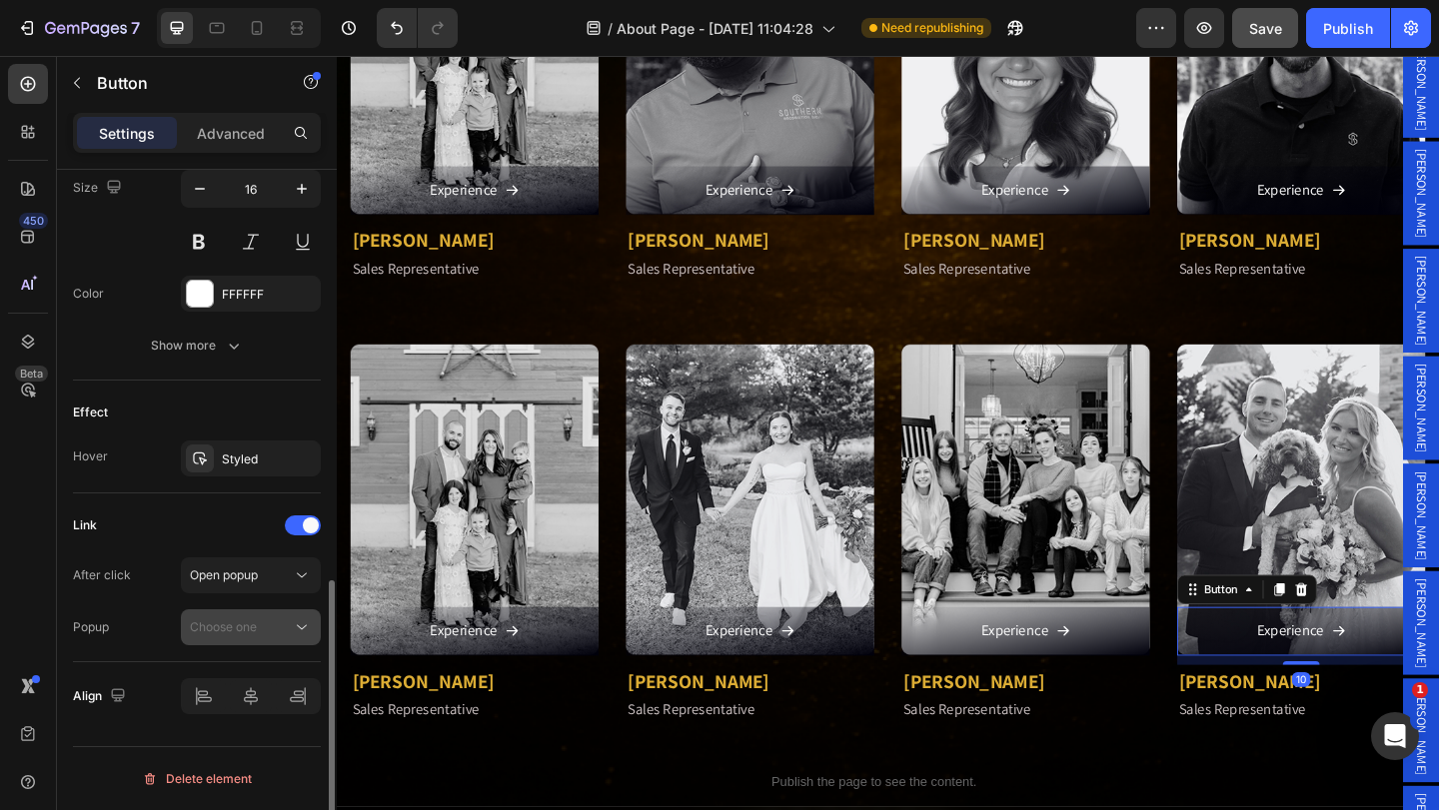
click at [283, 625] on div "Choose one" at bounding box center [241, 627] width 102 height 18
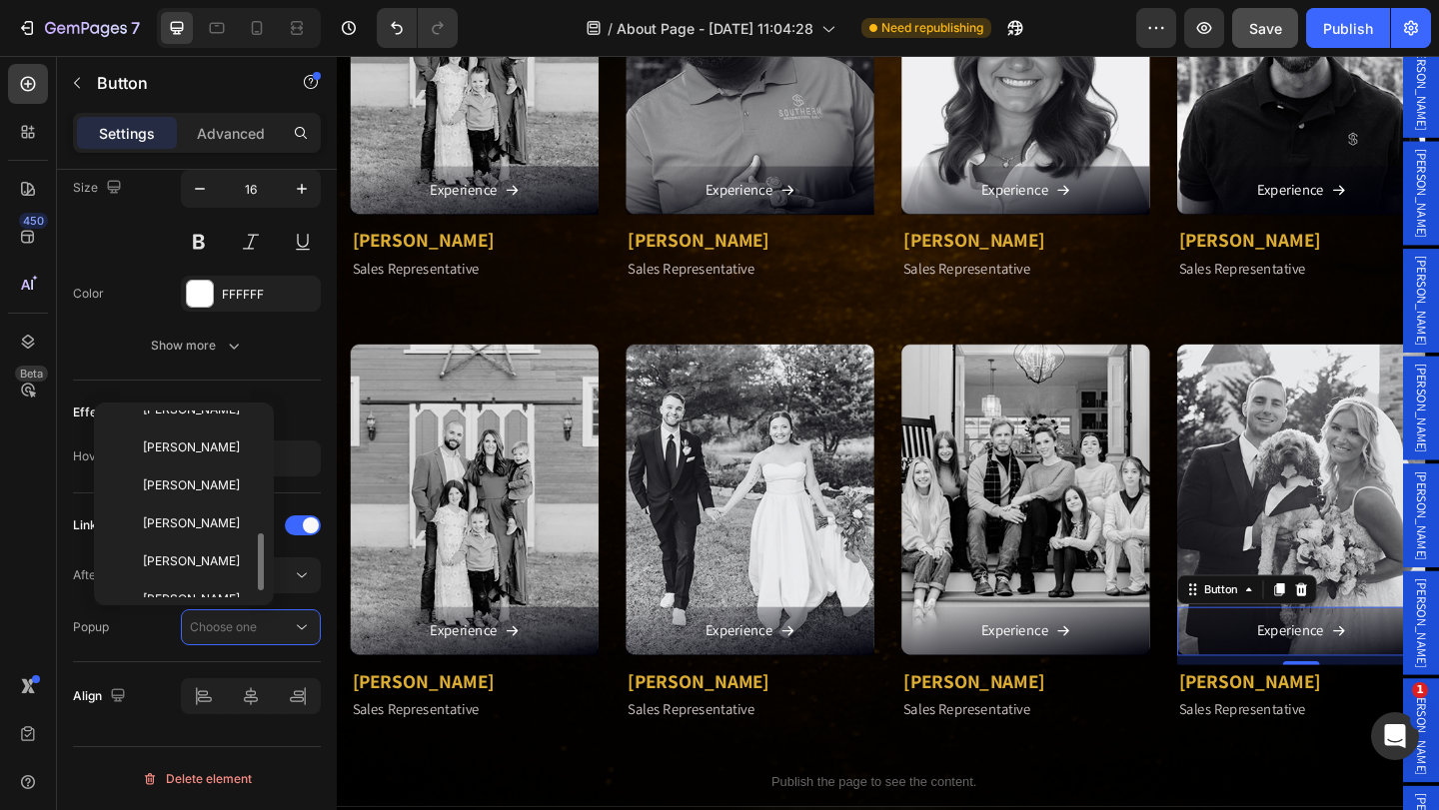
scroll to position [421, 0]
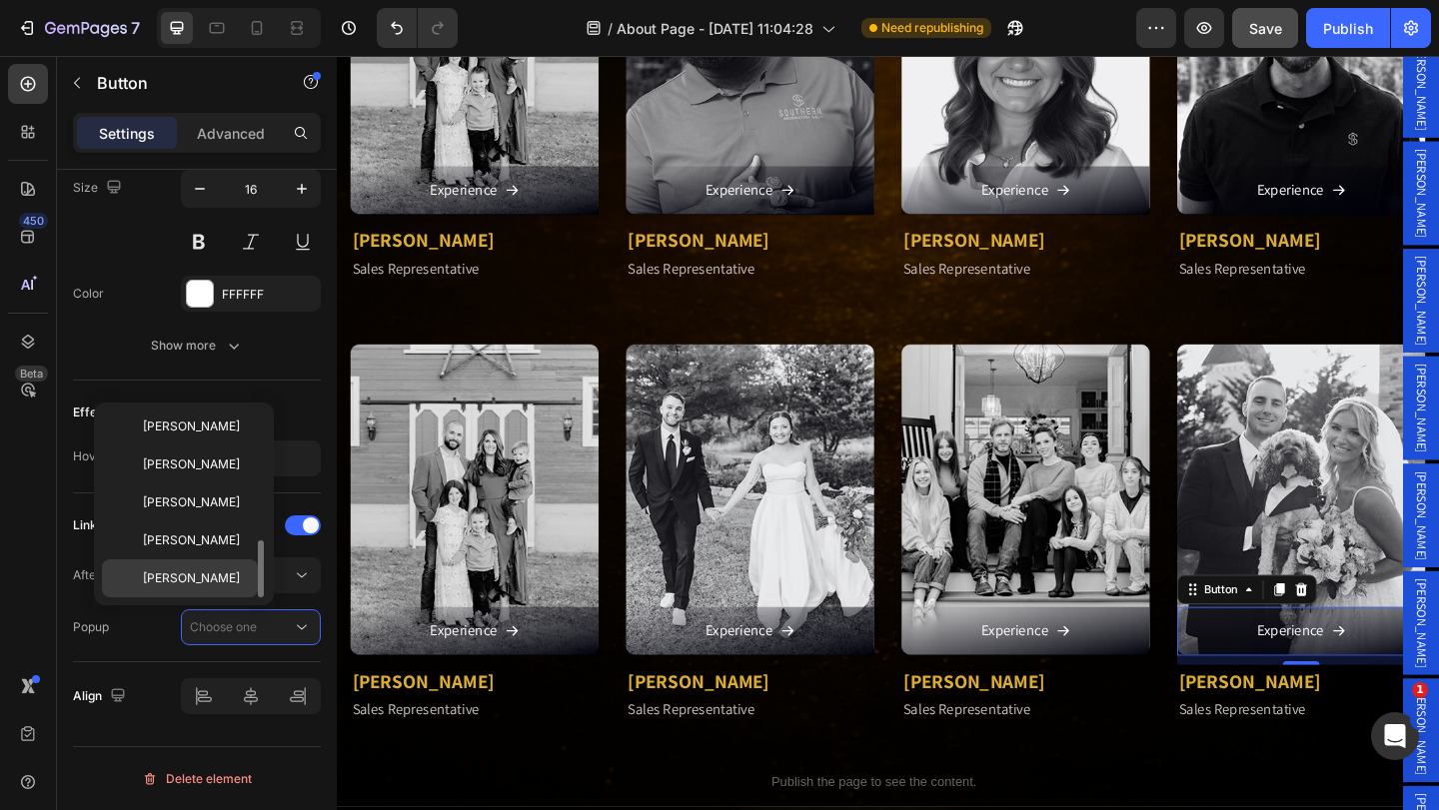
drag, startPoint x: 226, startPoint y: 575, endPoint x: 604, endPoint y: 651, distance: 386.2
click at [226, 575] on p "[PERSON_NAME]" at bounding box center [196, 578] width 106 height 18
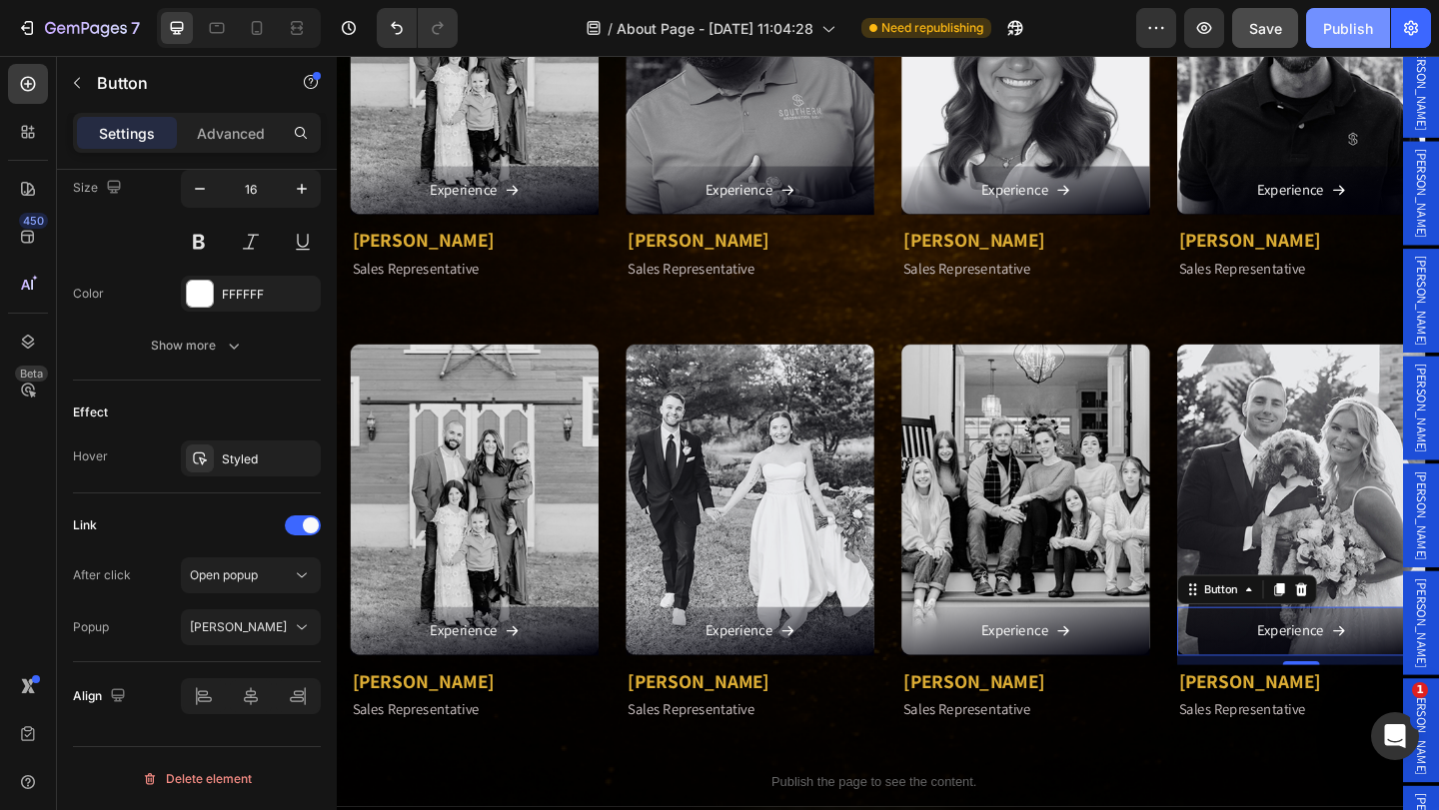
drag, startPoint x: 1352, startPoint y: 19, endPoint x: 1092, endPoint y: 63, distance: 263.4
click at [1352, 19] on div "Publish" at bounding box center [1348, 28] width 50 height 21
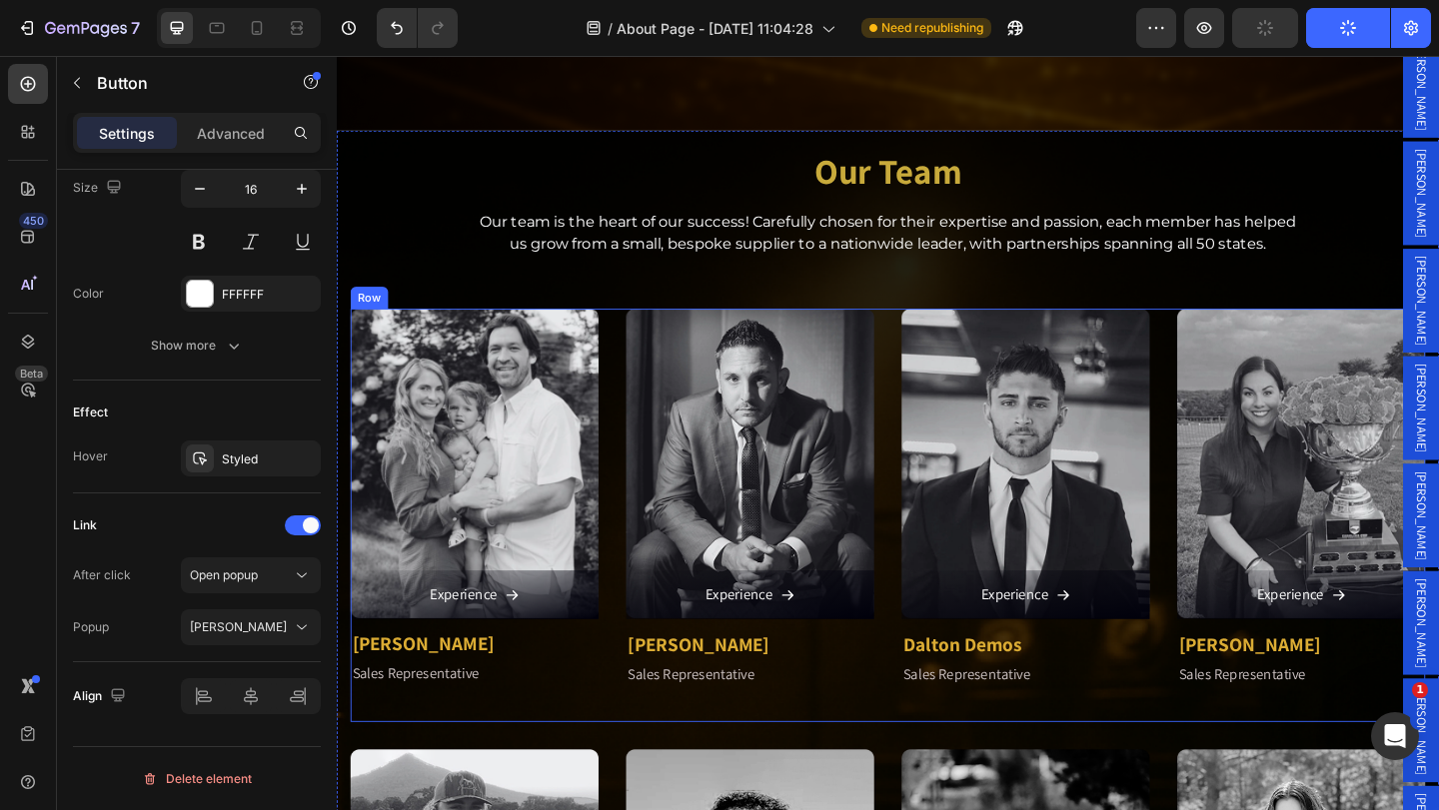
scroll to position [2211, 0]
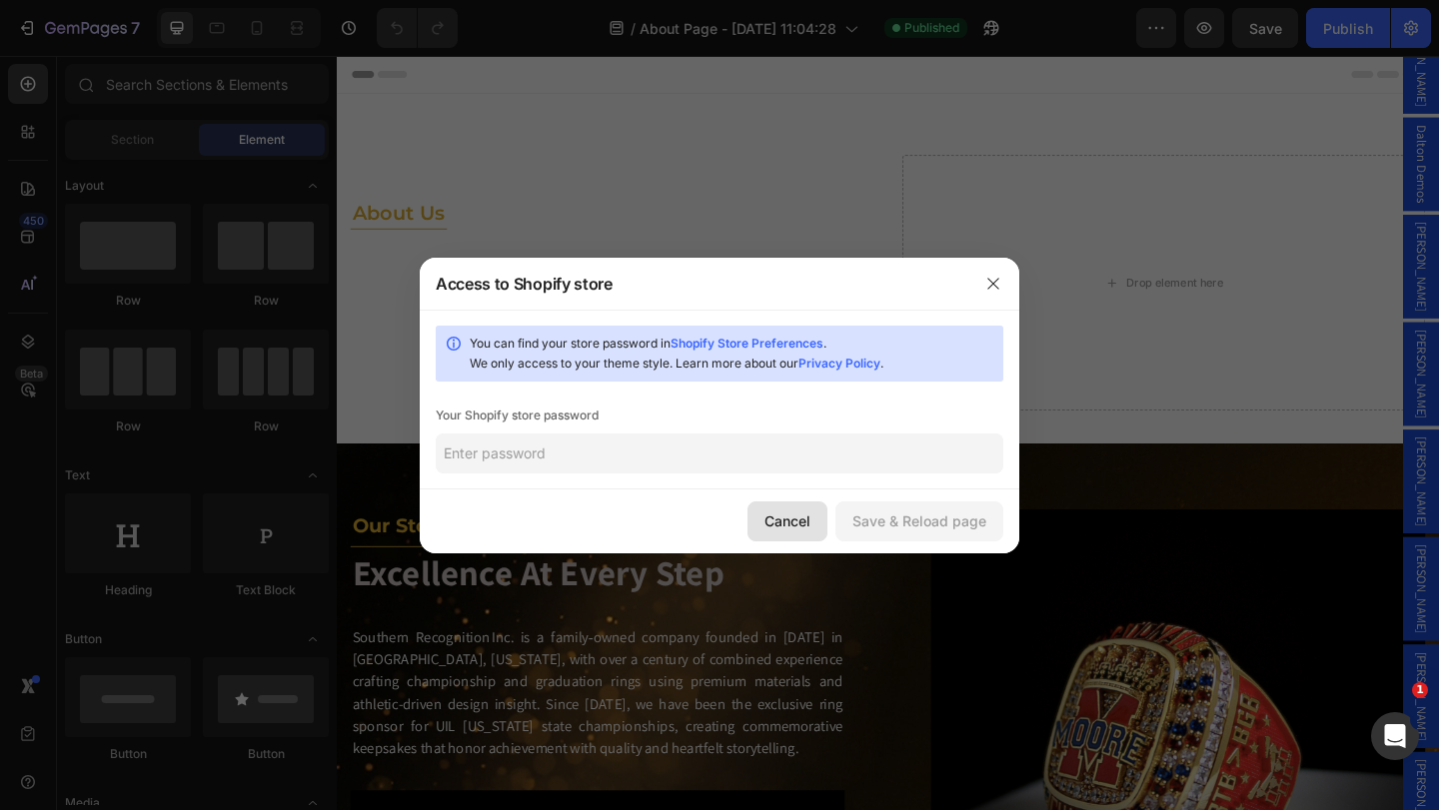
click at [785, 513] on div "Cancel" at bounding box center [787, 520] width 46 height 21
